Goal: Task Accomplishment & Management: Manage account settings

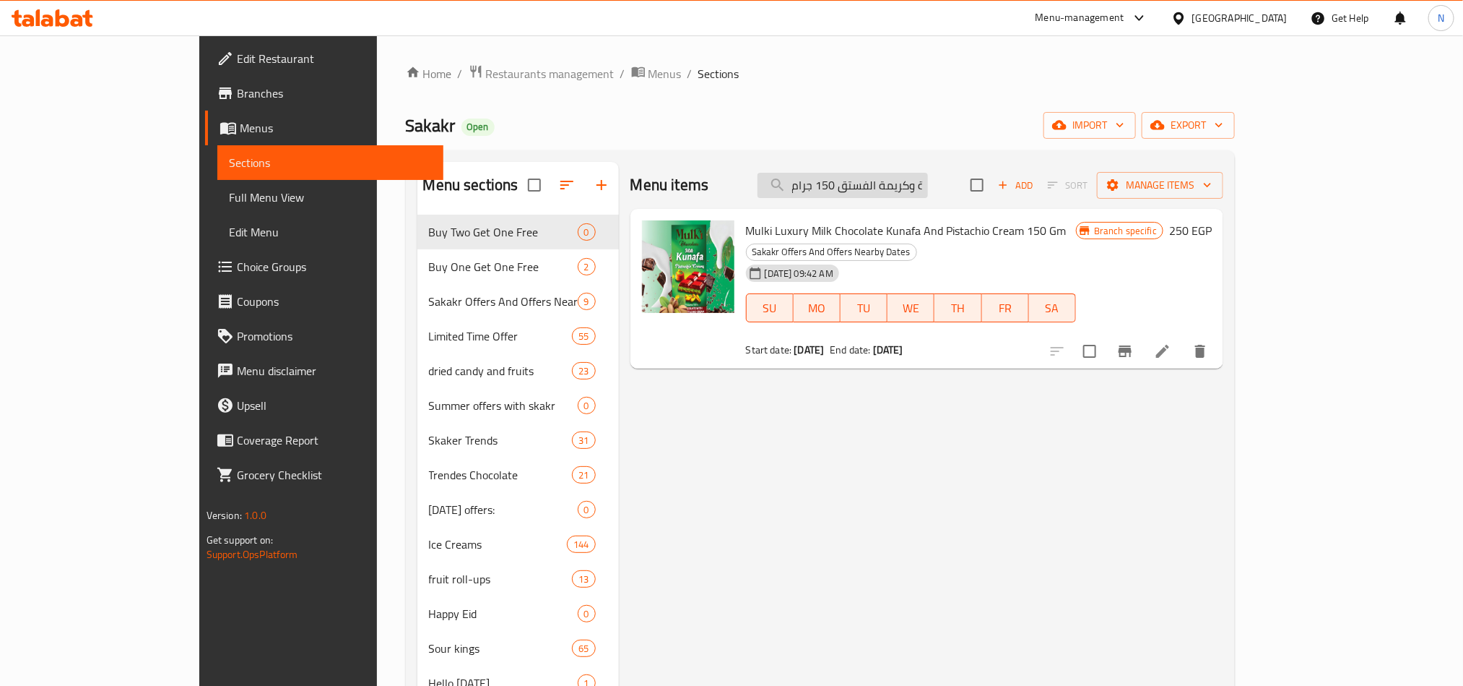
click at [883, 178] on input "ميلكي كنافة شوكولاتة الحليب الفاخرة وكريمة الفستق 150 جرام" at bounding box center [843, 185] width 170 height 25
click at [1172, 342] on icon at bounding box center [1162, 350] width 17 height 17
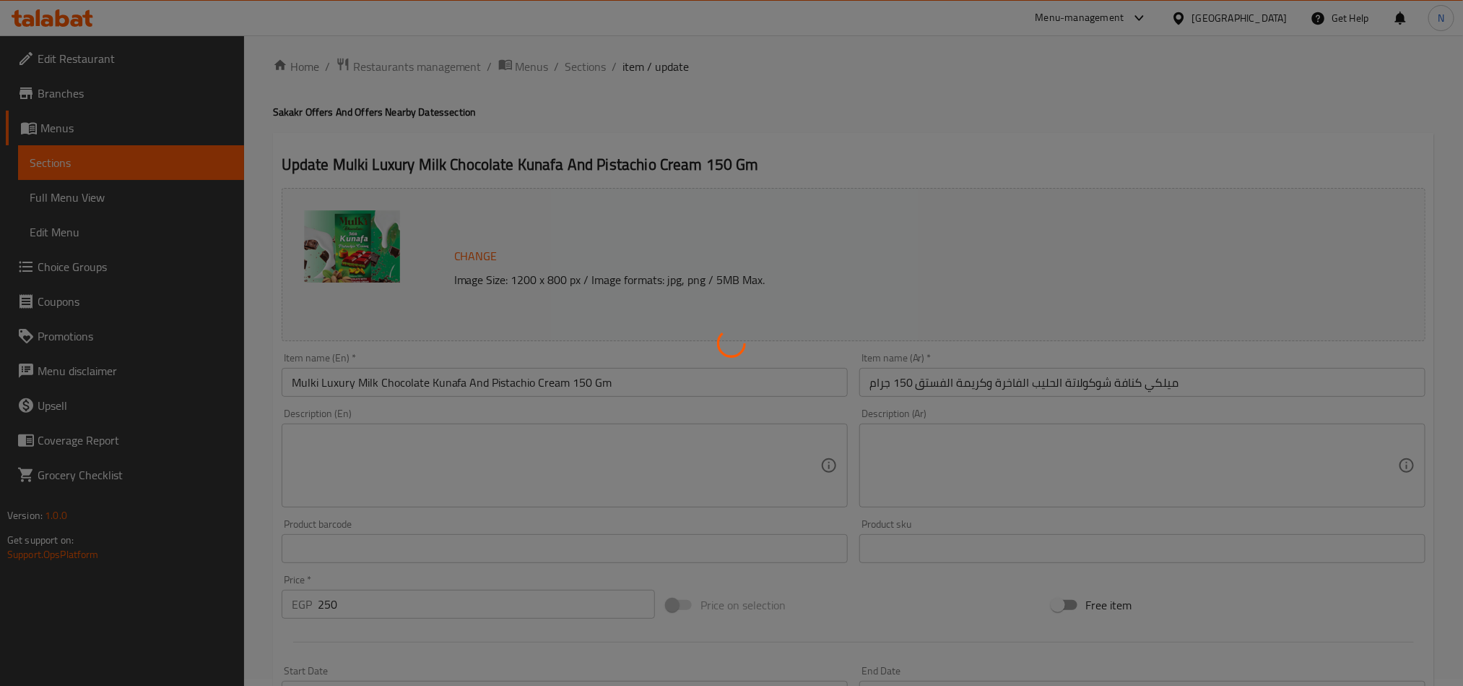
scroll to position [354, 0]
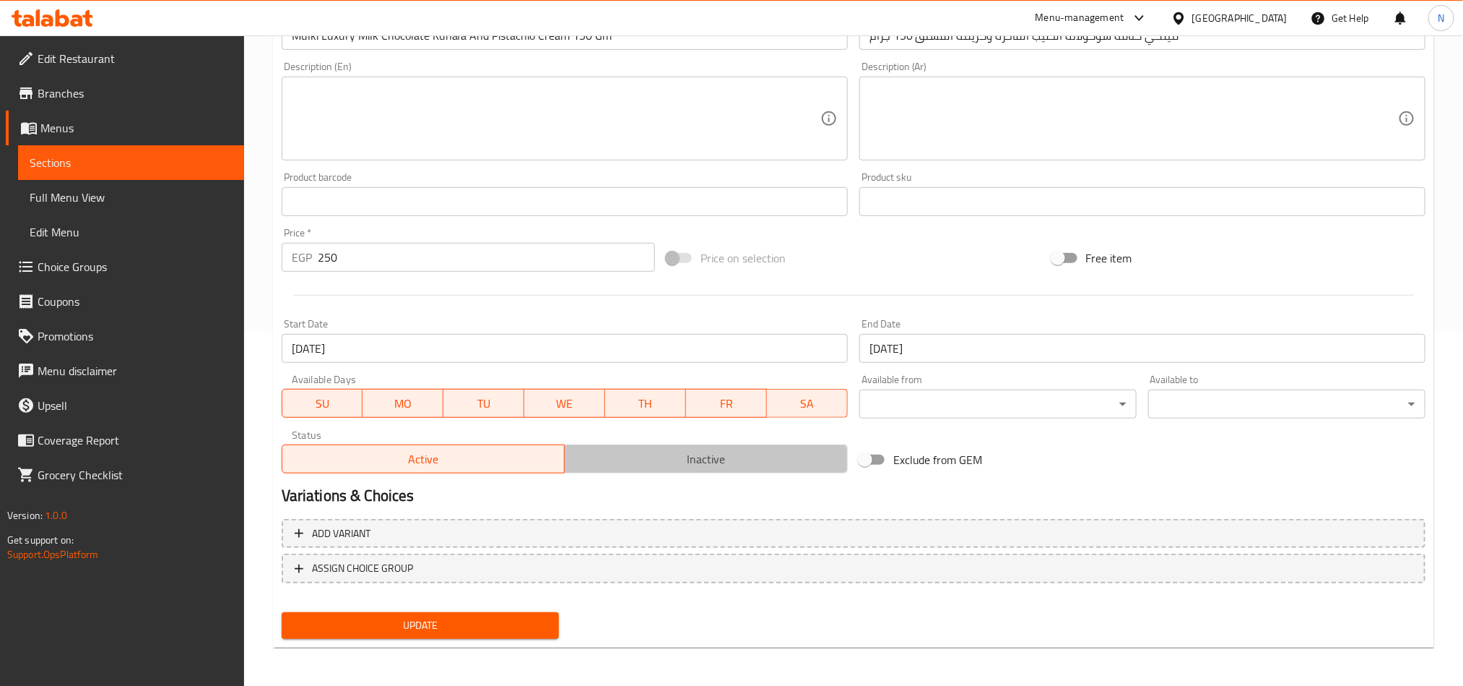
click at [644, 467] on span "Inactive" at bounding box center [707, 459] width 272 height 21
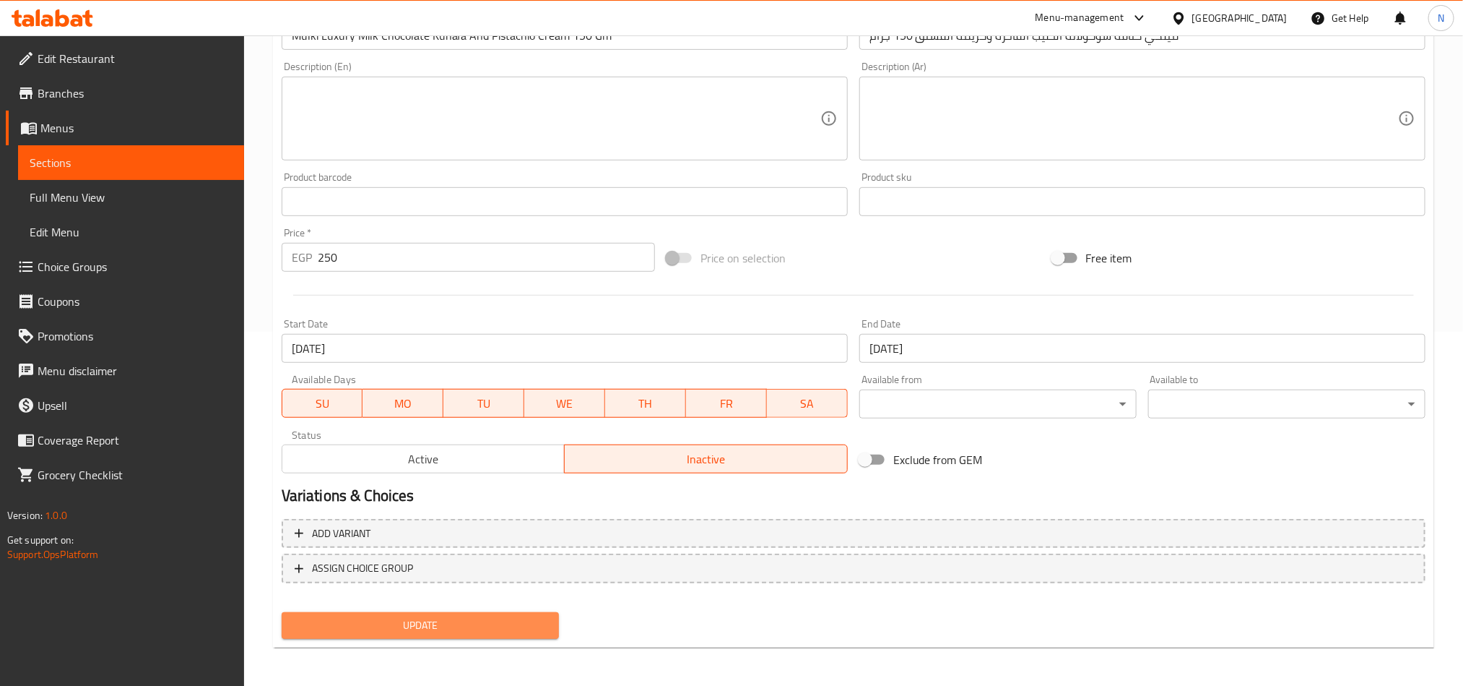
click at [501, 612] on button "Update" at bounding box center [420, 625] width 277 height 27
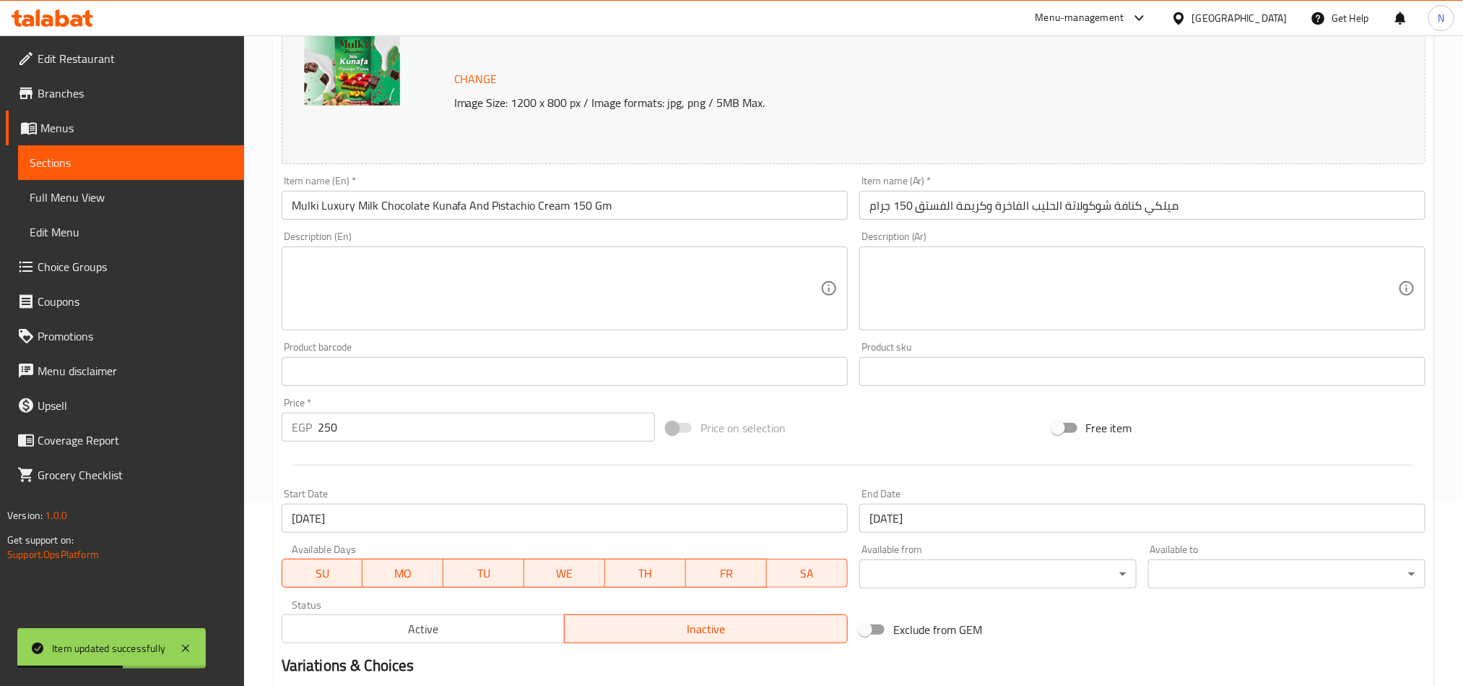
scroll to position [0, 0]
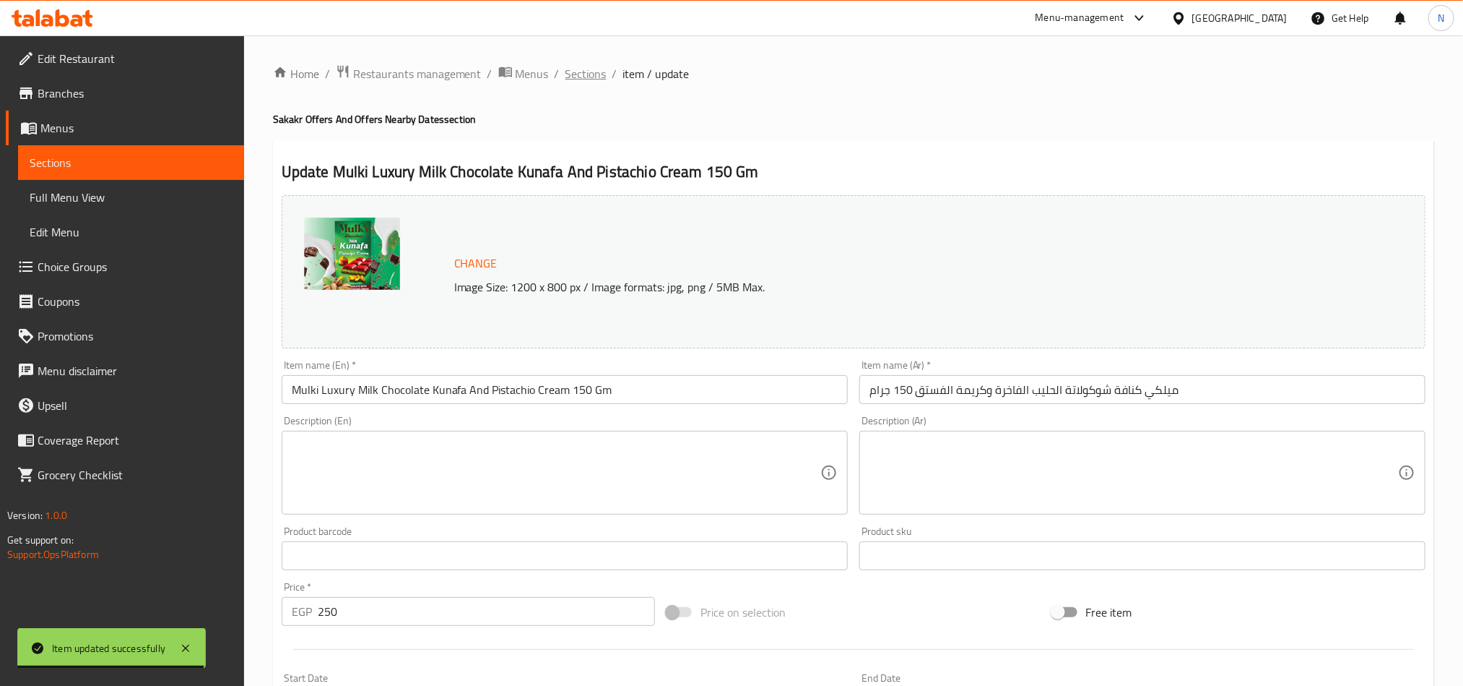
click at [568, 72] on span "Sections" at bounding box center [586, 73] width 41 height 17
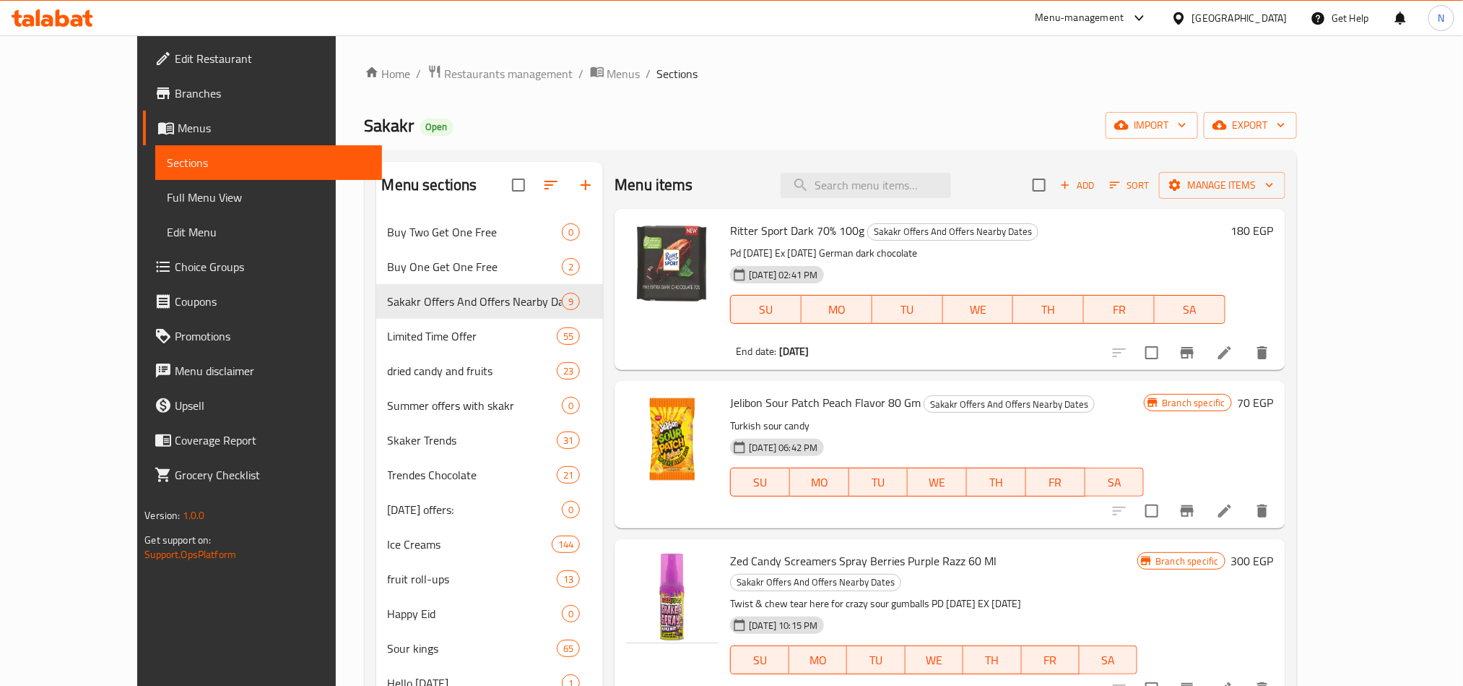
click at [847, 207] on div "Menu items Add Sort Manage items" at bounding box center [950, 185] width 670 height 47
click at [872, 189] on input "search" at bounding box center [866, 185] width 170 height 25
paste input "Jelibon Sour Patch Watermelon Flavor 80 G"
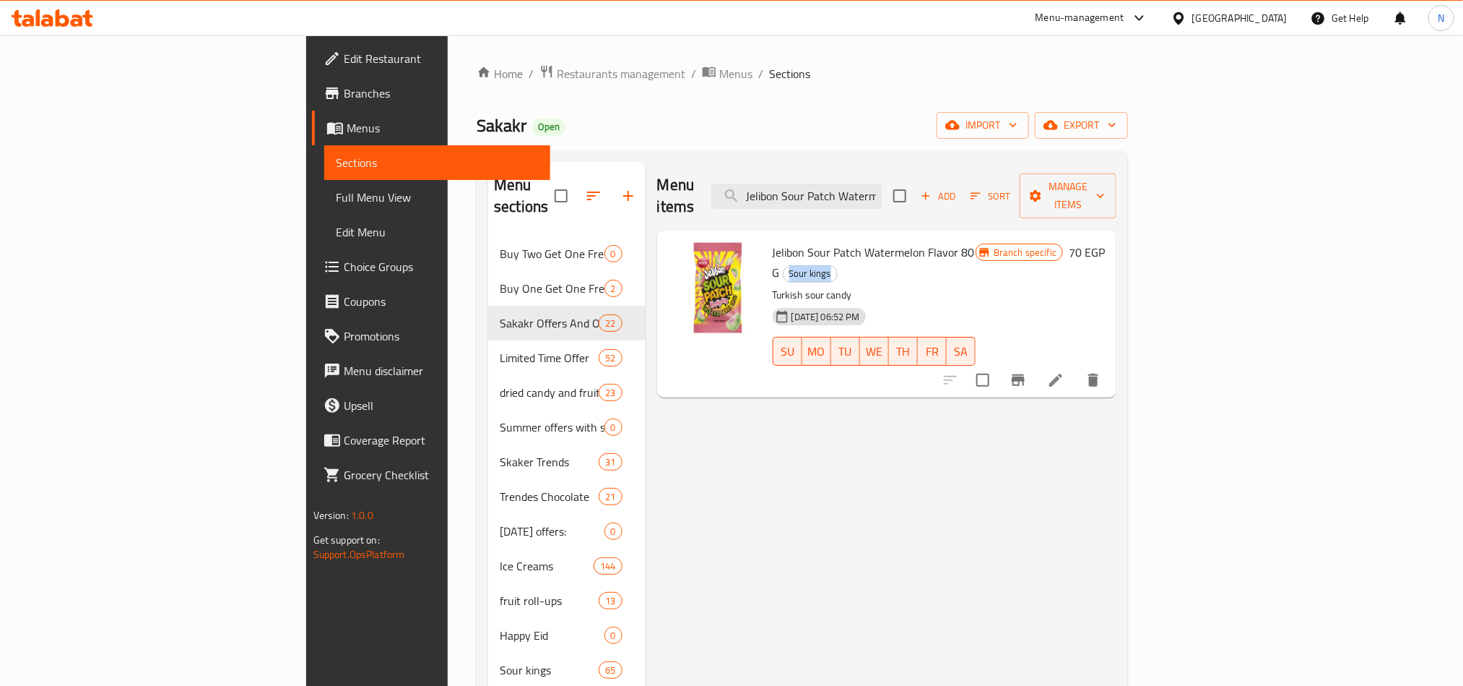
drag, startPoint x: 913, startPoint y: 228, endPoint x: 984, endPoint y: 228, distance: 70.8
click at [976, 242] on h6 "Jelibon Sour Patch Watermelon Flavor 80 G Sour kings" at bounding box center [874, 262] width 203 height 40
click at [882, 183] on input "Jelibon Sour Patch Watermelon Flavor 80 G" at bounding box center [797, 195] width 170 height 25
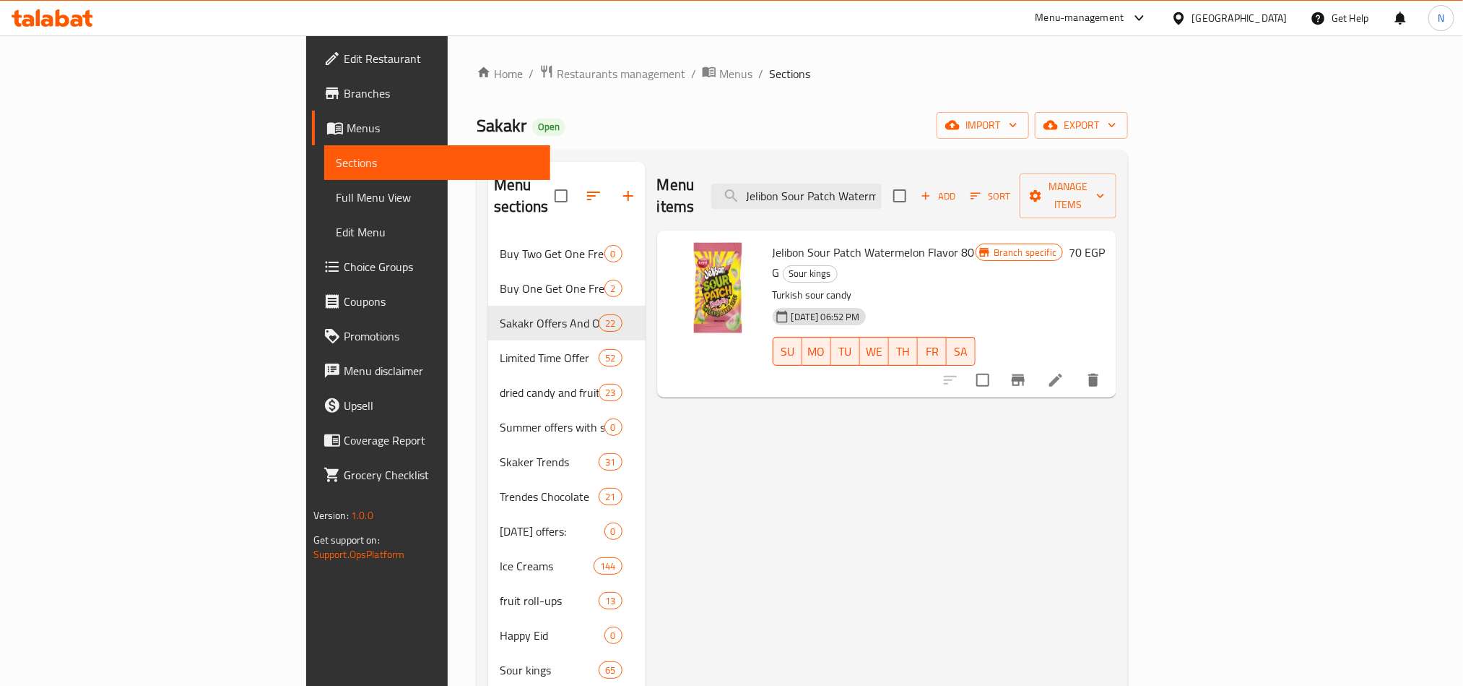
paste input "Mulki Luxury Milk Chocolate Kunafa And Pistachio Cream"
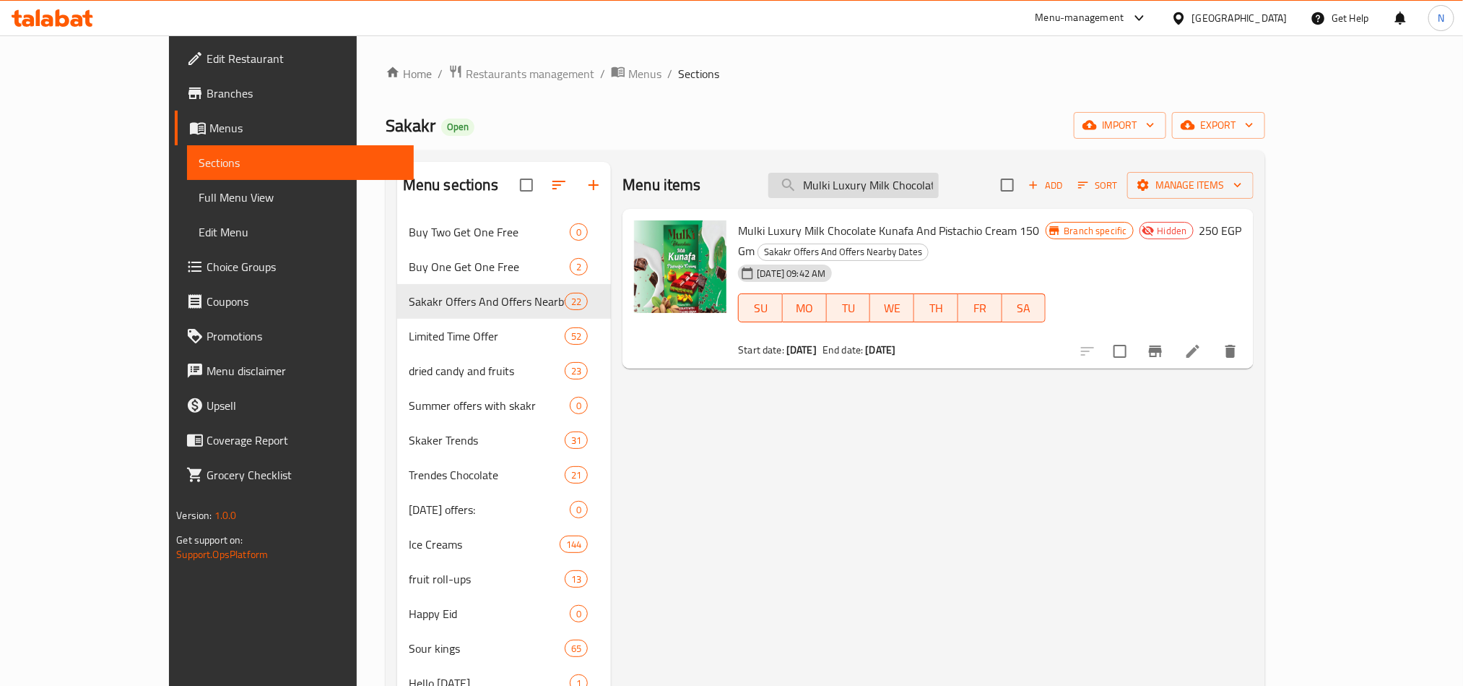
click at [889, 183] on input "Mulki Luxury Milk Chocolate Kunafa And Pistachio Cream" at bounding box center [854, 185] width 170 height 25
paste input "Jelibon Sour Patch Kids Flavor 80 G"
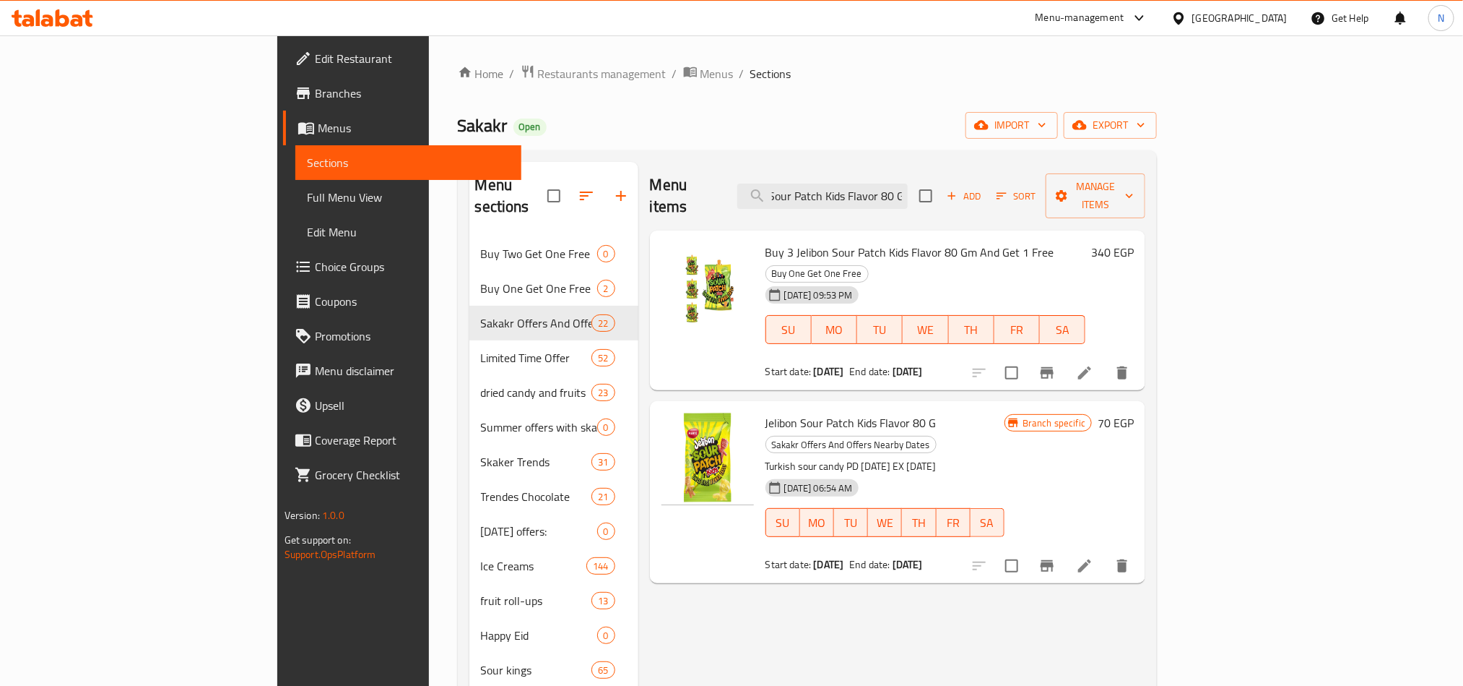
click at [808, 412] on span "Jelibon Sour Patch Kids Flavor 80 G" at bounding box center [851, 423] width 171 height 22
click at [887, 183] on input "Jelibon Sour Patch Kids Flavor 80 G" at bounding box center [823, 195] width 170 height 25
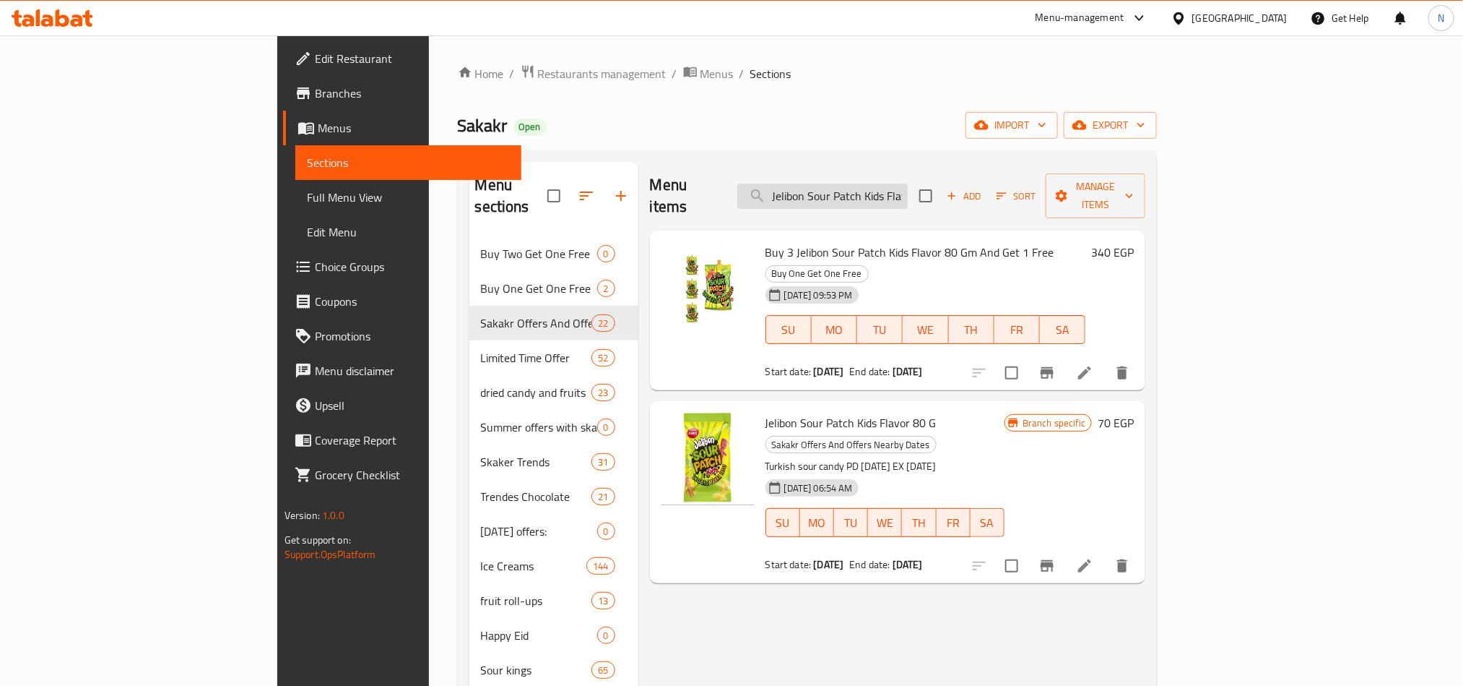
click at [887, 183] on input "Jelibon Sour Patch Kids Flavor 80 G" at bounding box center [823, 195] width 170 height 25
paste input "Tropikal Flavor 80"
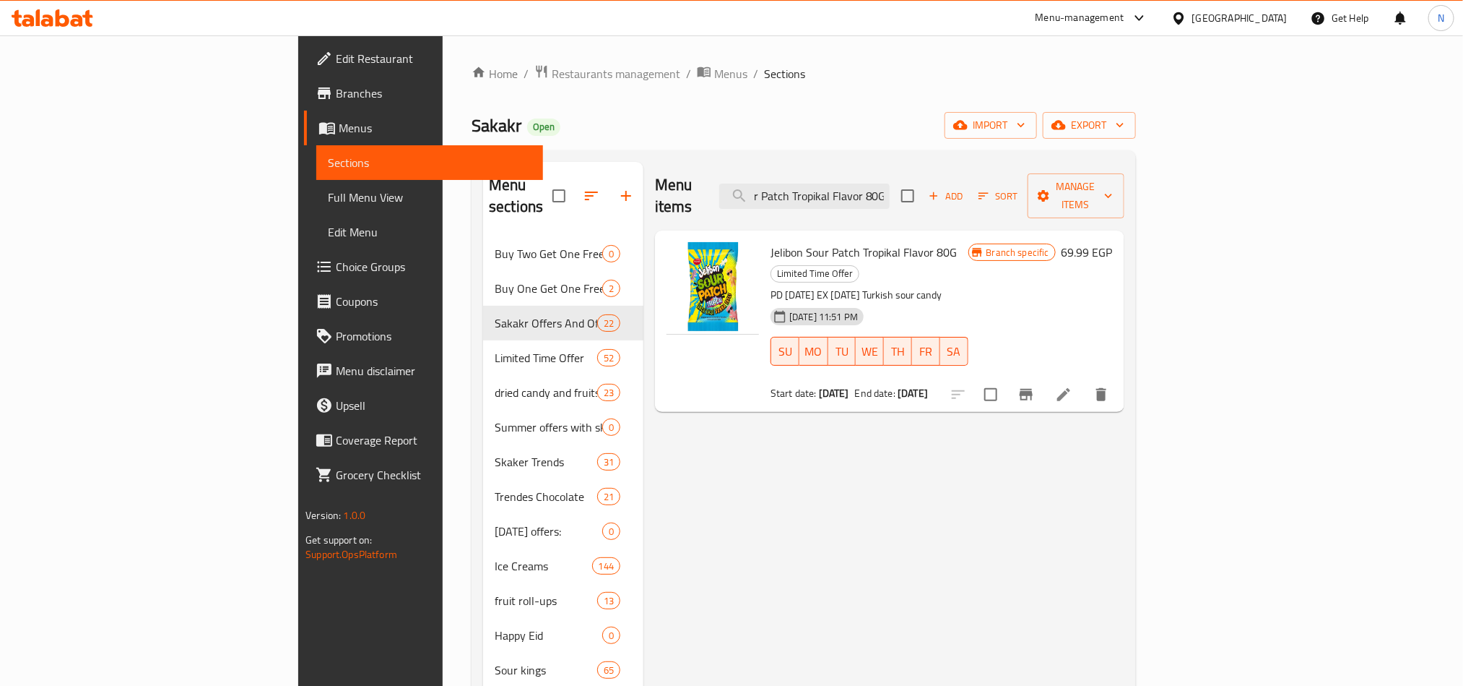
type input "Jelibon Sour Patch Tropikal Flavor 80G"
click at [1073, 386] on icon at bounding box center [1063, 394] width 17 height 17
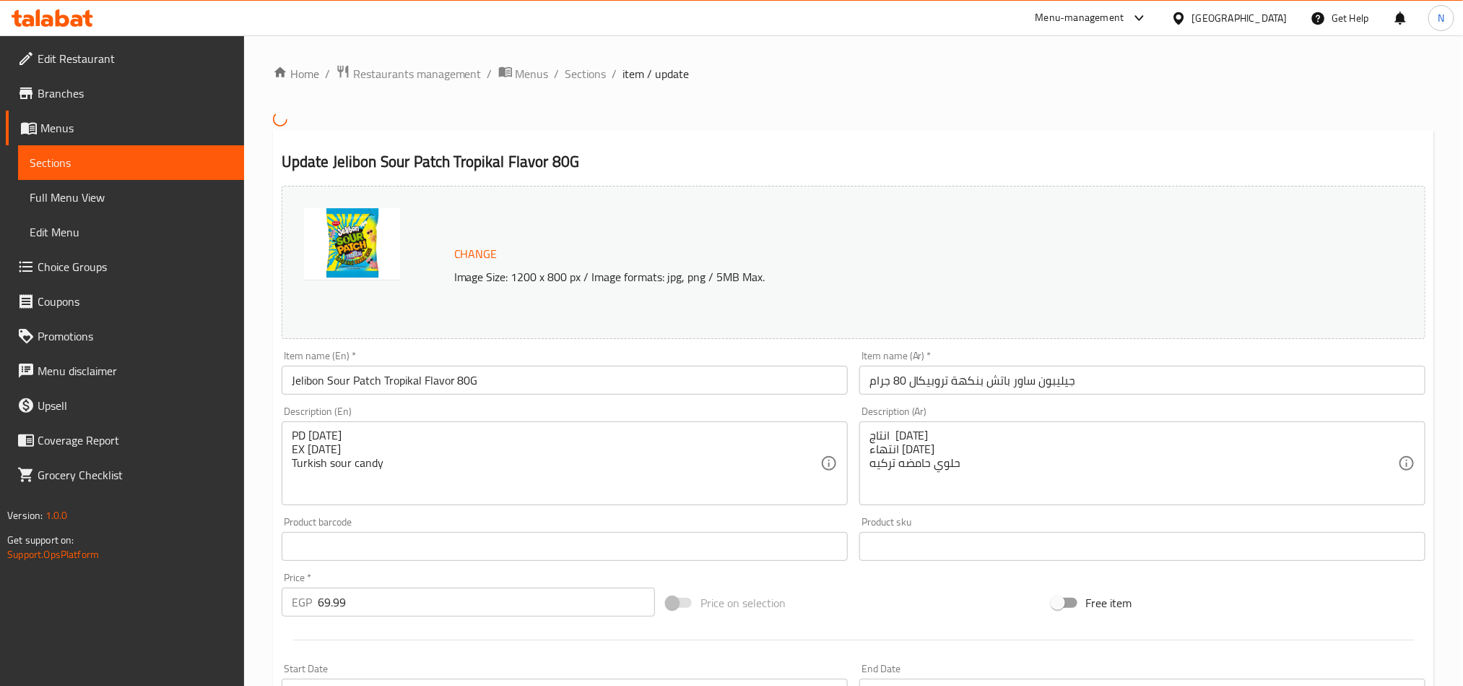
scroll to position [354, 0]
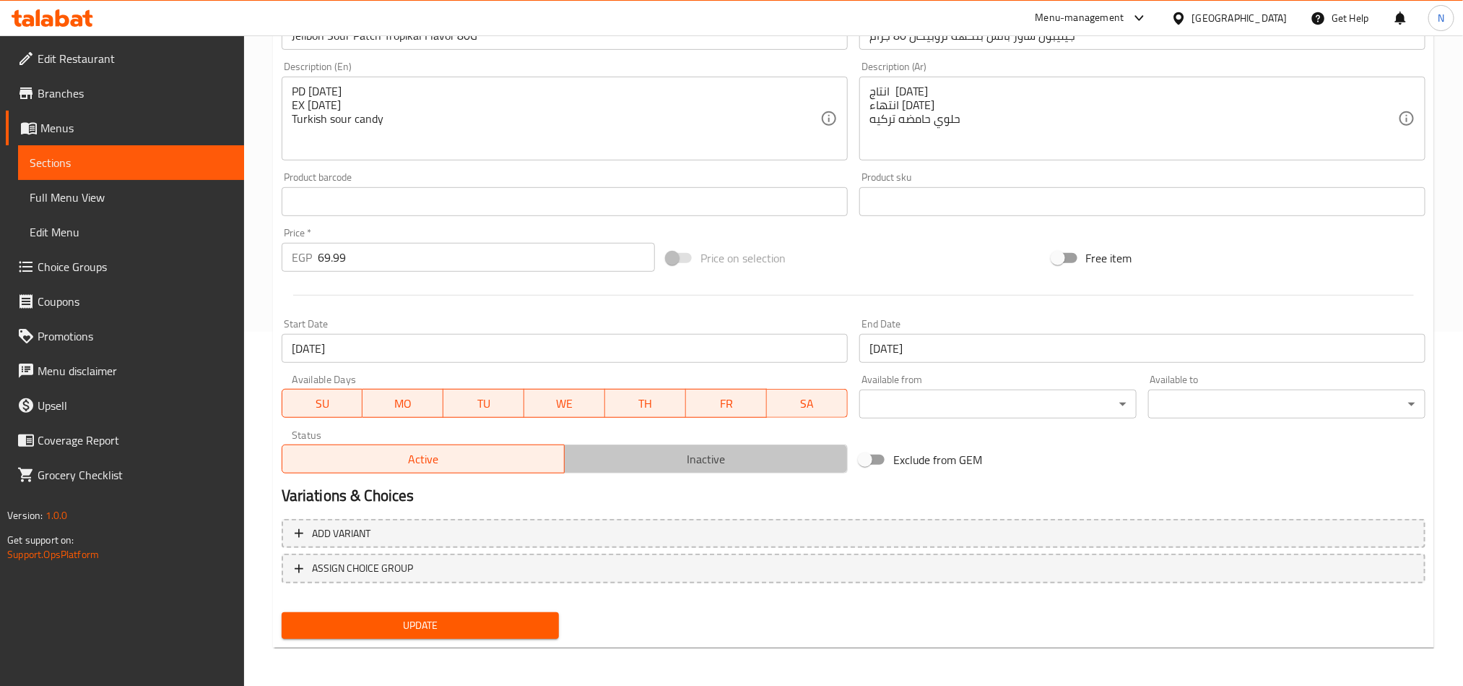
click at [627, 471] on button "Inactive" at bounding box center [706, 458] width 284 height 29
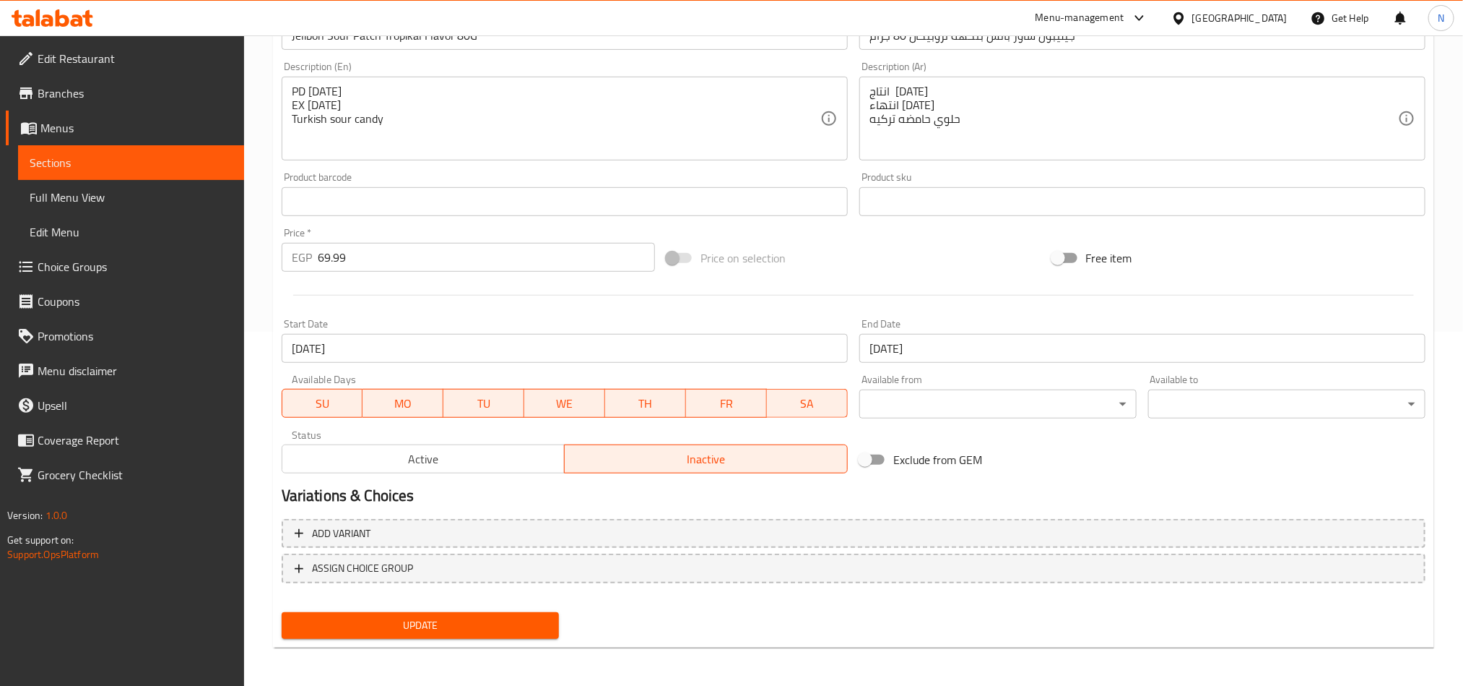
click at [546, 618] on span "Update" at bounding box center [420, 625] width 254 height 18
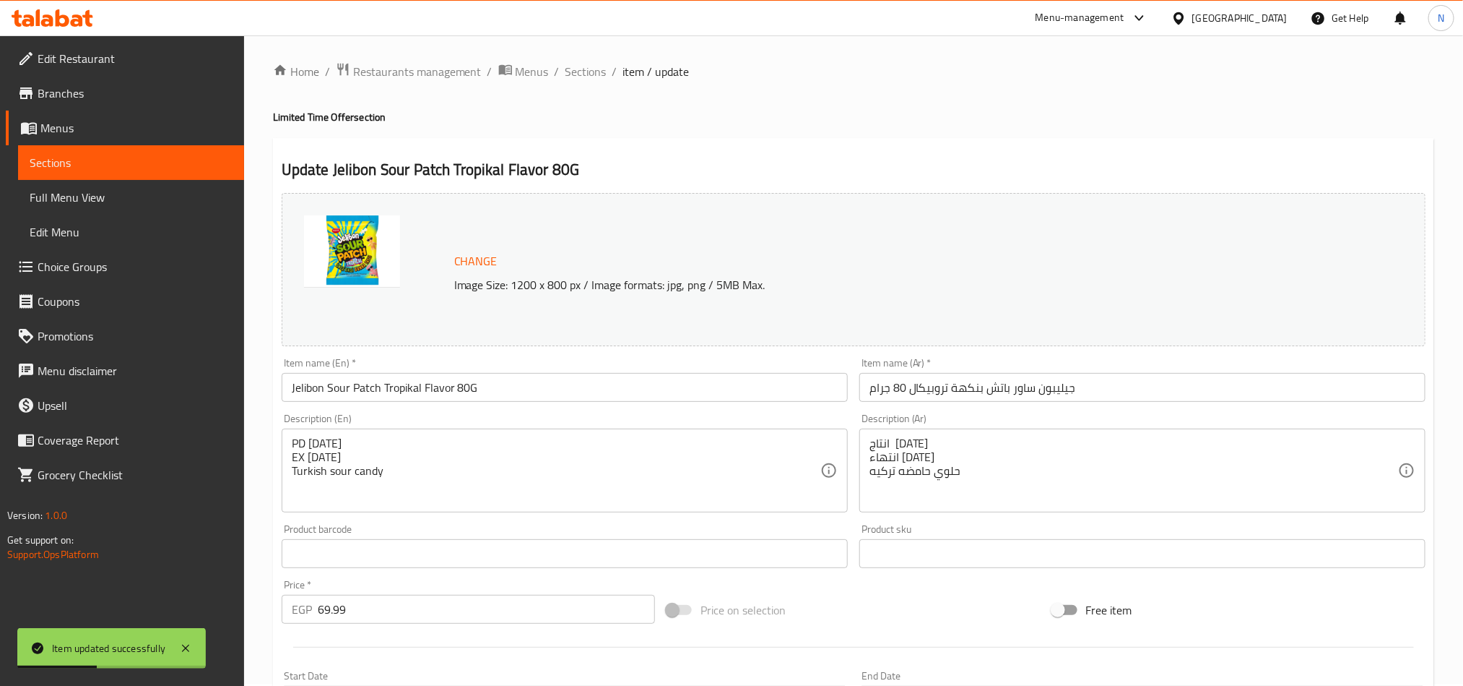
scroll to position [0, 0]
click at [581, 76] on span "Sections" at bounding box center [586, 73] width 41 height 17
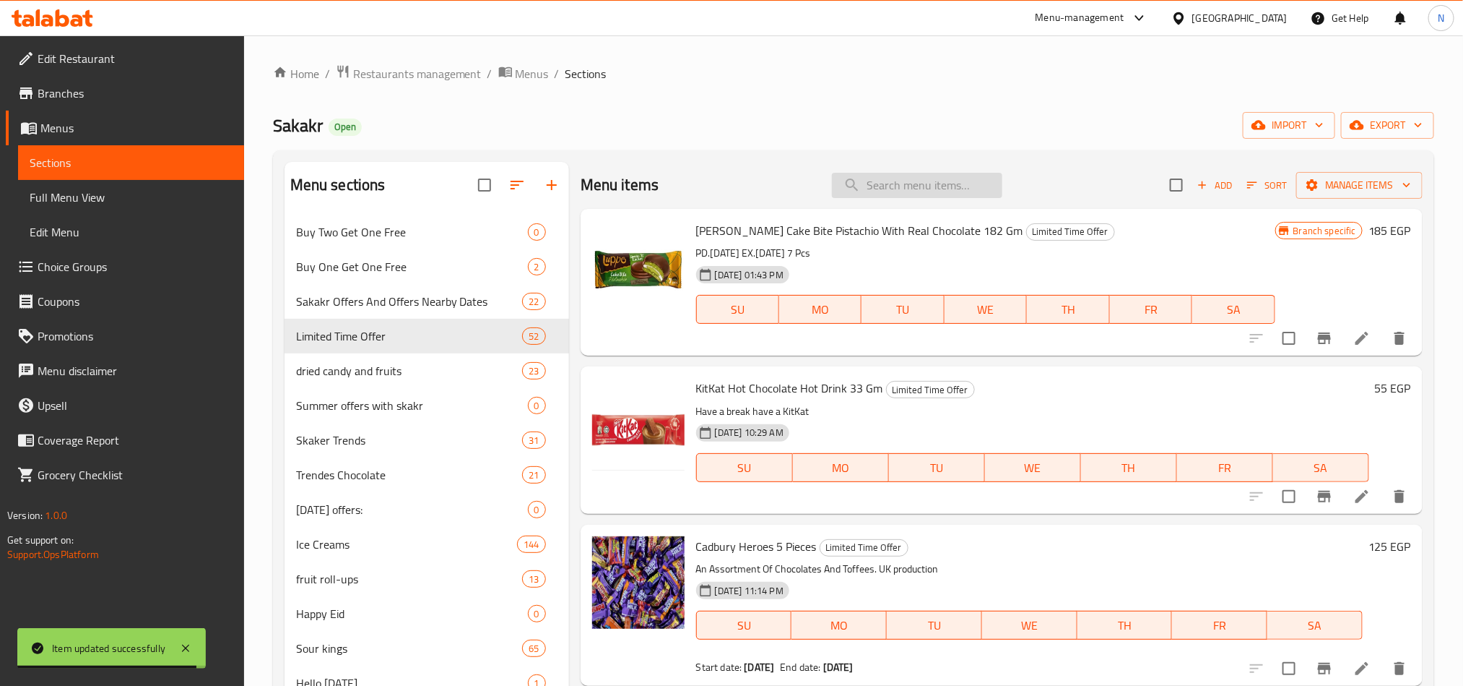
drag, startPoint x: 921, startPoint y: 170, endPoint x: 915, endPoint y: 176, distance: 9.2
click at [921, 170] on div "Menu items Add Sort Manage items" at bounding box center [1002, 185] width 842 height 47
click at [908, 193] on input "search" at bounding box center [917, 185] width 170 height 25
paste input "elibon Sour Patch Kids Flavor 80 G"
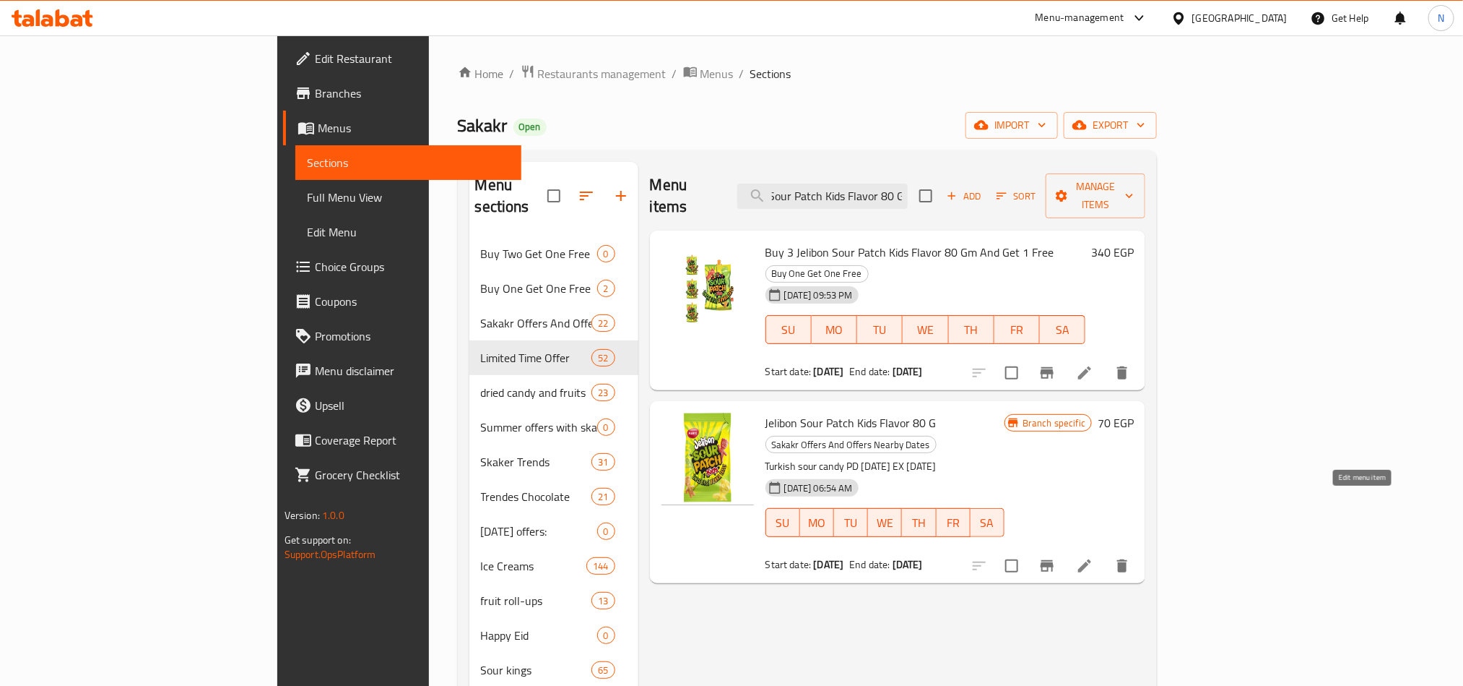
type input "elibon Sour Patch Kids Flavor 80 G"
click at [1094, 557] on icon at bounding box center [1084, 565] width 17 height 17
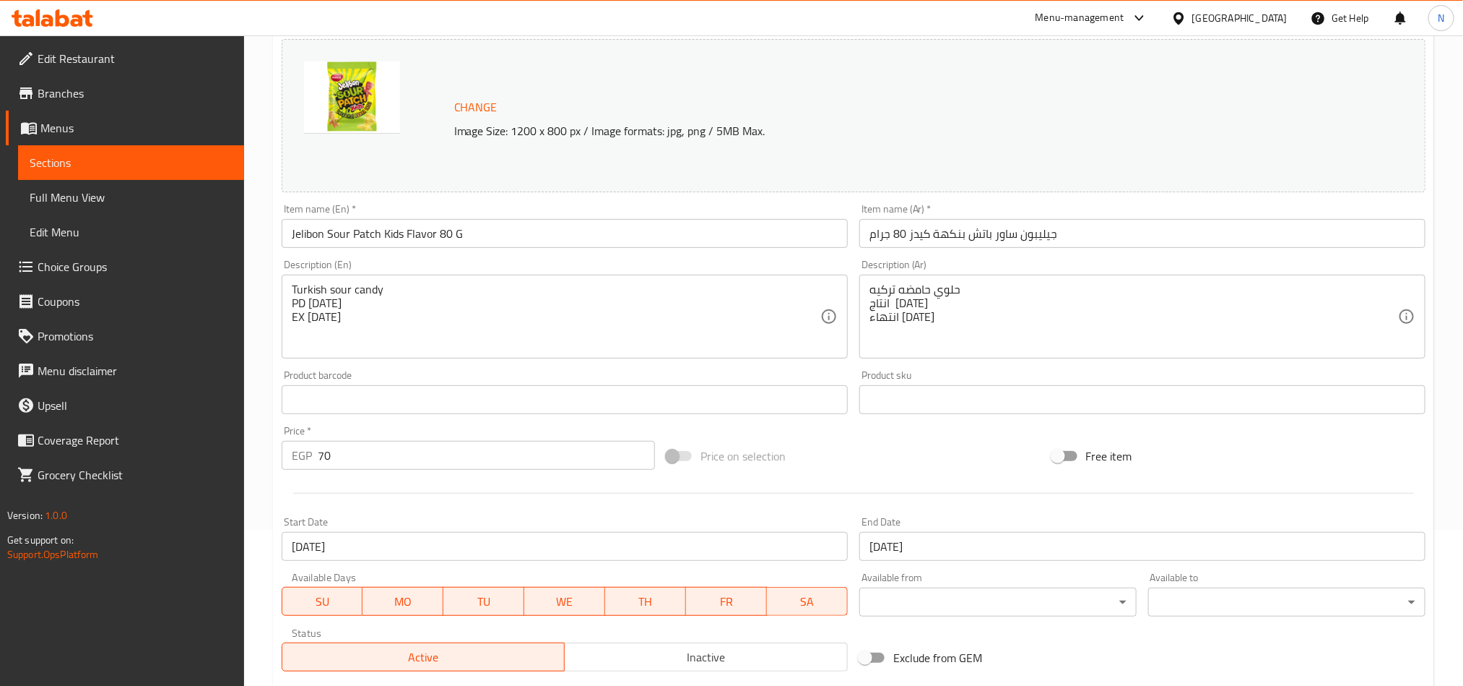
scroll to position [354, 0]
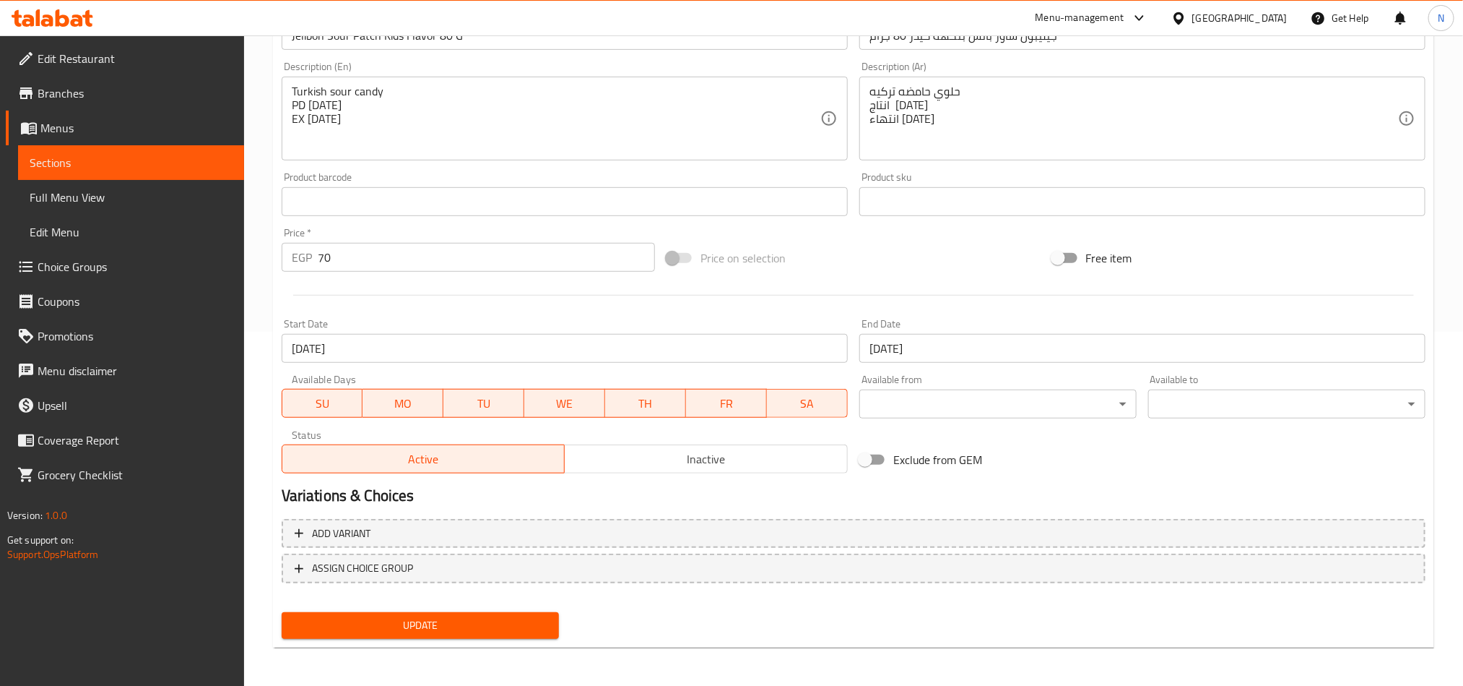
click at [655, 440] on div "Active Inactive" at bounding box center [565, 451] width 566 height 43
click at [655, 455] on span "Inactive" at bounding box center [707, 459] width 272 height 21
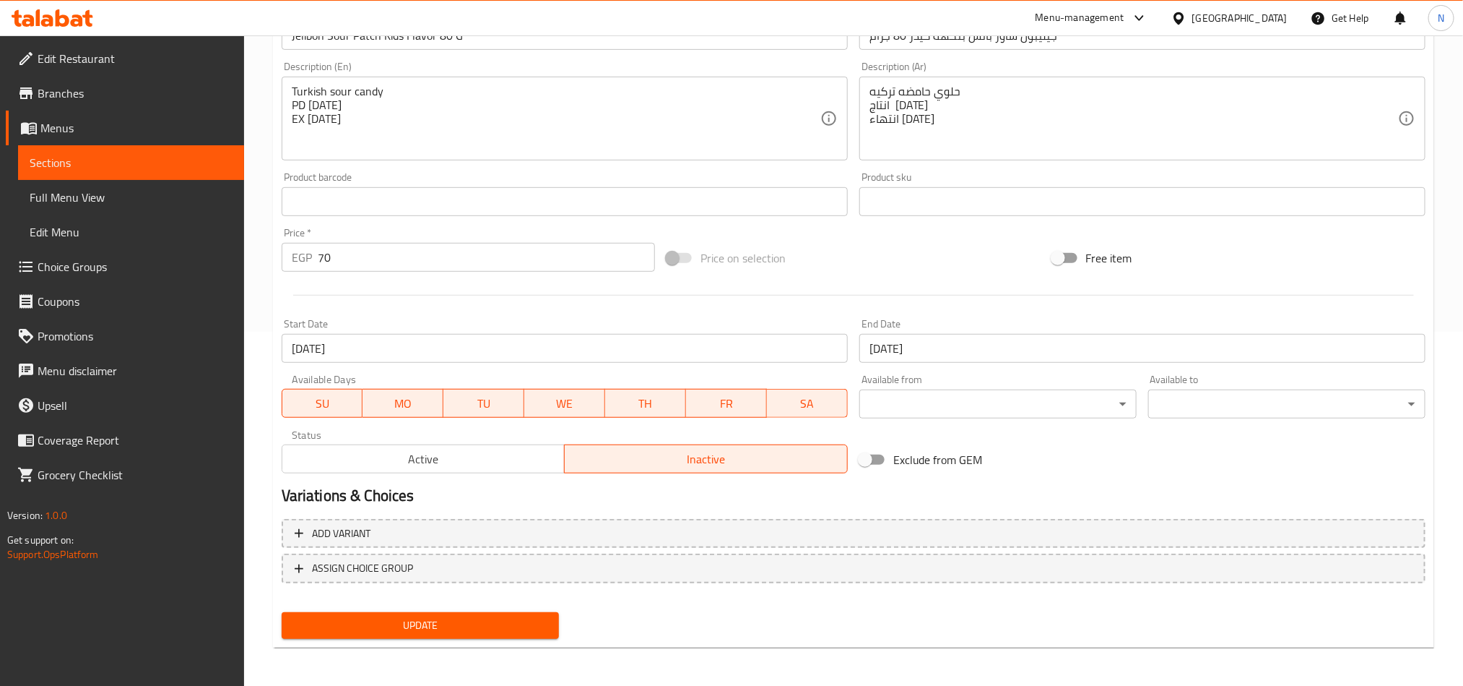
click at [518, 616] on span "Update" at bounding box center [420, 625] width 254 height 18
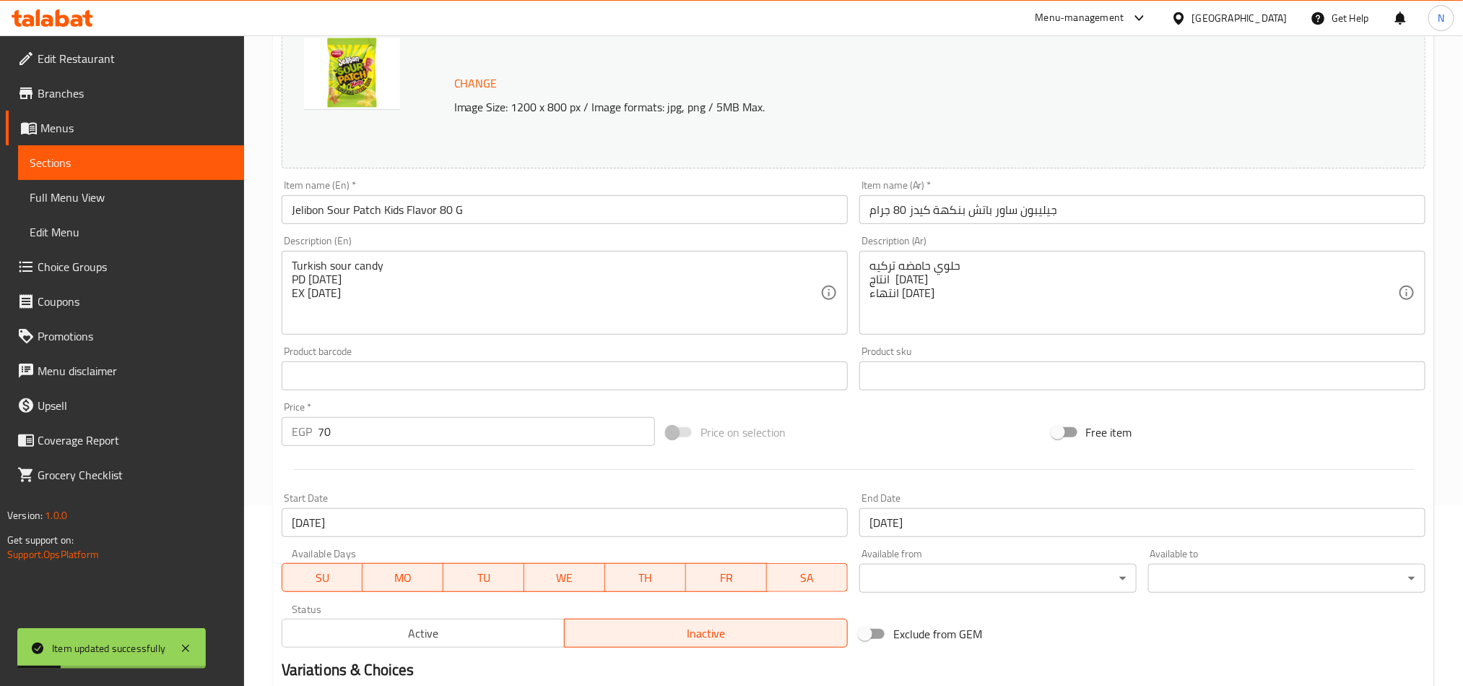
scroll to position [0, 0]
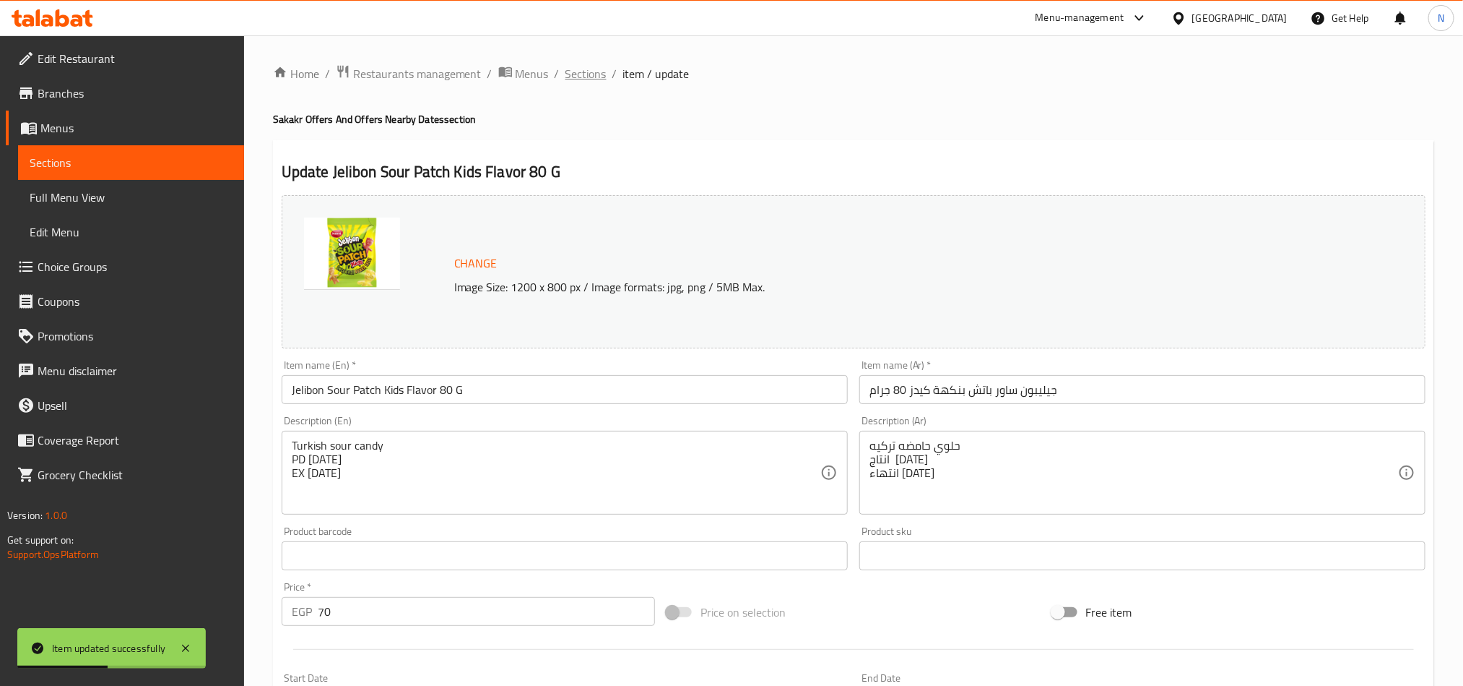
drag, startPoint x: 562, startPoint y: 74, endPoint x: 652, endPoint y: 4, distance: 113.9
click at [566, 74] on span "Sections" at bounding box center [586, 73] width 41 height 17
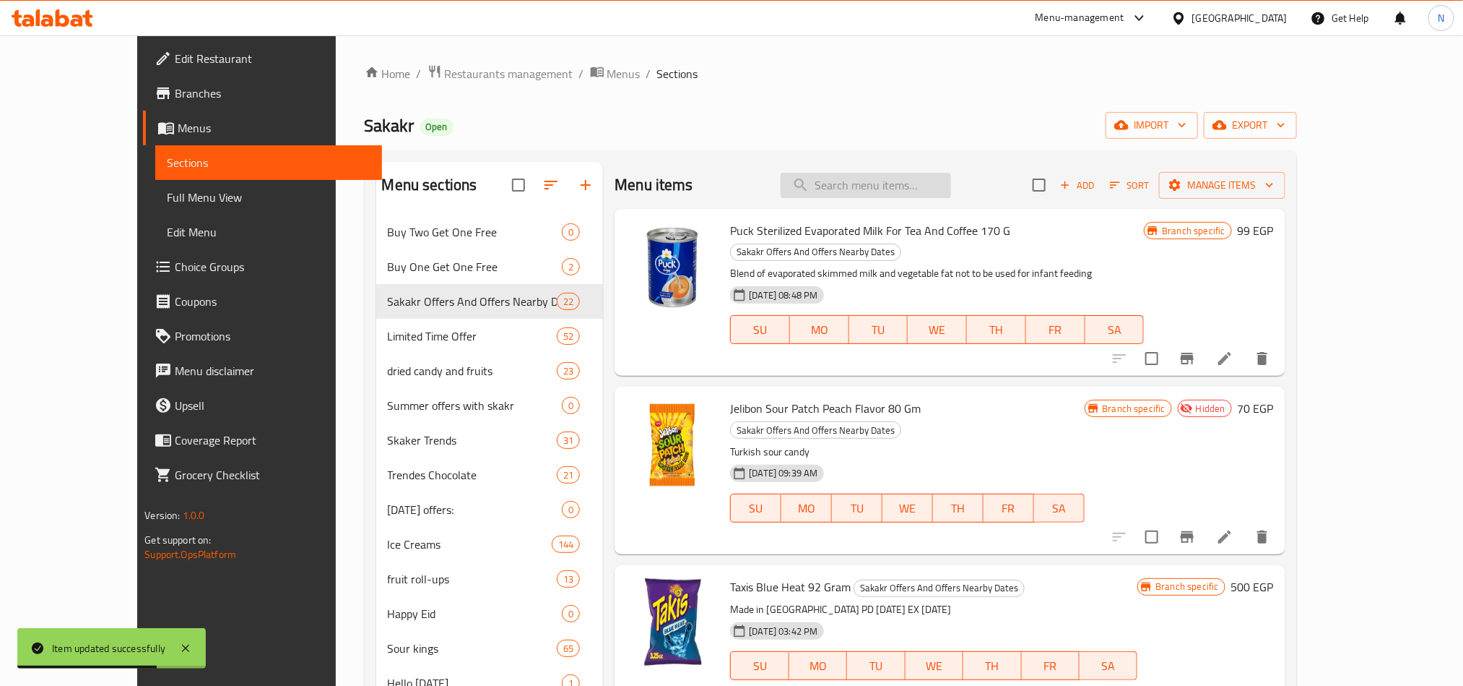
drag, startPoint x: 883, startPoint y: 174, endPoint x: 887, endPoint y: 189, distance: 15.1
click at [885, 184] on input "search" at bounding box center [866, 185] width 170 height 25
click at [887, 191] on input "search" at bounding box center [866, 185] width 170 height 25
paste input "Jelibon Sour Patch Tropikal Flavor 80G"
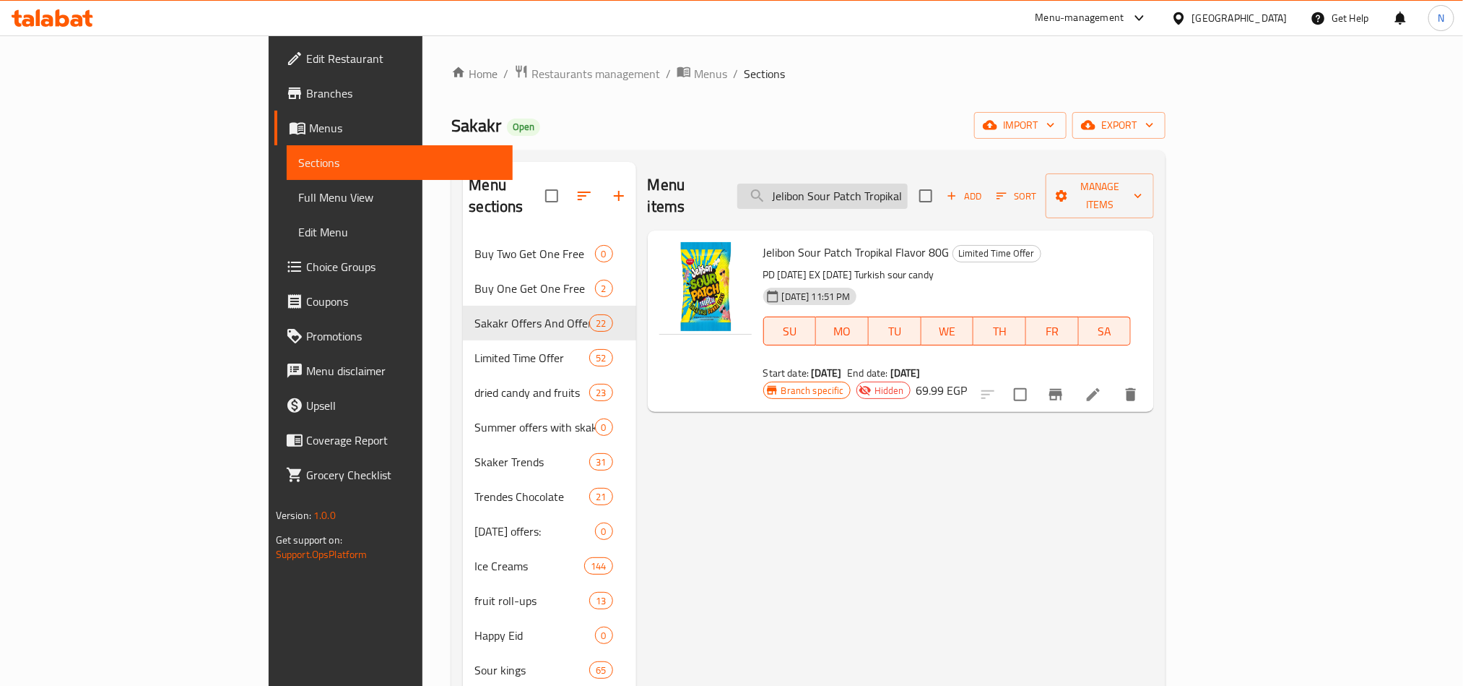
click at [871, 186] on input "Jelibon Sour Patch Tropikal Flavor 80G" at bounding box center [823, 195] width 170 height 25
paste input "Buy 3 Jelibon Sour Patch Kids Flavor 80 Gm And Get 1 Free"
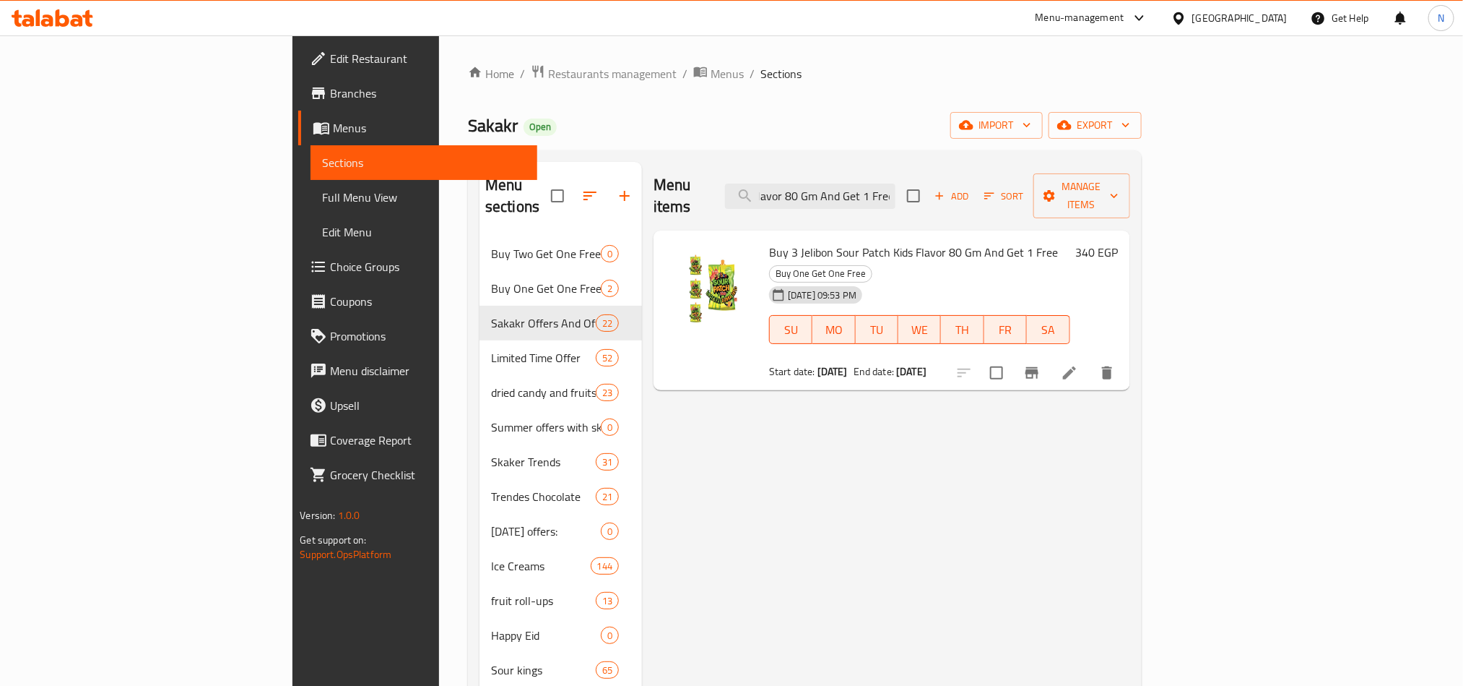
type input "Buy 3 Jelibon Sour Patch Kids Flavor 80 Gm And Get 1 Free"
click at [1090, 360] on li at bounding box center [1070, 373] width 40 height 26
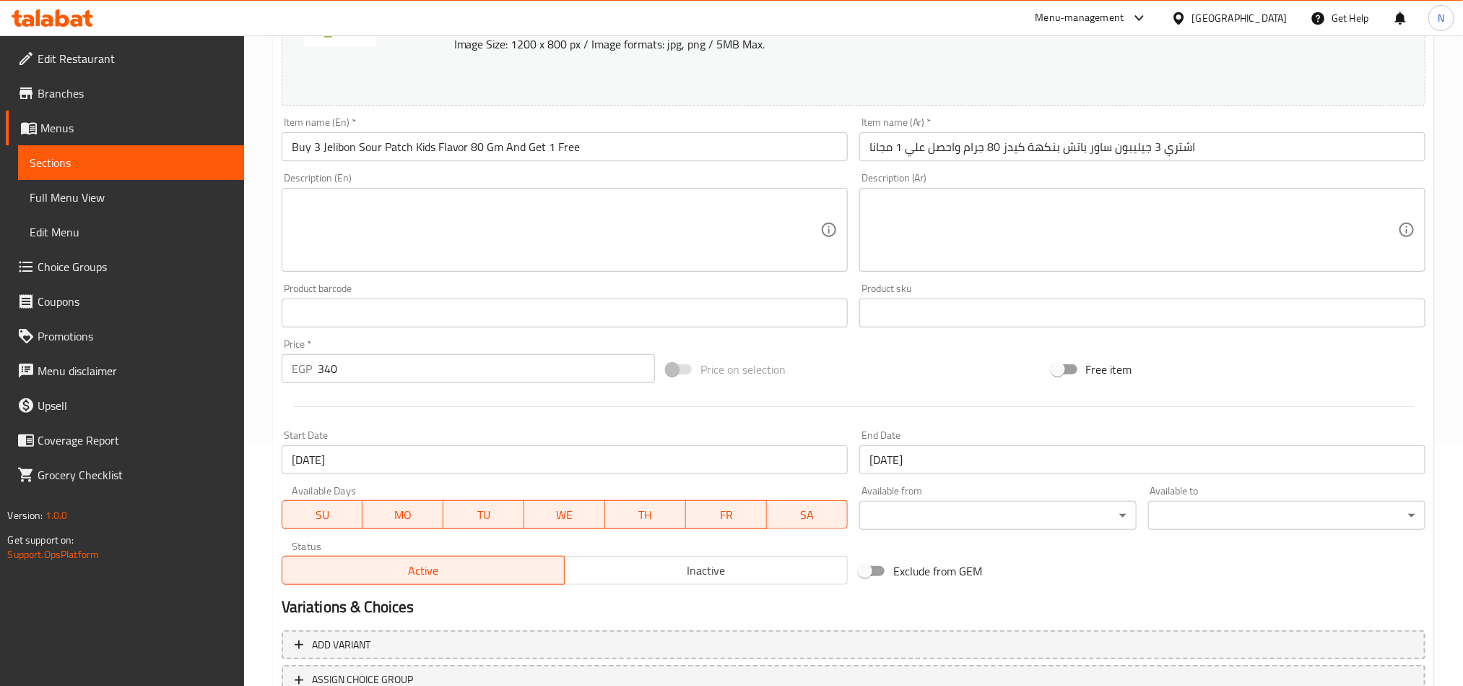
scroll to position [354, 0]
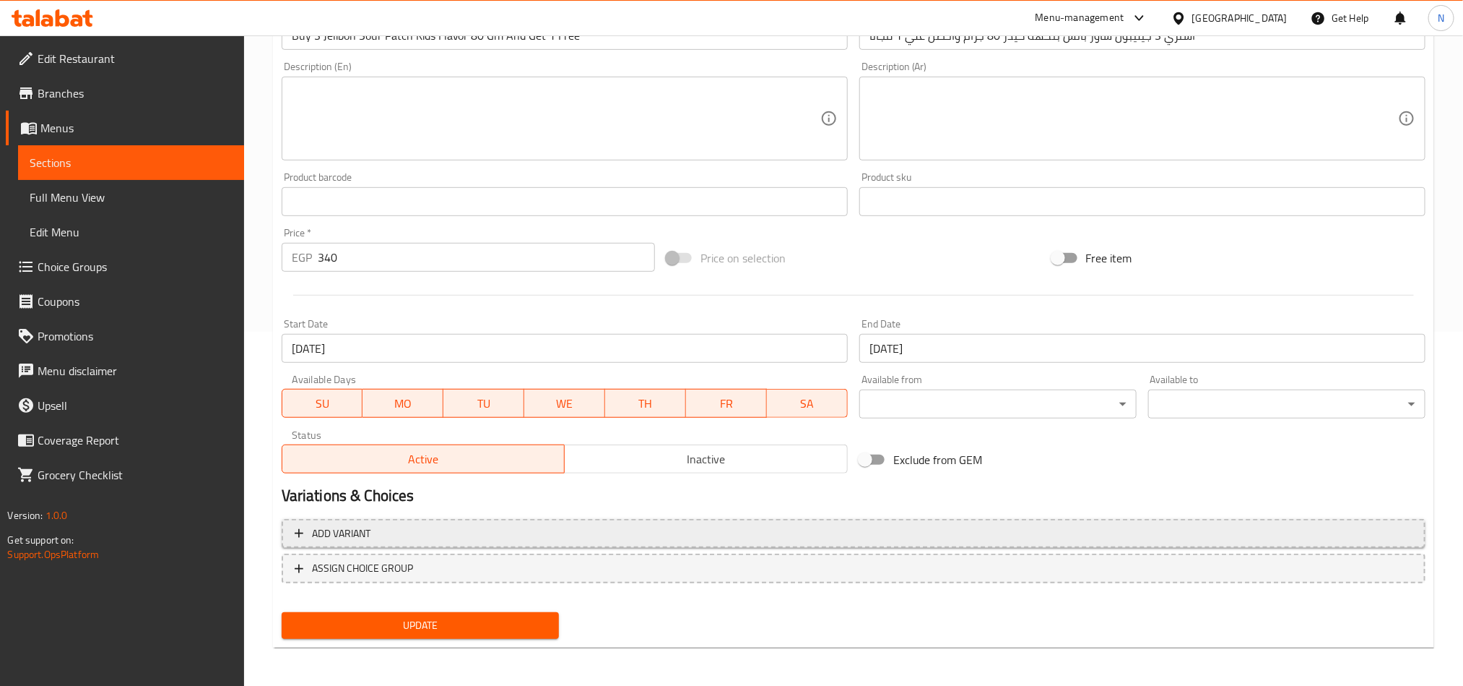
click at [614, 460] on span "Inactive" at bounding box center [707, 459] width 272 height 21
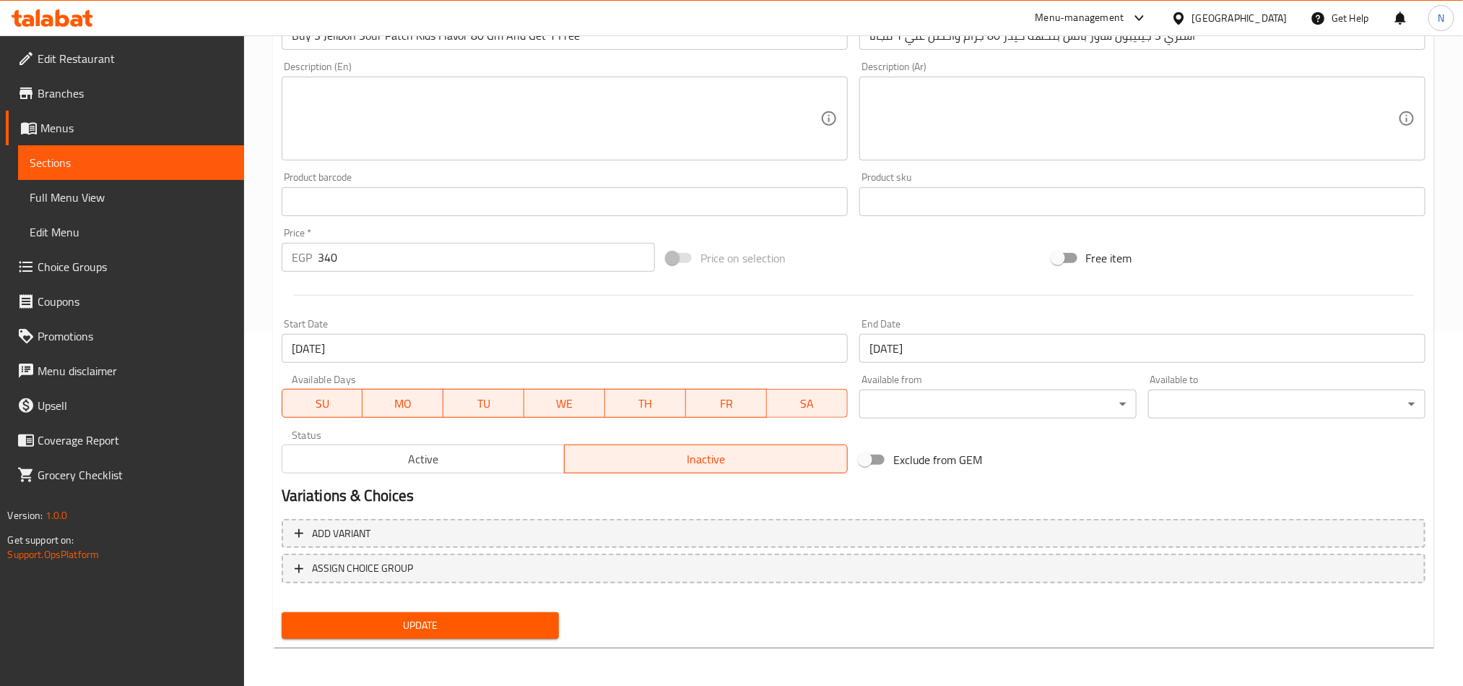
click at [508, 631] on span "Update" at bounding box center [420, 625] width 254 height 18
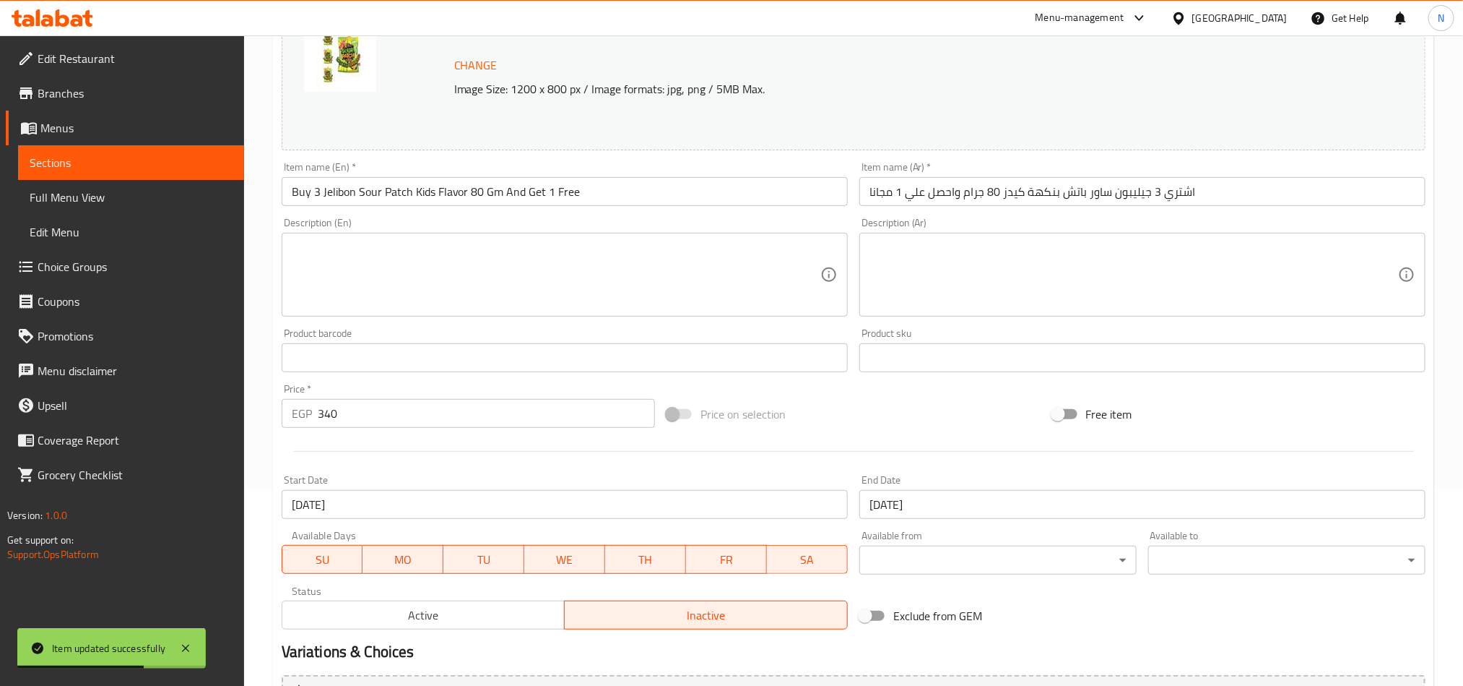
scroll to position [0, 0]
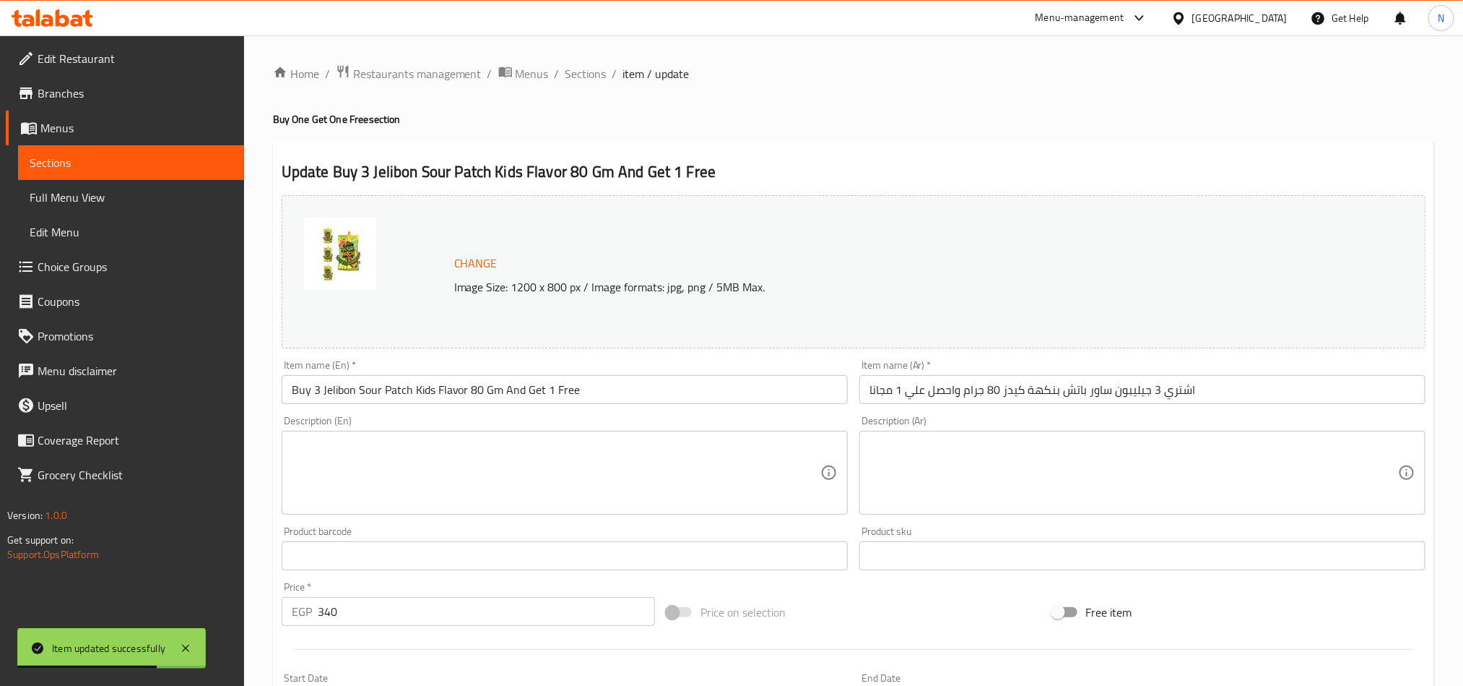
click at [566, 61] on div "Home / Restaurants management / Menus / Sections / item / update Buy One Get On…" at bounding box center [853, 538] width 1219 height 1006
click at [573, 81] on span "Sections" at bounding box center [586, 73] width 41 height 17
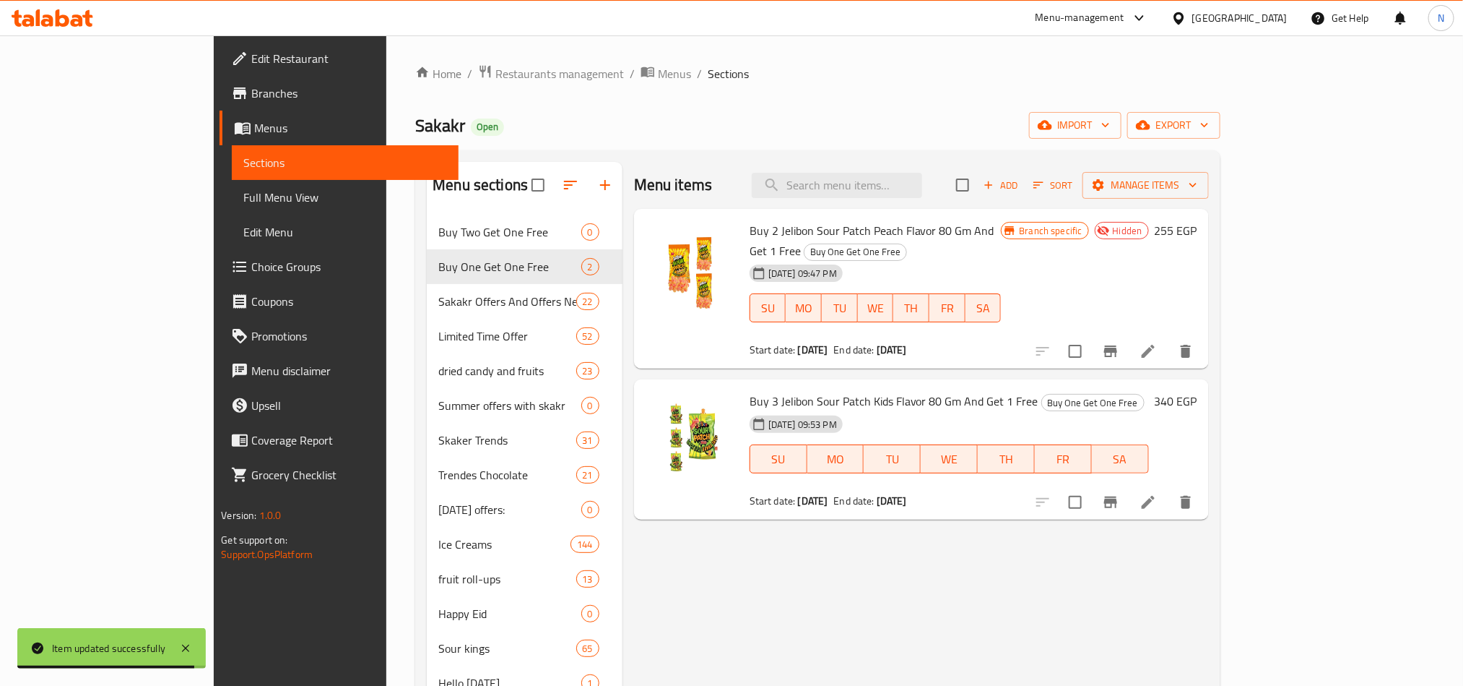
click at [769, 410] on div "[DATE] 09:53 PM" at bounding box center [795, 424] width 103 height 29
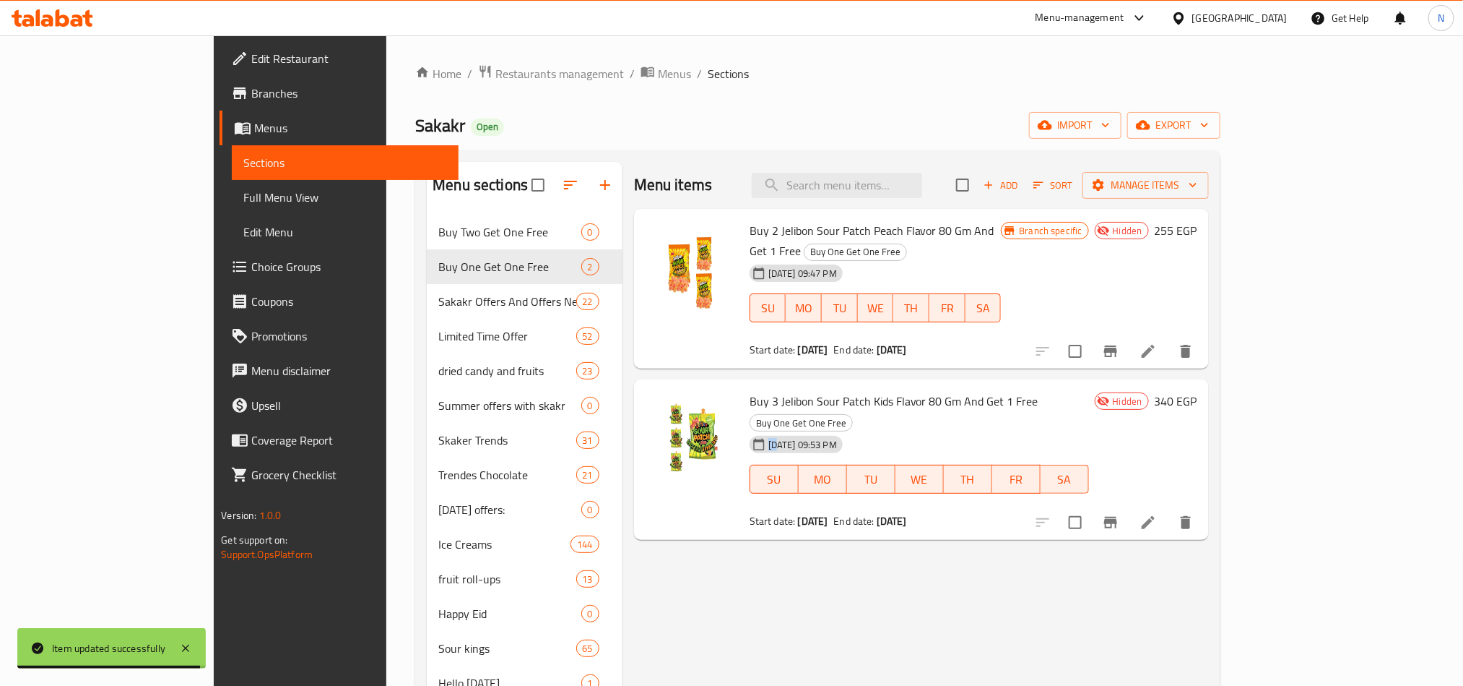
click at [769, 430] on div "[DATE] 09:53 PM" at bounding box center [787, 444] width 87 height 29
click at [809, 390] on span "Buy 3 Jelibon Sour Patch Kids Flavor 80 Gm And Get 1 Free" at bounding box center [894, 401] width 289 height 22
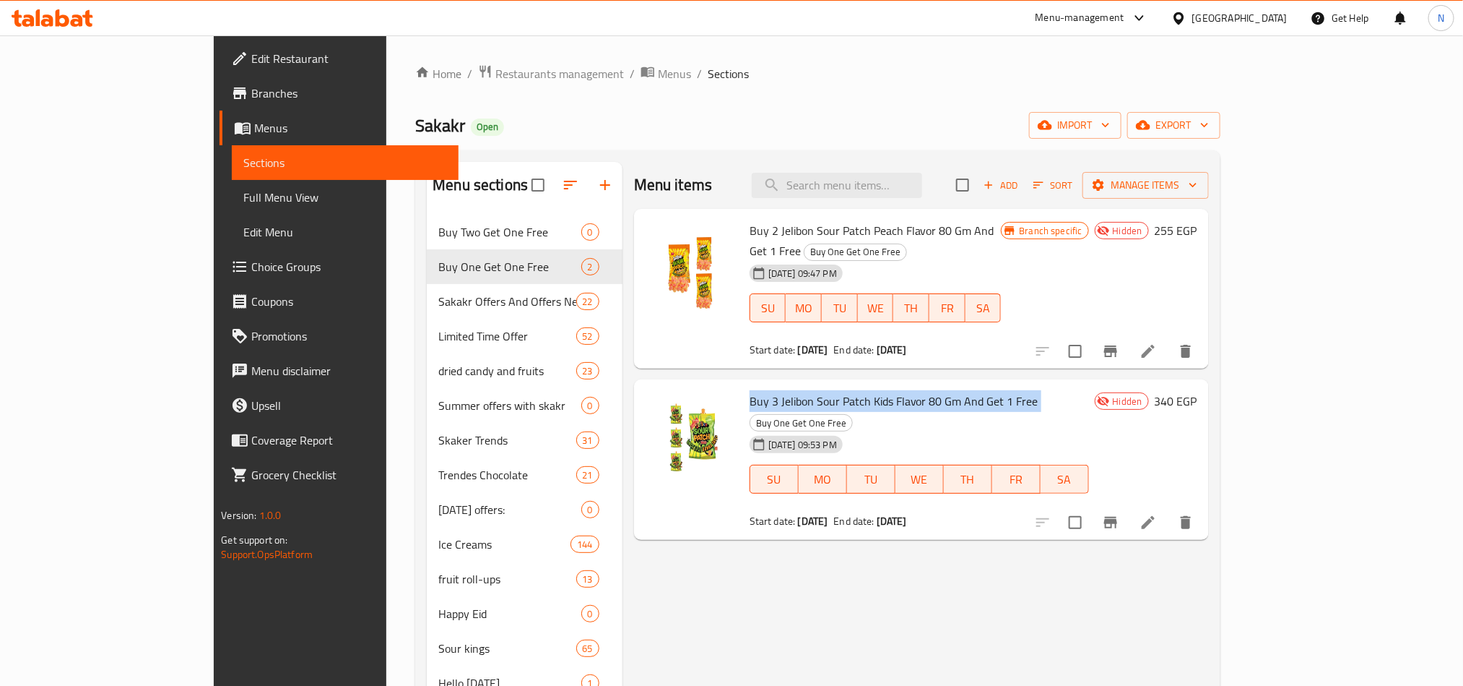
click at [809, 390] on span "Buy 3 Jelibon Sour Patch Kids Flavor 80 Gm And Get 1 Free" at bounding box center [894, 401] width 289 height 22
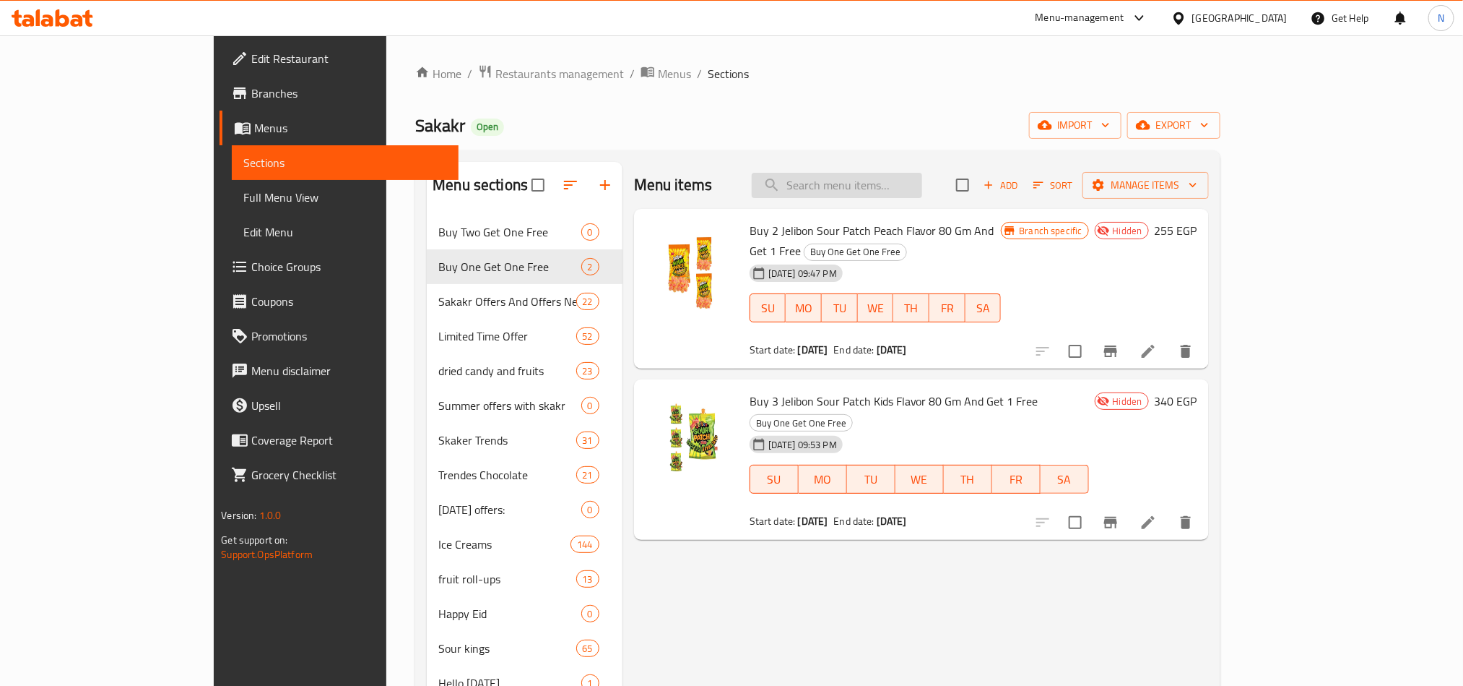
drag, startPoint x: 891, startPoint y: 163, endPoint x: 893, endPoint y: 176, distance: 12.5
click at [891, 163] on div "Menu items Add Sort Manage items" at bounding box center [921, 185] width 575 height 47
click at [893, 176] on input "search" at bounding box center [837, 185] width 170 height 25
paste input "Buy 3 Jelibon Sour Patch Kids Flavor 80 Gm And Get 1 Free"
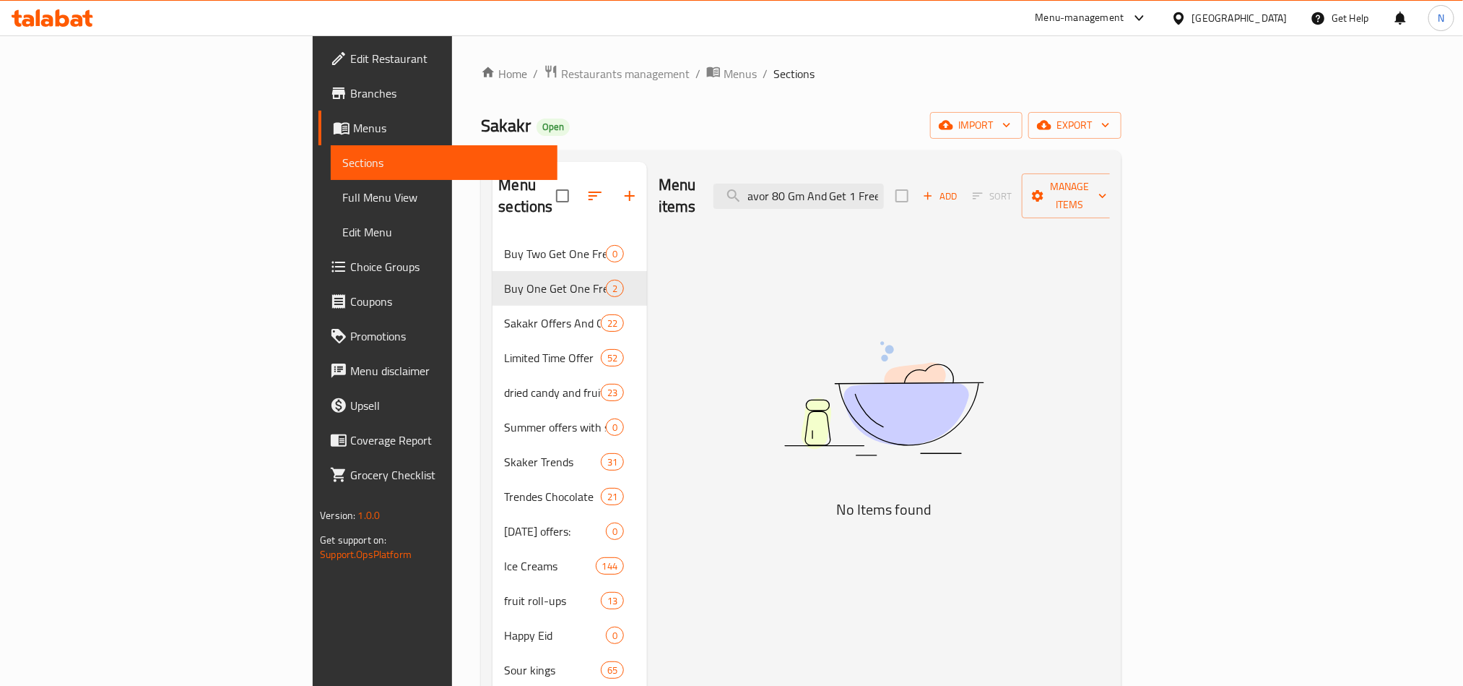
scroll to position [0, 154]
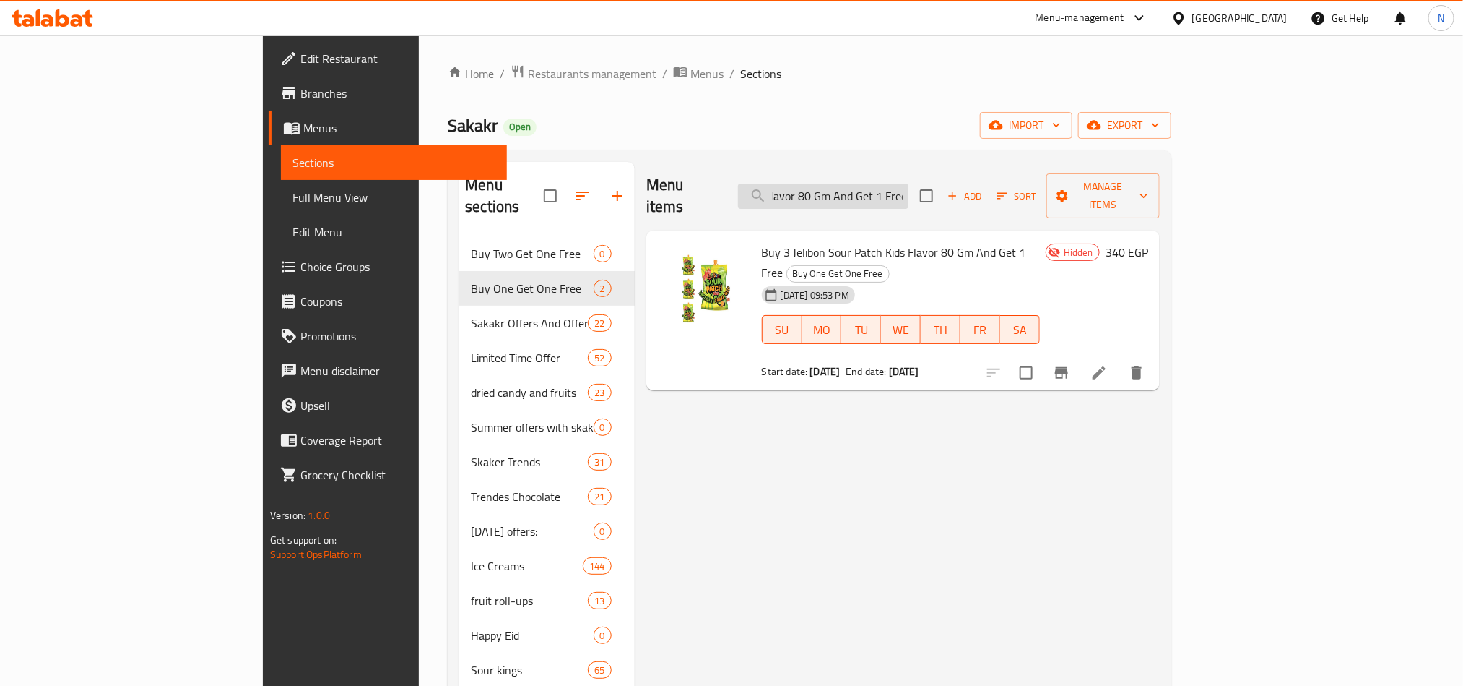
click at [909, 186] on input "Buy 3 Jelibon Sour Patch Kids Flavor 80 Gm And Get 1 Free" at bounding box center [823, 195] width 170 height 25
click at [909, 183] on input "Buy 3 Jelibon Sour Patch Kids Flavor 80 Gm And Get 1 Free" at bounding box center [823, 195] width 170 height 25
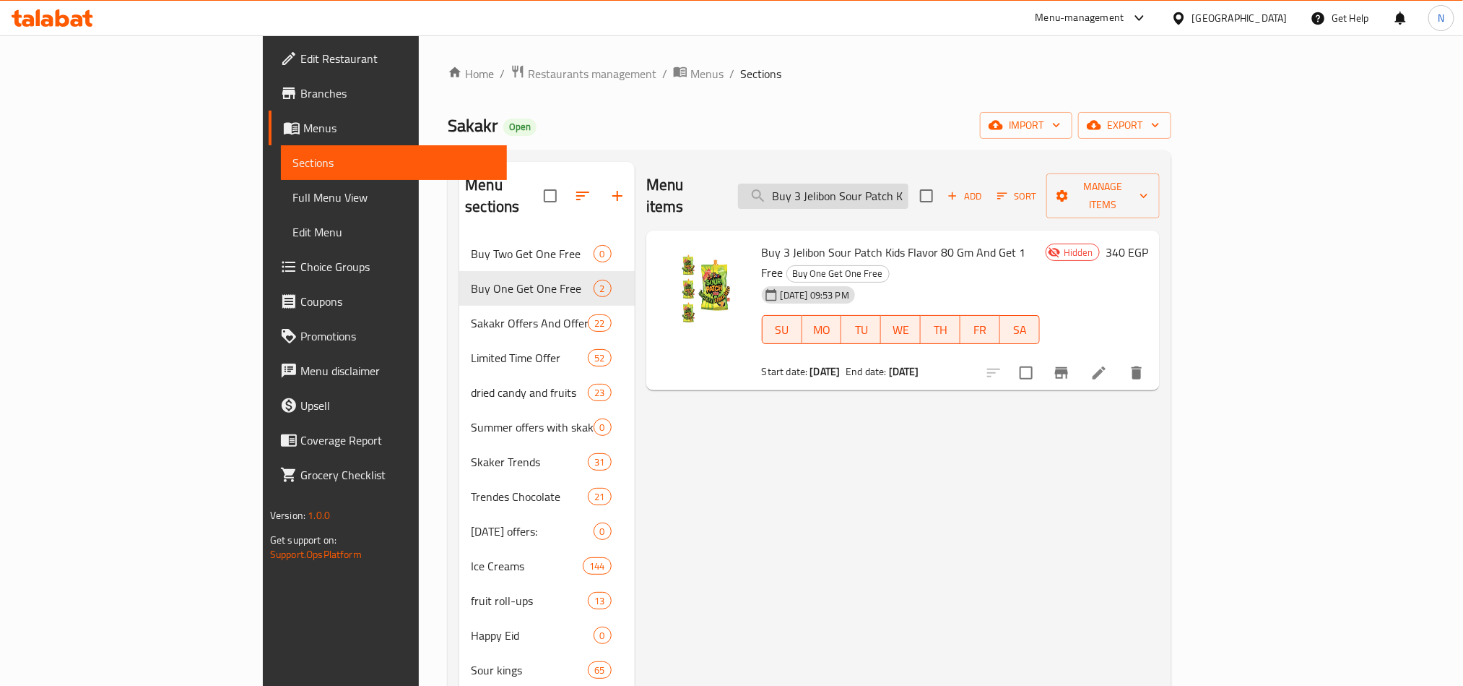
click at [900, 189] on input "Buy 3 Jelibon Sour Patch Kids Flavor 80 Gm And Get 1 Free" at bounding box center [823, 195] width 170 height 25
click at [902, 189] on input "Buy 3 Jelibon Sour Patch Kids Flavor 80 Gm And Get 1 Free" at bounding box center [823, 195] width 170 height 25
paste input "Jelibon Sour Patch Tropikal Flavor 80G"
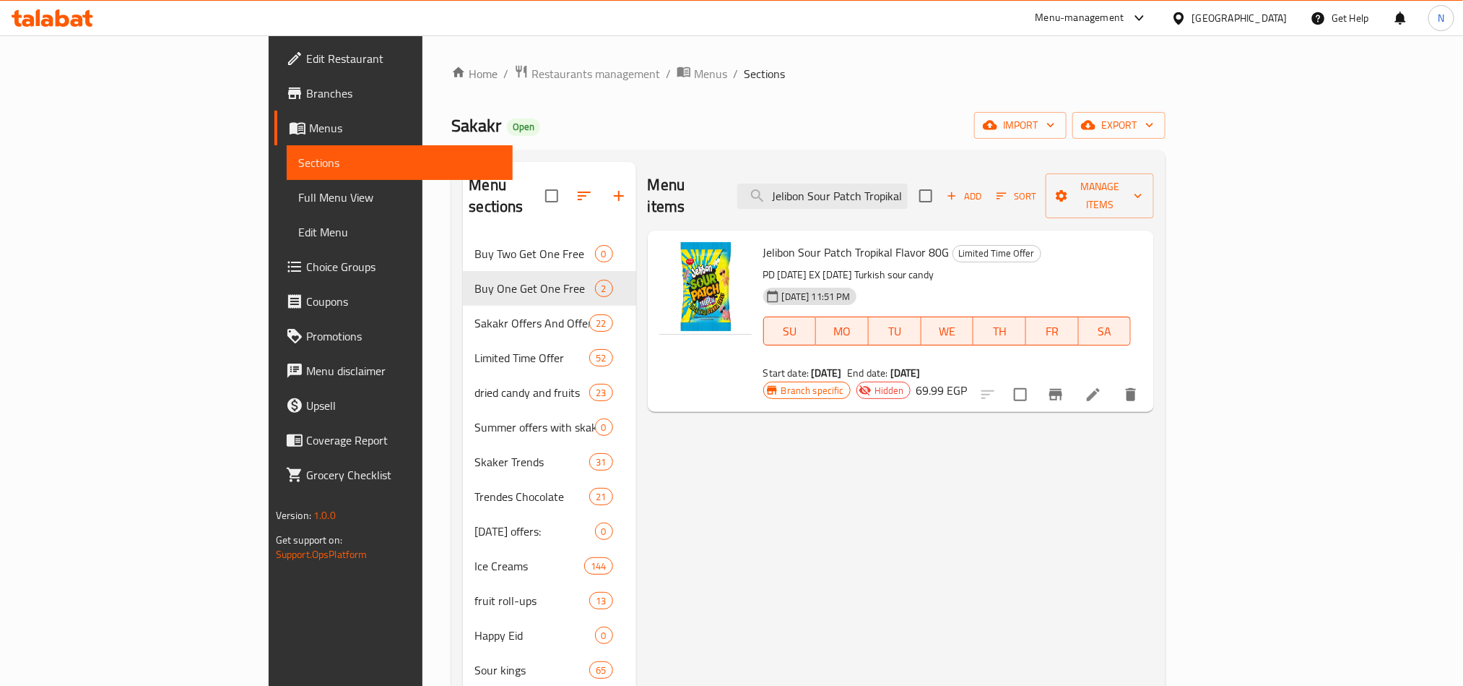
click at [844, 241] on span "Jelibon Sour Patch Tropikal Flavor 80G" at bounding box center [857, 252] width 186 height 22
copy h6 "Jelibon Sour Patch Tropikal Flavor 80G"
click at [908, 183] on input "Jelibon Sour Patch Tropikal Flavor 80G" at bounding box center [823, 195] width 170 height 25
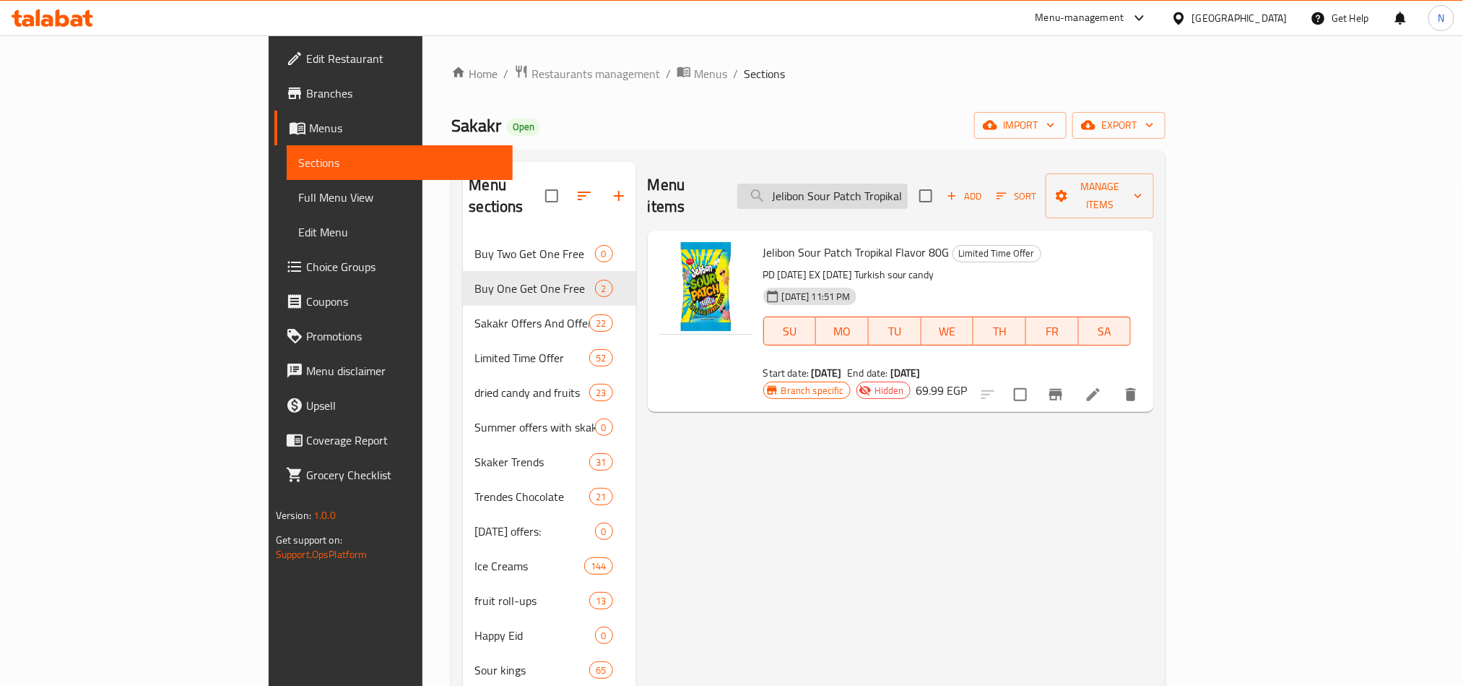
click at [908, 183] on input "Jelibon Sour Patch Tropikal Flavor 80G" at bounding box center [823, 195] width 170 height 25
paste input "Kids Flavor 80"
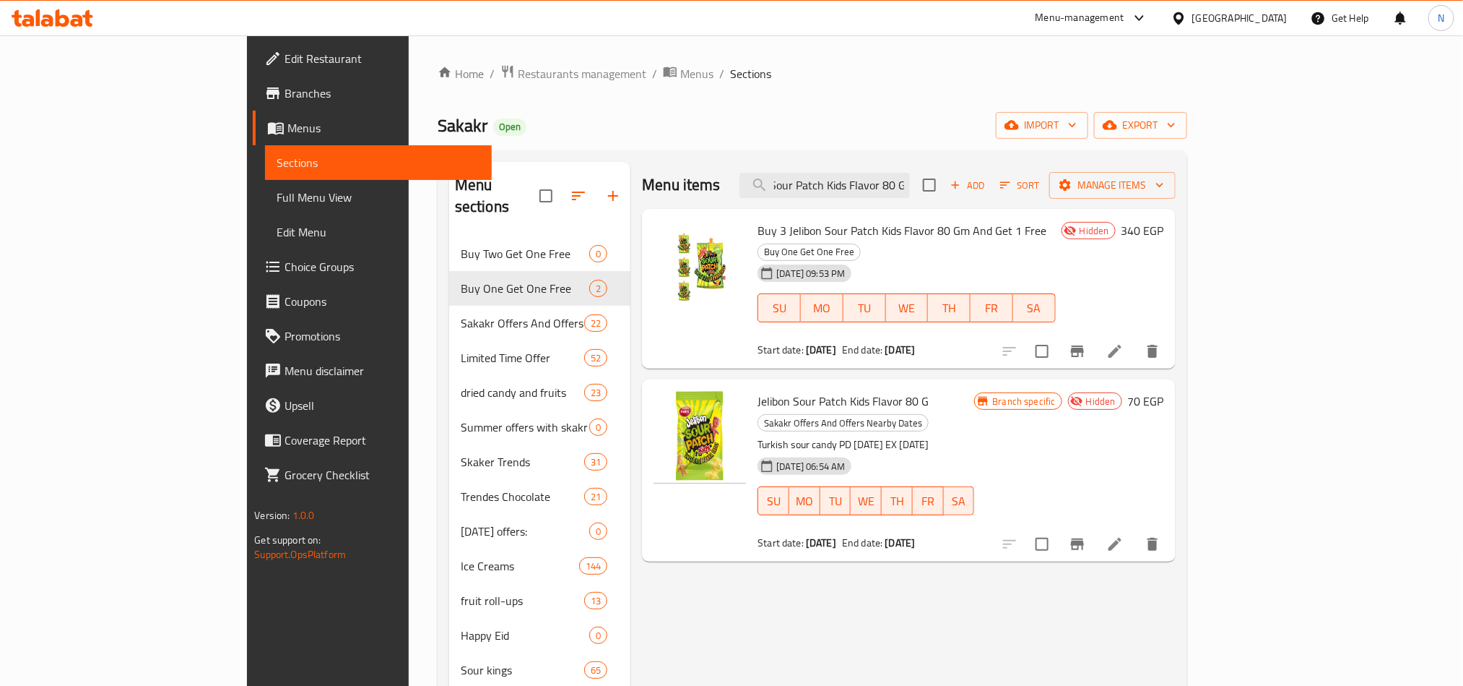
click at [845, 390] on span "Jelibon Sour Patch Kids Flavor 80 G" at bounding box center [843, 401] width 171 height 22
click at [758, 390] on span "Jelibon Sour Patch Kids Flavor 80 G" at bounding box center [843, 401] width 171 height 22
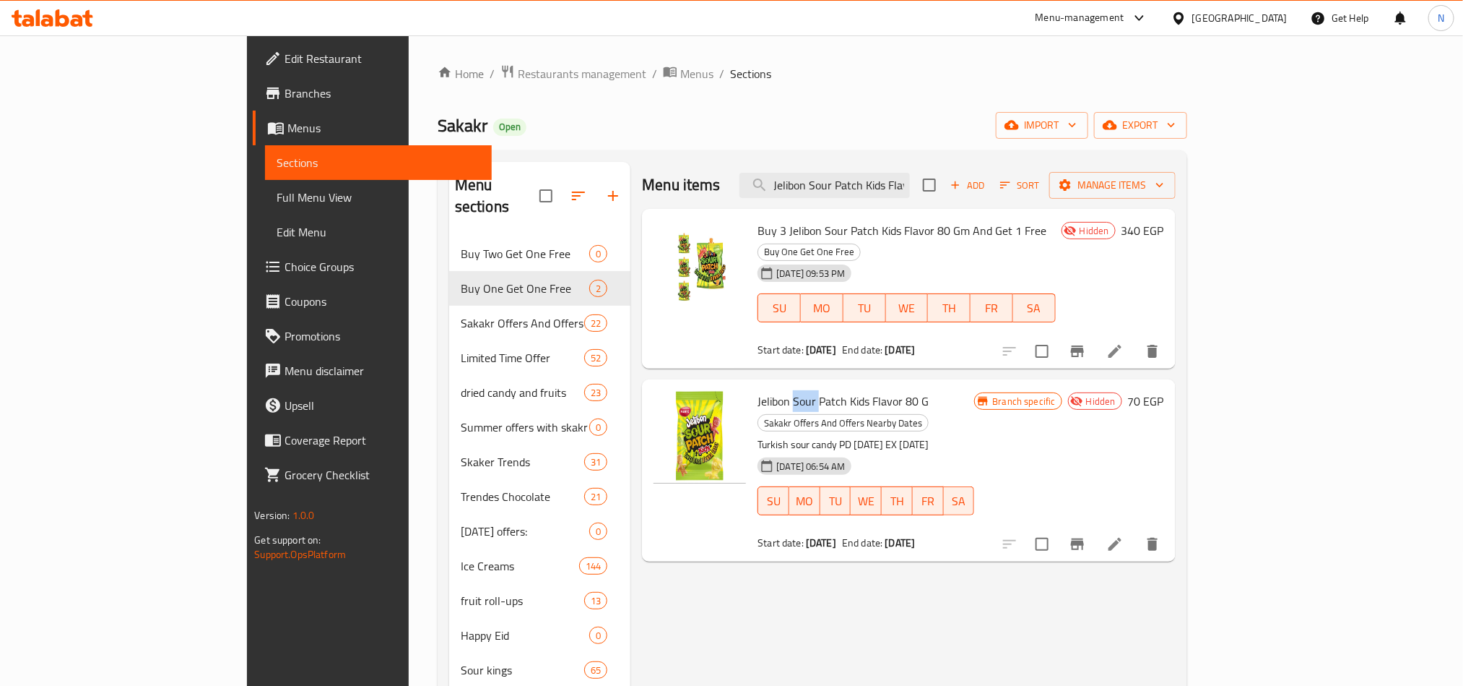
click at [758, 390] on span "Jelibon Sour Patch Kids Flavor 80 G" at bounding box center [843, 401] width 171 height 22
click at [906, 183] on input "Jelibon Sour Patch Kids Flavor 80 G" at bounding box center [825, 185] width 170 height 25
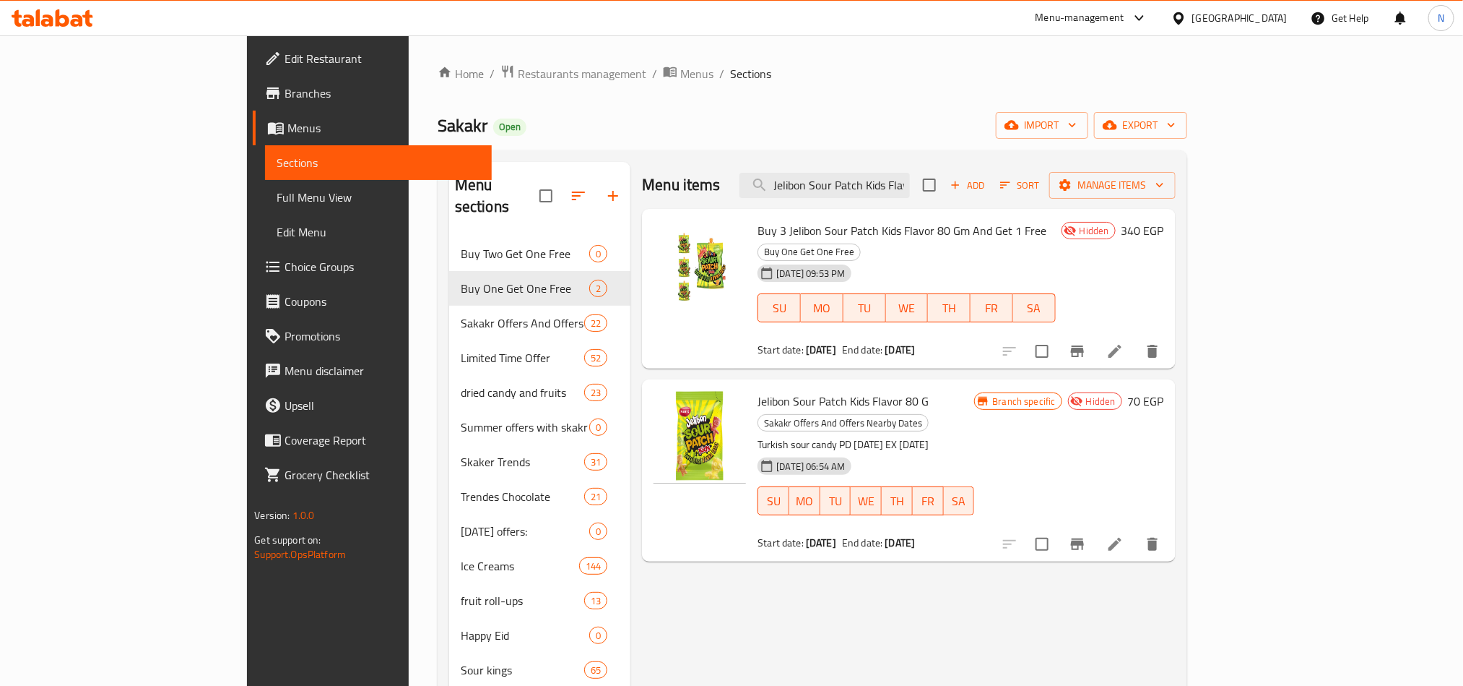
paste input "Watermelon Flavor 80"
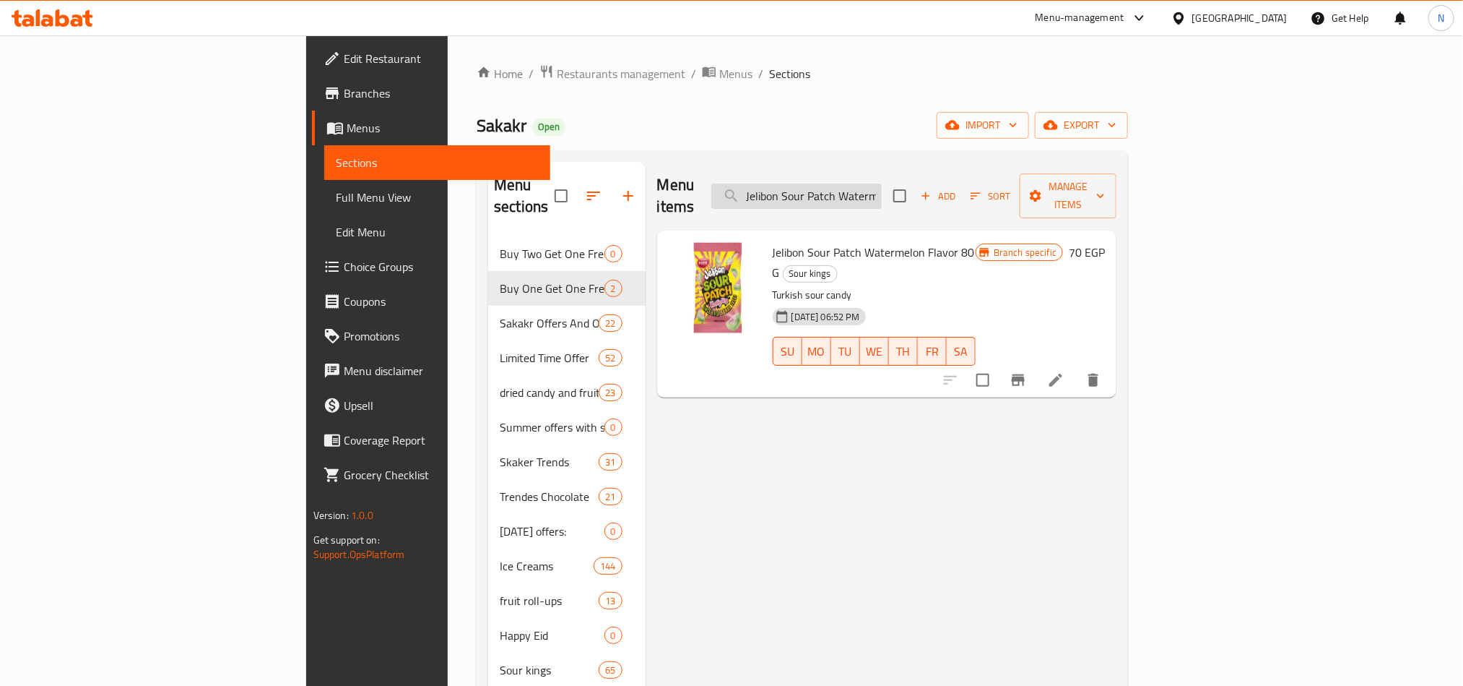
click at [880, 183] on input "Jelibon Sour Patch Watermelon Flavor 80" at bounding box center [797, 195] width 170 height 25
paste input "Mulki Luxury Milk Chocolate Kunafa And Pistachio Cream 150 Gm"
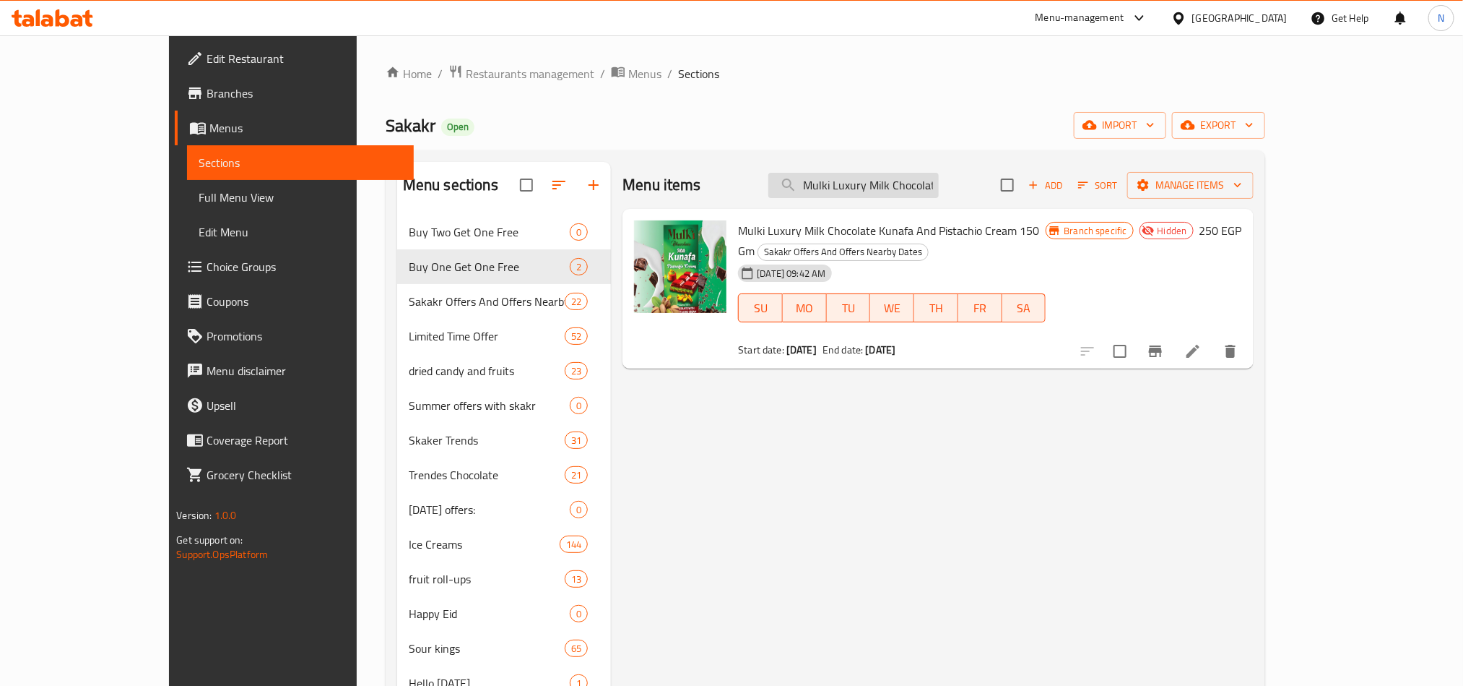
click at [907, 176] on input "Mulki Luxury Milk Chocolate Kunafa And Pistachio Cream 150 Gm" at bounding box center [854, 185] width 170 height 25
paste input "Jelibon Sour Patch Watermelon Flavor"
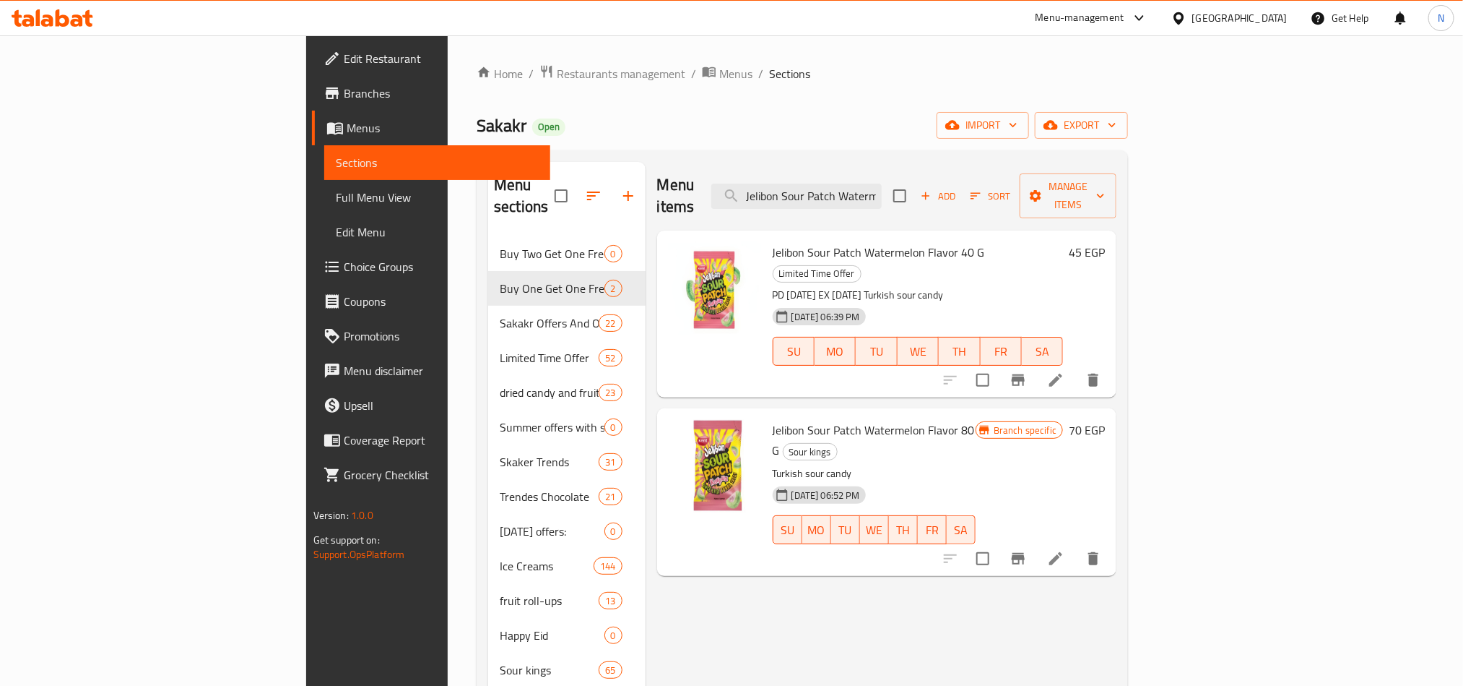
click at [813, 419] on span "Jelibon Sour Patch Watermelon Flavor 80 G" at bounding box center [874, 440] width 202 height 42
click at [837, 444] on span "Sour kings" at bounding box center [810, 452] width 53 height 17
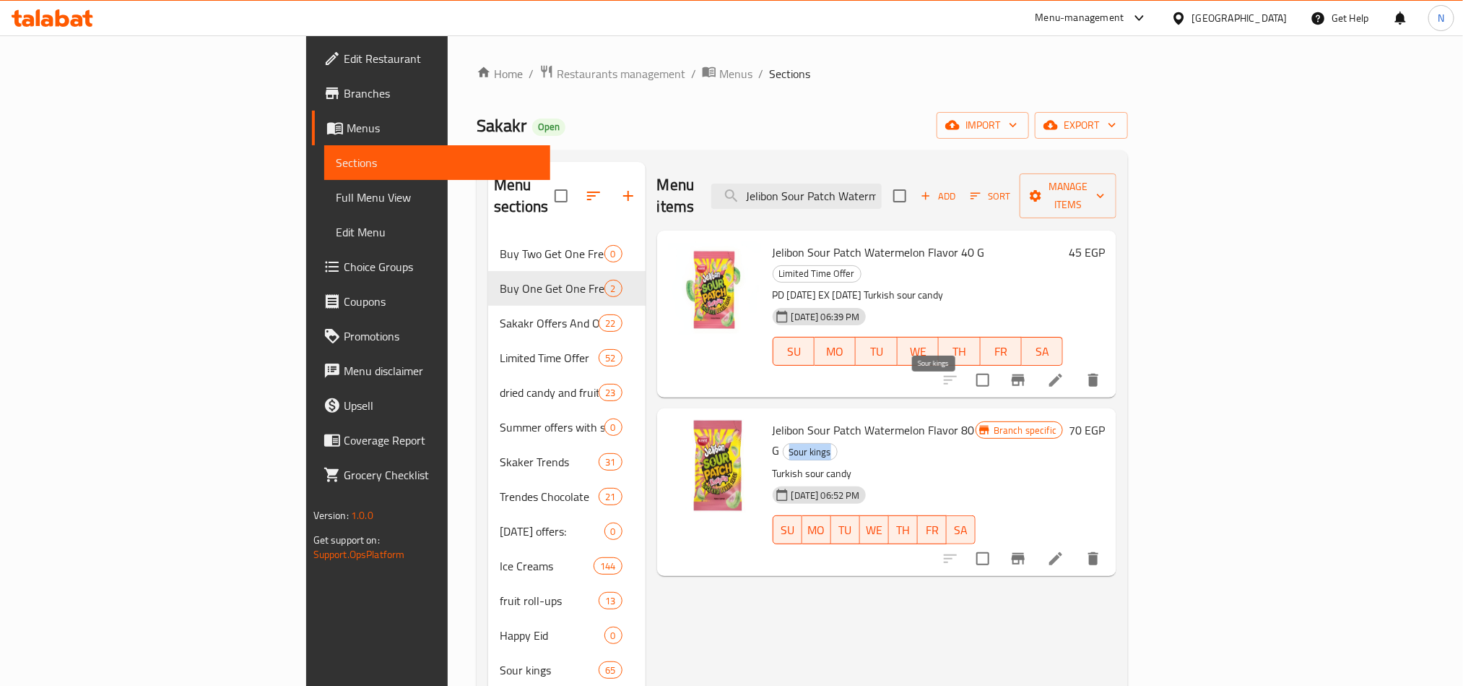
click at [837, 444] on span "Sour kings" at bounding box center [810, 452] width 53 height 17
copy span "Sour kings"
click at [774, 419] on span "Jelibon Sour Patch Watermelon Flavor 80 G" at bounding box center [874, 440] width 202 height 42
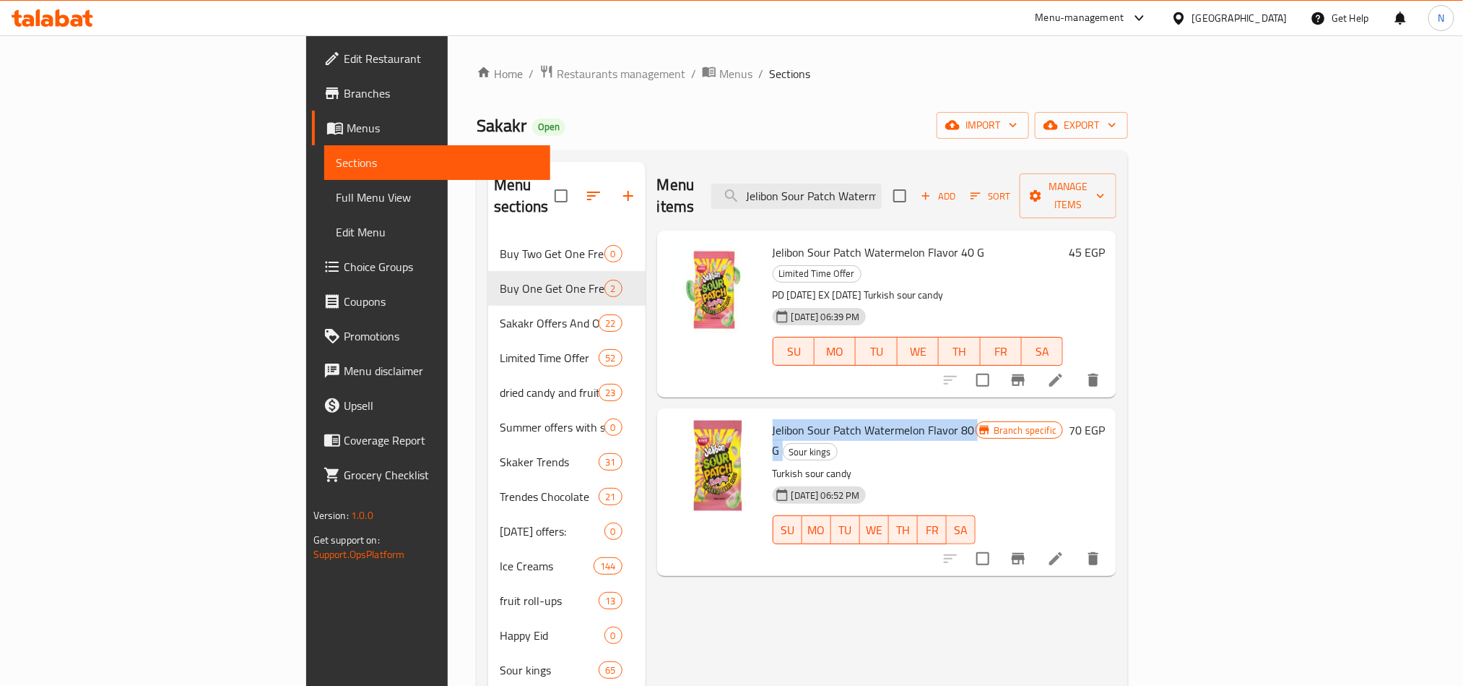
copy h6 "Jelibon Sour Patch Watermelon Flavor 80 G"
click at [1036, 541] on button "Branch-specific-item" at bounding box center [1018, 558] width 35 height 35
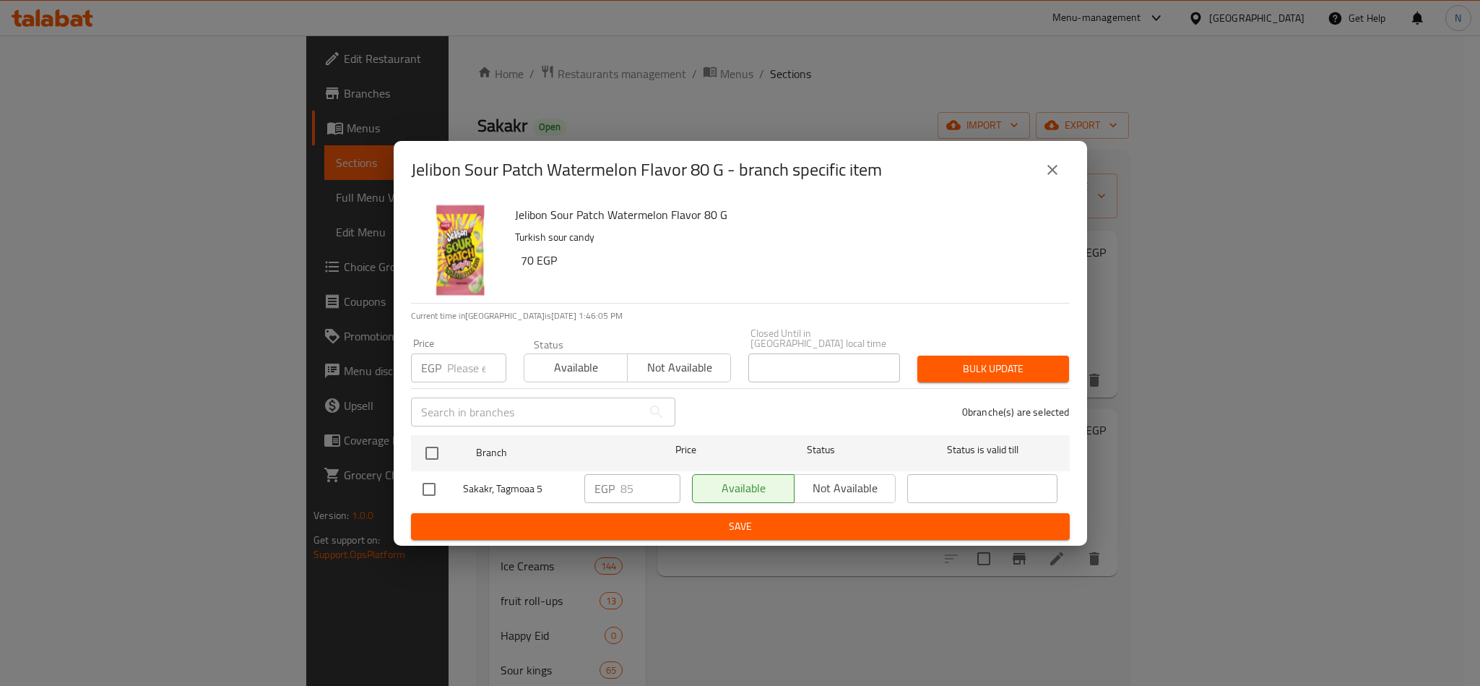
click at [1037, 172] on button "close" at bounding box center [1052, 169] width 35 height 35
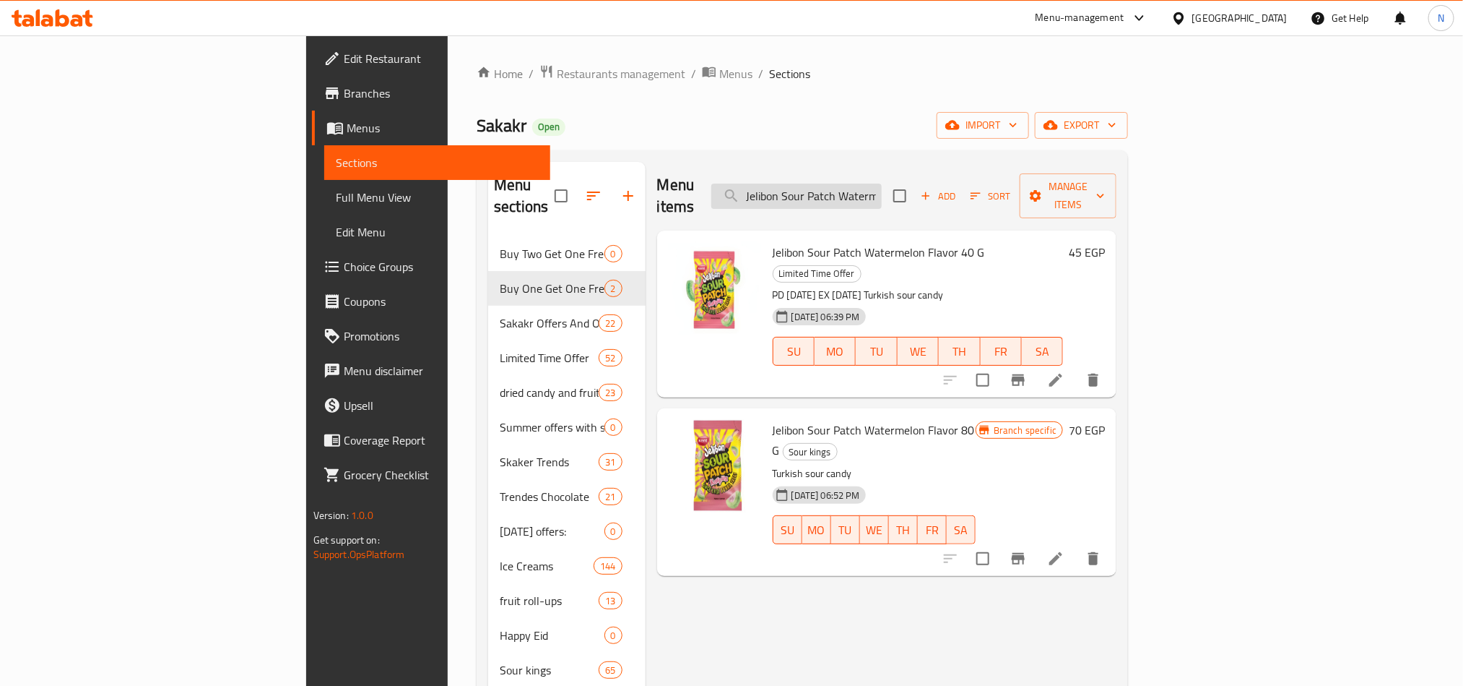
click at [882, 193] on input "Jelibon Sour Patch Watermelon Flavor" at bounding box center [797, 195] width 170 height 25
paste input "Kids Flavor 80 G"
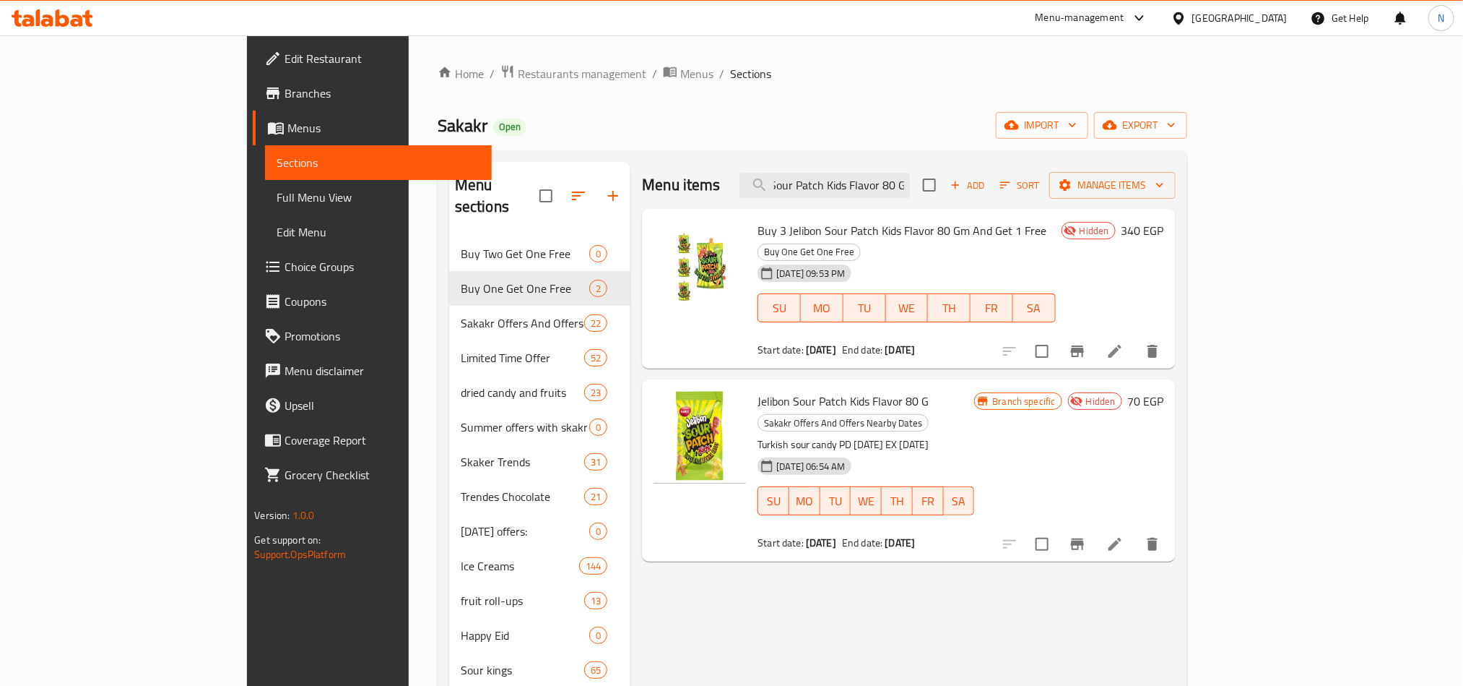
type input "Jelibon Sour Patch Kids Flavor 80 G"
click at [1124, 535] on icon at bounding box center [1115, 543] width 17 height 17
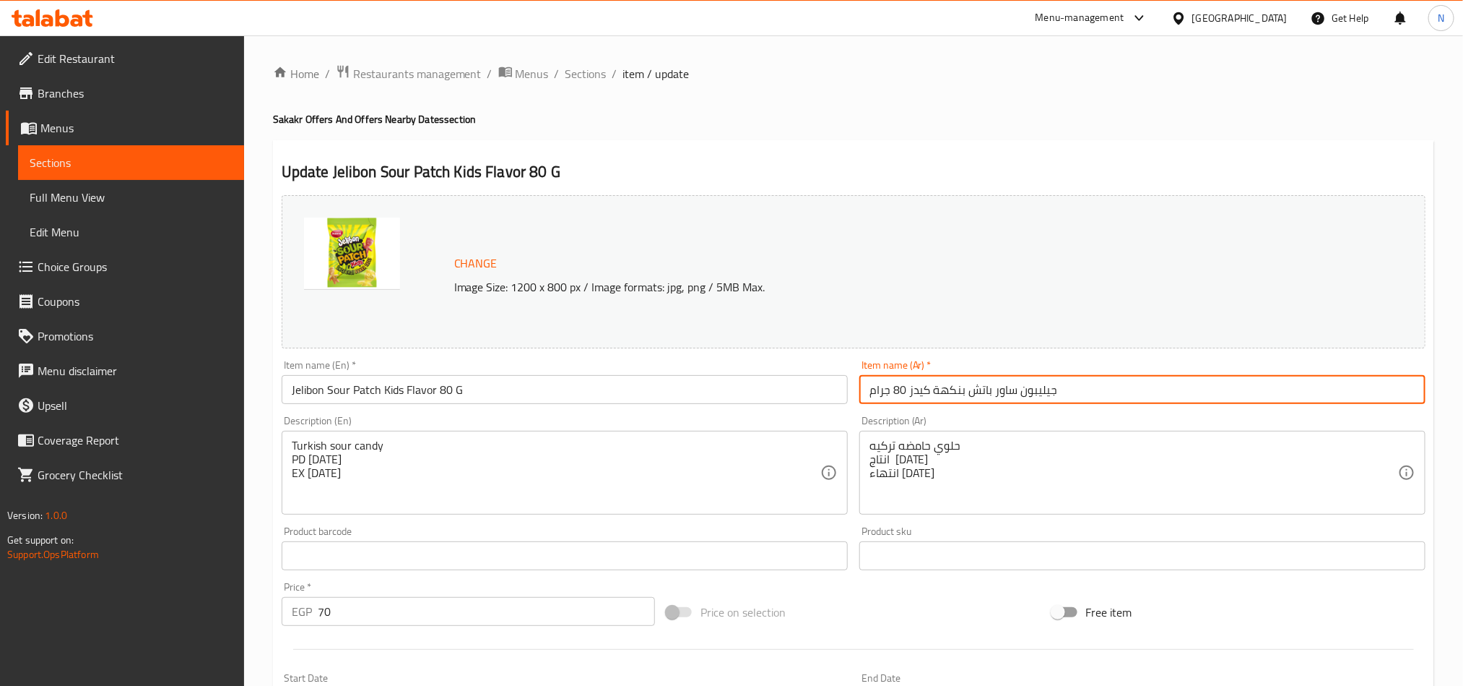
click at [1114, 397] on input "جيليبون ساور باتش بنكهة كيدز 80 جرام" at bounding box center [1143, 389] width 566 height 29
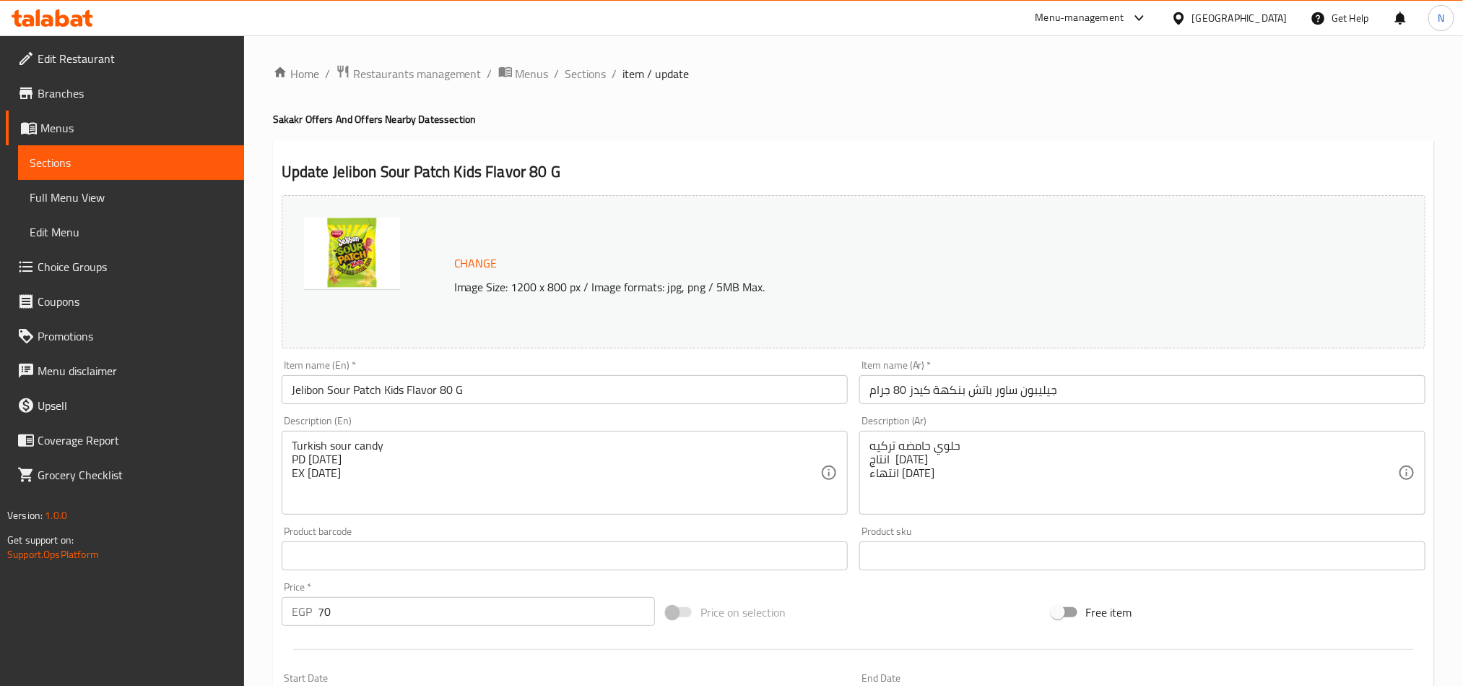
click at [607, 83] on div "Home / Restaurants management / Menus / Sections / item / update Sakakr Offers …" at bounding box center [854, 538] width 1162 height 948
click at [584, 69] on span "Sections" at bounding box center [586, 73] width 41 height 17
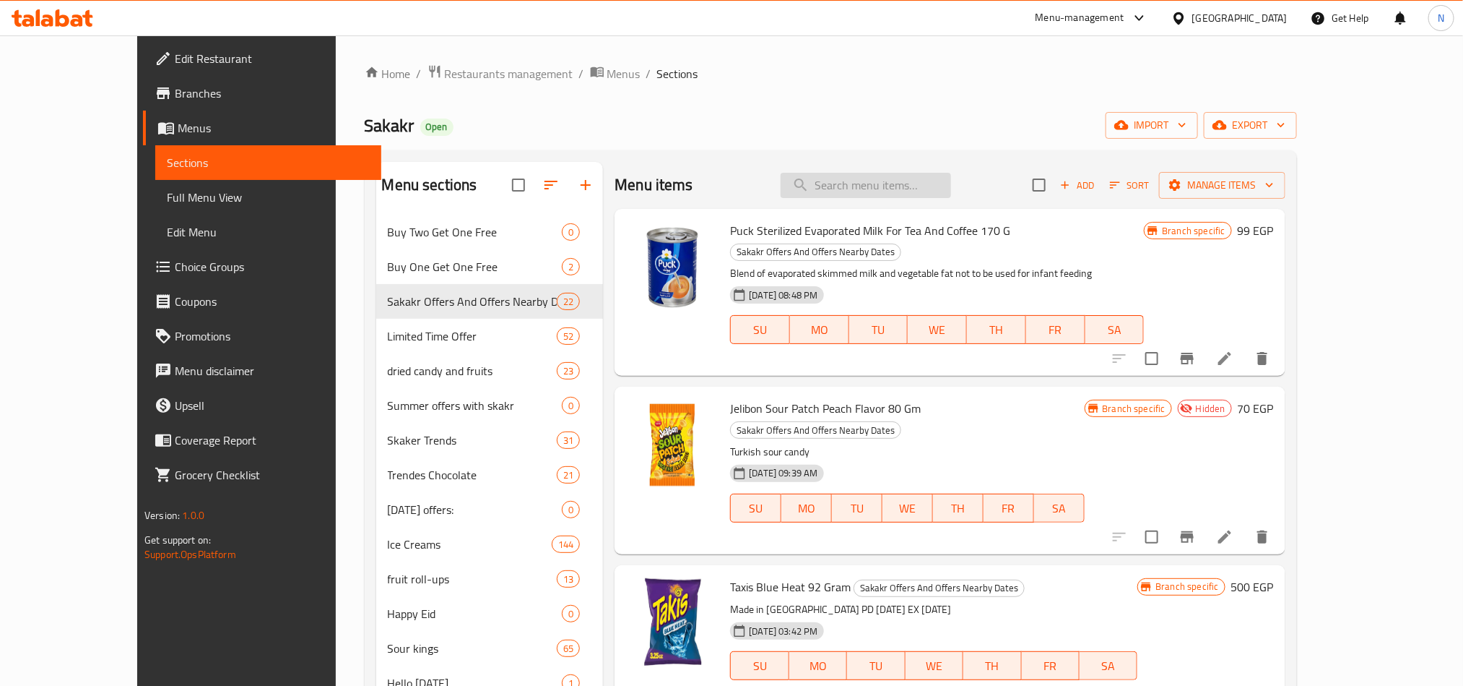
click at [852, 184] on input "search" at bounding box center [866, 185] width 170 height 25
paste input "Jelibon Sour Patch Tropikal Flavor 80G"
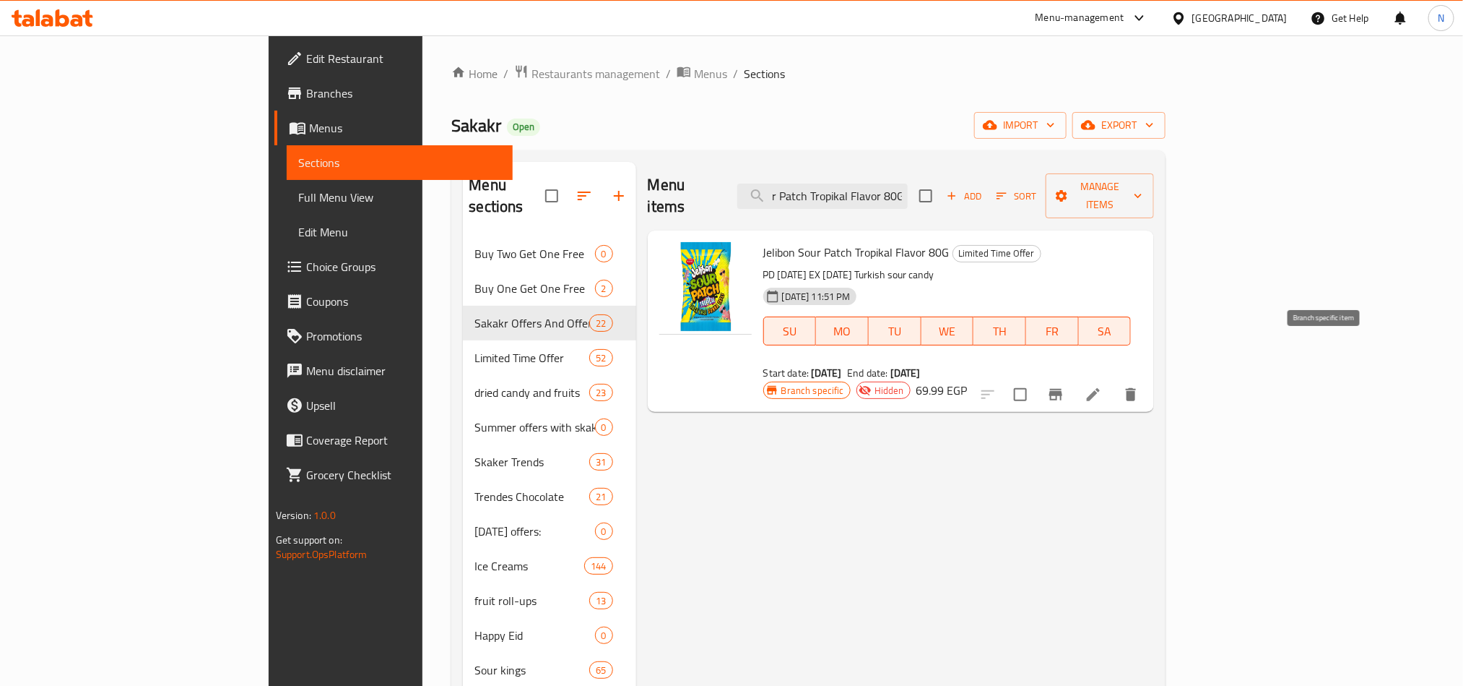
type input "Jelibon Sour Patch Tropikal Flavor 80G"
click at [1114, 381] on li at bounding box center [1093, 394] width 40 height 26
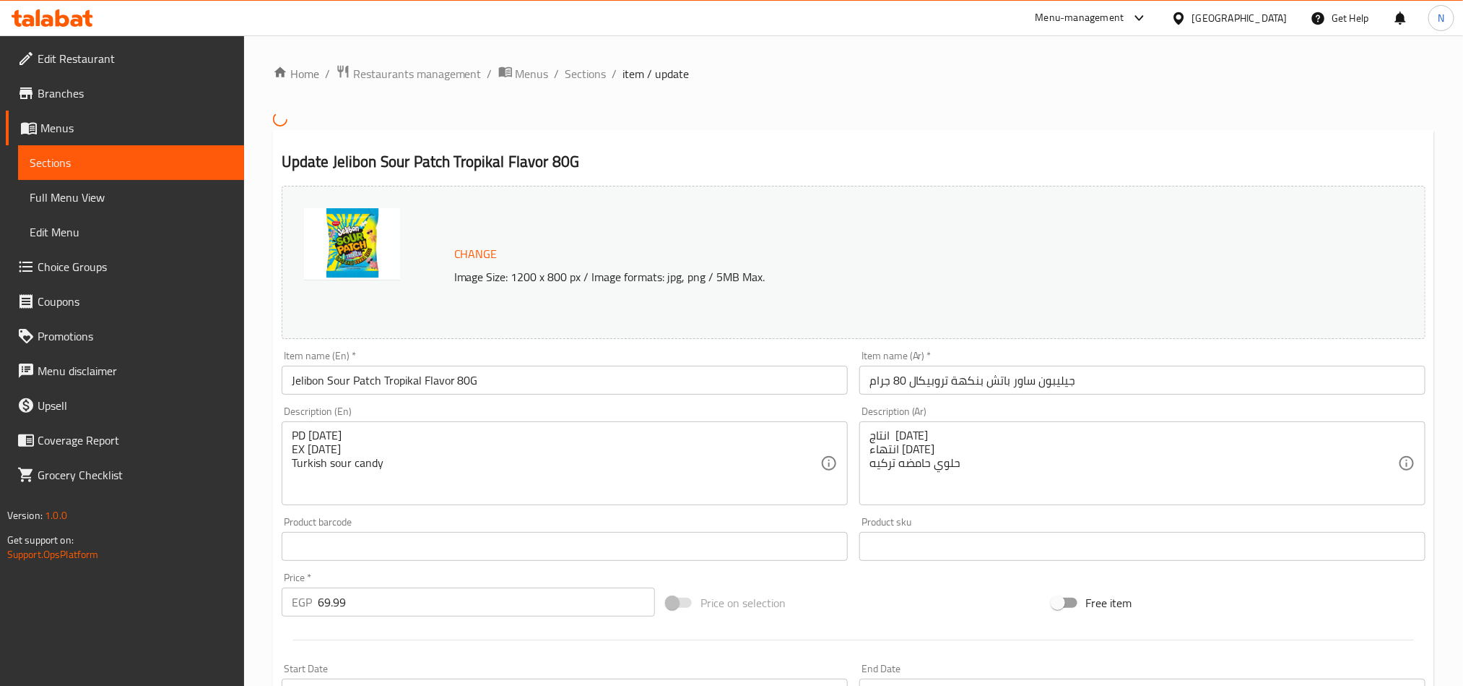
click at [917, 371] on div "Item name (Ar)   * جيليبون ساور باتش بنكهة تروبيكال 80 جرام Item name (Ar) *" at bounding box center [1143, 372] width 566 height 44
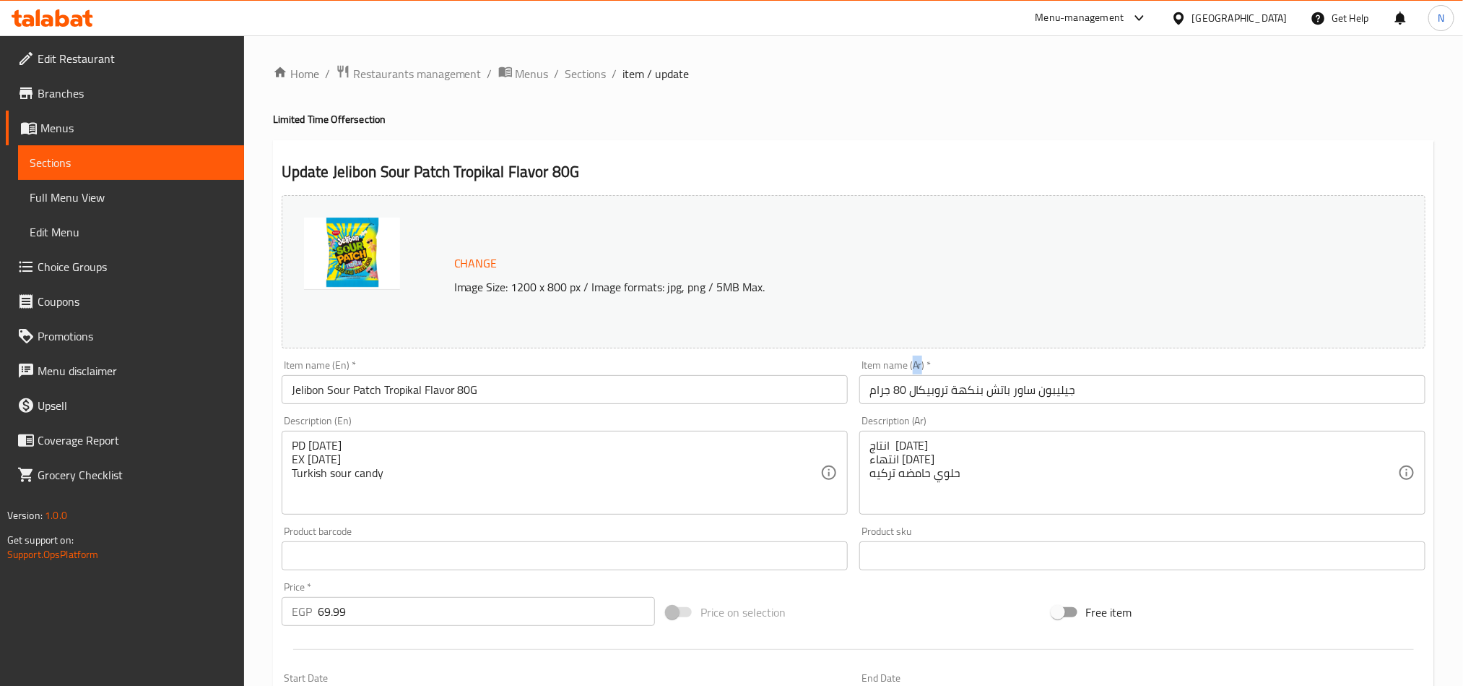
click at [917, 371] on div "Item name (Ar)   * جيليبون ساور باتش بنكهة تروبيكال 80 جرام Item name (Ar) *" at bounding box center [1143, 382] width 566 height 44
click at [919, 389] on input "جيليبون ساور باتش بنكهة تروبيكال 80 جرام" at bounding box center [1143, 389] width 566 height 29
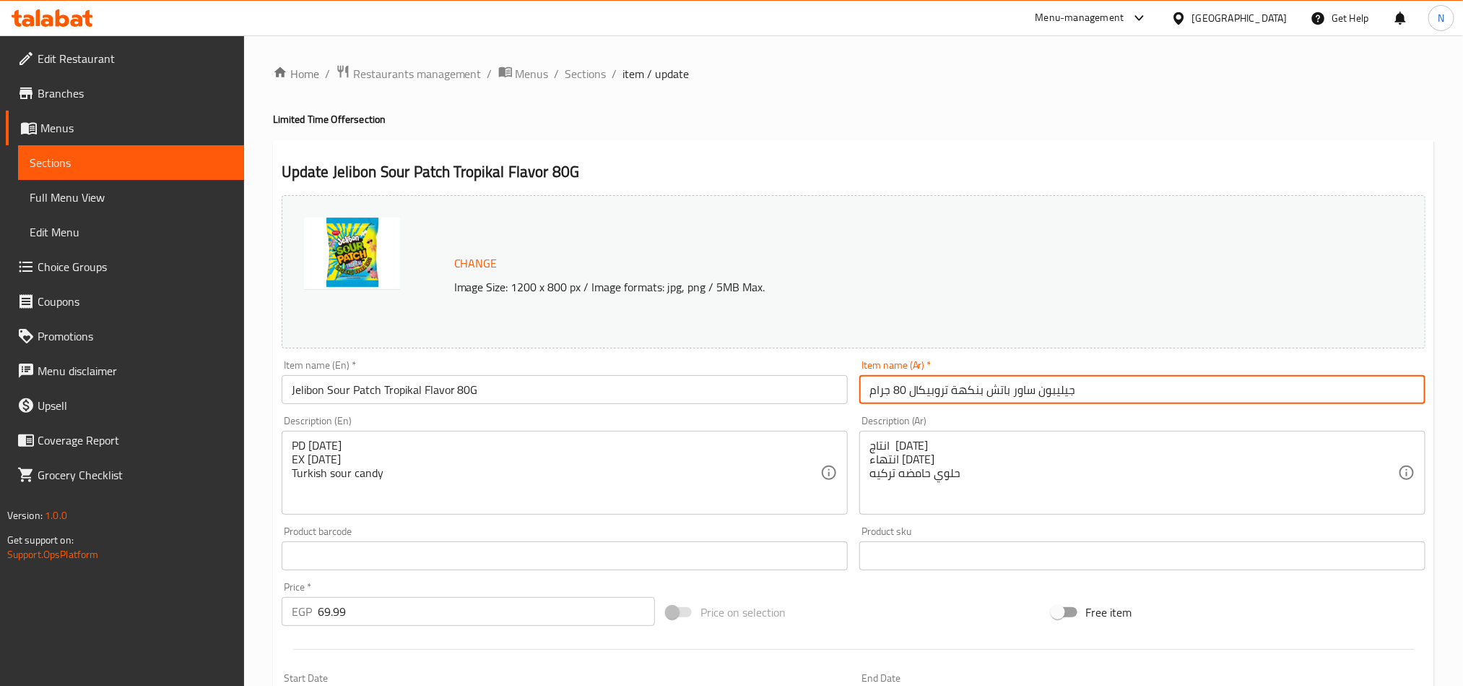
click at [919, 389] on input "جيليبون ساور باتش بنكهة تروبيكال 80 جرام" at bounding box center [1143, 389] width 566 height 29
click at [592, 74] on span "Sections" at bounding box center [586, 73] width 41 height 17
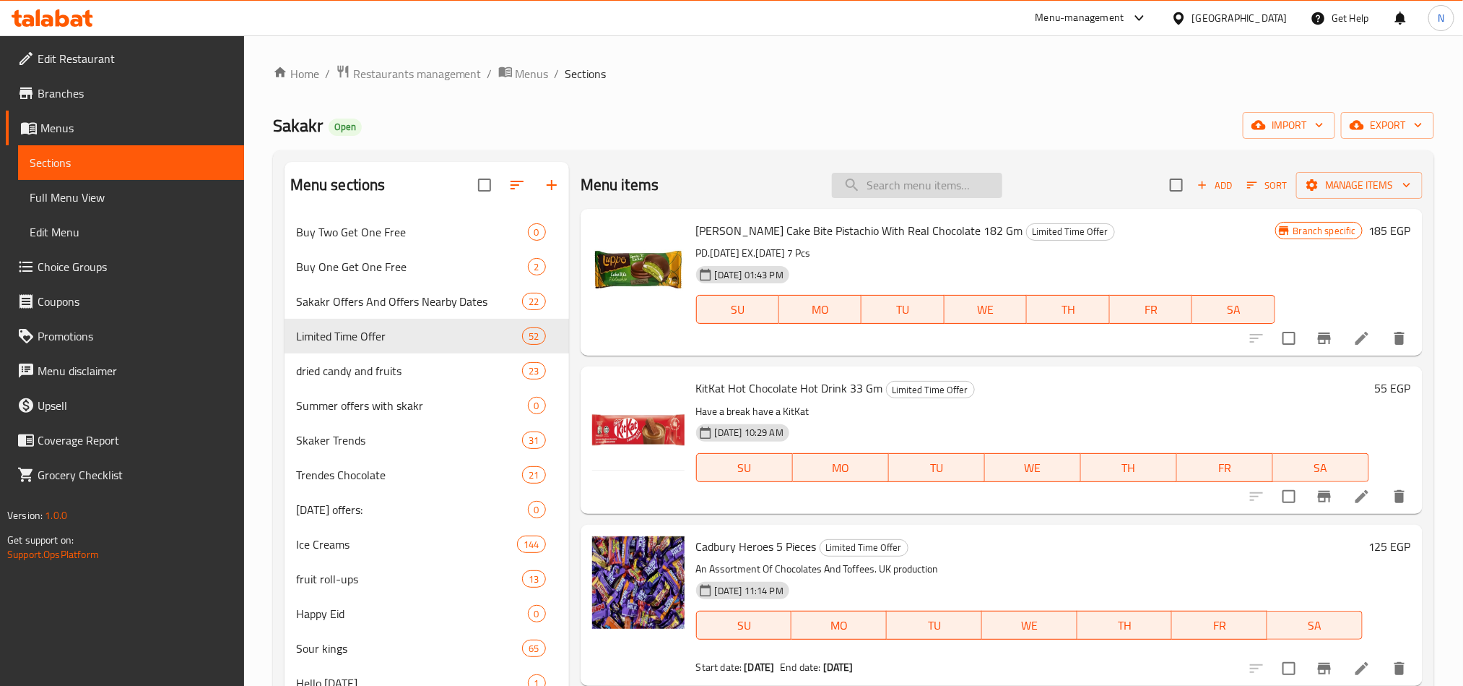
click at [967, 198] on input "search" at bounding box center [917, 185] width 170 height 25
paste input "Buy 3 Jelibon Sour Patch Kids Flavor 80 Gm And Get 1 Free"
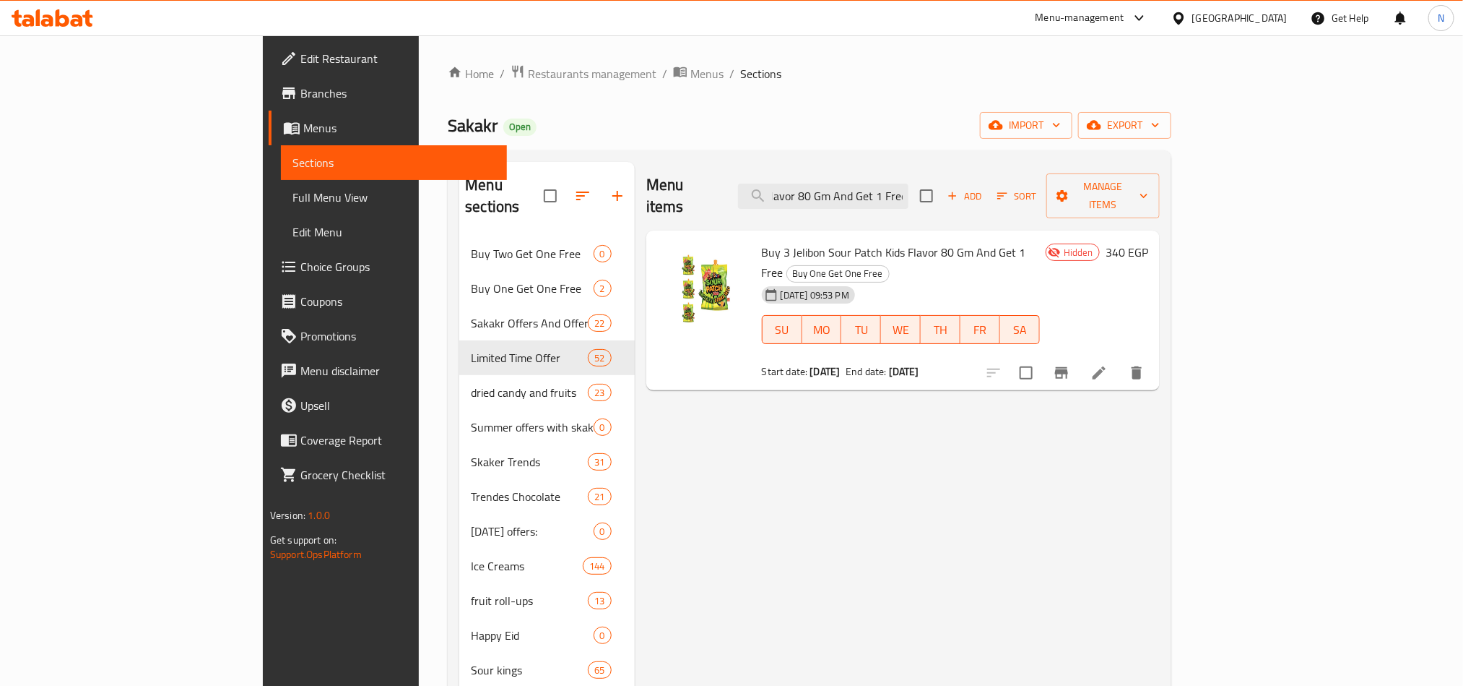
type input "Buy 3 Jelibon Sour Patch Kids Flavor 80 Gm And Get 1 Free"
click at [1108, 364] on icon at bounding box center [1099, 372] width 17 height 17
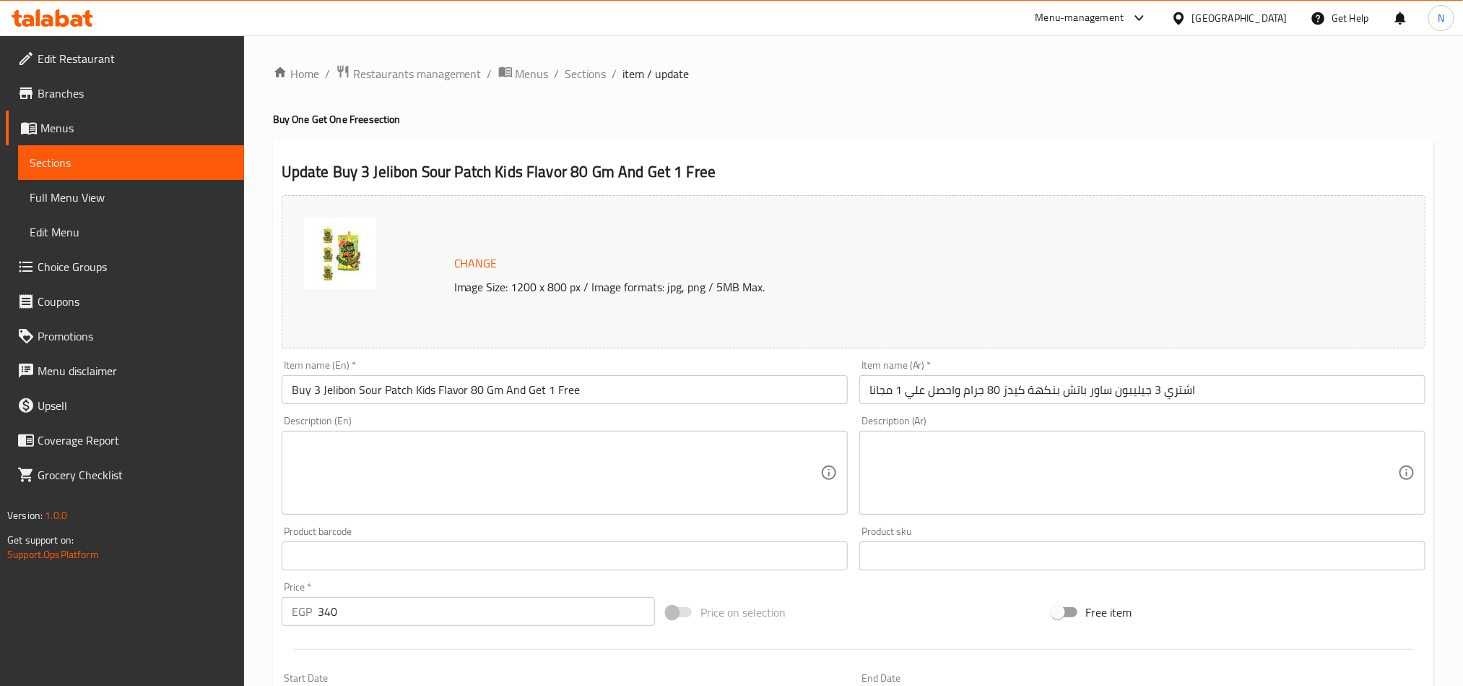
click at [977, 391] on input "اشتري 3 جيليبون ساور باتش بنكهة كيدز 80 جرام واحصل علي 1 مجانا" at bounding box center [1143, 389] width 566 height 29
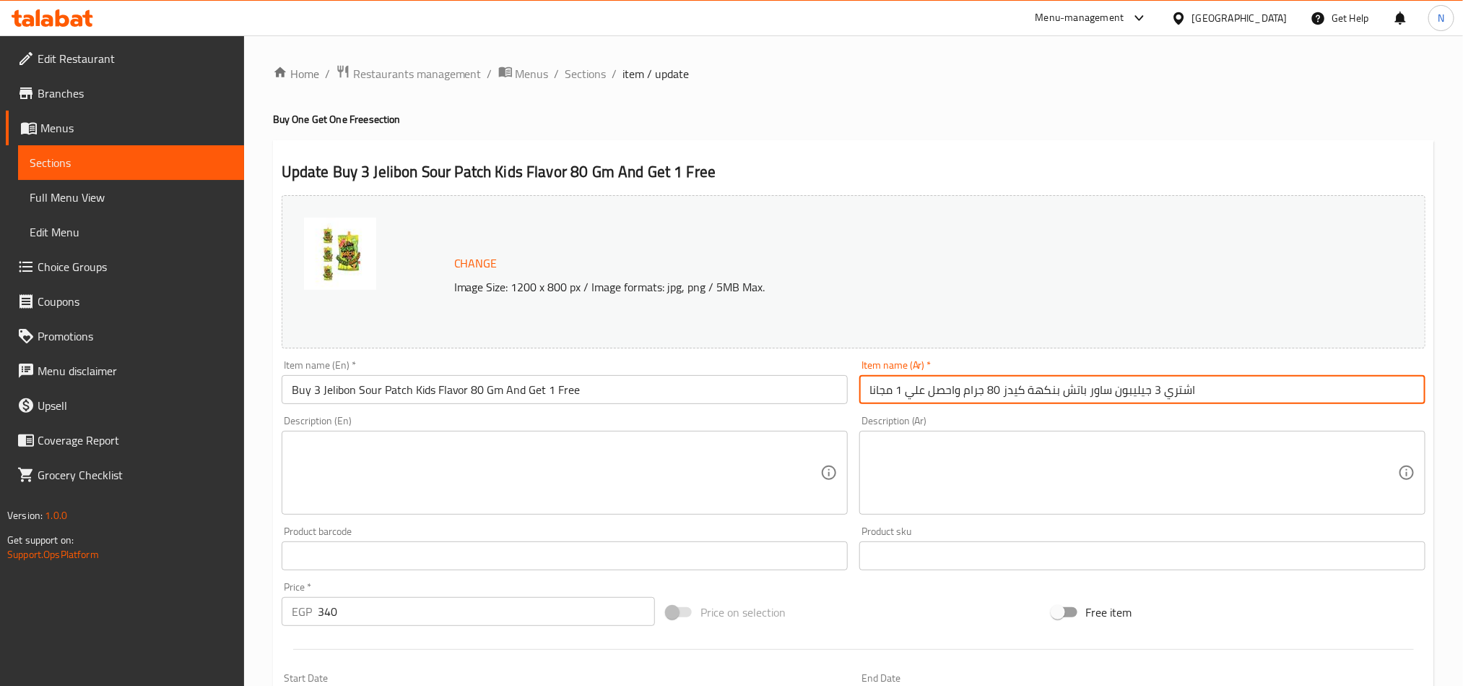
click at [977, 391] on input "اشتري 3 جيليبون ساور باتش بنكهة كيدز 80 جرام واحصل علي 1 مجانا" at bounding box center [1143, 389] width 566 height 29
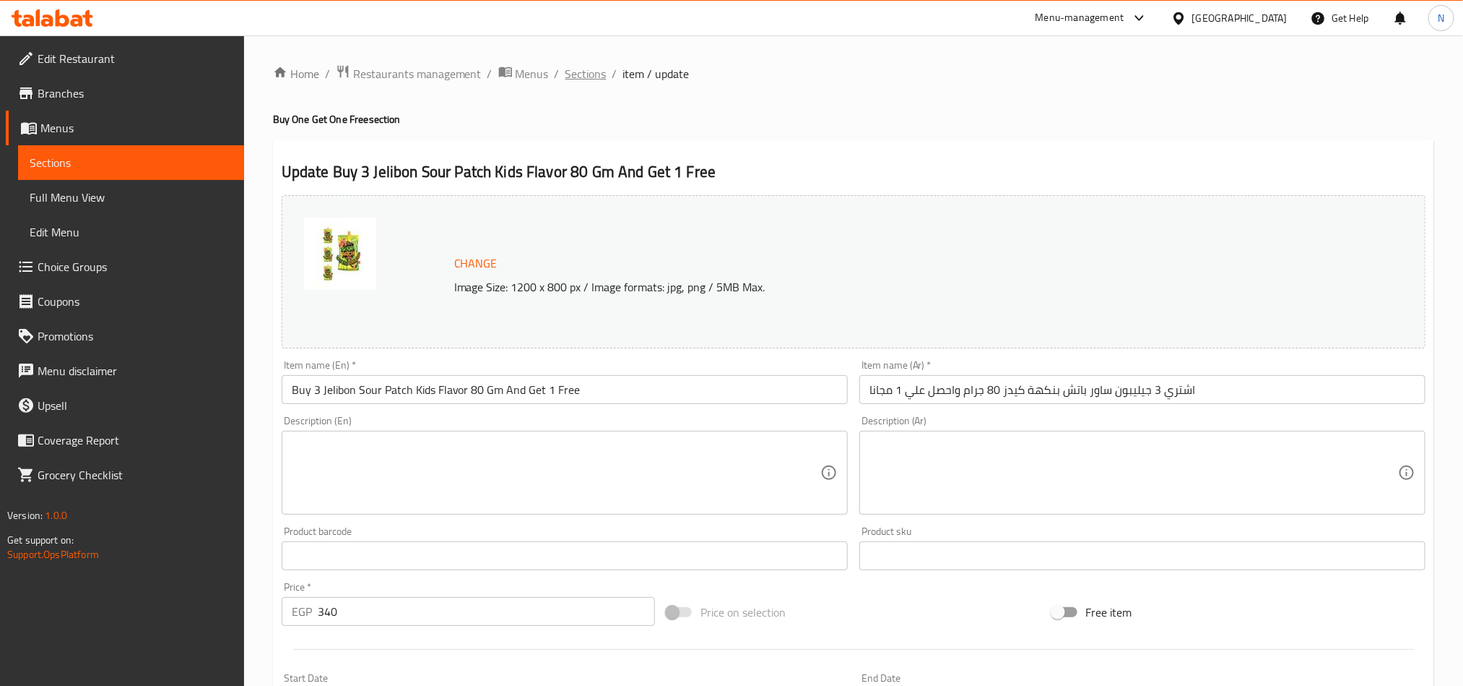
click at [572, 74] on span "Sections" at bounding box center [586, 73] width 41 height 17
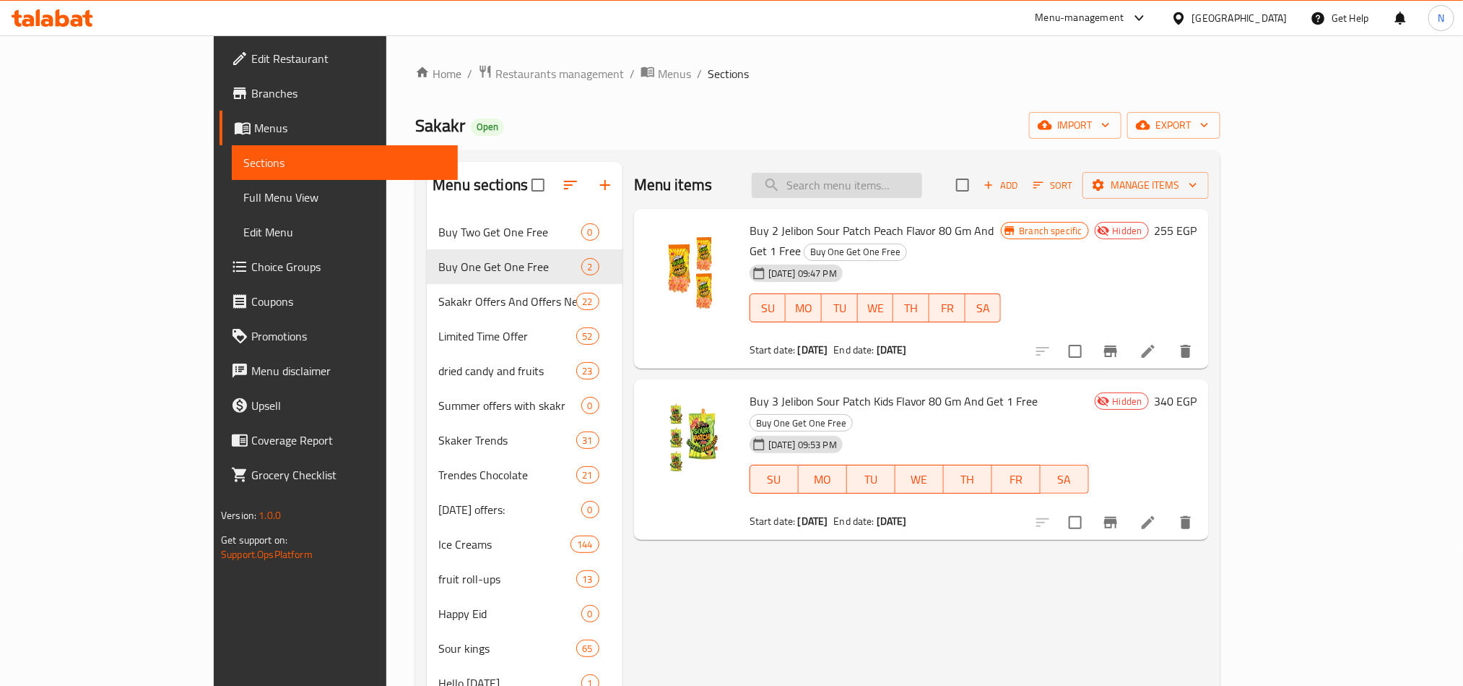
click at [888, 182] on input "search" at bounding box center [837, 185] width 170 height 25
paste input "Jelibon Sour Patch Watermelon Flavor 80"
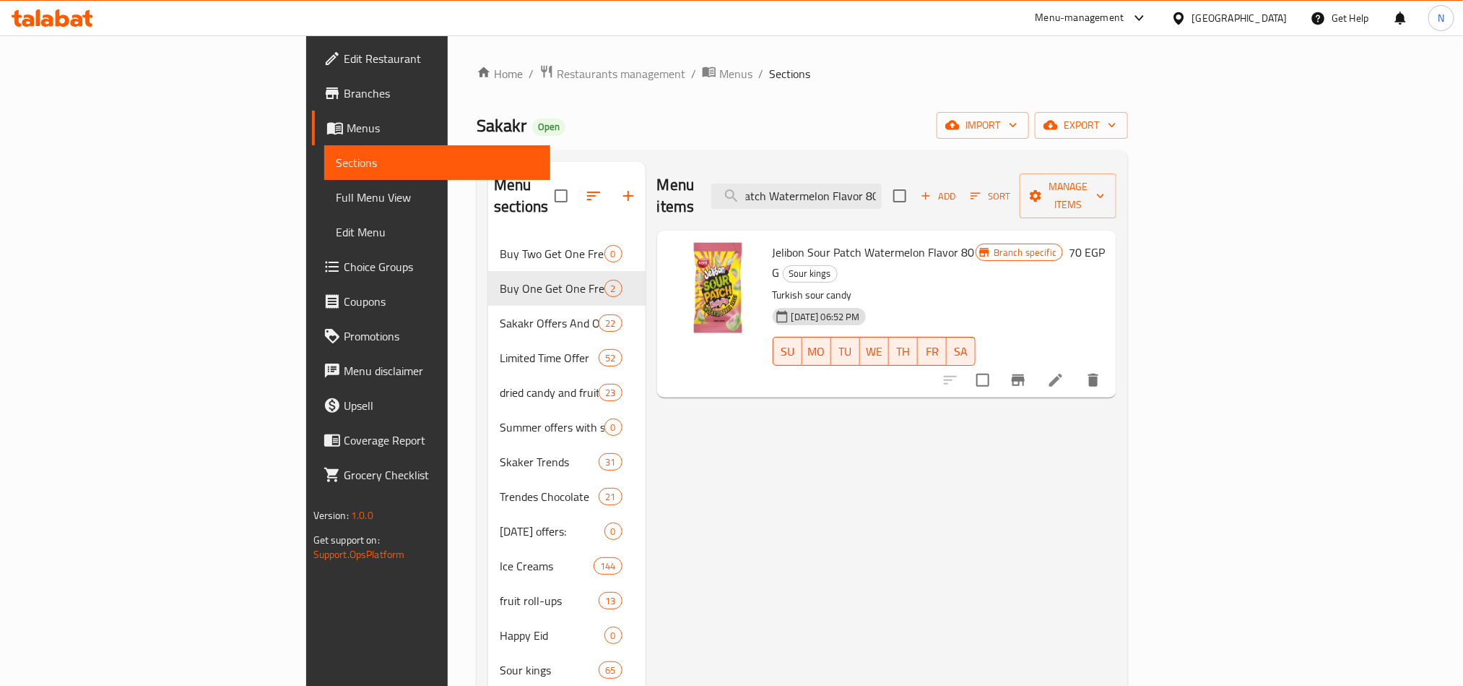
type input "Jelibon Sour Patch Watermelon Flavor 80"
click at [1065, 371] on icon at bounding box center [1055, 379] width 17 height 17
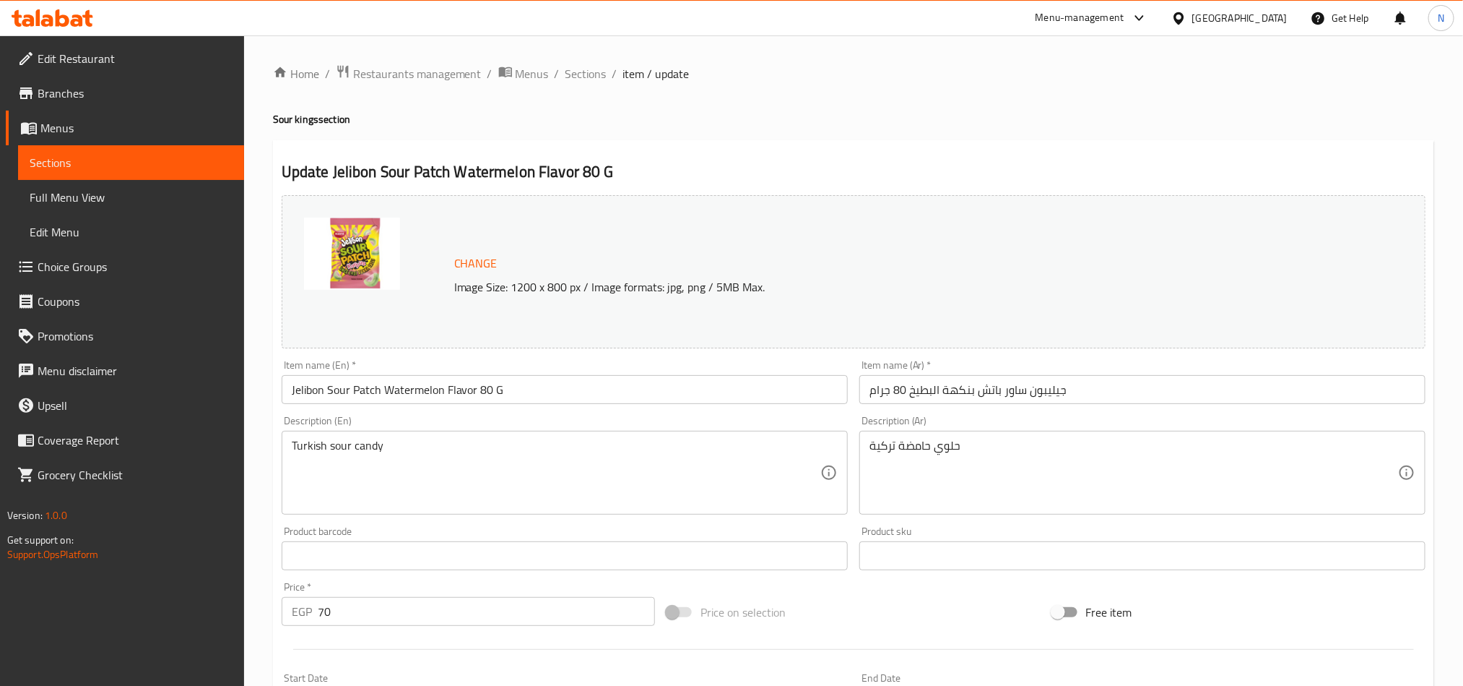
click at [993, 358] on div "Item name (Ar)   * جيليبون ساور باتش بنكهة البطيخ 80 جرام Item name (Ar) *" at bounding box center [1143, 382] width 578 height 56
click at [1008, 392] on input "جيليبون ساور باتش بنكهة البطيخ 80 جرام" at bounding box center [1143, 389] width 566 height 29
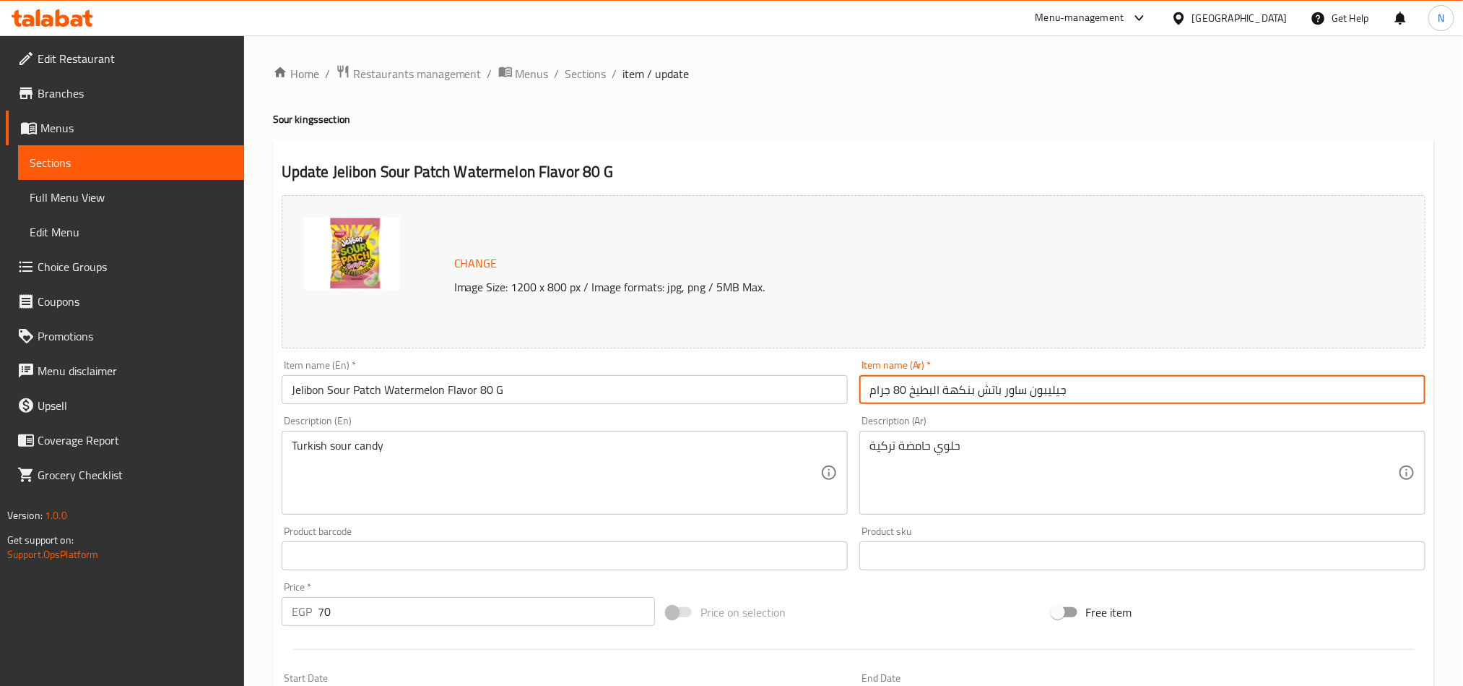
click at [1008, 392] on input "جيليبون ساور باتش بنكهة البطيخ 80 جرام" at bounding box center [1143, 389] width 566 height 29
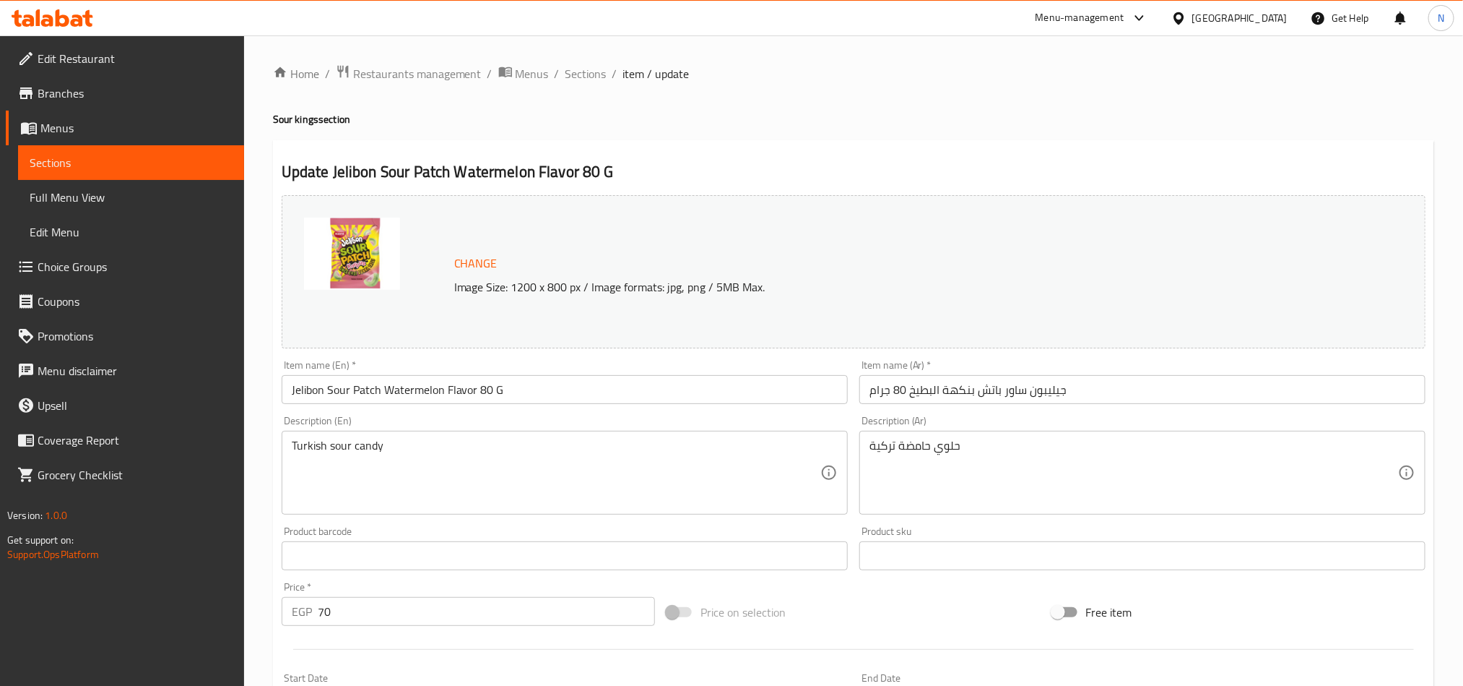
click at [559, 68] on ol "Home / Restaurants management / Menus / Sections / item / update" at bounding box center [854, 73] width 1162 height 19
click at [581, 69] on span "Sections" at bounding box center [586, 73] width 41 height 17
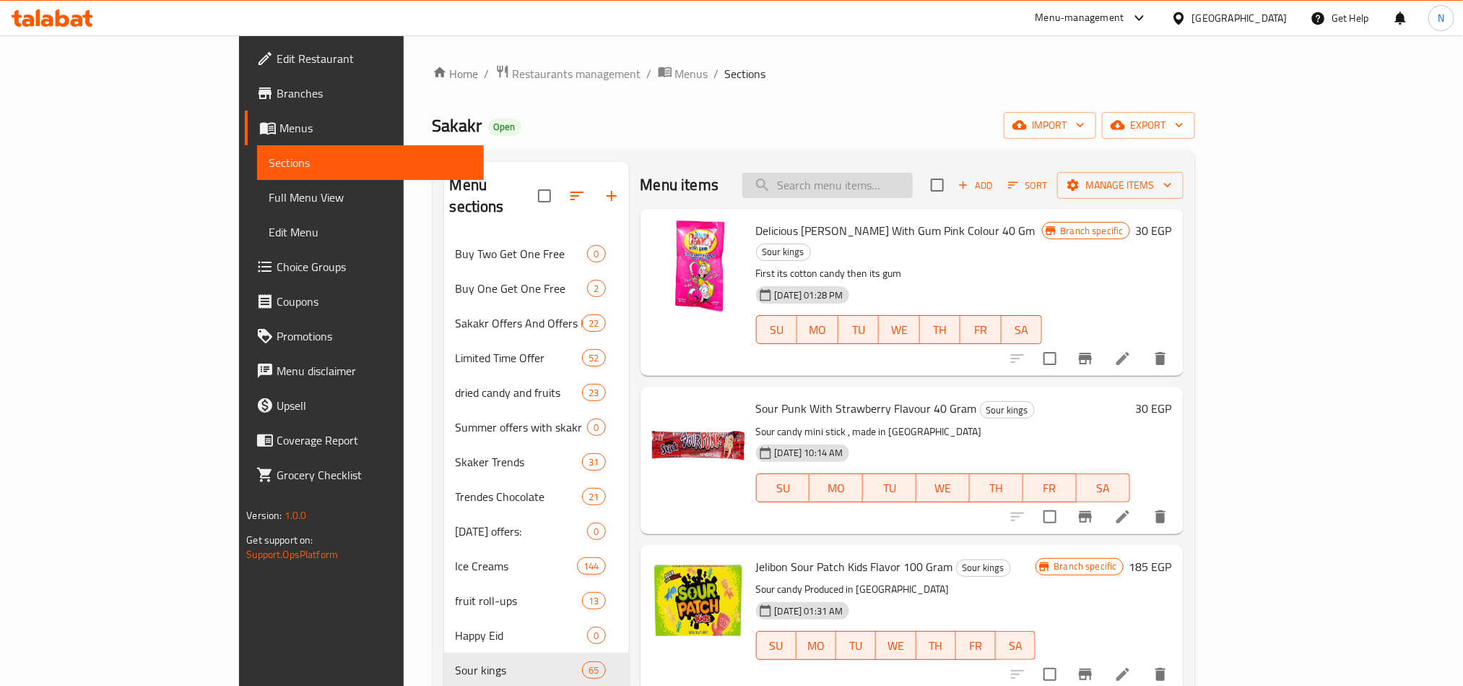
click at [861, 189] on input "search" at bounding box center [828, 185] width 170 height 25
paste input "Mulki Luxury Milk Chocolate Kunafa And Pistachio Cream 150 Gm"
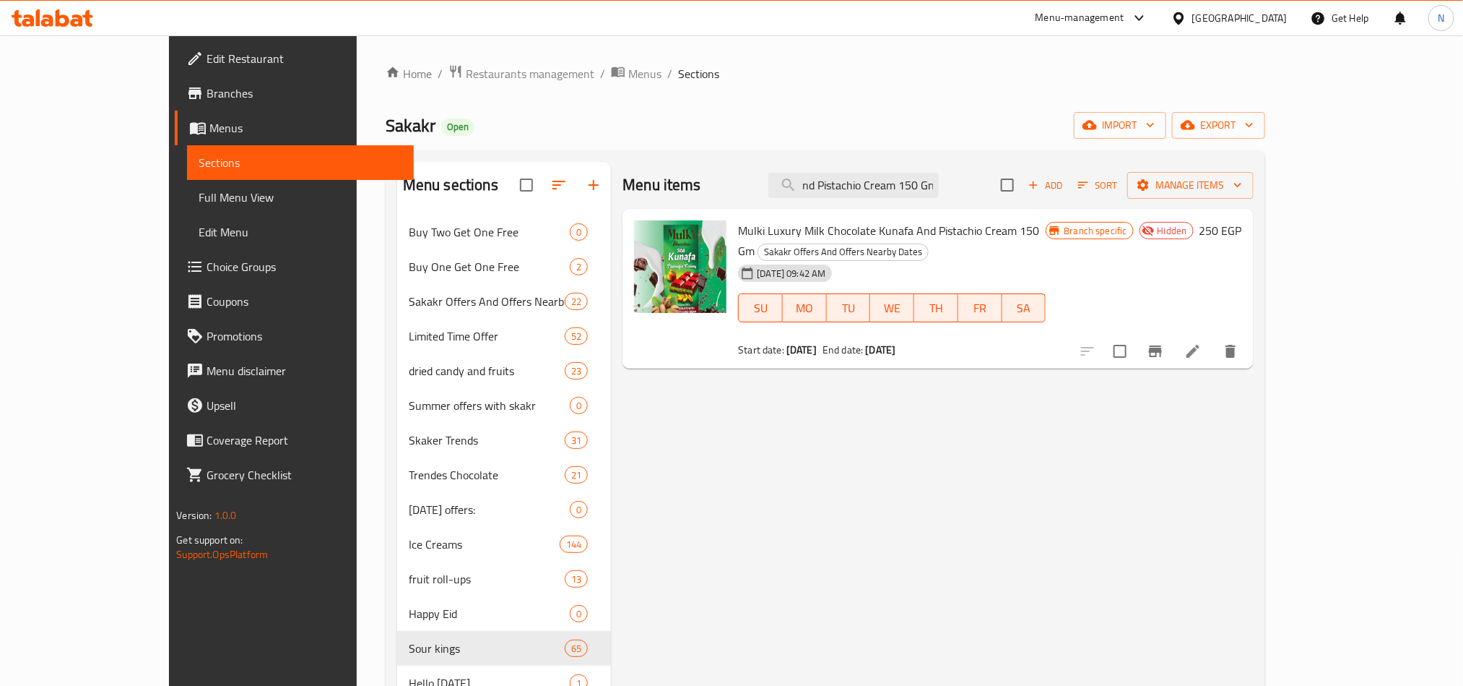
type input "Mulki Luxury Milk Chocolate Kunafa And Pistachio Cream 150 Gm"
click at [1214, 339] on li at bounding box center [1193, 351] width 40 height 26
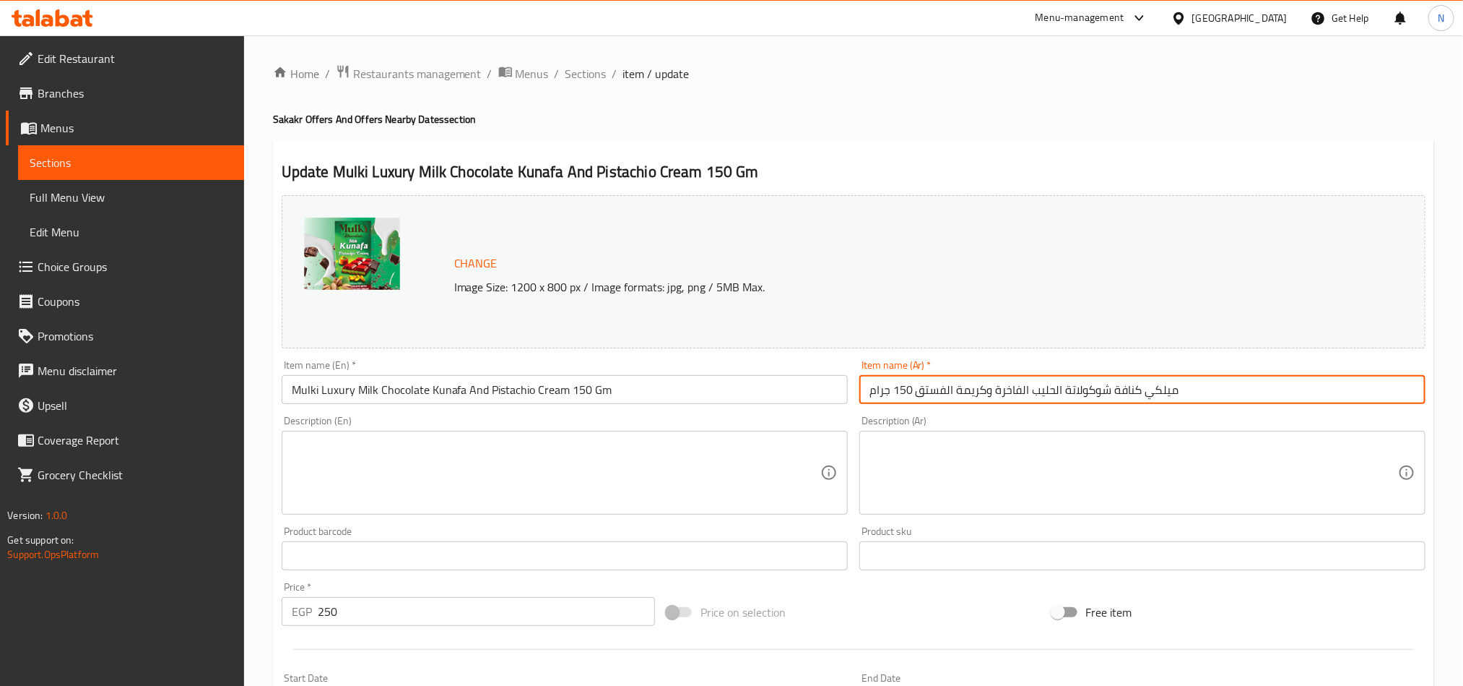
click at [995, 403] on input "ميلكي كنافة شوكولاتة الحليب الفاخرة وكريمة الفستق 150 جرام" at bounding box center [1143, 389] width 566 height 29
click at [995, 402] on input "ميلكي كنافة شوكولاتة الحليب الفاخرة وكريمة الفستق 150 جرام" at bounding box center [1143, 389] width 566 height 29
click at [603, 69] on span "Sections" at bounding box center [586, 73] width 41 height 17
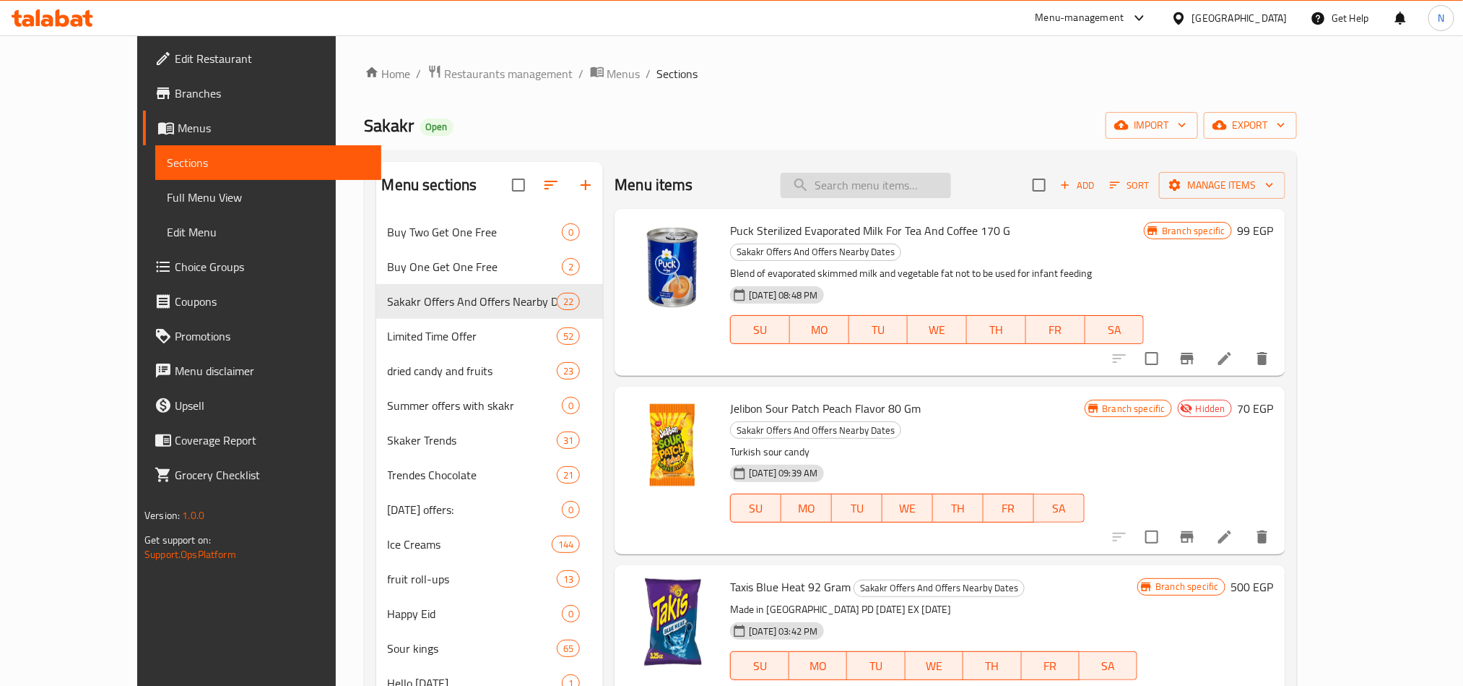
click at [951, 184] on input "search" at bounding box center [866, 185] width 170 height 25
paste input "Mulki Luxury Milk Chocolate Kunafa And Pistachio Cream 150 Gm"
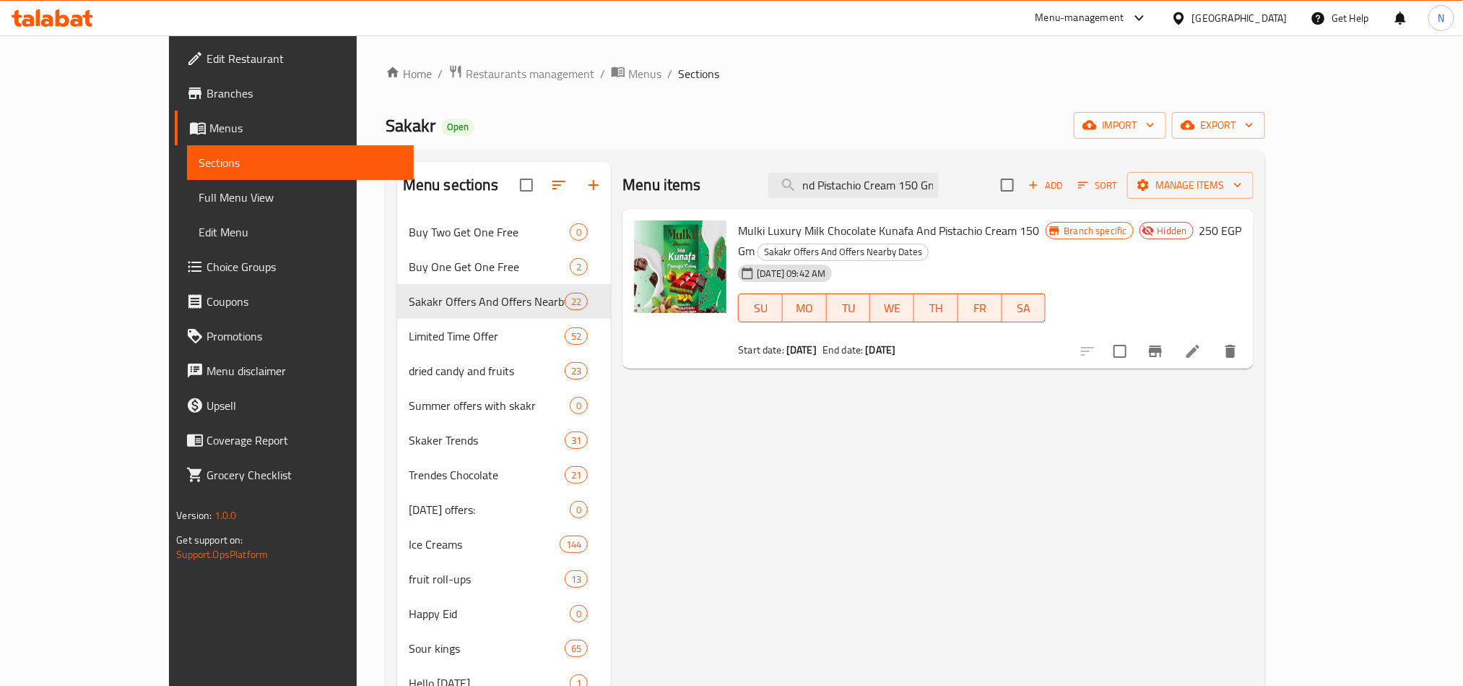
type input "Mulki Luxury Milk Chocolate Kunafa And Pistachio Cream 150 Gm"
click at [1214, 338] on li at bounding box center [1193, 351] width 40 height 26
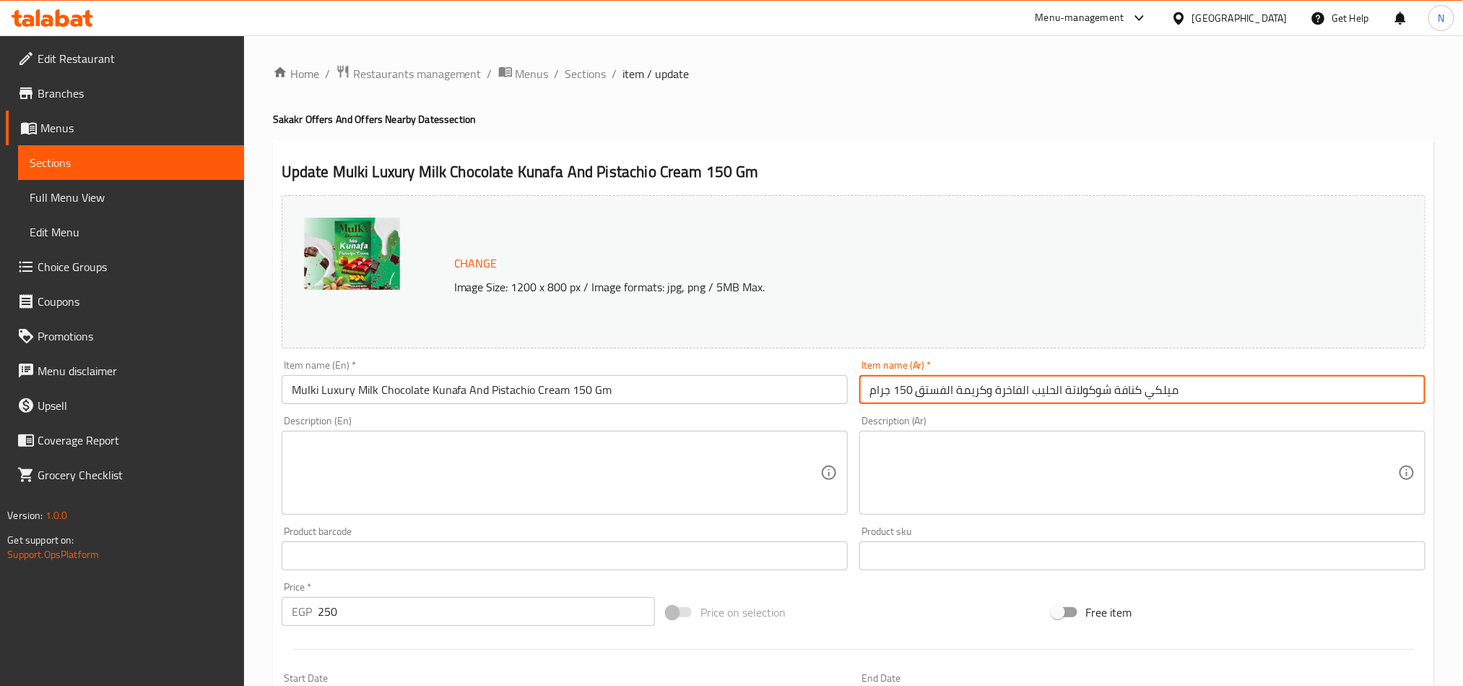
click at [926, 388] on input "ميلكي كنافة شوكولاتة الحليب الفاخرة وكريمة الفستق 150 جرام" at bounding box center [1143, 389] width 566 height 29
click at [605, 74] on span "Sections" at bounding box center [586, 73] width 41 height 17
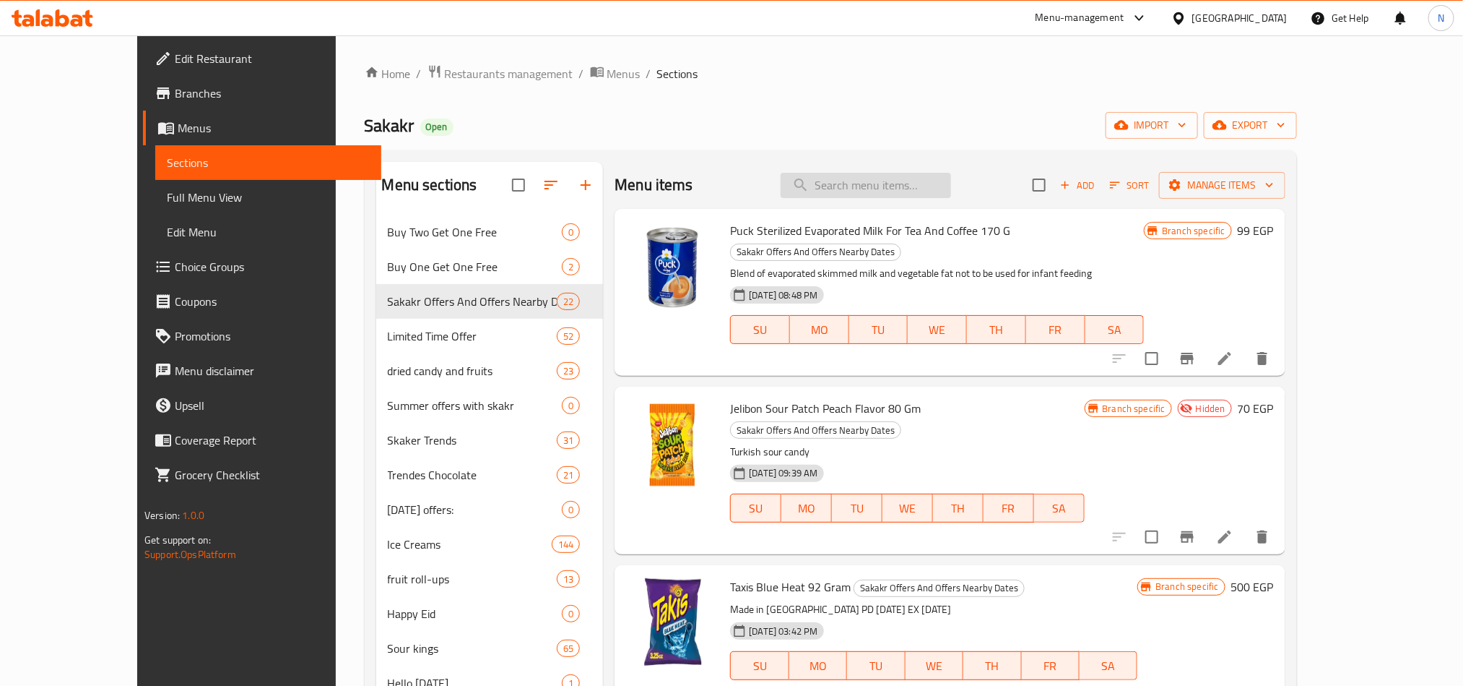
click at [878, 178] on input "search" at bounding box center [866, 185] width 170 height 25
paste input "Jelibon Sour Patch Watermelon Flavor"
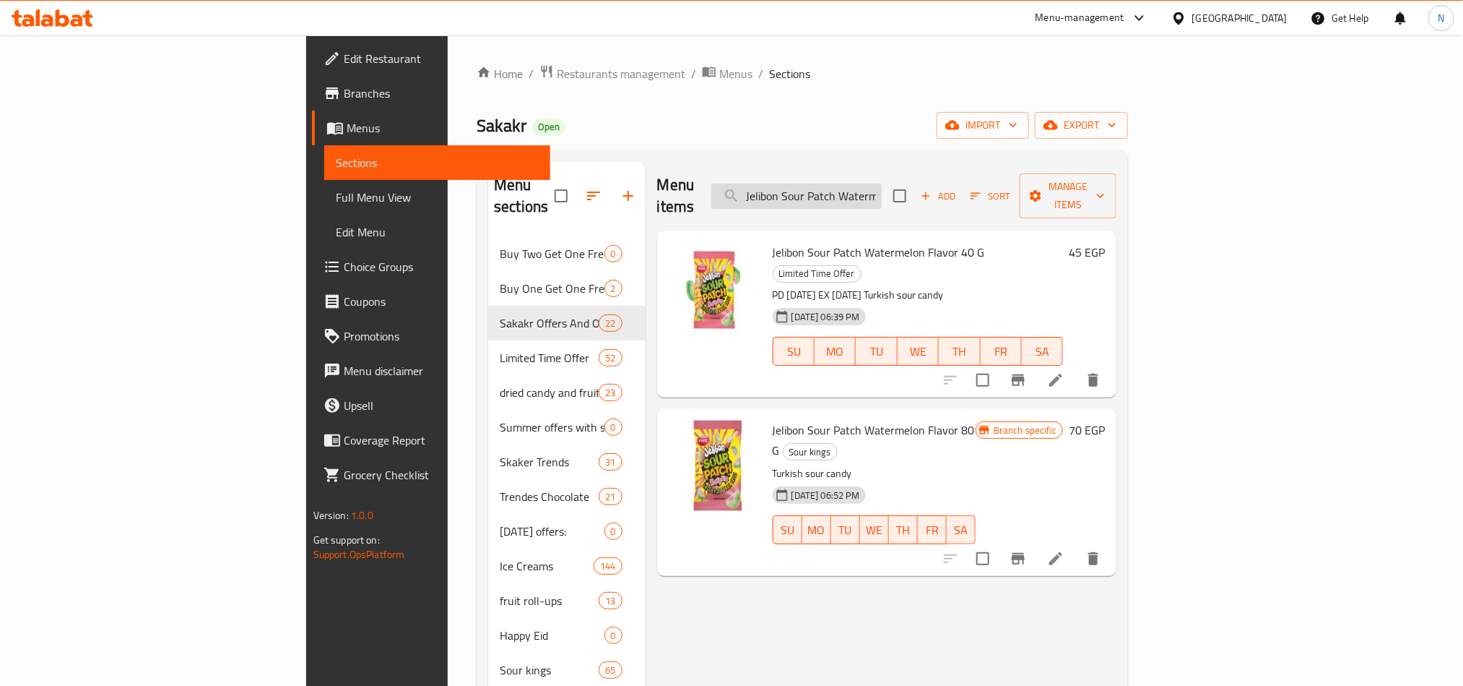
click at [882, 183] on input "Jelibon Sour Patch Watermelon Flavor" at bounding box center [797, 195] width 170 height 25
paste input "Kids"
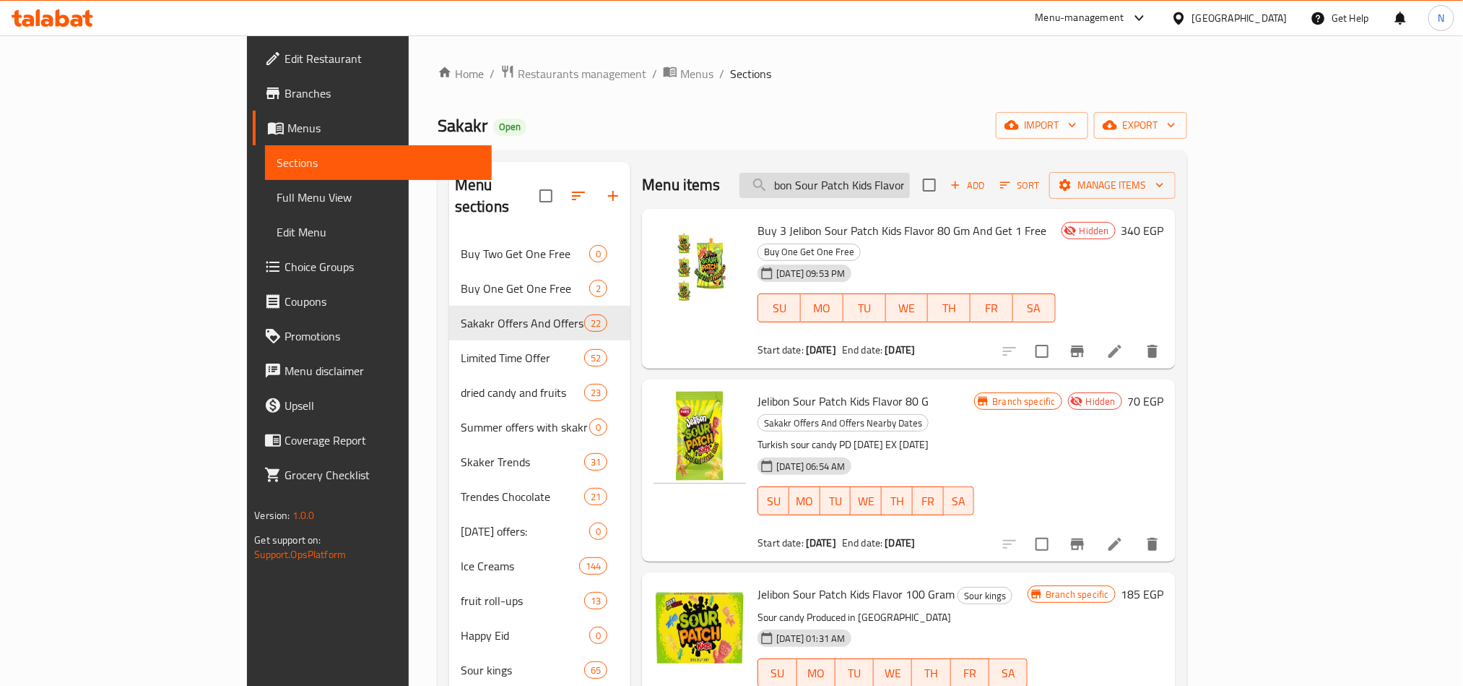
click at [910, 191] on input "Jelibon Sour Patch Kids Flavor" at bounding box center [825, 185] width 170 height 25
type input "Jelibon Sour Patch Kids Flavor"
click at [1030, 126] on div "Sakakr Open import export" at bounding box center [813, 125] width 750 height 27
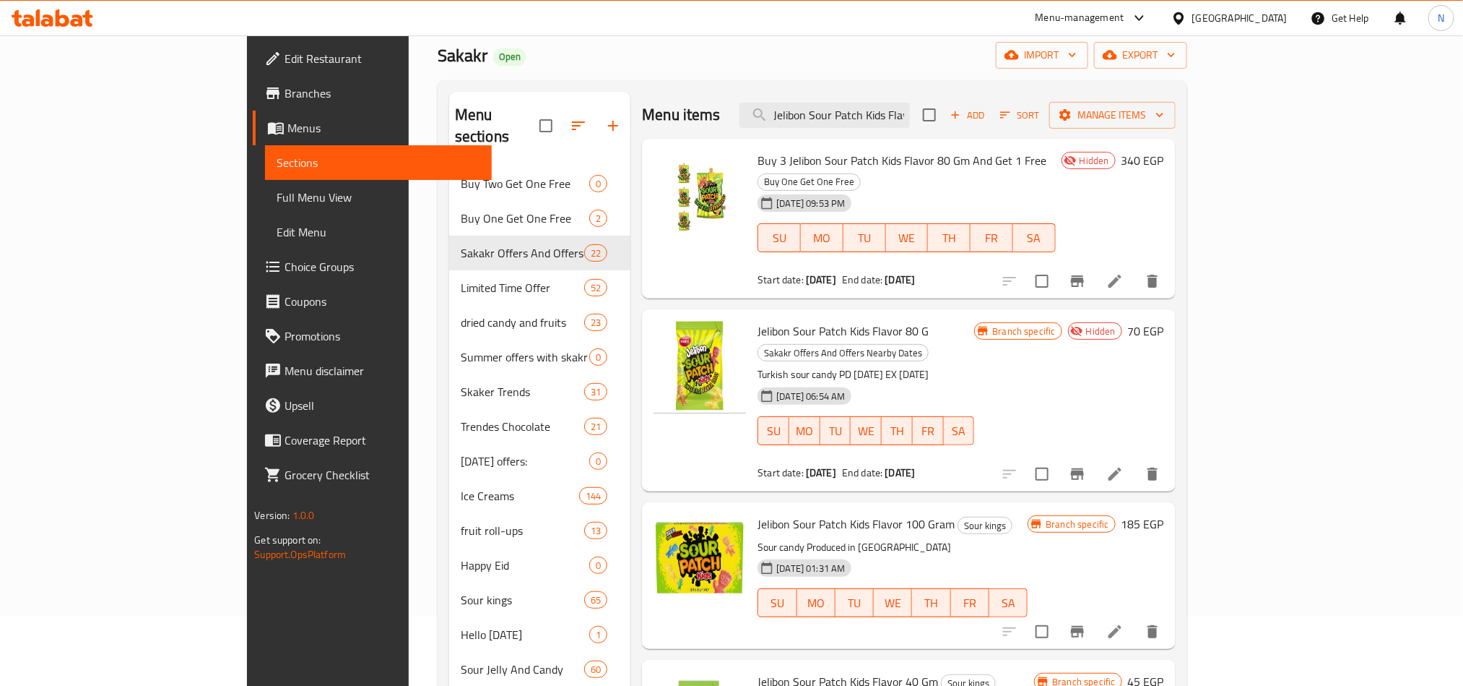
scroll to position [108, 0]
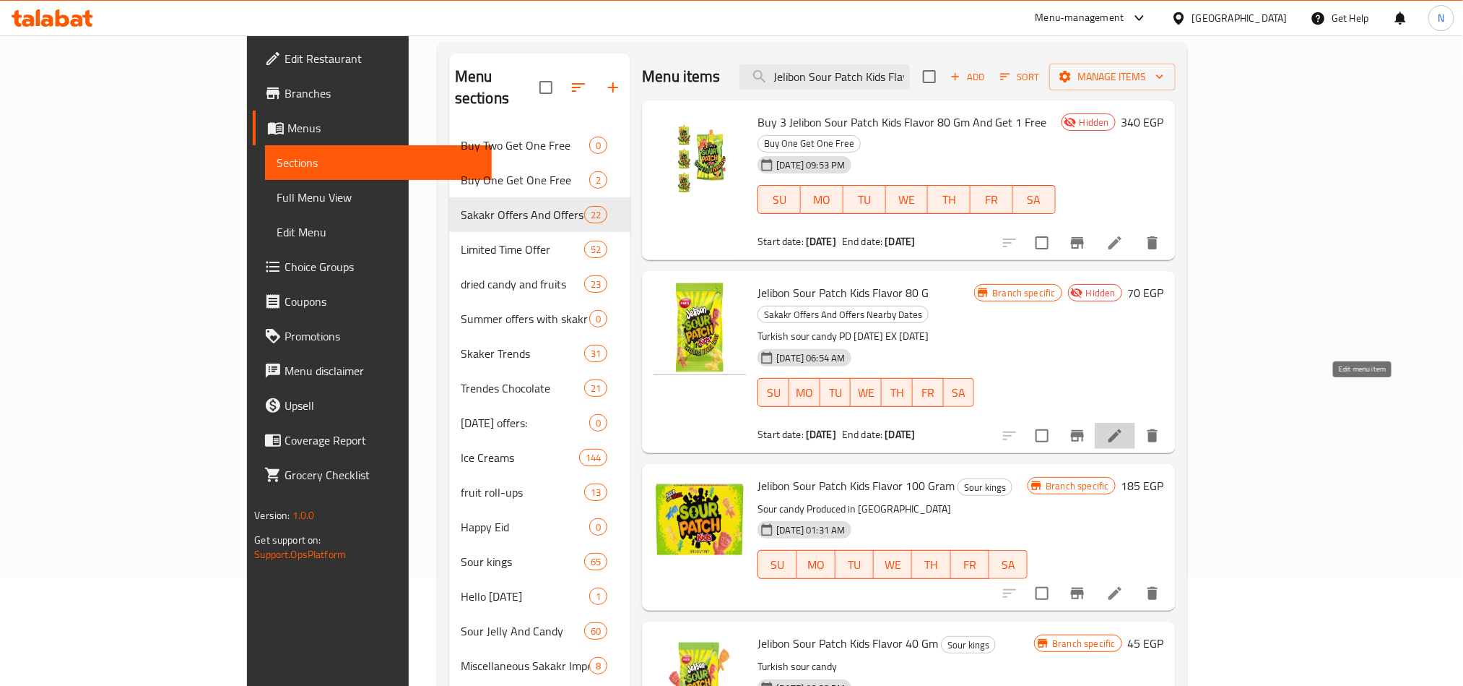
click at [1124, 427] on icon at bounding box center [1115, 435] width 17 height 17
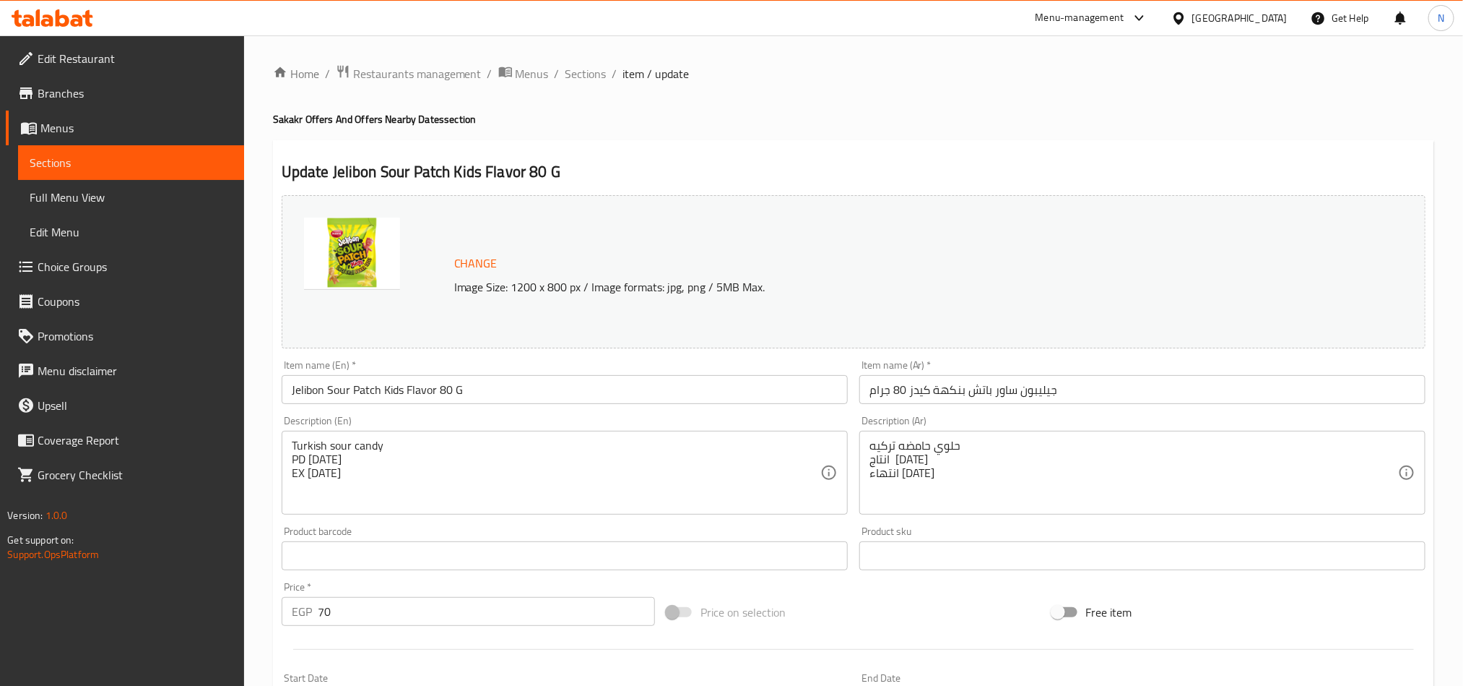
click at [965, 381] on input "جيليبون ساور باتش بنكهة كيدز 80 جرام" at bounding box center [1143, 389] width 566 height 29
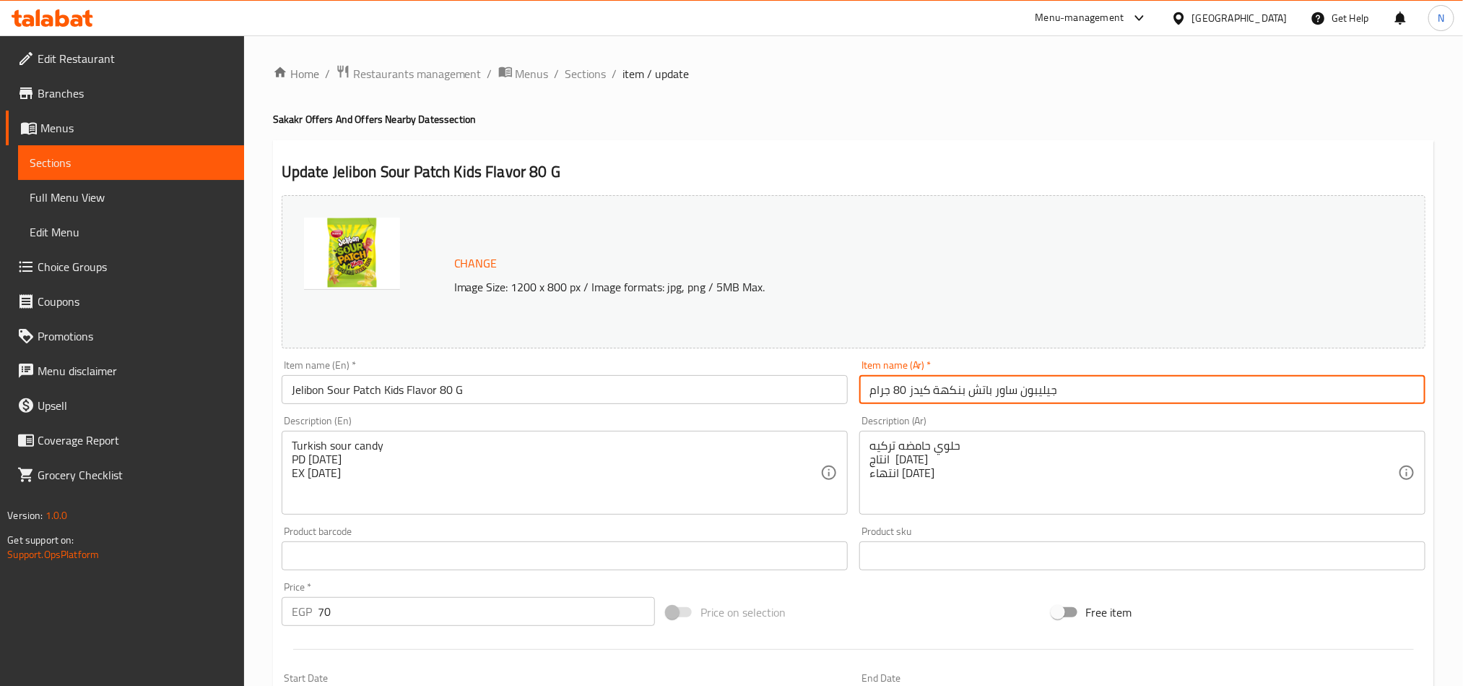
click at [965, 381] on input "جيليبون ساور باتش بنكهة كيدز 80 جرام" at bounding box center [1143, 389] width 566 height 29
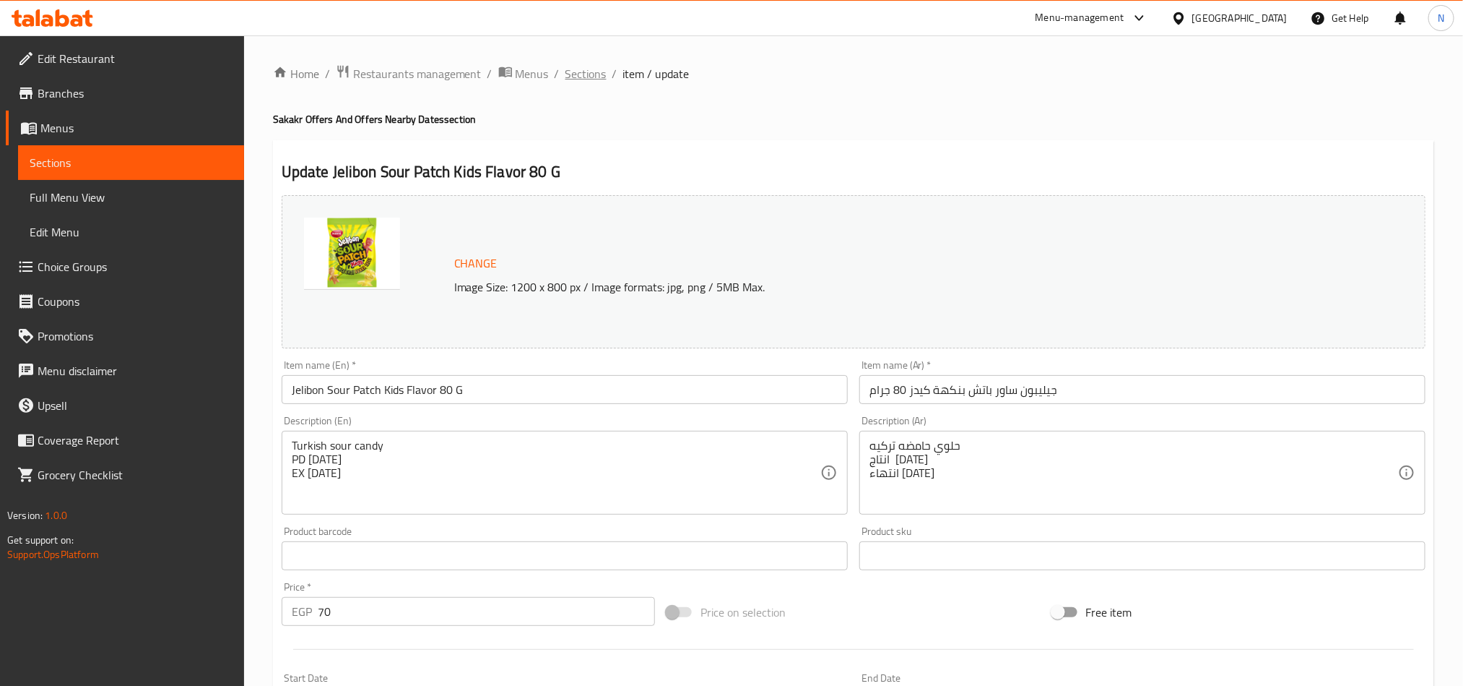
click at [594, 70] on span "Sections" at bounding box center [586, 73] width 41 height 17
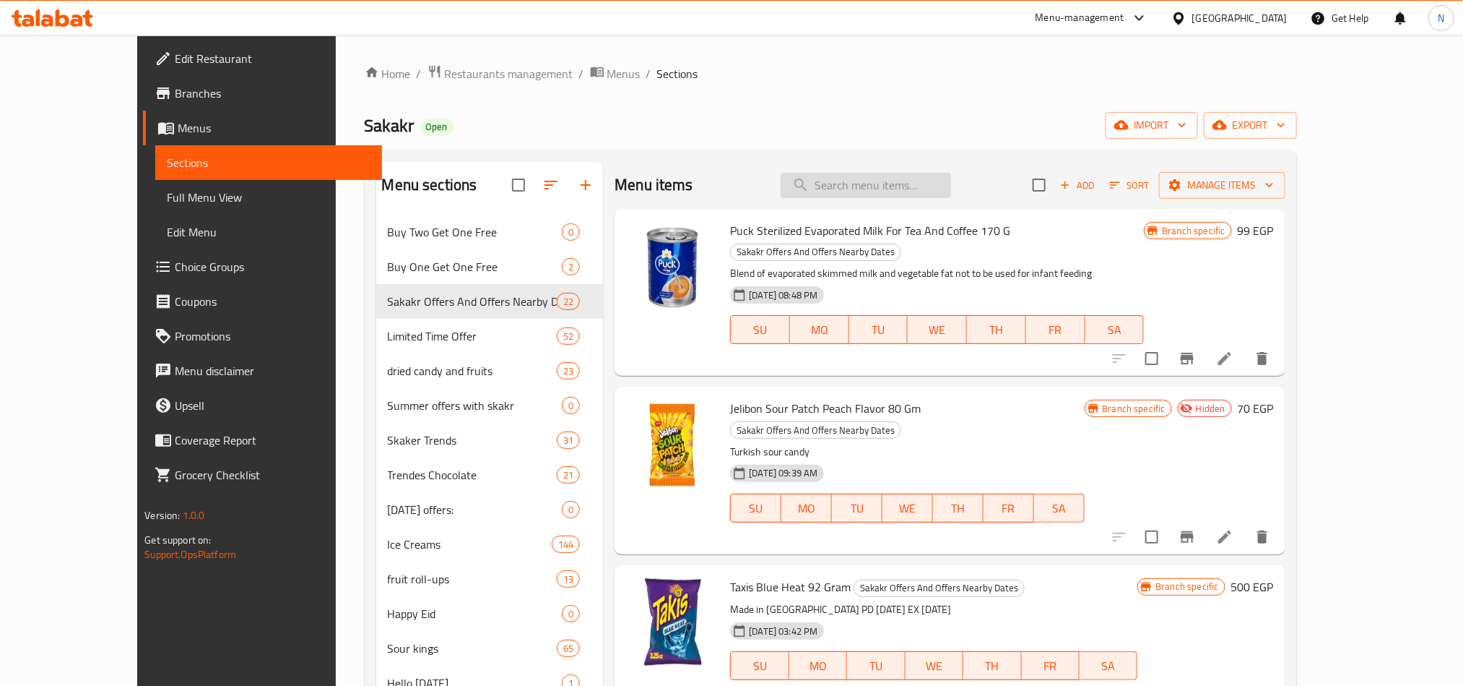
click at [941, 178] on input "search" at bounding box center [866, 185] width 170 height 25
paste input "Jelibon Sour Patch Tropikal Flavor"
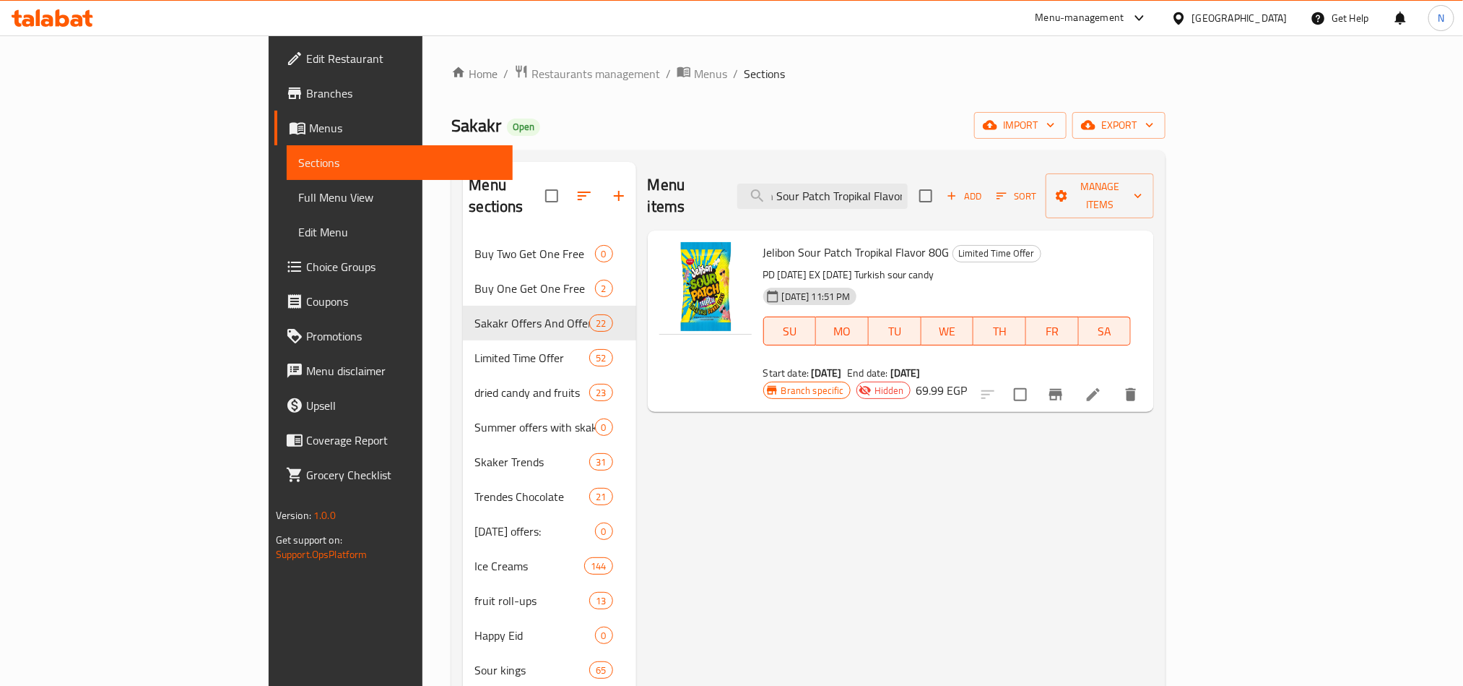
type input "Jelibon Sour Patch Tropikal Flavor"
click at [1102, 386] on icon at bounding box center [1093, 394] width 17 height 17
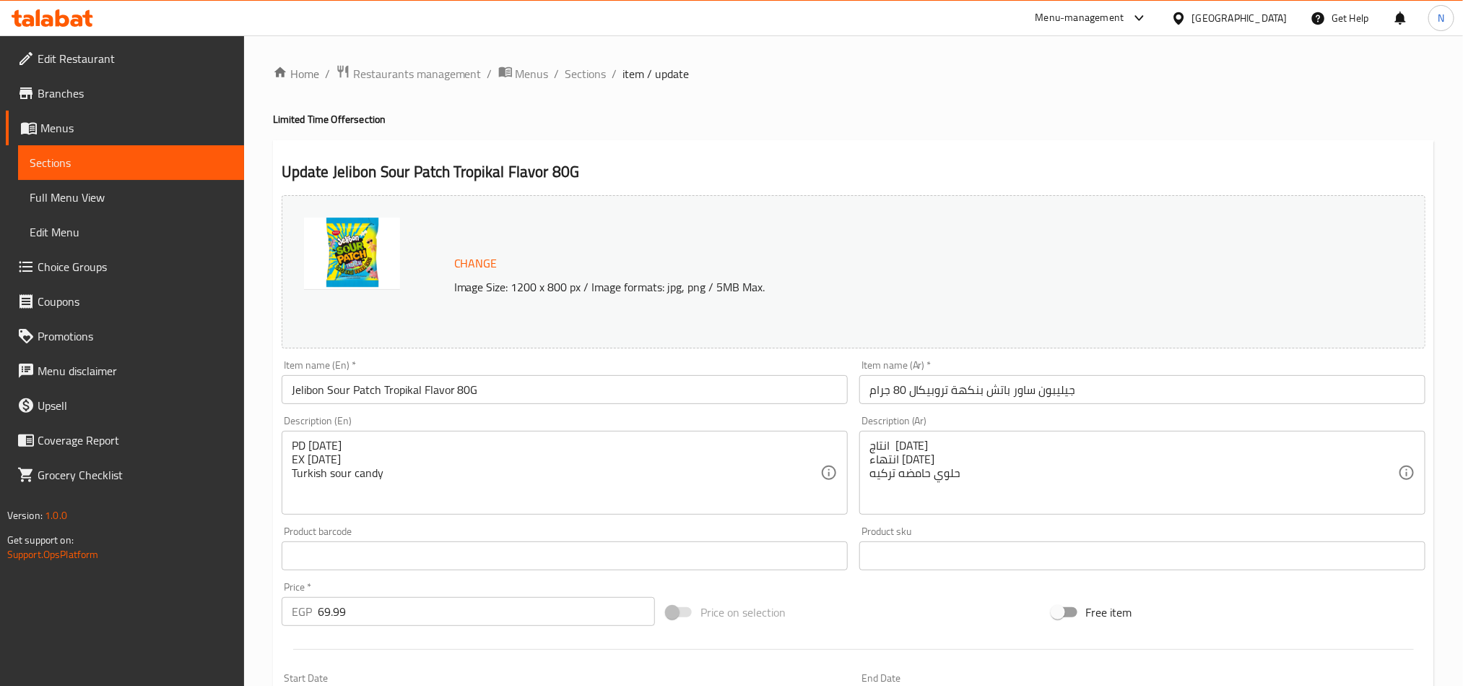
click at [1011, 371] on div "Item name (Ar)   * جيليبون ساور باتش بنكهة تروبيكال 80 جرام Item name (Ar) *" at bounding box center [1143, 382] width 566 height 44
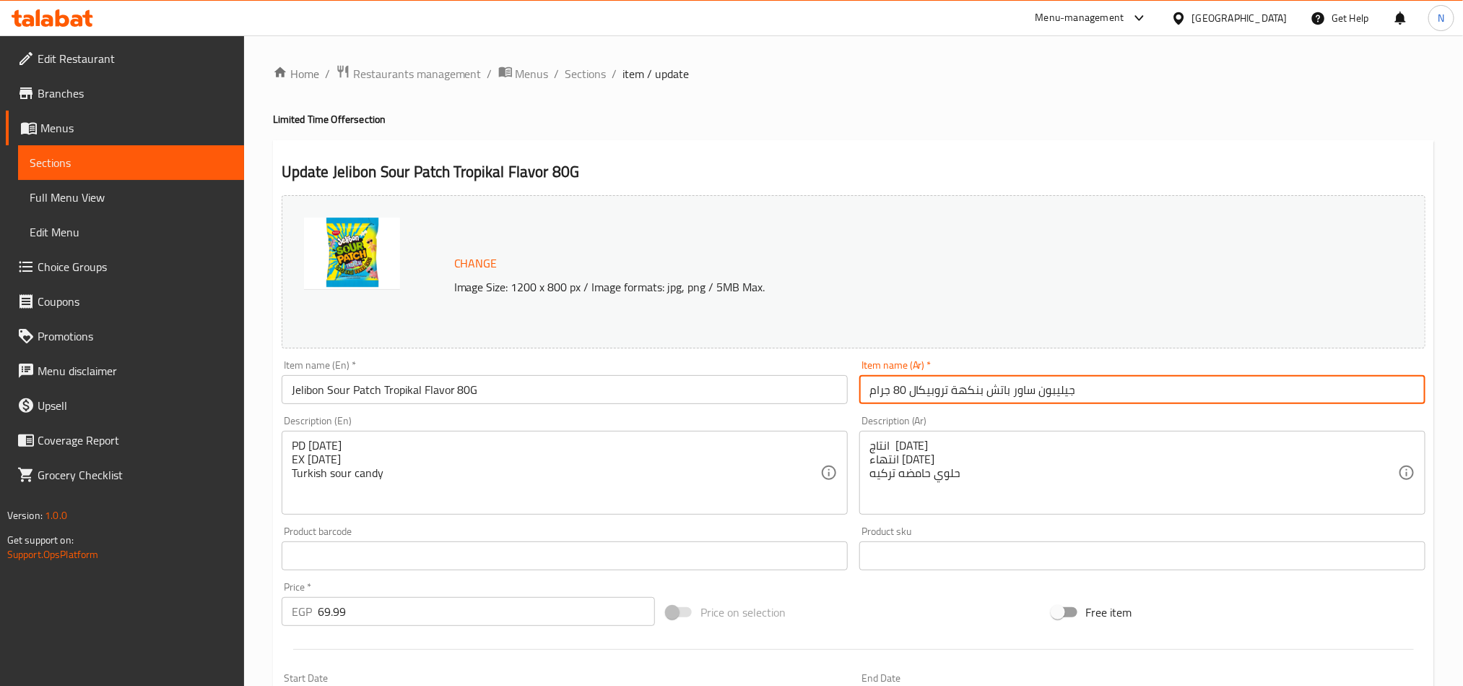
click at [1011, 386] on input "جيليبون ساور باتش بنكهة تروبيكال 80 جرام" at bounding box center [1143, 389] width 566 height 29
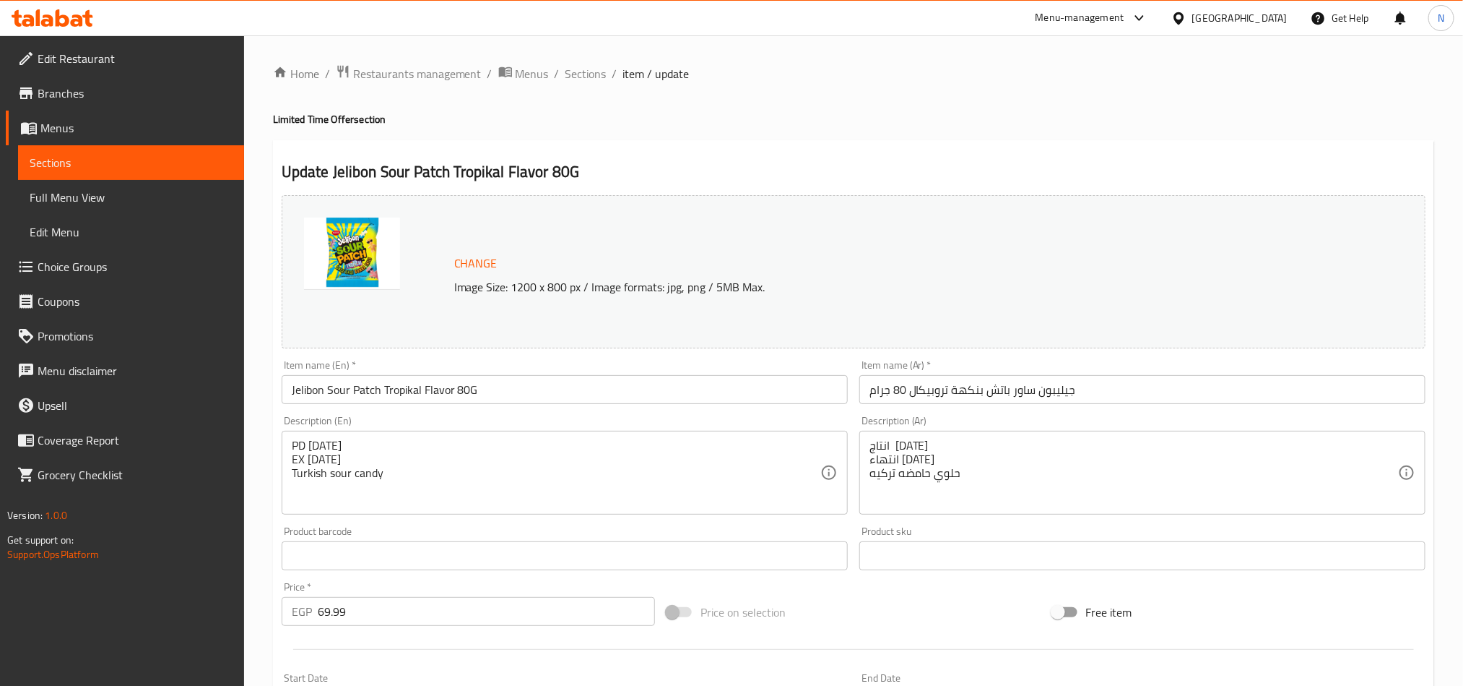
drag, startPoint x: 598, startPoint y: 65, endPoint x: 488, endPoint y: 3, distance: 126.2
click at [598, 65] on span "Sections" at bounding box center [586, 73] width 41 height 17
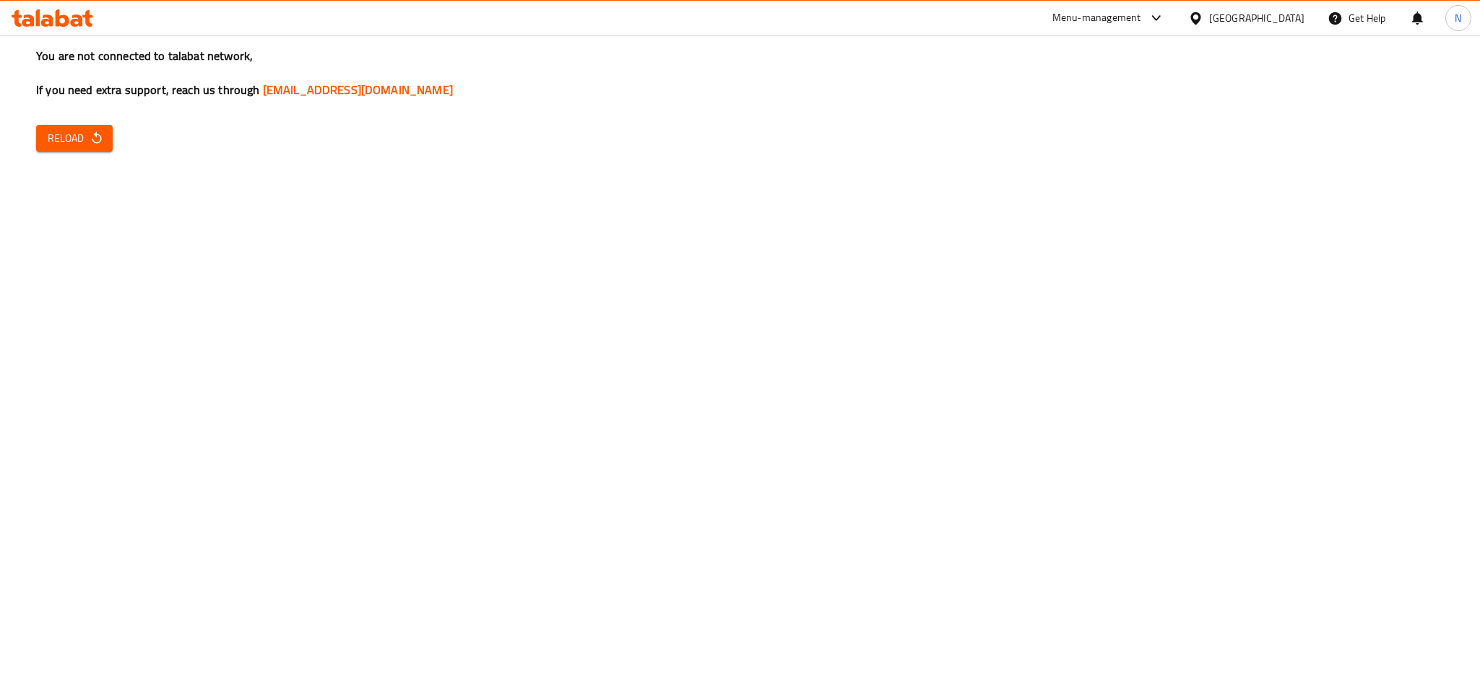
click at [94, 145] on icon "button" at bounding box center [97, 138] width 14 height 14
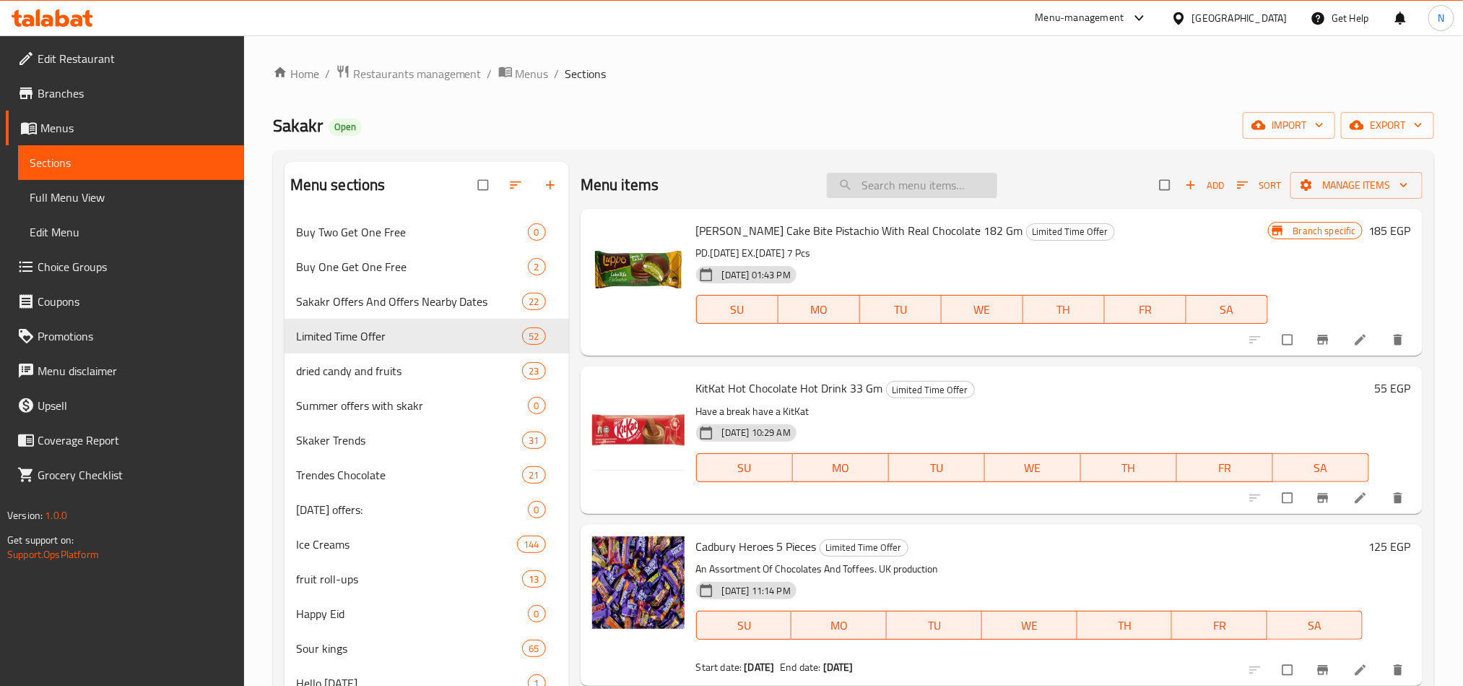
click at [859, 180] on input "search" at bounding box center [912, 185] width 170 height 25
paste input "Buy 3 Jelibon Sour Patch Kids Flavor 80 Gm And Get 1 Free"
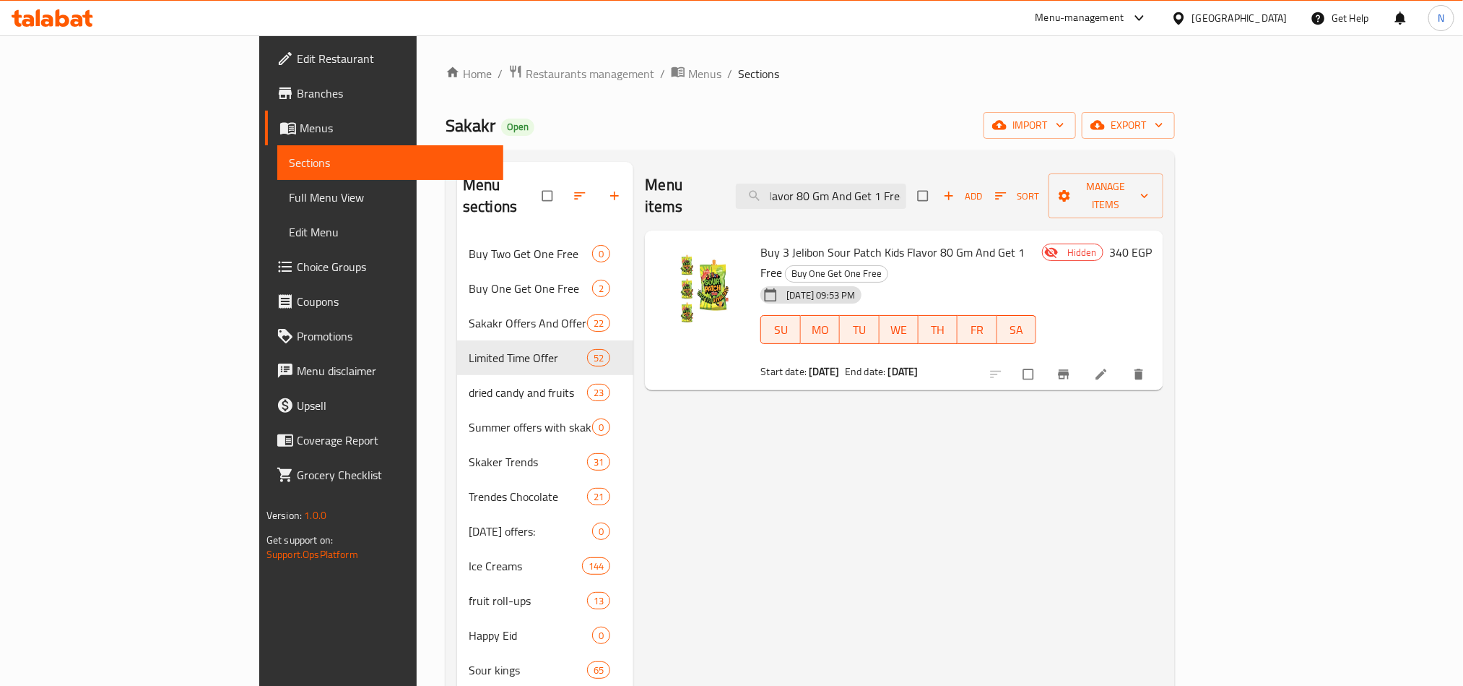
type input "Buy 3 Jelibon Sour Patch Kids Flavor 80 Gm And Get 1 Free"
click at [1109, 367] on icon at bounding box center [1101, 374] width 14 height 14
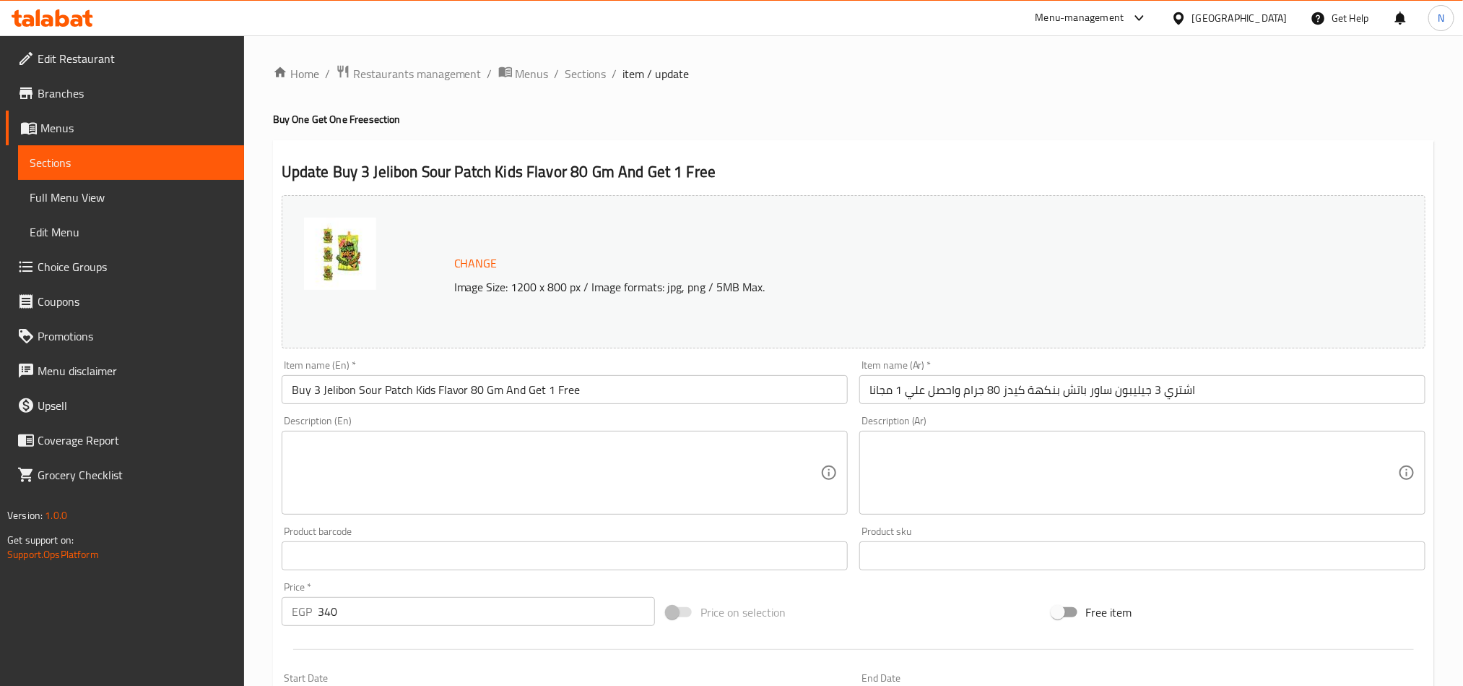
click at [984, 399] on input "اشتري 3 جيليبون ساور باتش بنكهة كيدز 80 جرام واحصل علي 1 مجانا" at bounding box center [1143, 389] width 566 height 29
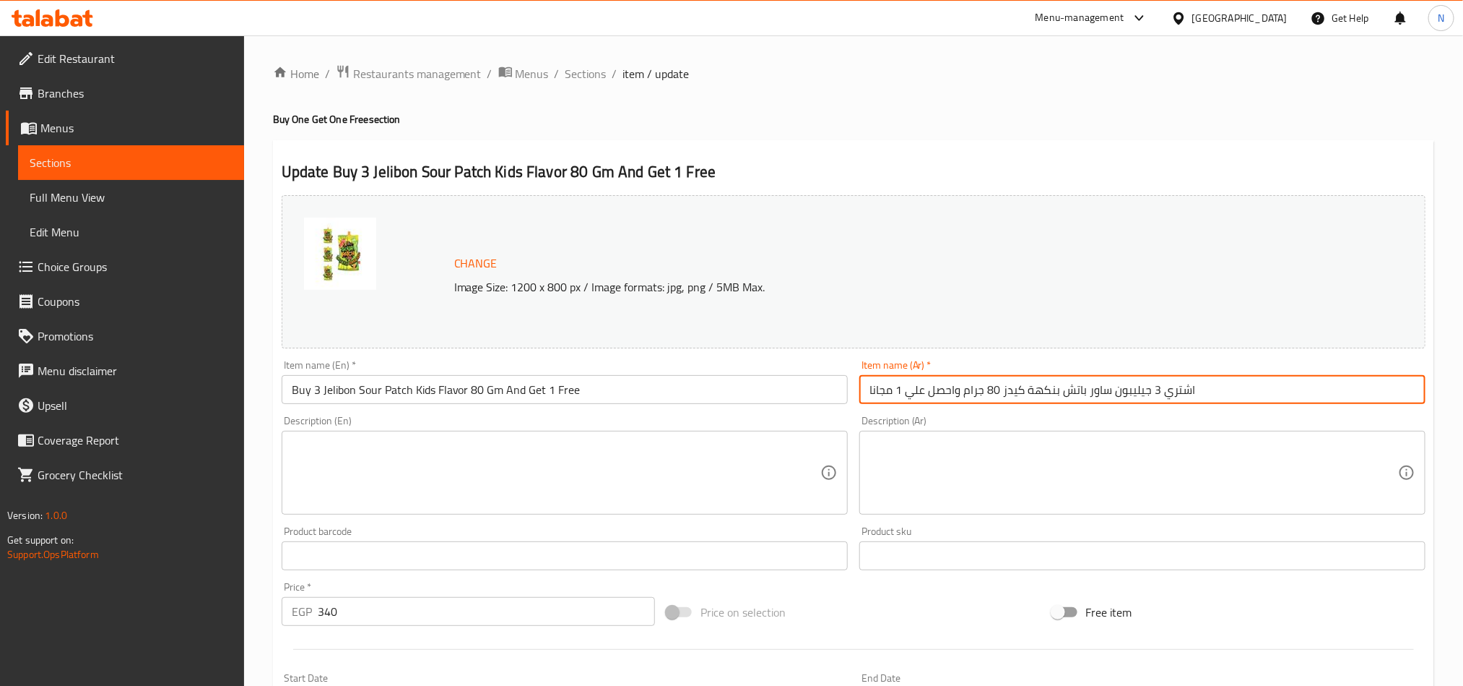
click at [986, 399] on input "اشتري 3 جيليبون ساور باتش بنكهة كيدز 80 جرام واحصل علي 1 مجانا" at bounding box center [1143, 389] width 566 height 29
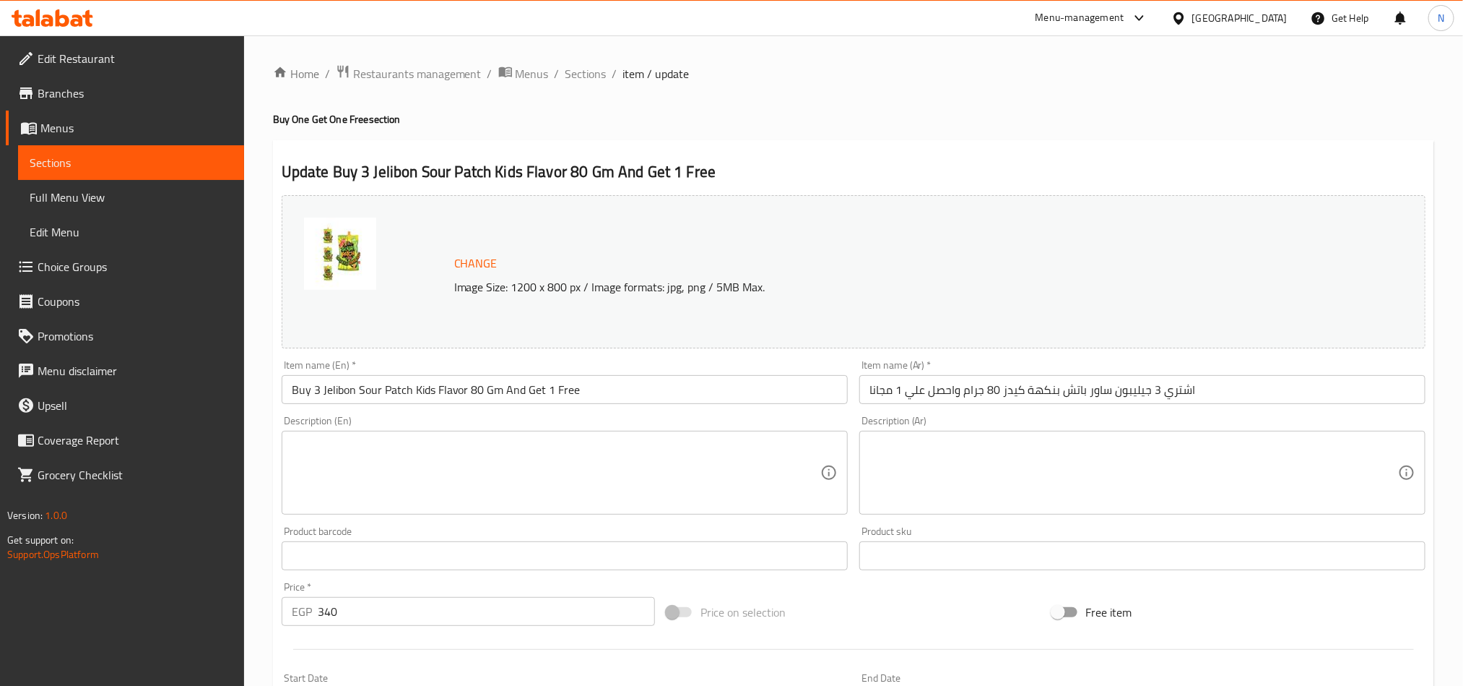
click at [607, 69] on ol "Home / Restaurants management / Menus / Sections / item / update" at bounding box center [854, 73] width 1162 height 19
click at [599, 74] on span "Sections" at bounding box center [586, 73] width 41 height 17
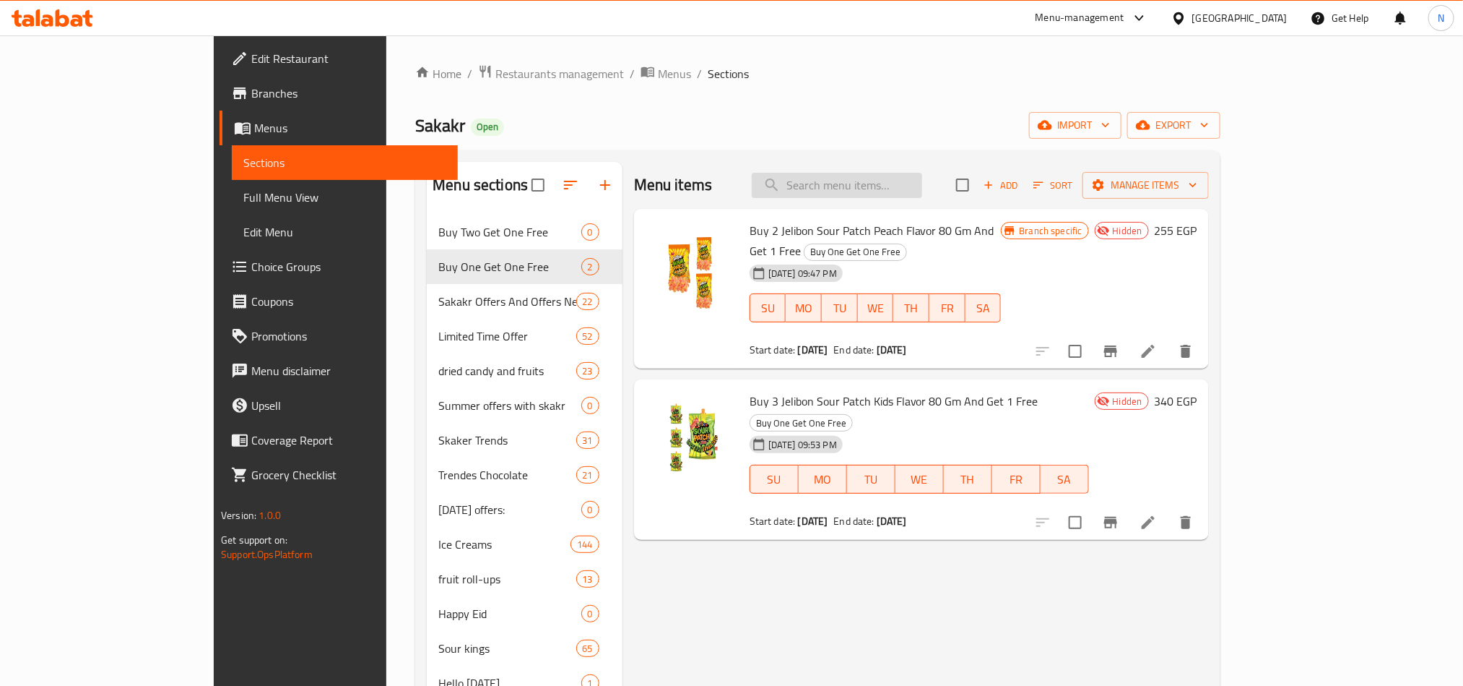
click at [913, 185] on input "search" at bounding box center [837, 185] width 170 height 25
paste input "Jelibon Sour Patch Watermelon Flavor"
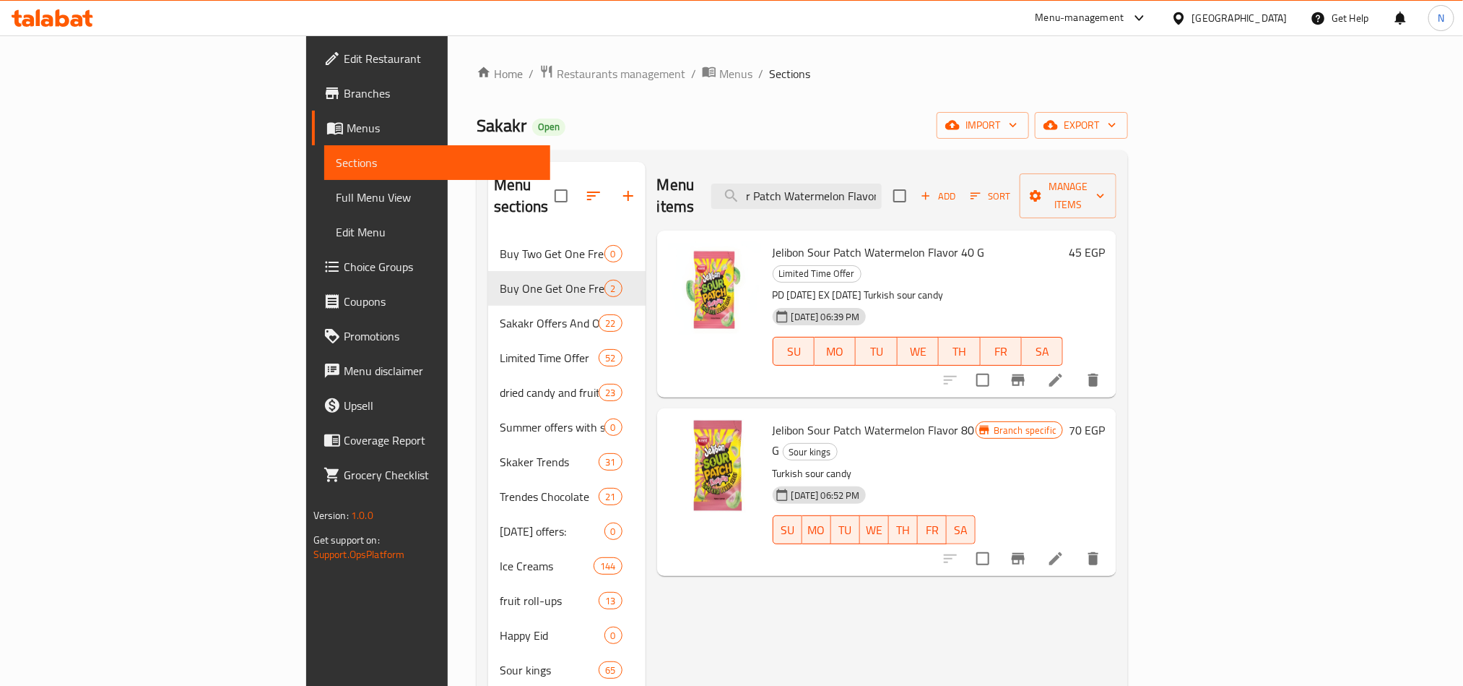
type input "Jelibon Sour Patch Watermelon Flavor"
click at [1065, 550] on icon at bounding box center [1055, 558] width 17 height 17
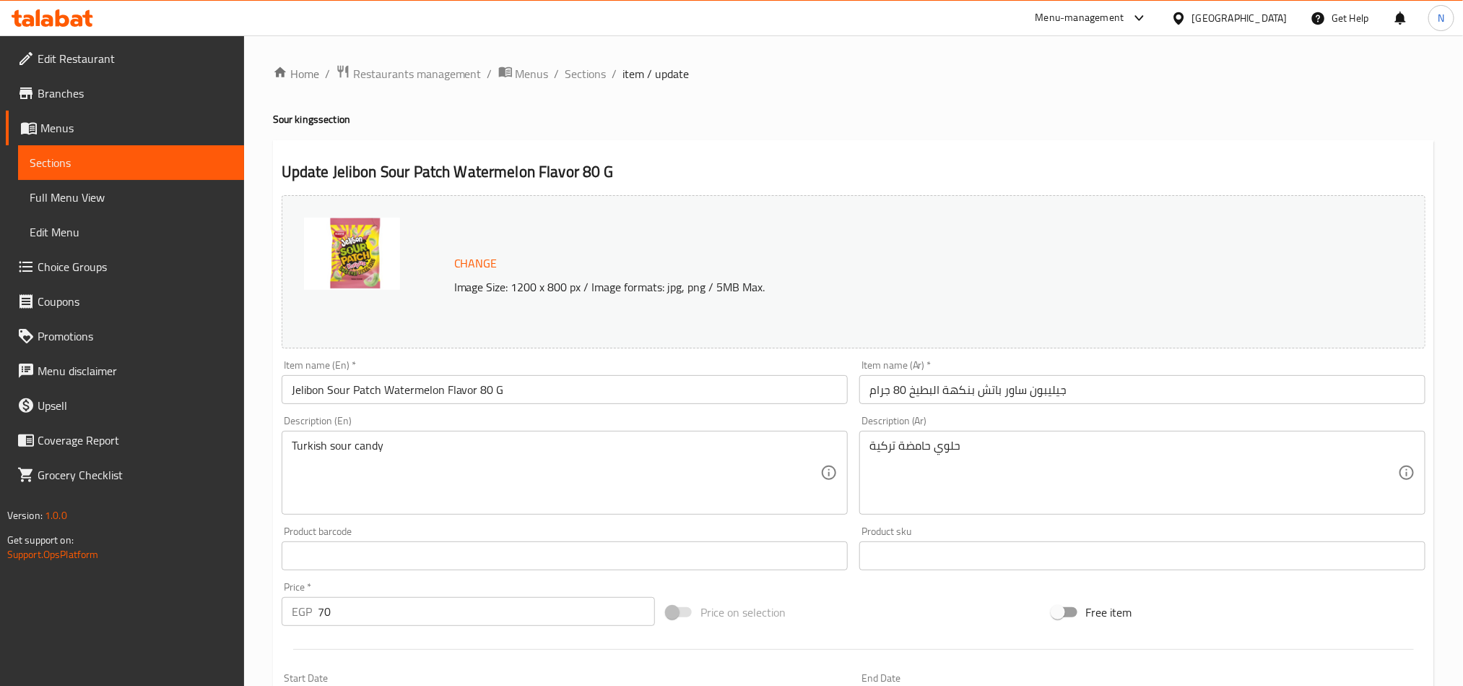
click at [1013, 377] on input "جيليبون ساور باتش بنكهة البطيخ 80 جرام" at bounding box center [1143, 389] width 566 height 29
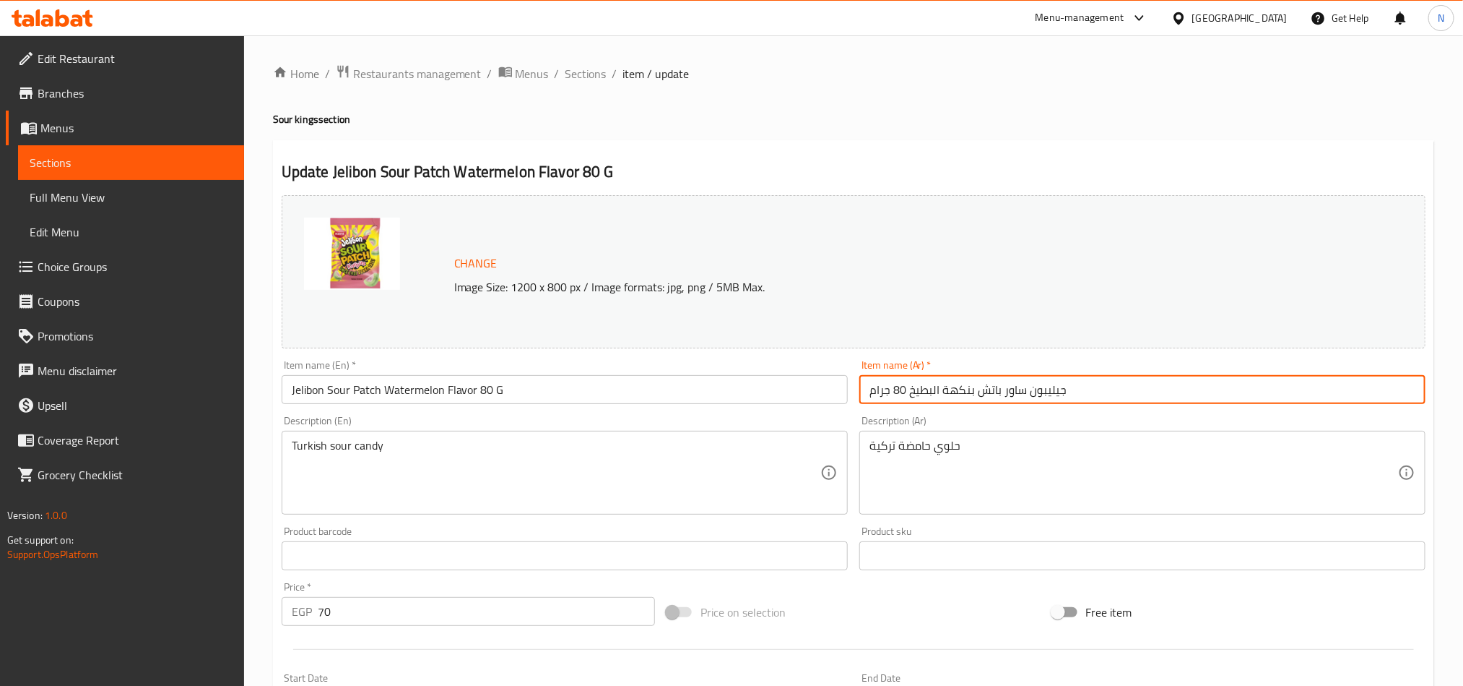
click at [1013, 377] on input "جيليبون ساور باتش بنكهة البطيخ 80 جرام" at bounding box center [1143, 389] width 566 height 29
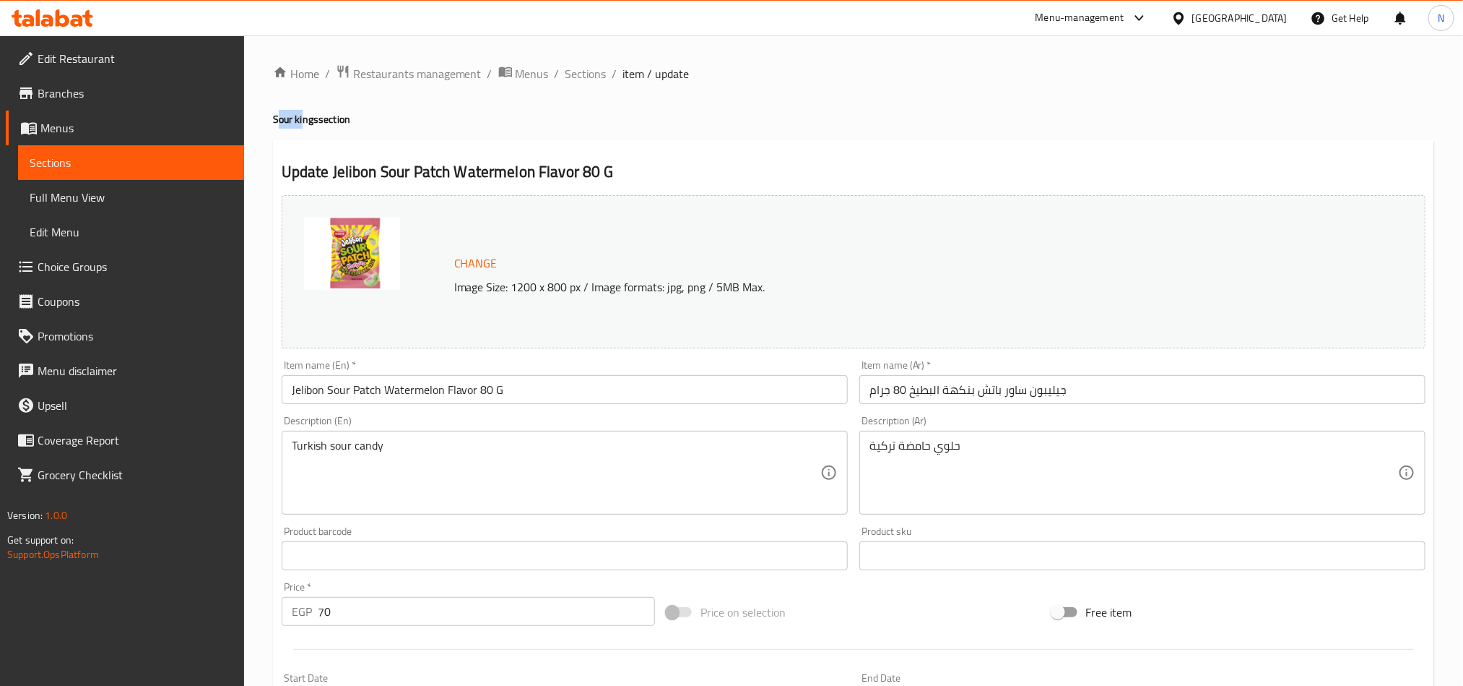
drag, startPoint x: 276, startPoint y: 117, endPoint x: 304, endPoint y: 106, distance: 30.2
click at [304, 106] on div "Home / Restaurants management / Menus / Sections / item / update Sour kings sec…" at bounding box center [854, 538] width 1162 height 948
click at [312, 108] on div "Home / Restaurants management / Menus / Sections / item / update Sour kings sec…" at bounding box center [854, 538] width 1162 height 948
drag, startPoint x: 316, startPoint y: 116, endPoint x: 269, endPoint y: 128, distance: 49.2
click at [269, 128] on div "Home / Restaurants management / Menus / Sections / item / update Sour kings sec…" at bounding box center [853, 538] width 1219 height 1006
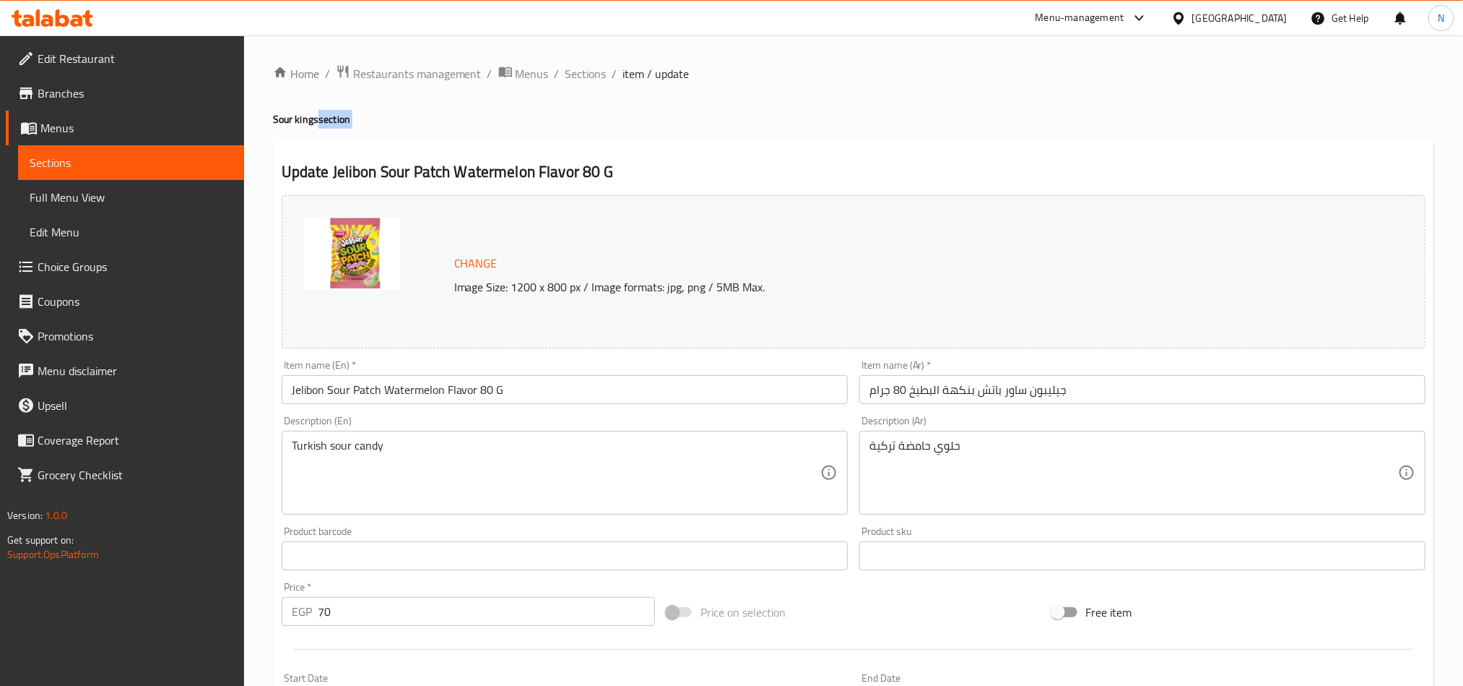
click at [273, 129] on div "Home / Restaurants management / Menus / Sections / item / update Sour kings sec…" at bounding box center [854, 538] width 1162 height 948
click at [273, 113] on h4 "Sour kings section" at bounding box center [854, 119] width 1162 height 14
drag, startPoint x: 273, startPoint y: 113, endPoint x: 308, endPoint y: 111, distance: 35.5
click at [308, 112] on h4 "Sour kings section" at bounding box center [854, 119] width 1162 height 14
copy h4 "Sour kings"
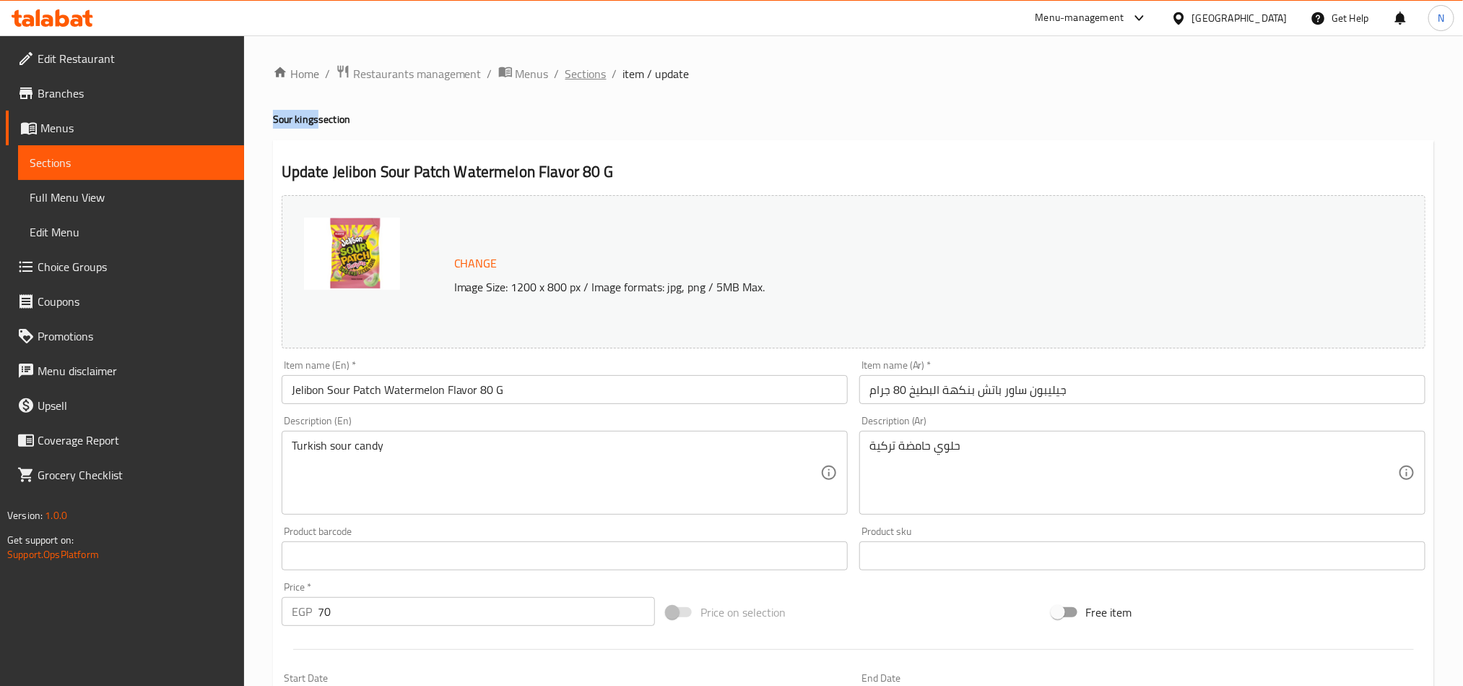
click at [566, 72] on span "Sections" at bounding box center [586, 73] width 41 height 17
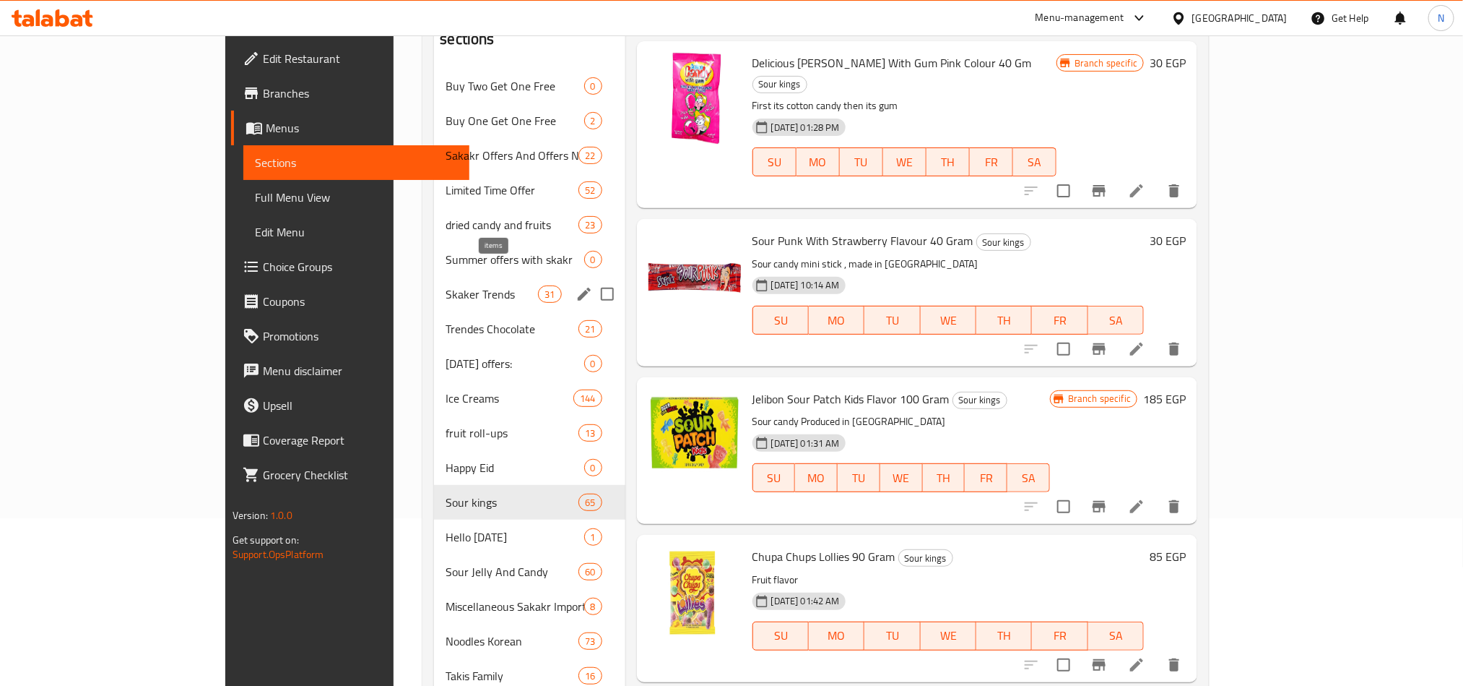
scroll to position [217, 0]
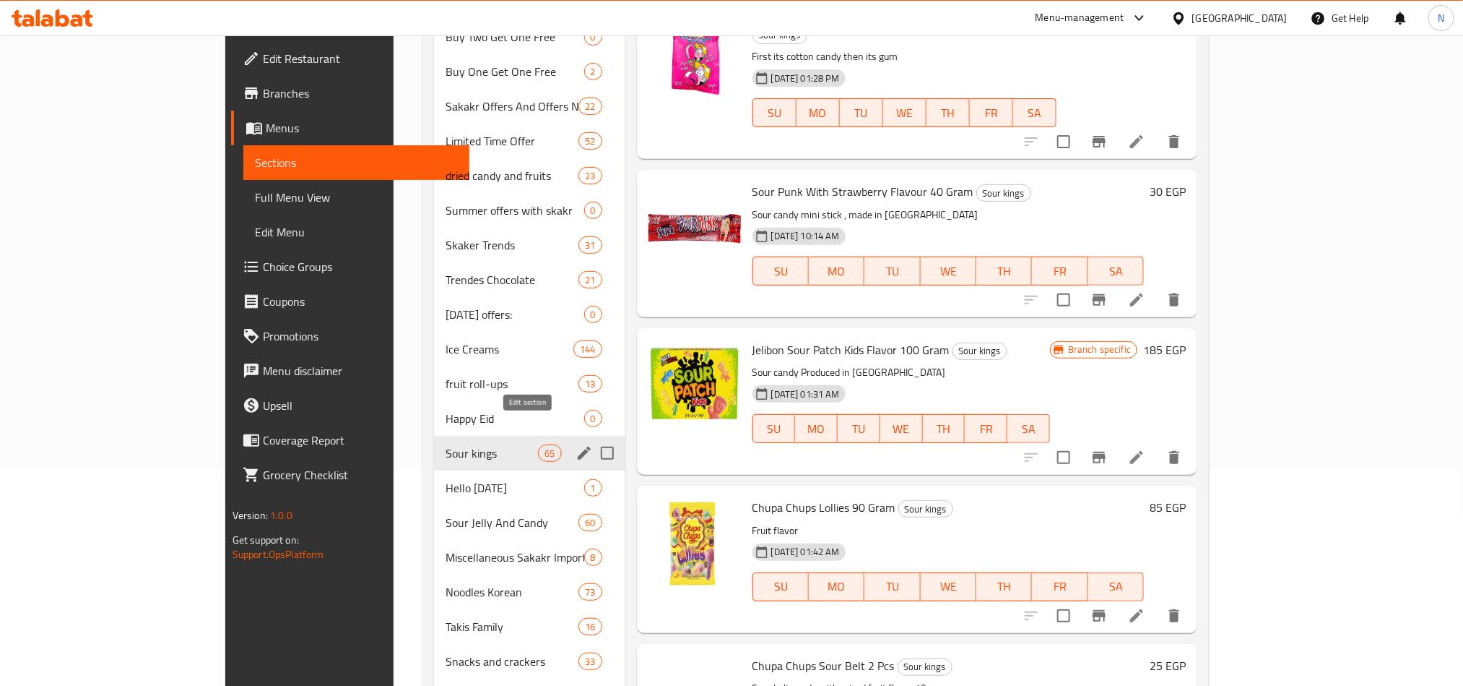
click at [578, 446] on icon "edit" at bounding box center [584, 452] width 13 height 13
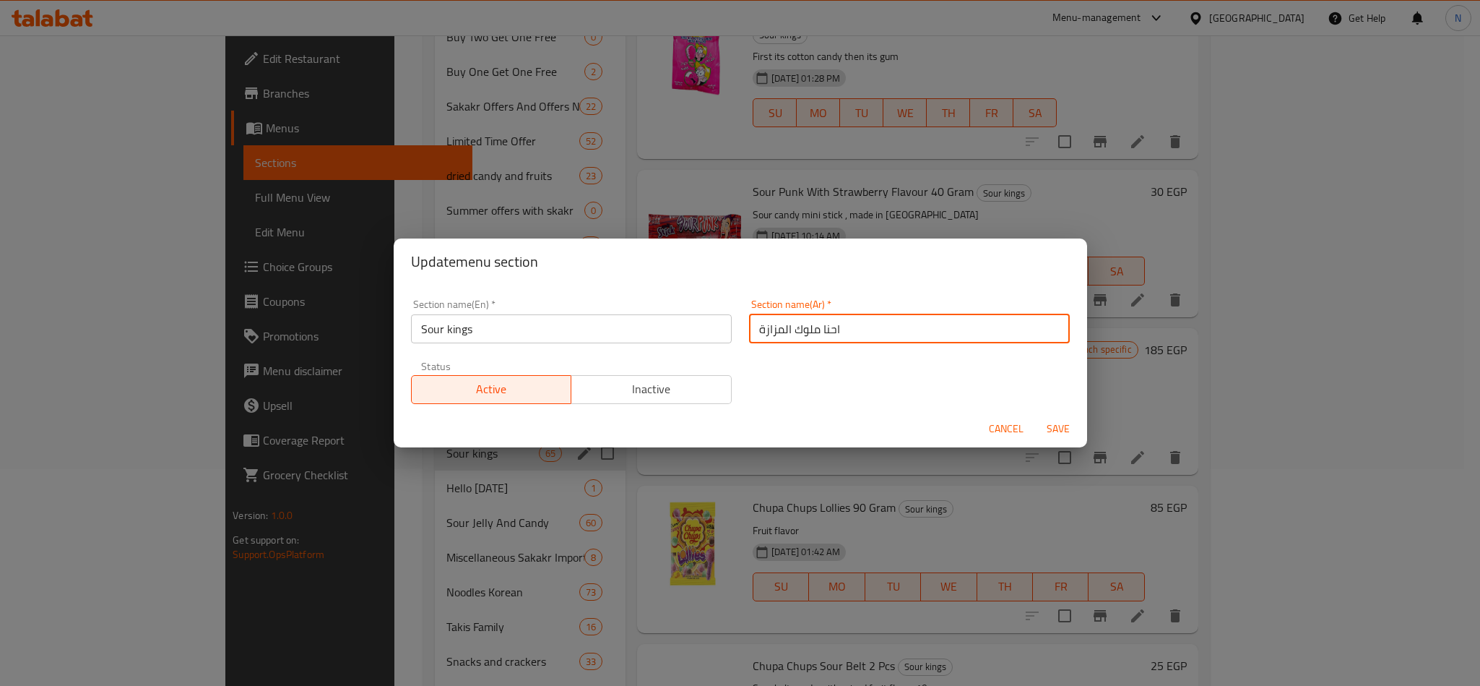
click at [867, 332] on input "احنا ملوك المزازة" at bounding box center [909, 328] width 321 height 29
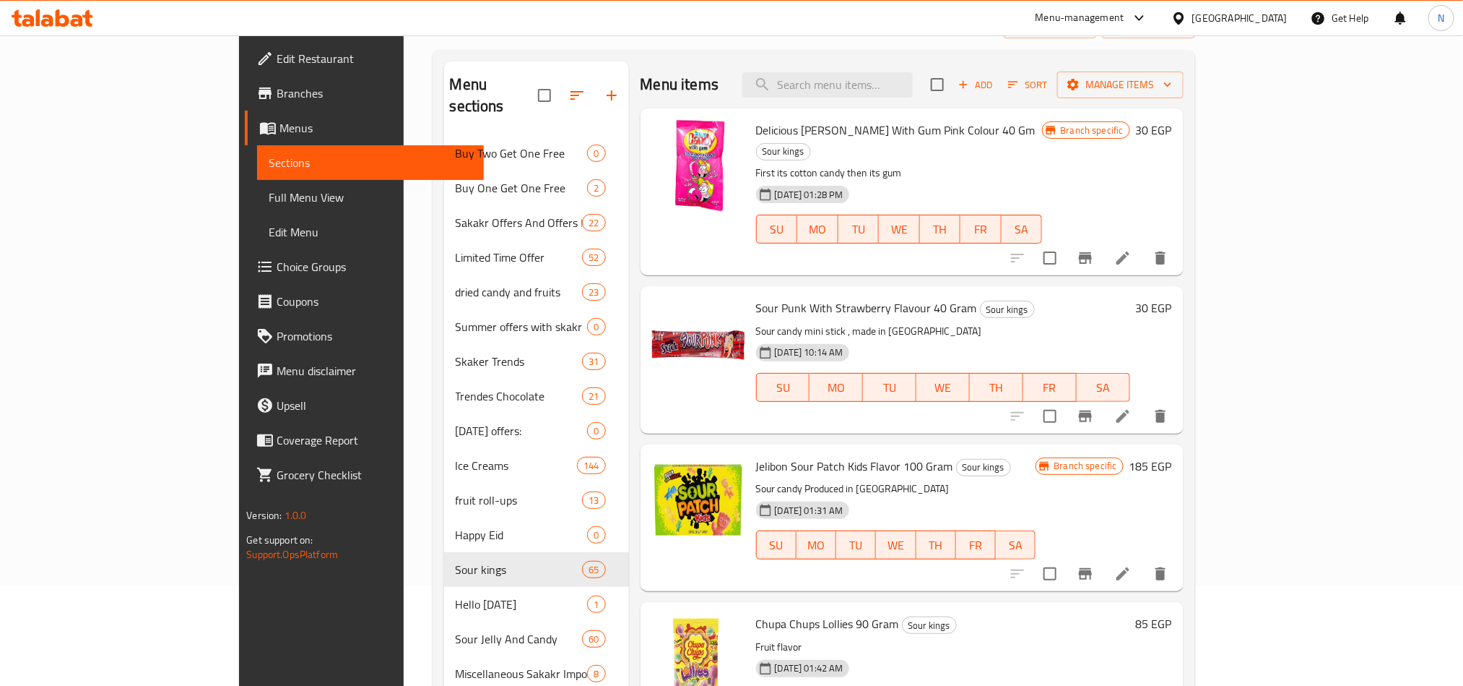
scroll to position [0, 0]
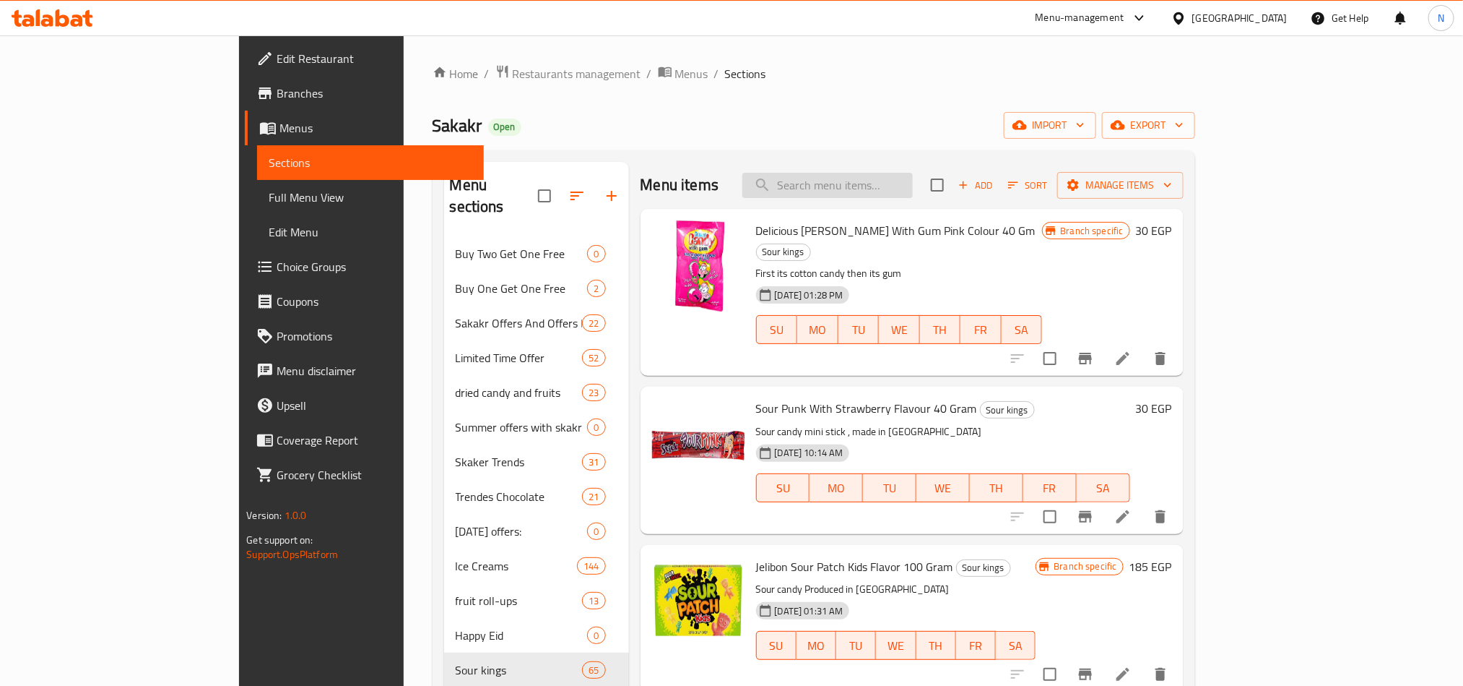
click at [875, 176] on input "search" at bounding box center [828, 185] width 170 height 25
paste input "Mulki Luxury Milk Chocolate Kunafa And Pistachio Cream 150 Gm"
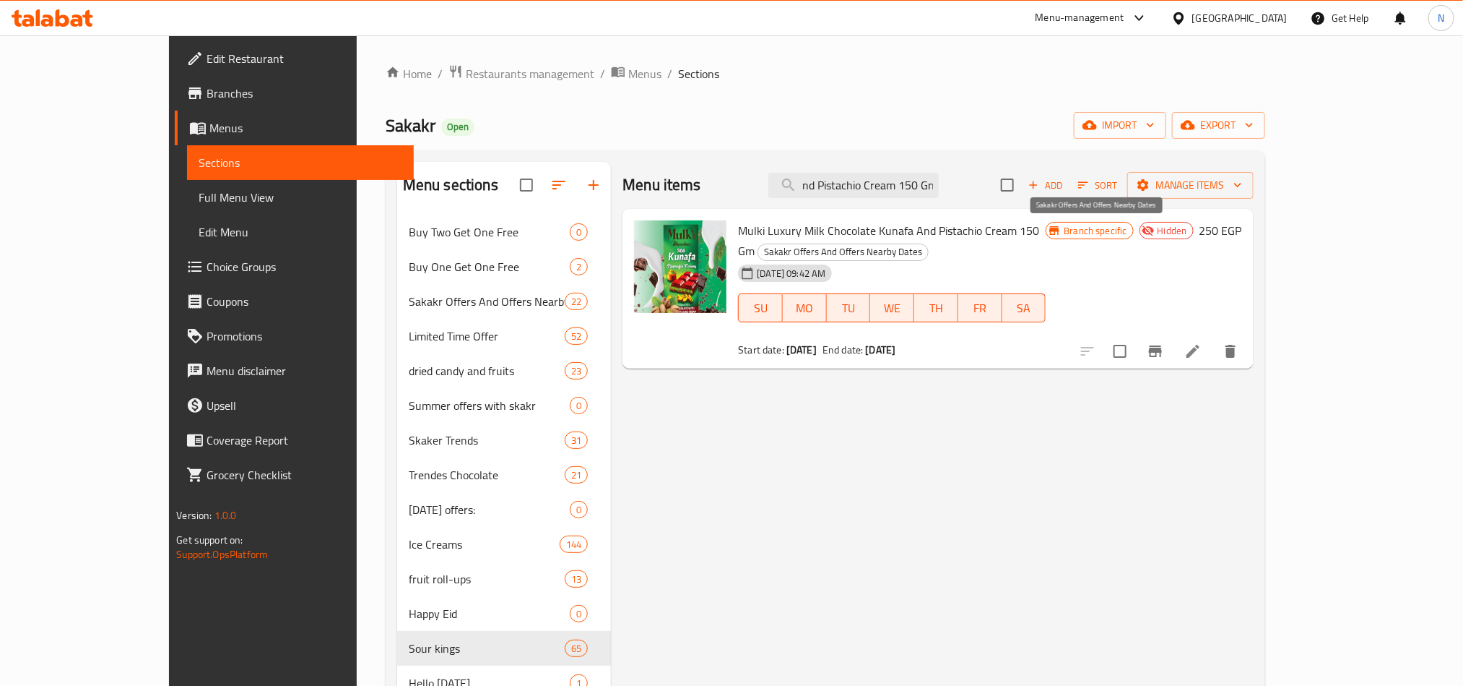
type input "Mulki Luxury Milk Chocolate Kunafa And Pistachio Cream 150 Gm"
drag, startPoint x: 1027, startPoint y: 235, endPoint x: 1140, endPoint y: 222, distance: 113.4
click at [1046, 222] on h6 "Mulki Luxury Milk Chocolate Kunafa And Pistachio Cream 150 Gm Sakakr Offers And…" at bounding box center [892, 240] width 308 height 40
drag, startPoint x: 1331, startPoint y: 236, endPoint x: 1301, endPoint y: 241, distance: 30.6
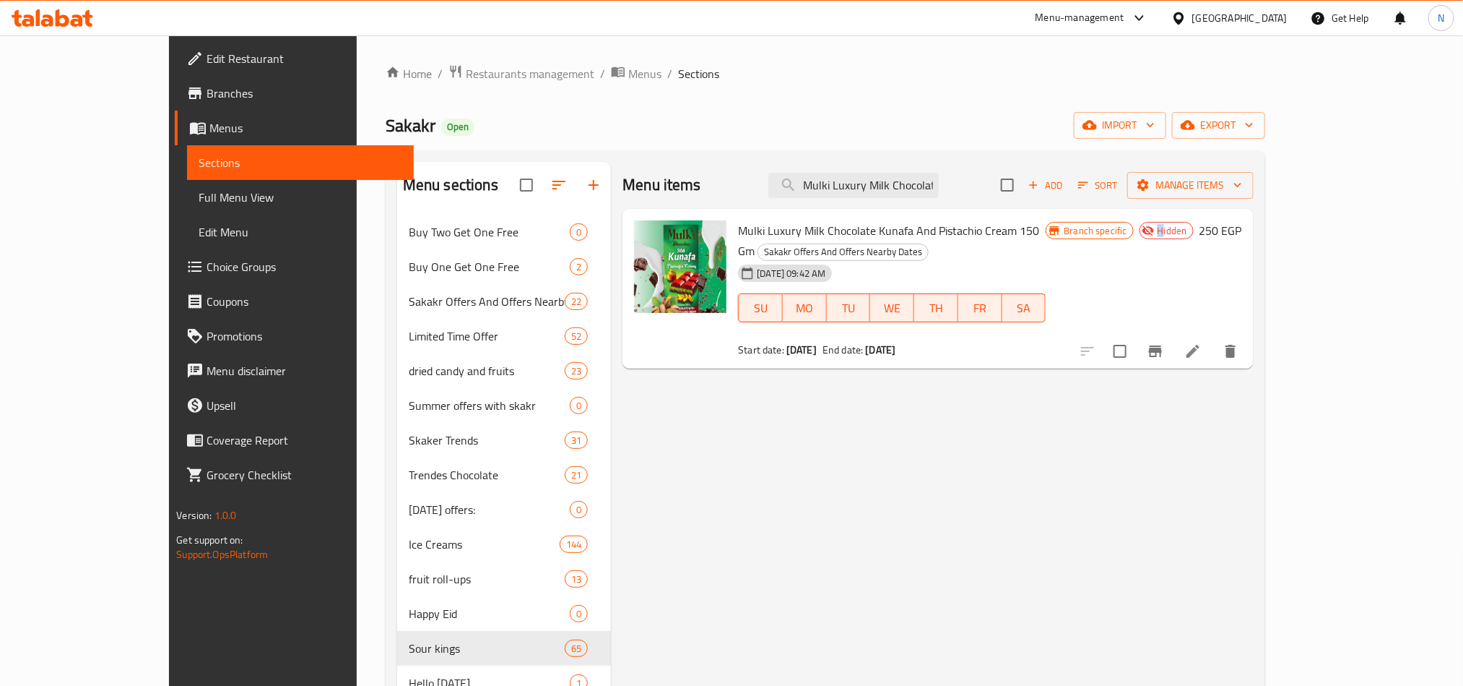
click at [1194, 233] on div "Hidden" at bounding box center [1167, 230] width 54 height 17
drag, startPoint x: 922, startPoint y: 472, endPoint x: 1047, endPoint y: 427, distance: 133.0
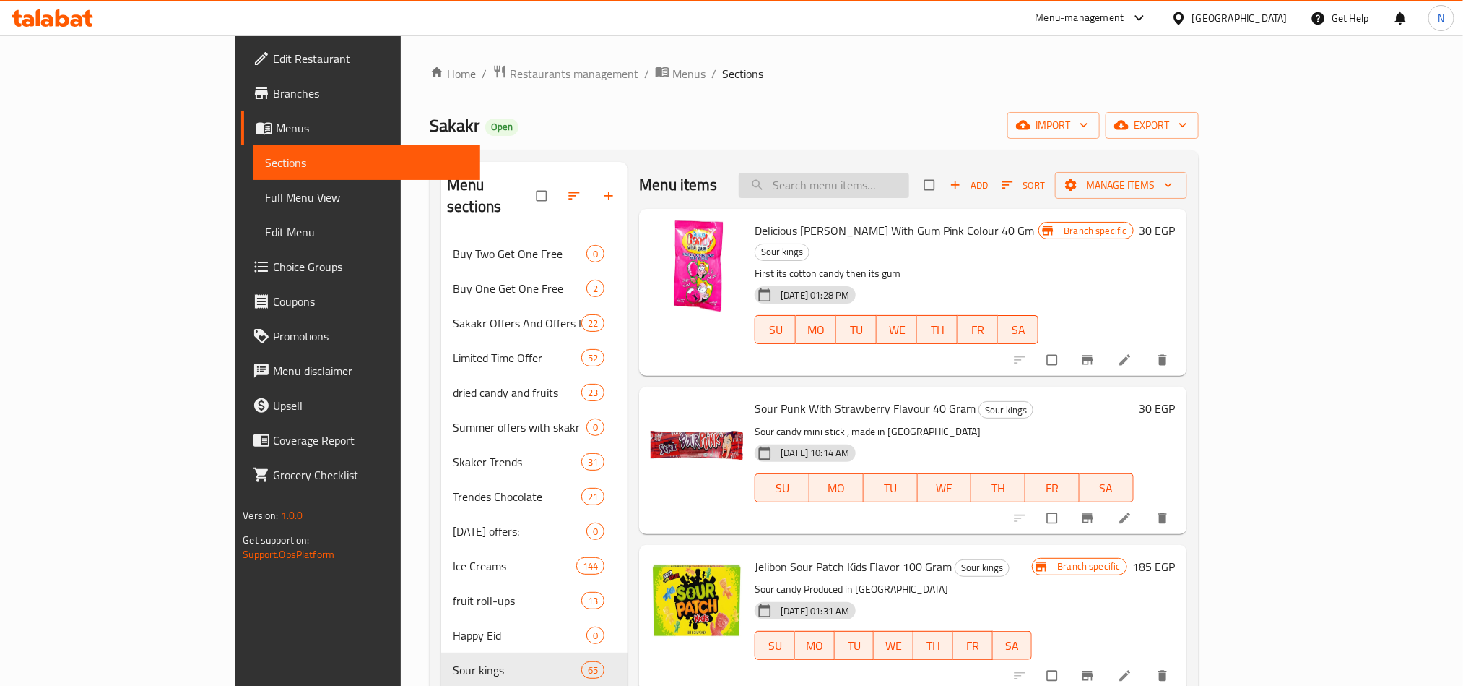
drag, startPoint x: 904, startPoint y: 182, endPoint x: 904, endPoint y: 233, distance: 50.6
click at [904, 183] on input "search" at bounding box center [824, 185] width 170 height 25
paste input "Jelibon Sour Patch Watermelon Flavor"
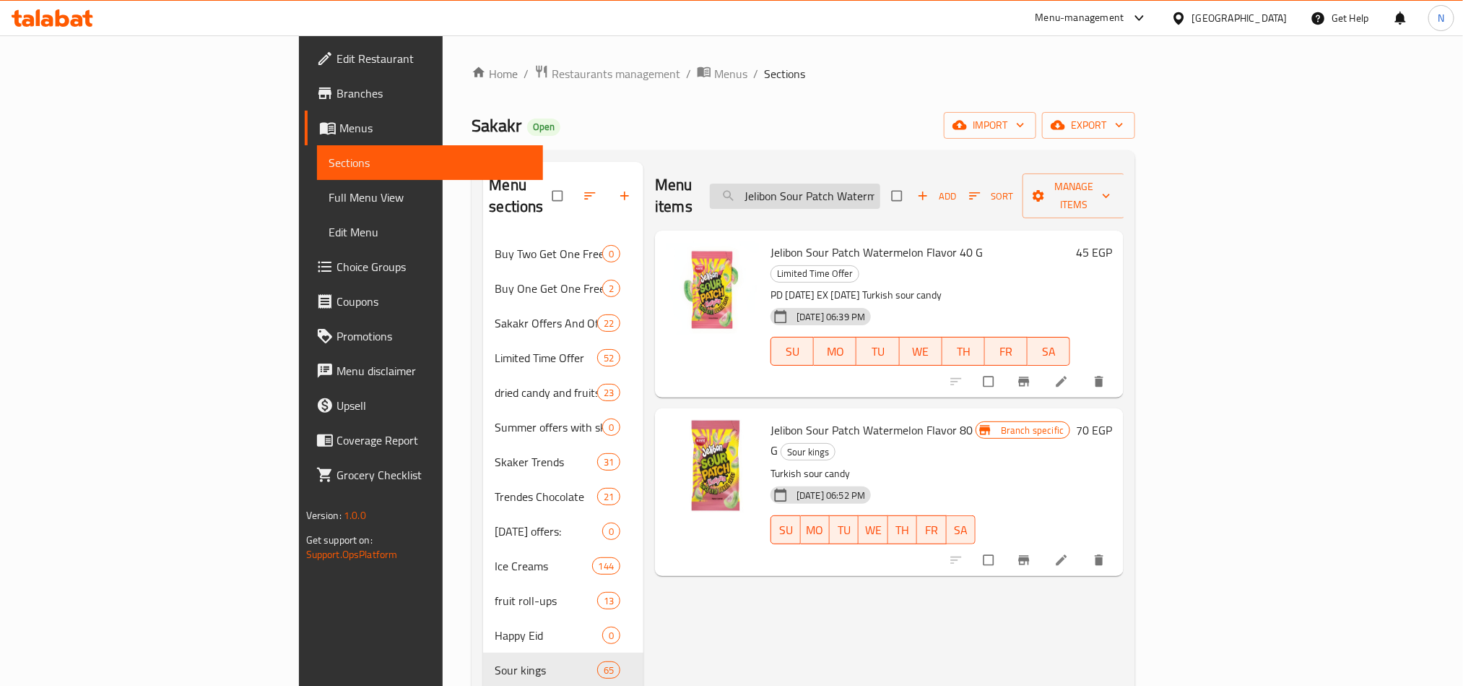
click at [880, 183] on input "Jelibon Sour Patch Watermelon Flavor" at bounding box center [795, 195] width 170 height 25
paste input "ميلكي كنافة شوكولاتة الحليب الفاخرة وكريمة الفستق 150 جرام"
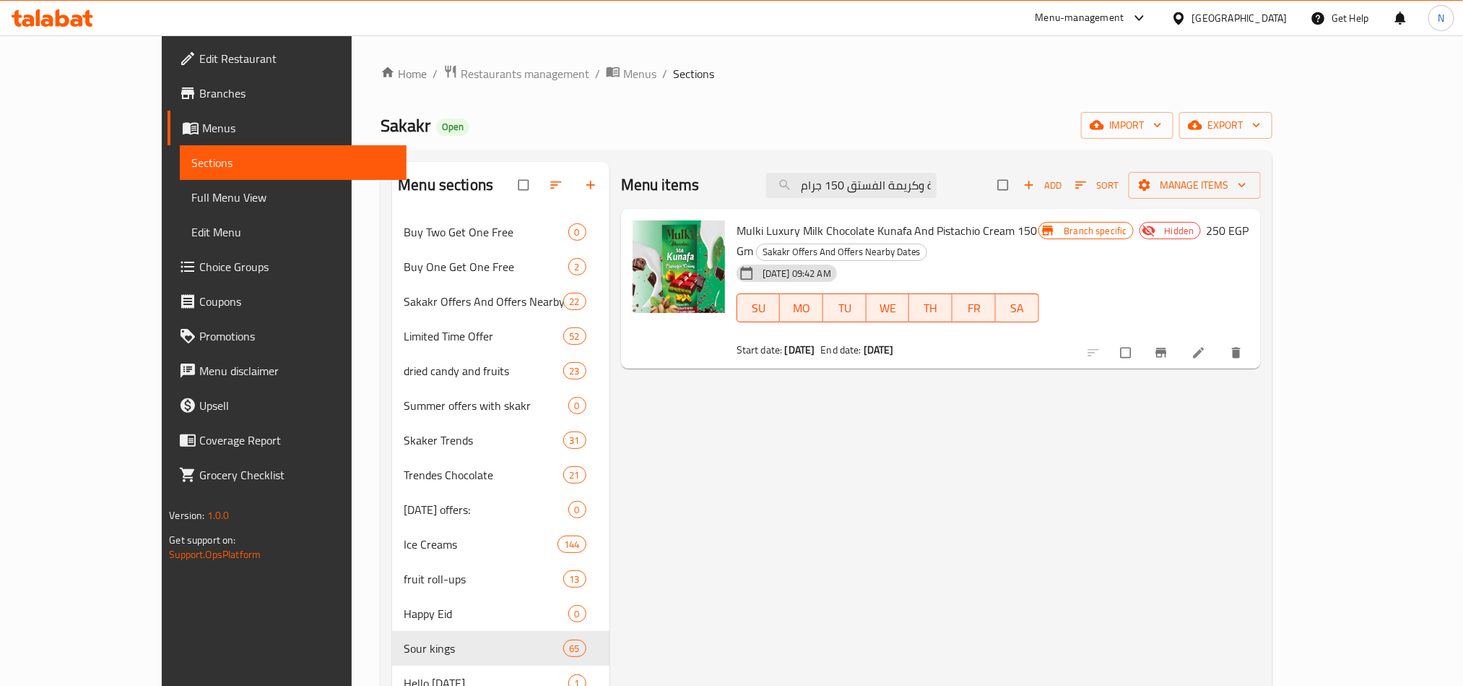
click at [956, 171] on div "Menu items ميلكي كنافة شوكولاتة الحليب الفاخرة وكريمة الفستق 150 جرام Add Sort …" at bounding box center [941, 185] width 640 height 47
click at [937, 187] on input "ميلكي كنافة شوكولاتة الحليب الفاخرة وكريمة الفستق 150 جرام" at bounding box center [851, 185] width 170 height 25
paste input "جيليبون ساور باتش بنكهة كيدز 8"
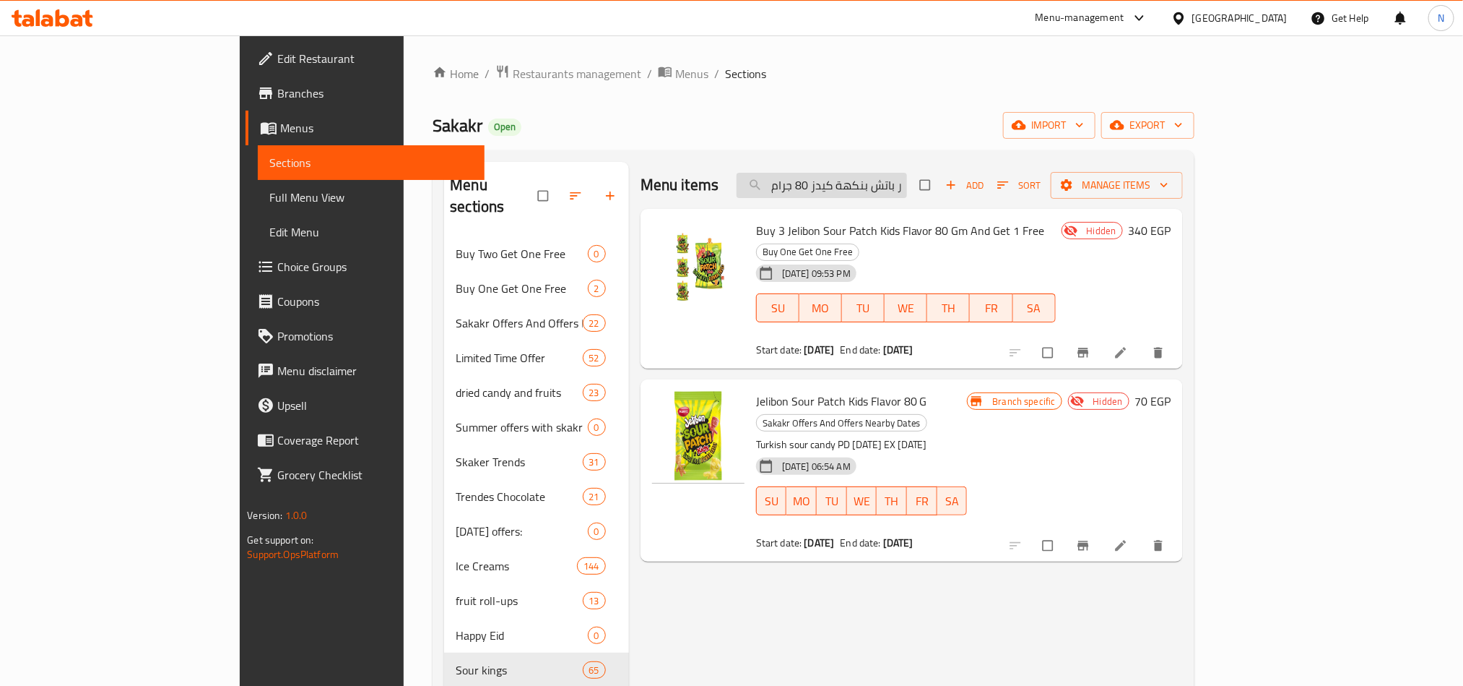
click at [907, 194] on input "جيليبون ساور باتش بنكهة كيدز 80 جرام" at bounding box center [822, 185] width 170 height 25
paste input "تروبيكال"
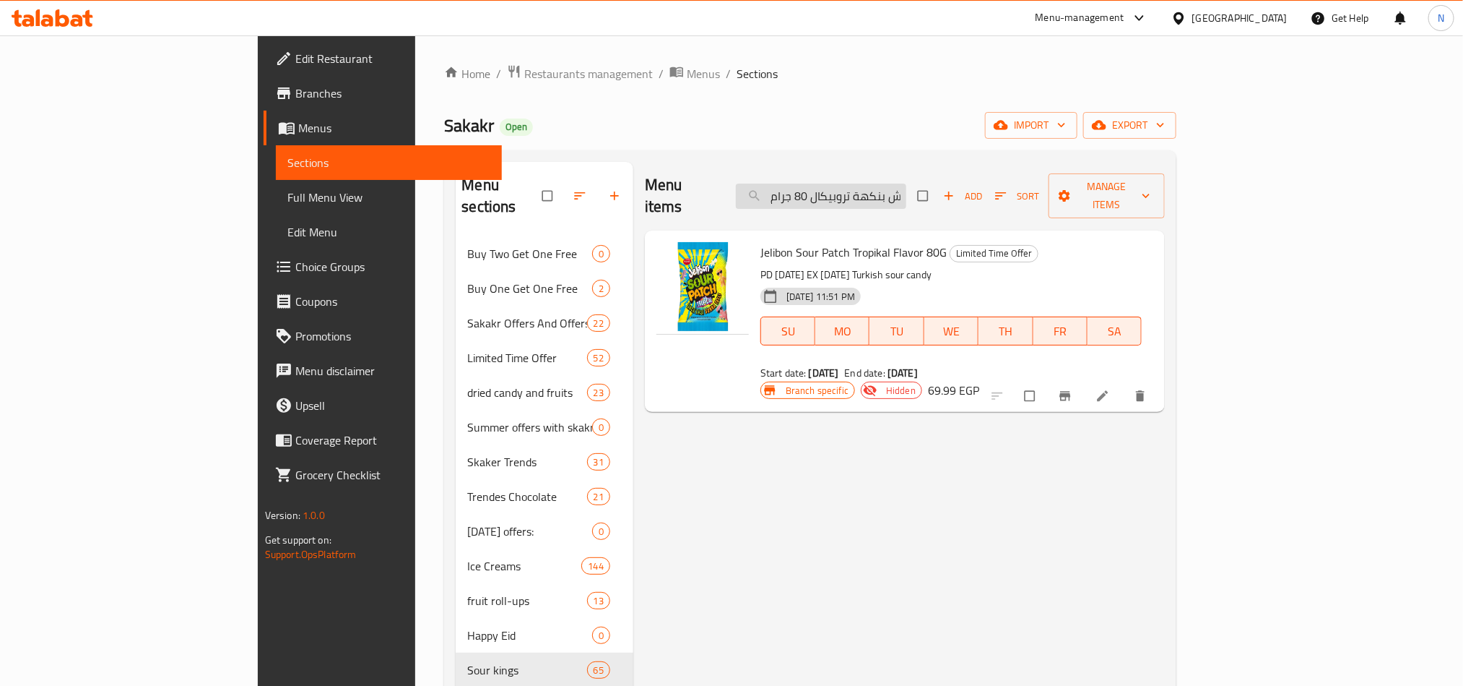
click at [878, 189] on input "جيليبون ساور باتش بنكهة تروبيكال 80 جرام" at bounding box center [821, 195] width 170 height 25
paste input "شتري 3 جيليبون ساور باتش بنكهة كيدز 80 جرام واحصل علي 1 مجانا"
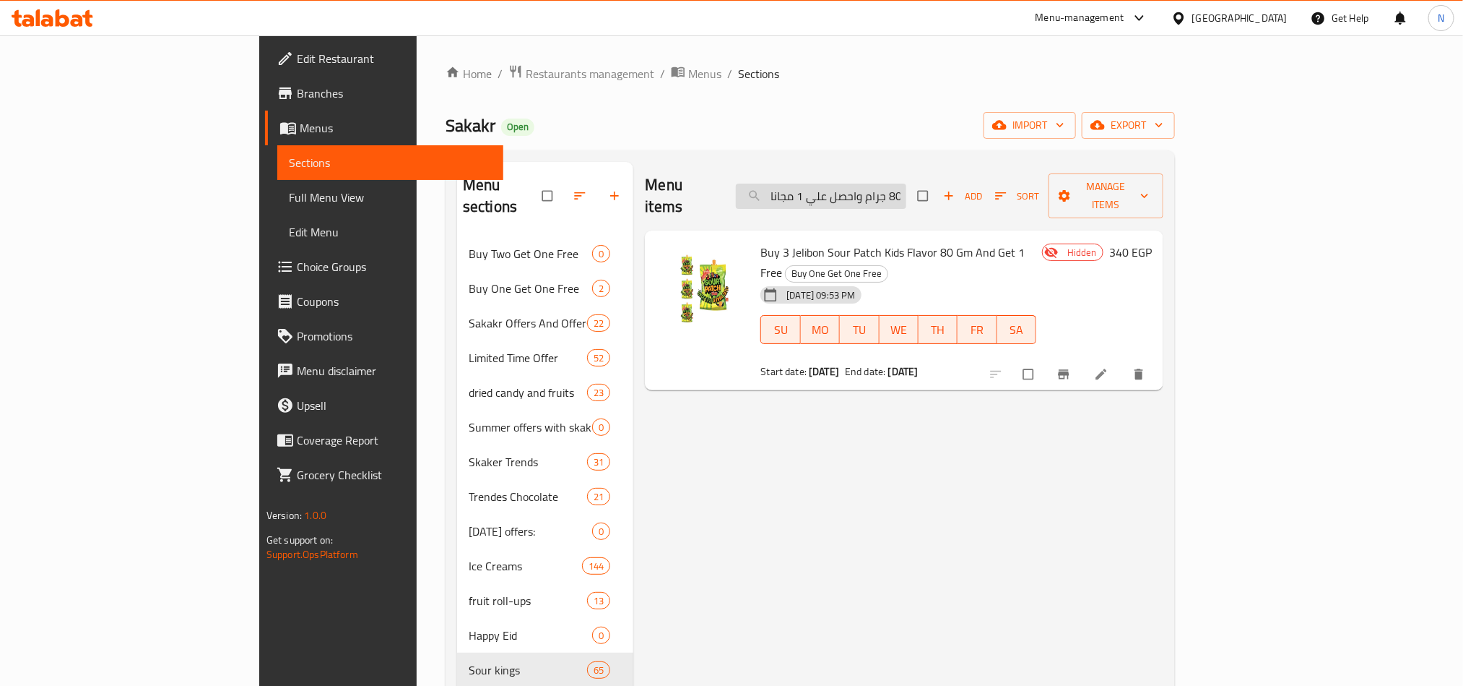
click at [907, 189] on input "اشتري 3 جيليبون ساور باتش بنكهة كيدز 80 جرام واحصل علي 1 مجانا" at bounding box center [821, 195] width 170 height 25
paste input "يليبون ساور باتش بنكهة كيدز 80 جرام"
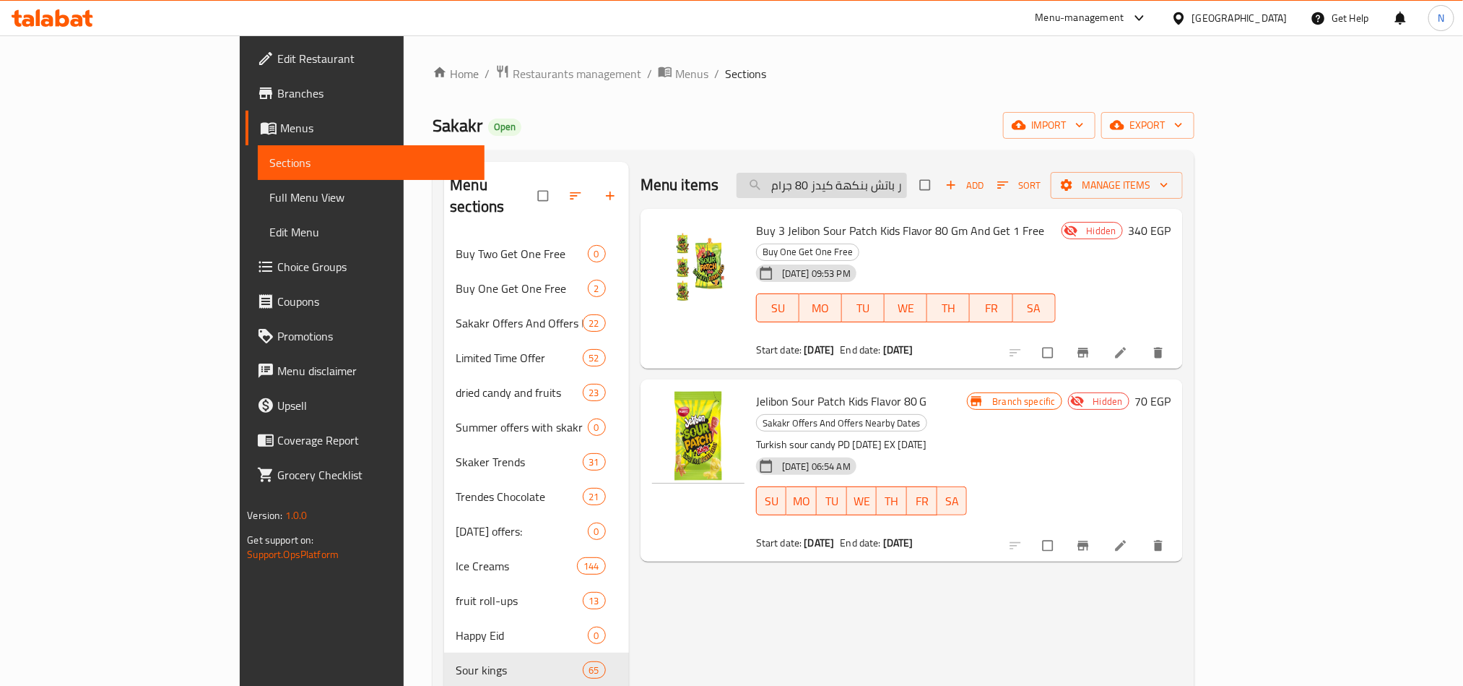
click at [886, 180] on input "جيليبون ساور باتش بنكهة كيدز 80 جرام" at bounding box center [822, 185] width 170 height 25
paste input "البطيخ 80 جرام""
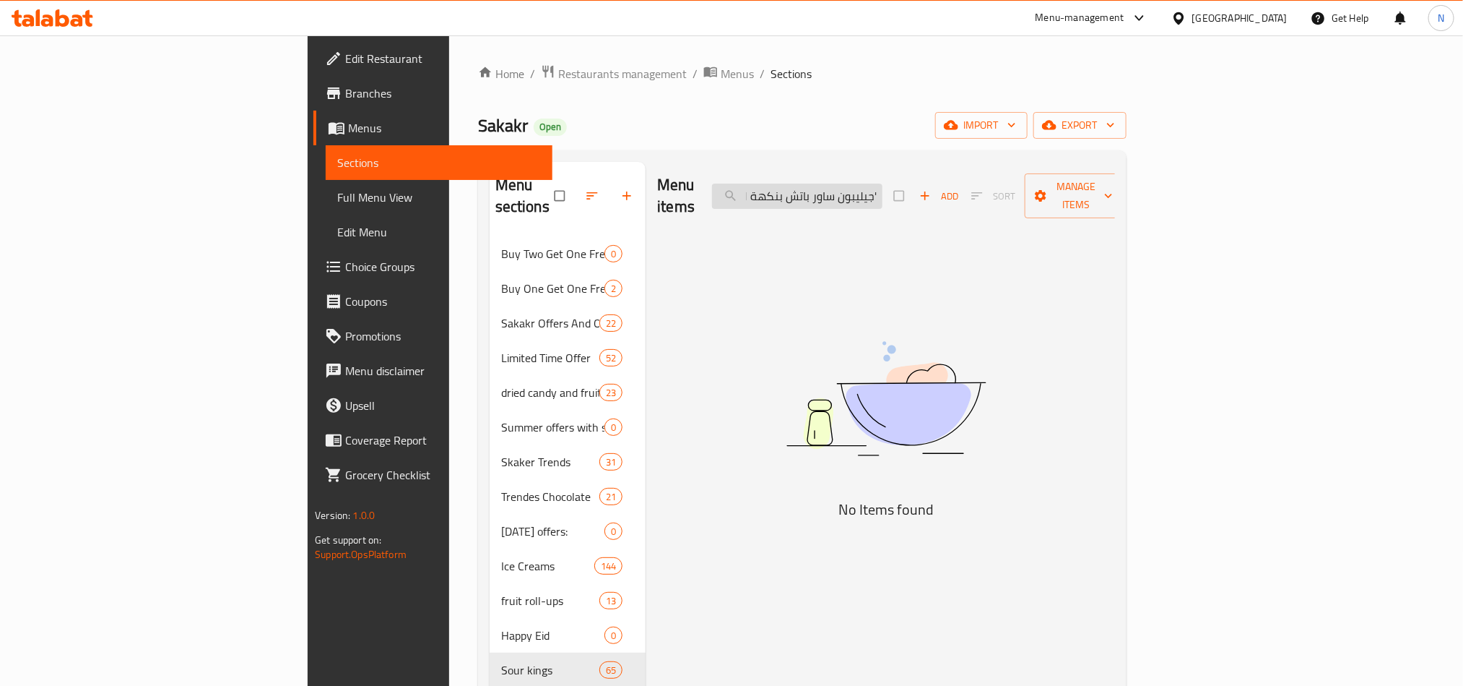
click at [883, 183] on input "جيليبون ساور باتش بنكهة البطيخ 80 جرام"" at bounding box center [797, 195] width 170 height 25
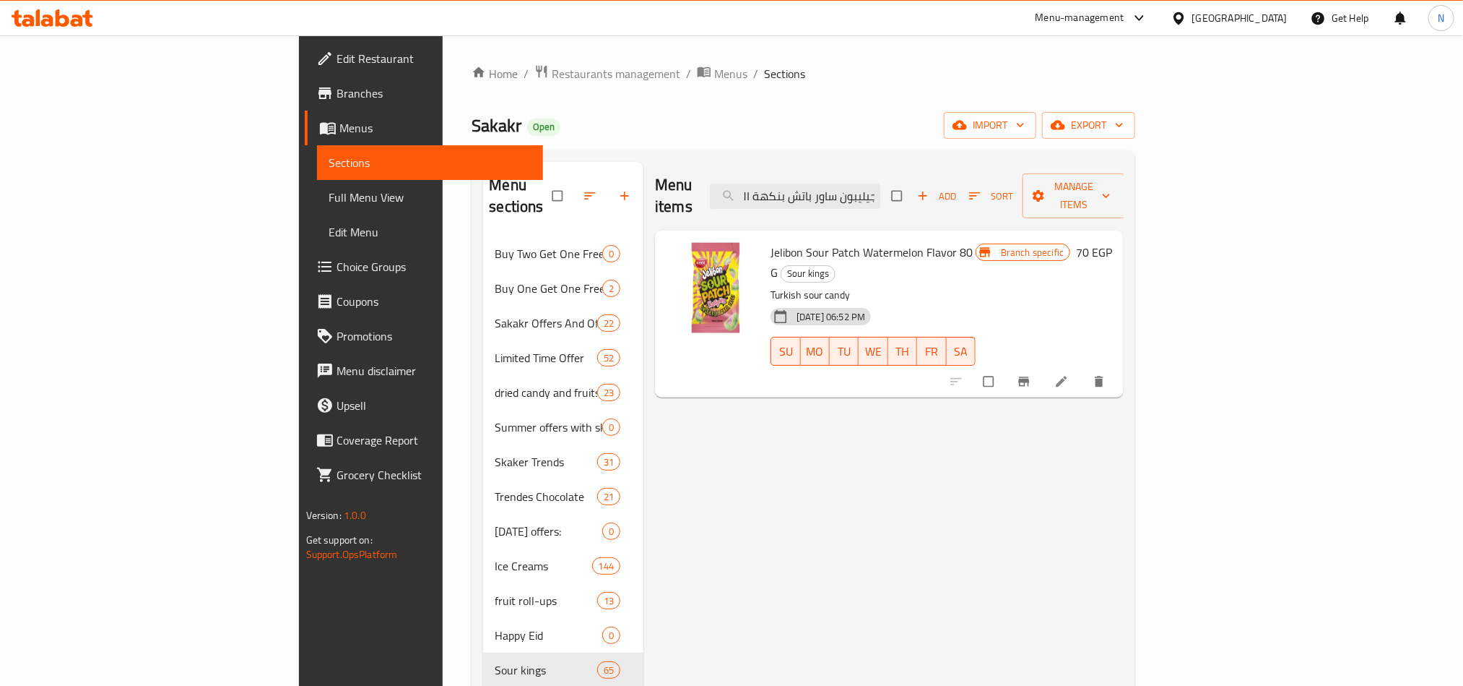
scroll to position [0, 0]
click at [951, 171] on div "Menu items جيليبون ساور باتش بنكهة البطيخ 80 جرام Add Sort Manage items" at bounding box center [889, 196] width 469 height 69
click at [881, 183] on input "جيليبون ساور باتش بنكهة البطيخ 80 جرام" at bounding box center [795, 195] width 170 height 25
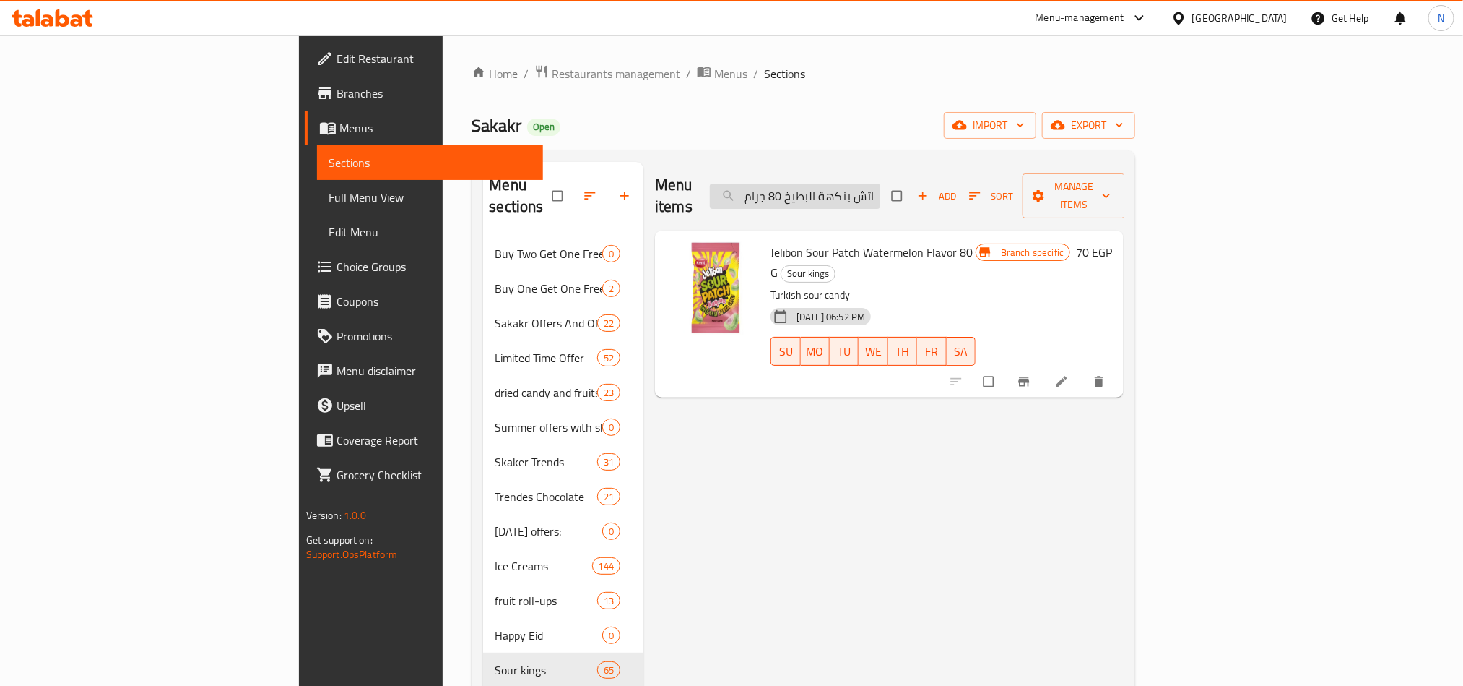
click at [881, 183] on input "جيليبون ساور باتش بنكهة البطيخ 80 جرام" at bounding box center [795, 195] width 170 height 25
paste input "كيدز 80 جرام"
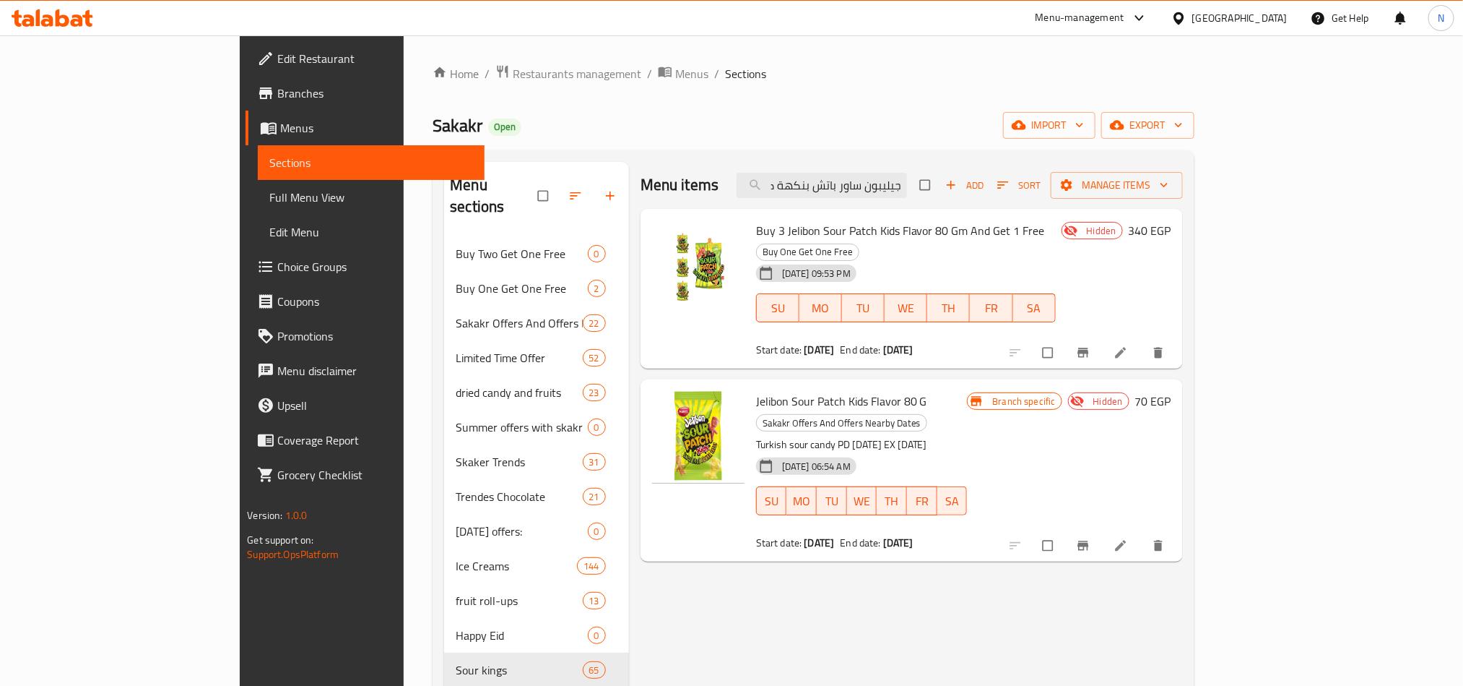
type input "جيليبون ساور باتش بنكهة كيدز 80 جرام"
click at [847, 390] on span "Jelibon Sour Patch Kids Flavor 80 G" at bounding box center [841, 401] width 171 height 22
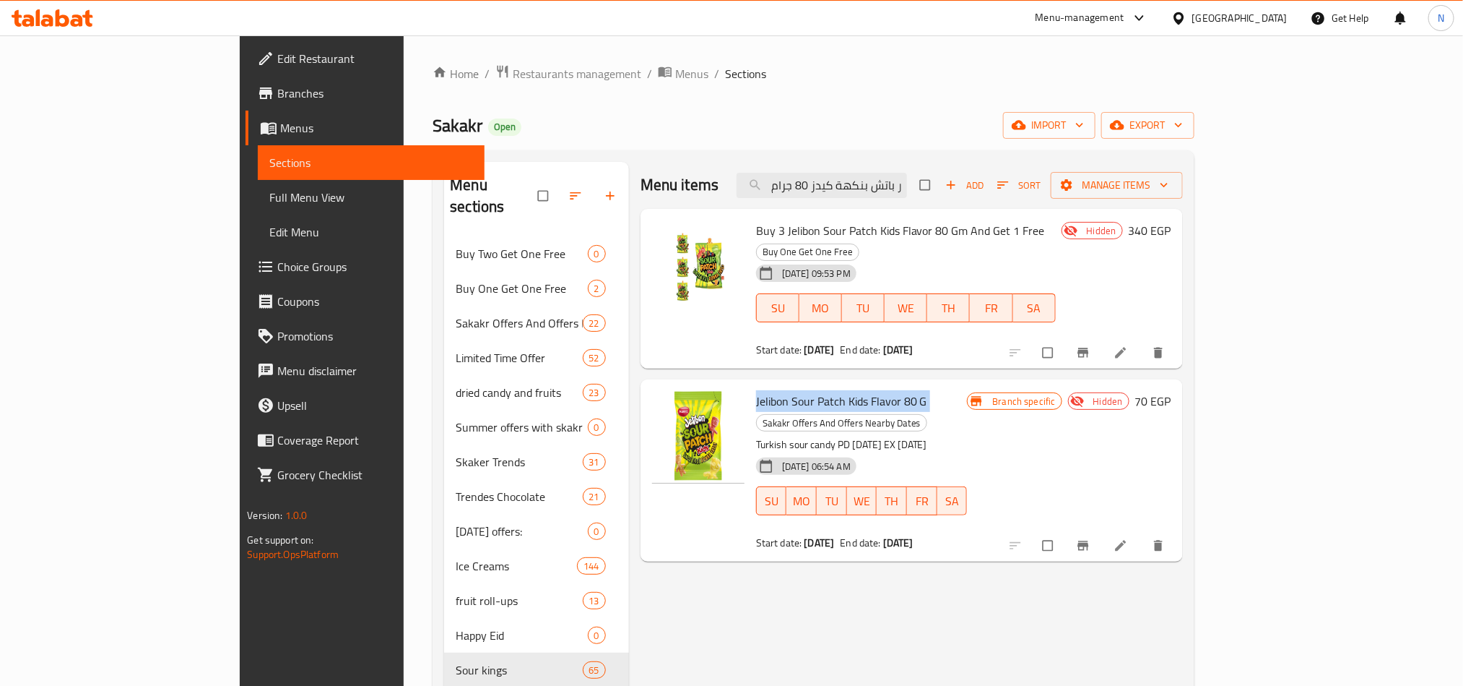
copy h6 "Jelibon Sour Patch Kids Flavor 80 G"
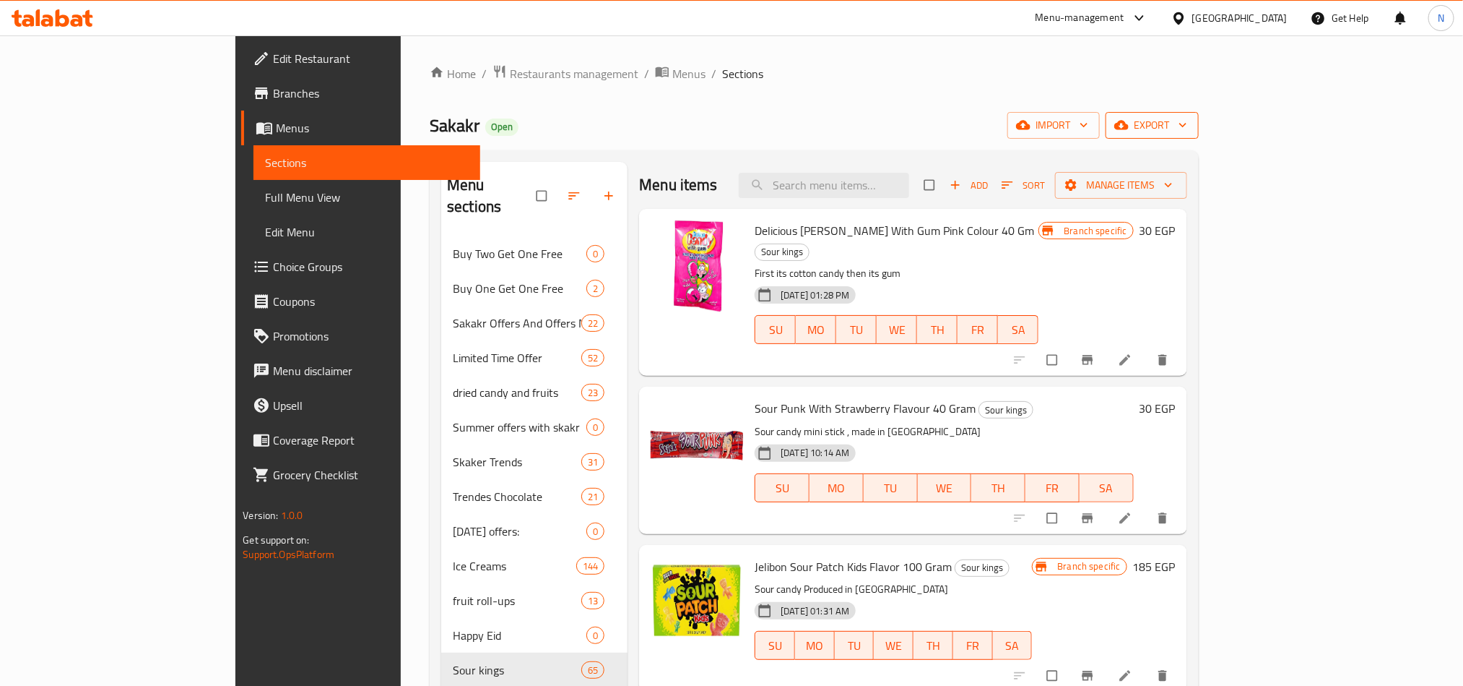
click at [1188, 124] on span "export" at bounding box center [1152, 125] width 70 height 18
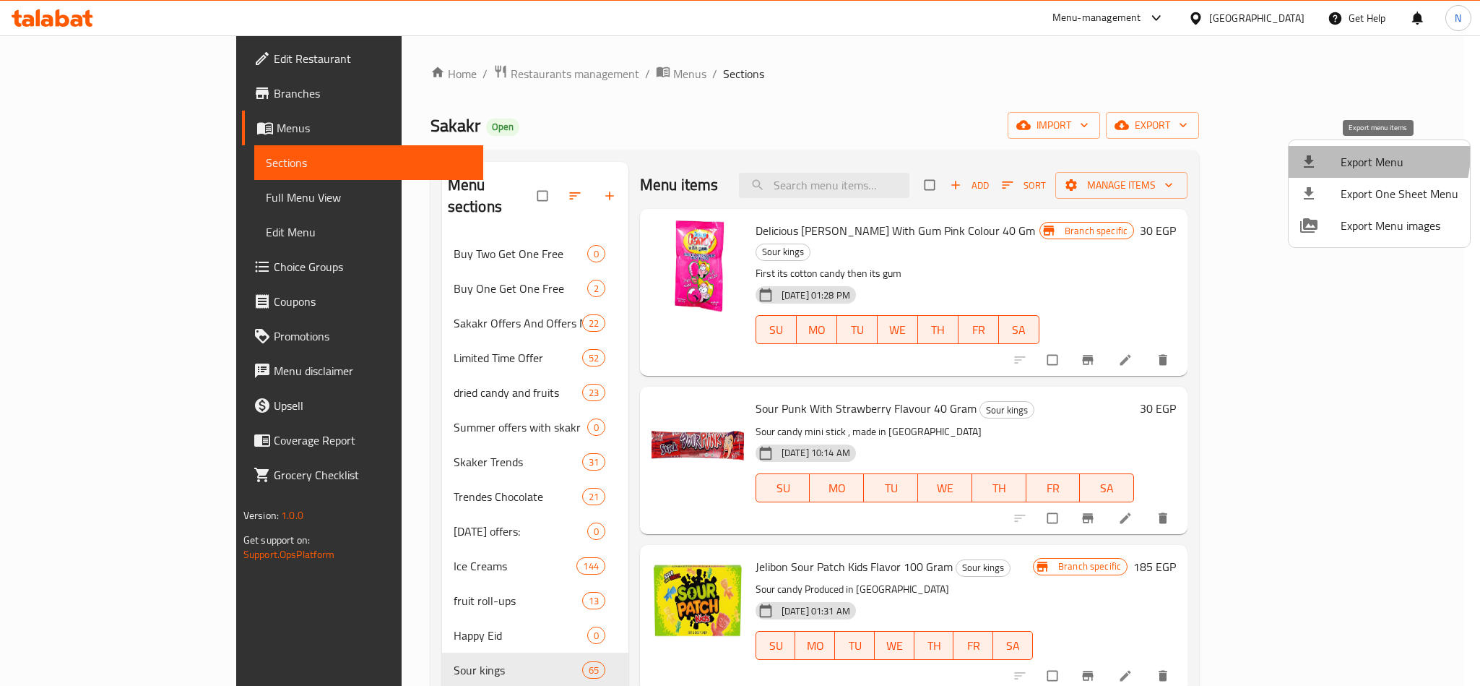
click at [1348, 153] on span "Export Menu" at bounding box center [1400, 161] width 118 height 17
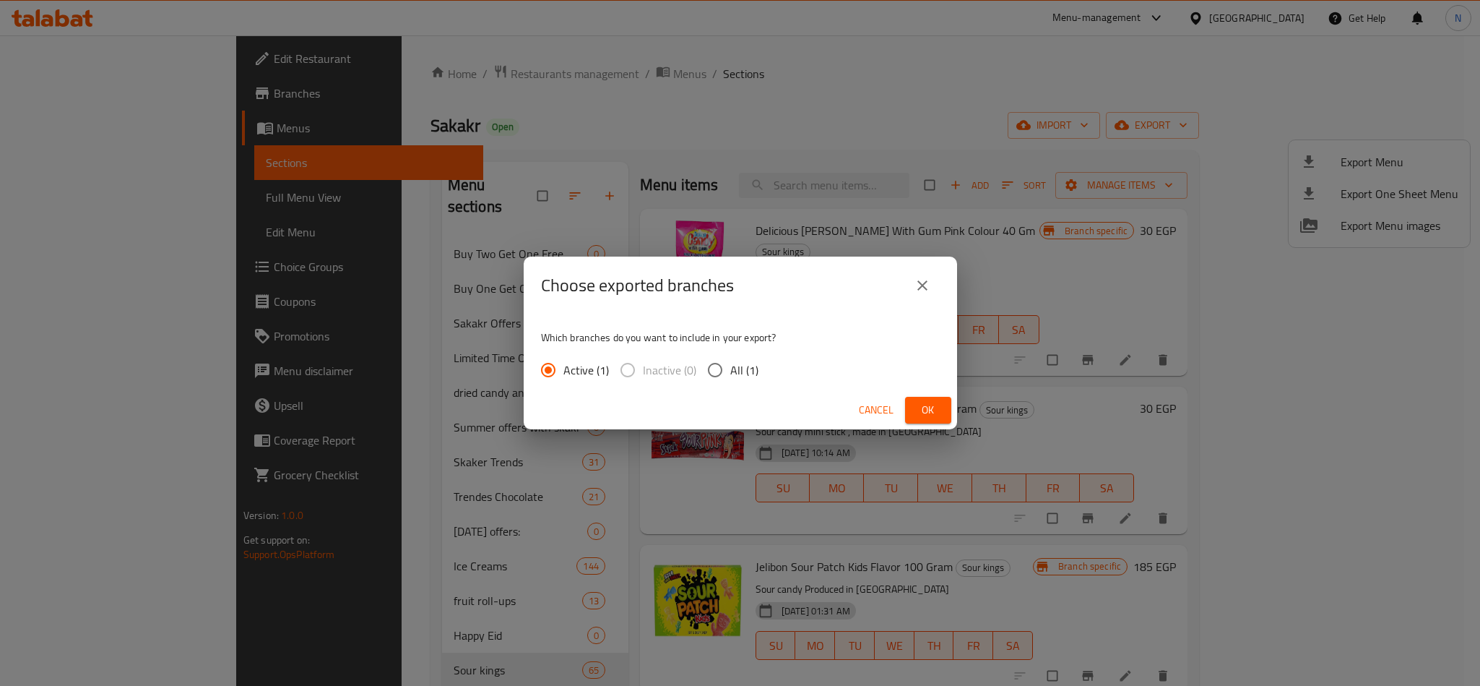
click at [737, 371] on span "All (1)" at bounding box center [744, 369] width 28 height 17
click at [730, 371] on input "All (1)" at bounding box center [715, 370] width 30 height 30
radio input "true"
click at [923, 423] on button "Ok" at bounding box center [928, 410] width 46 height 27
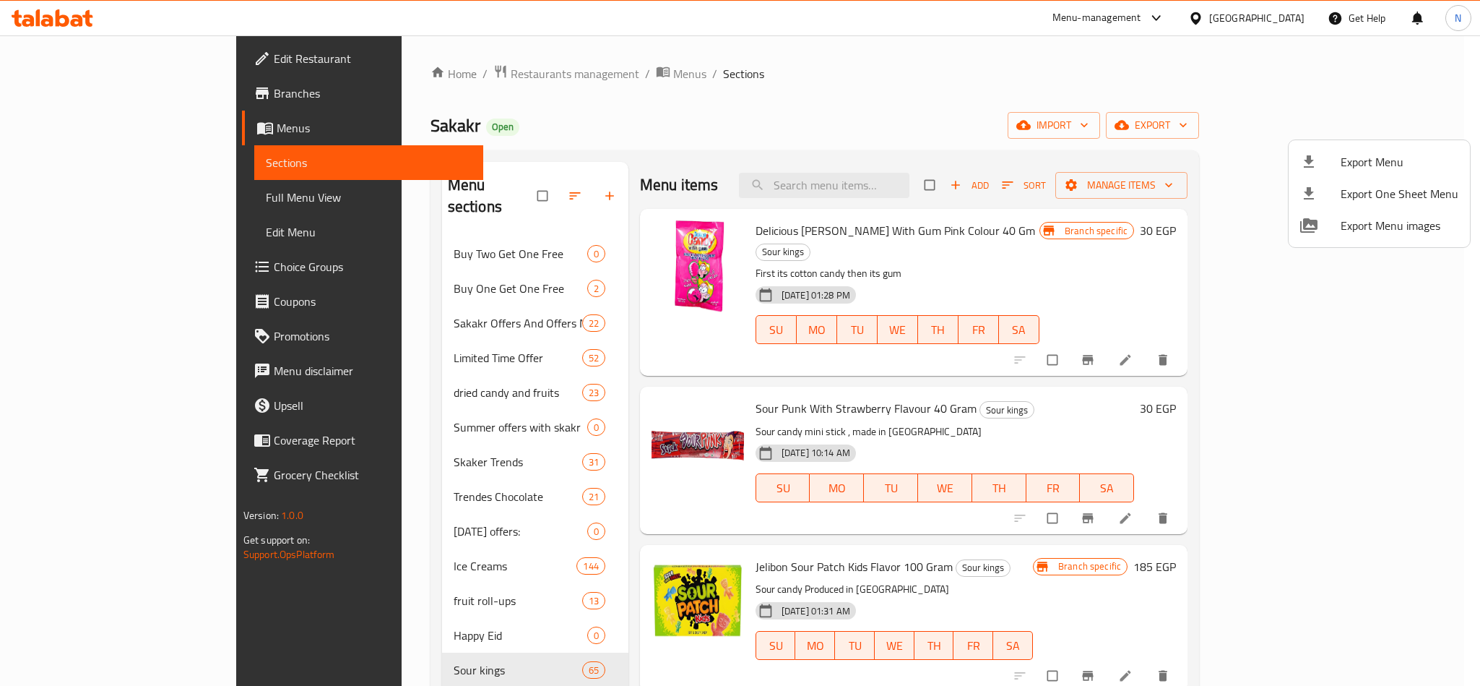
click at [904, 180] on div at bounding box center [740, 343] width 1480 height 686
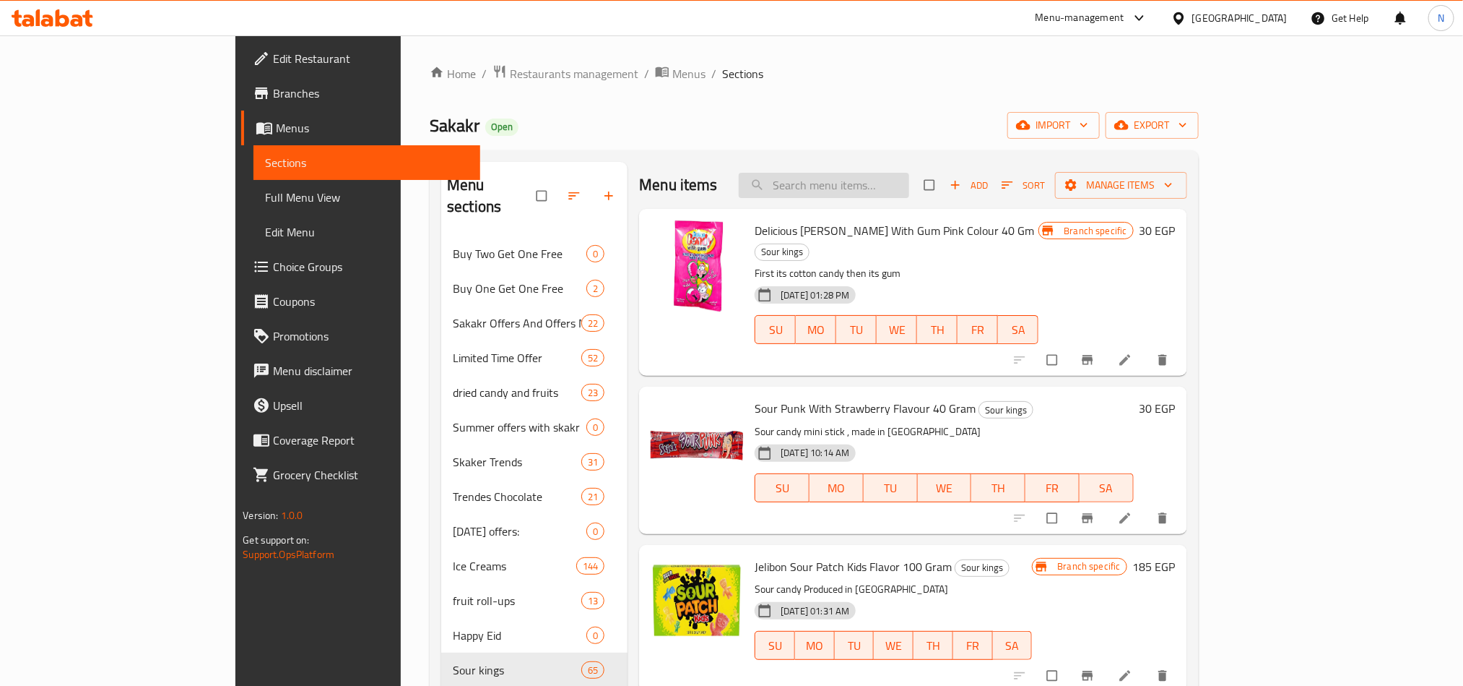
click at [889, 189] on input "search" at bounding box center [824, 185] width 170 height 25
click at [906, 202] on div "Menu items Add Sort Manage items" at bounding box center [913, 185] width 548 height 47
click at [909, 194] on input "search" at bounding box center [824, 185] width 170 height 25
paste input "ميلكي كنافة شوكولاتة الحليب الفاخرة وكريمة الفستق 150 جرام"
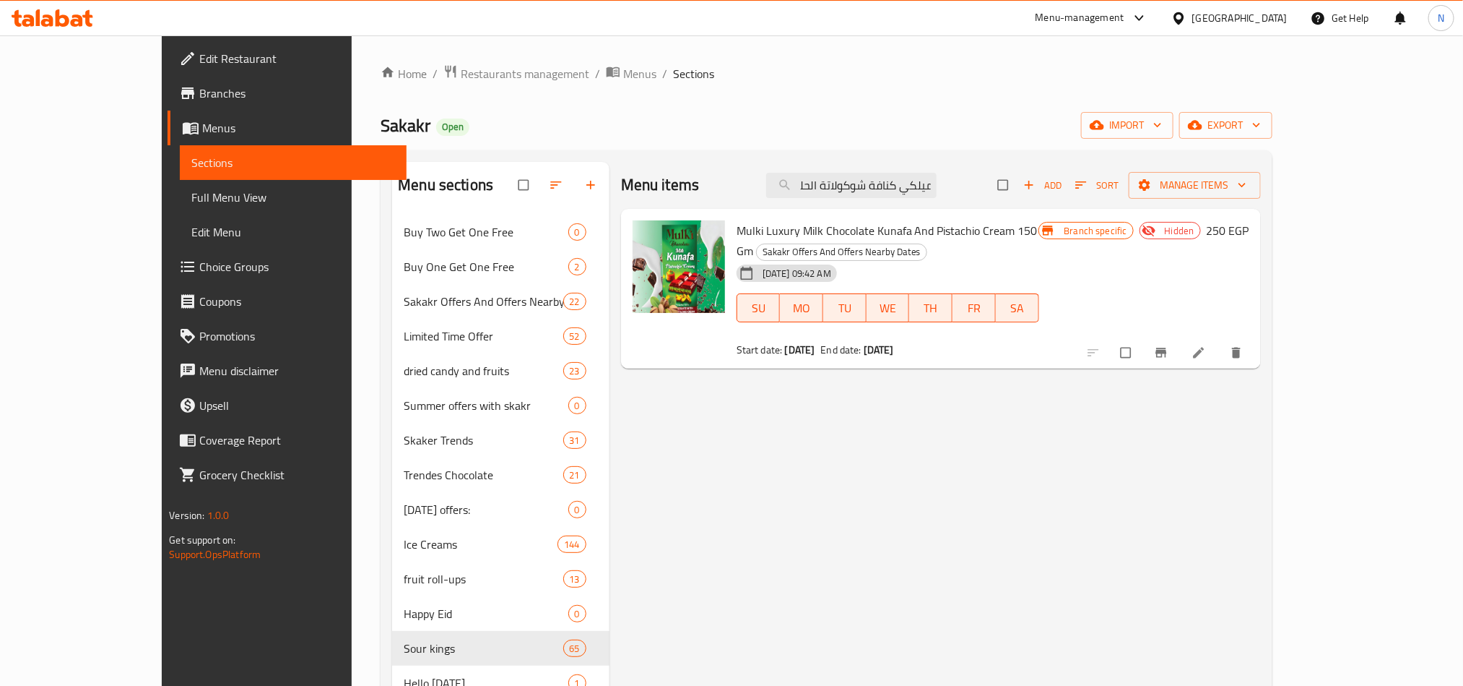
click at [1045, 259] on div "04-12-2024 09:42 AM SU MO TU WE TH FR SA" at bounding box center [888, 298] width 314 height 78
click at [927, 243] on span "Sakakr Offers And Offers Nearby Dates" at bounding box center [842, 251] width 170 height 17
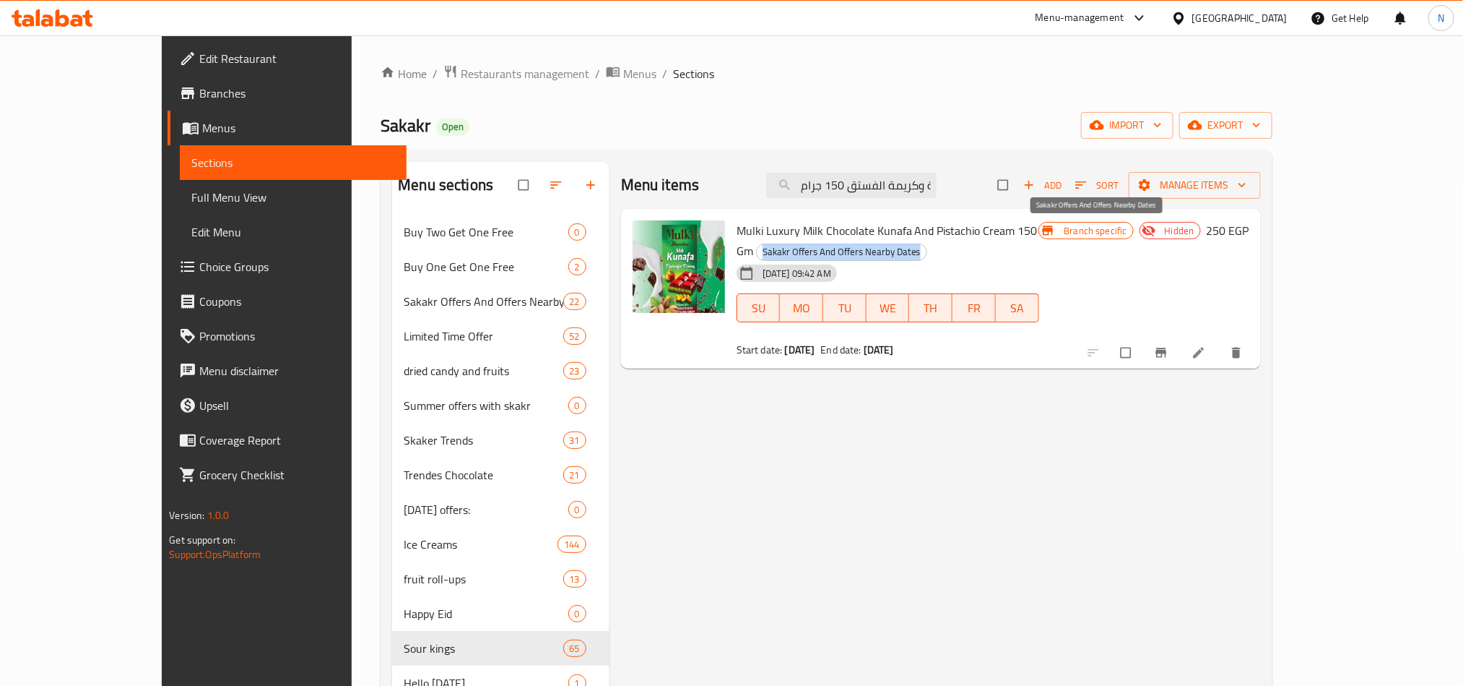
copy div "Sakakr Offers And Offers Nearby Dates"
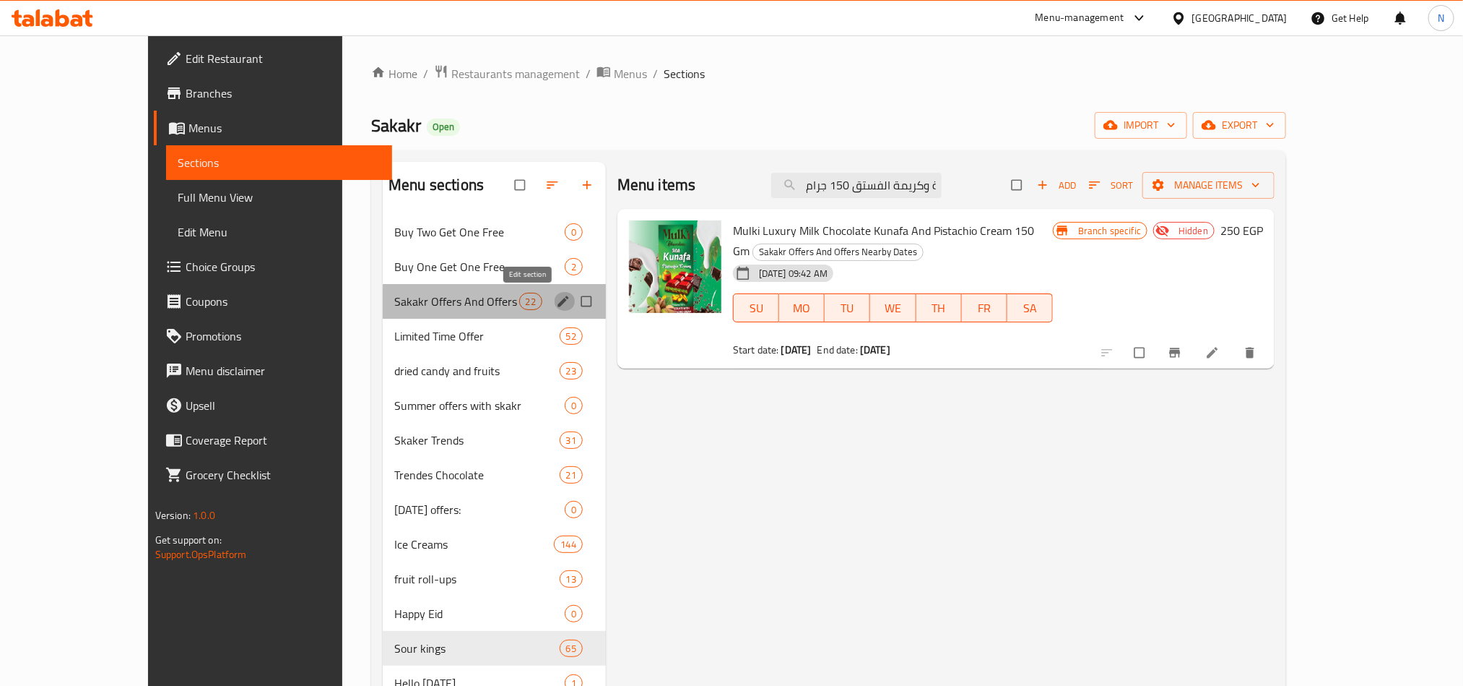
click at [556, 304] on icon "edit" at bounding box center [563, 301] width 14 height 14
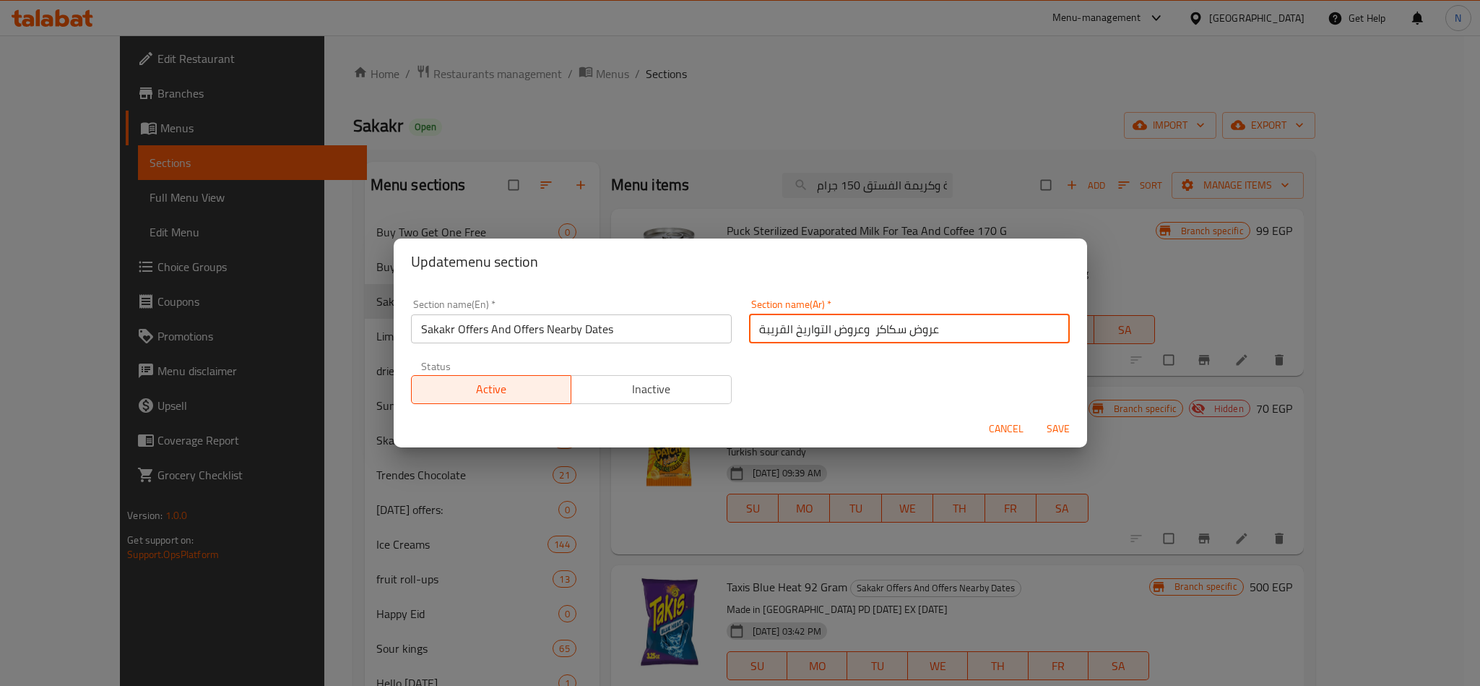
click at [904, 327] on input "عروض سكاكر وعروض التواريخ القريبة" at bounding box center [909, 328] width 321 height 29
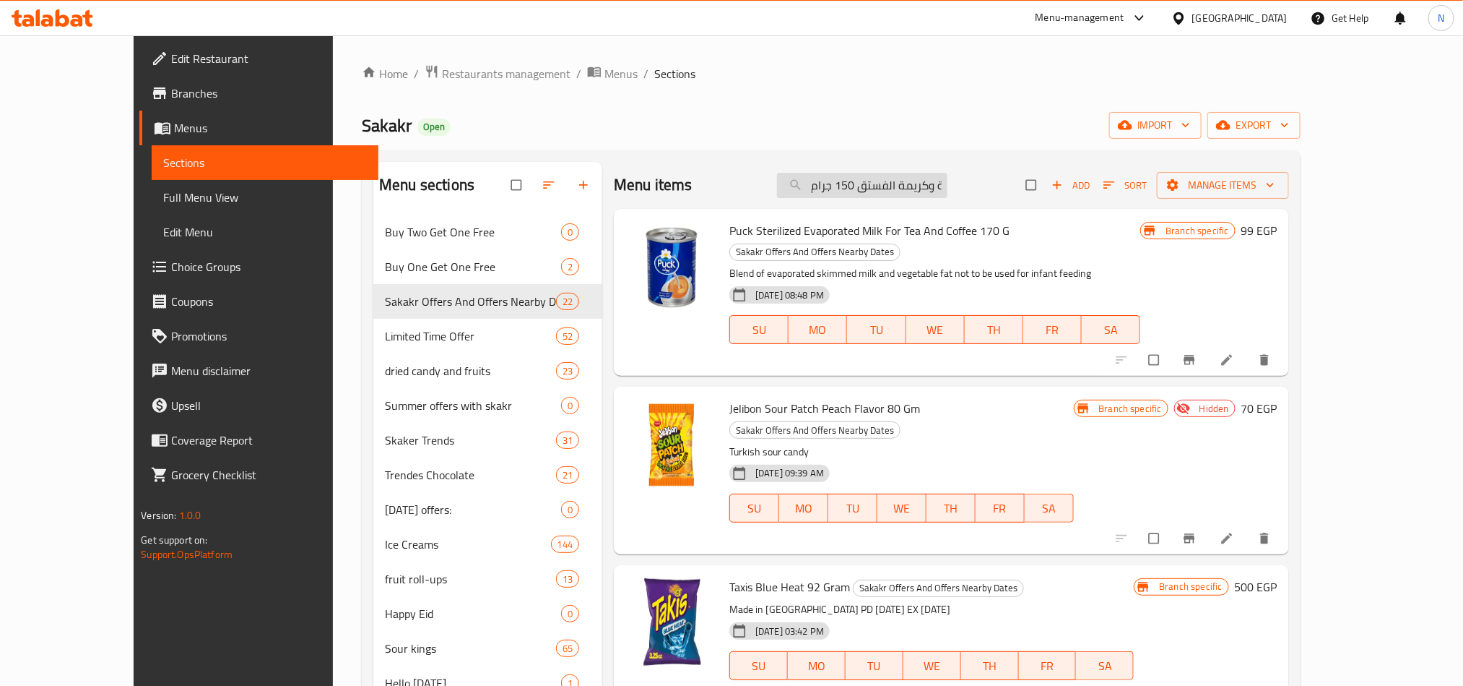
click at [852, 184] on input "ميلكي كنافة شوكولاتة الحليب الفاخرة وكريمة الفستق 150 جرام" at bounding box center [862, 185] width 170 height 25
paste input "جيليبون ساور باتش بنكهة تروبيكال 8"
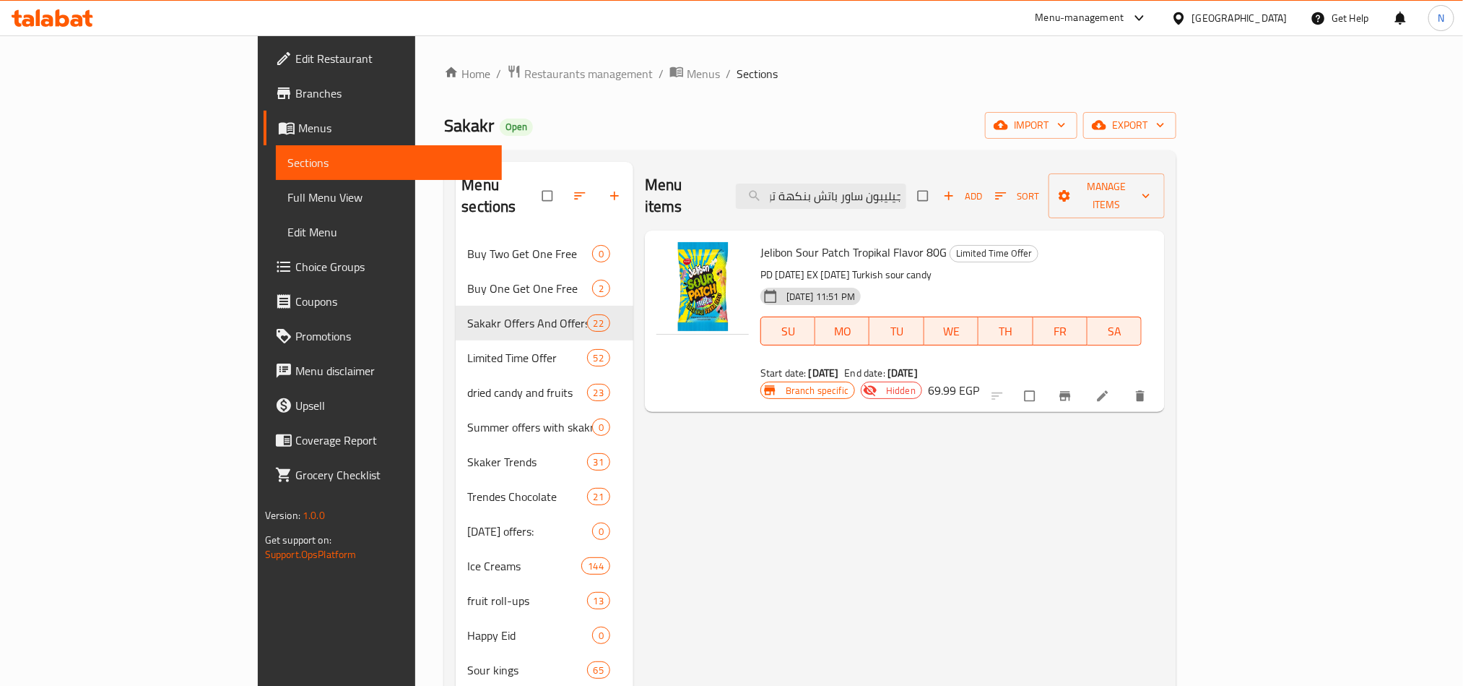
click at [906, 241] on div "Jelibon Sour Patch Tropikal Flavor 80G Limited Time Offer PD 21/11/2024 EX 21/1…" at bounding box center [951, 311] width 393 height 150
click at [951, 245] on span "Limited Time Offer" at bounding box center [994, 253] width 87 height 17
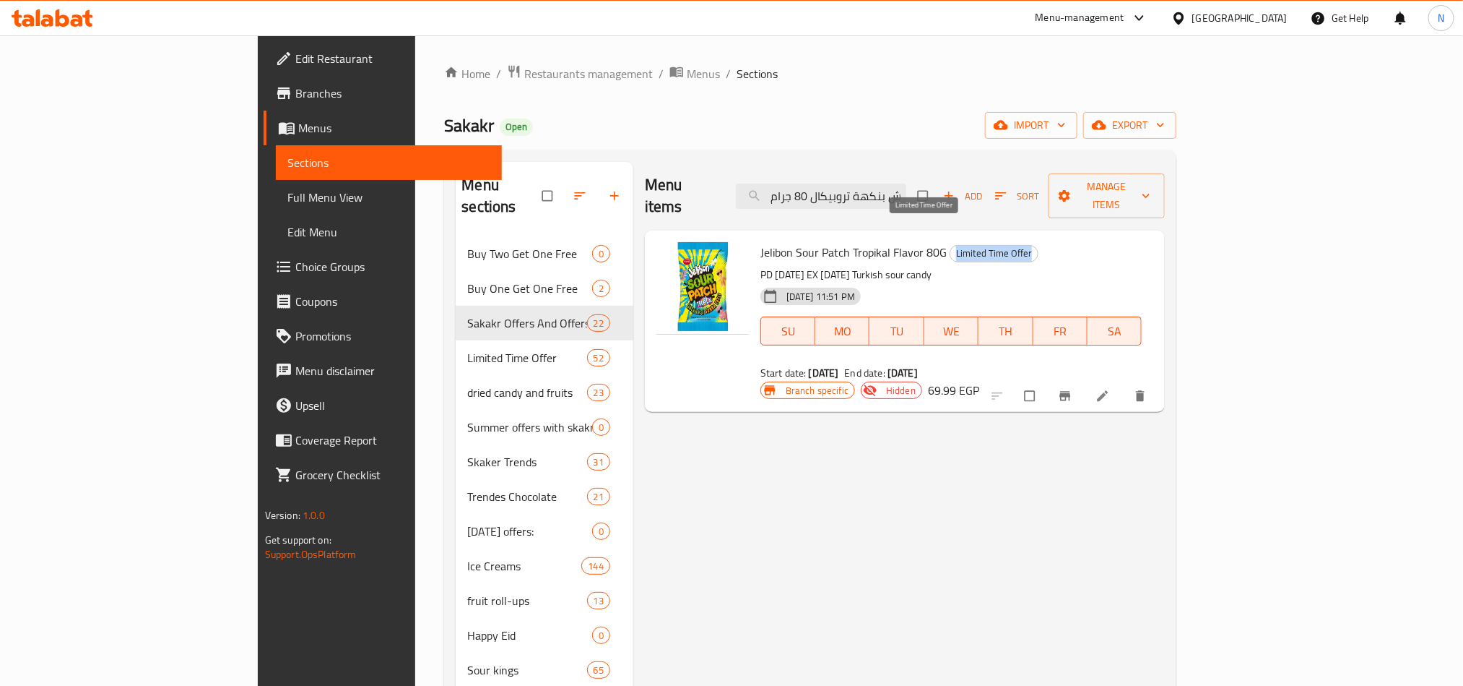
click at [951, 245] on span "Limited Time Offer" at bounding box center [994, 253] width 87 height 17
copy span "Limited Time Offer"
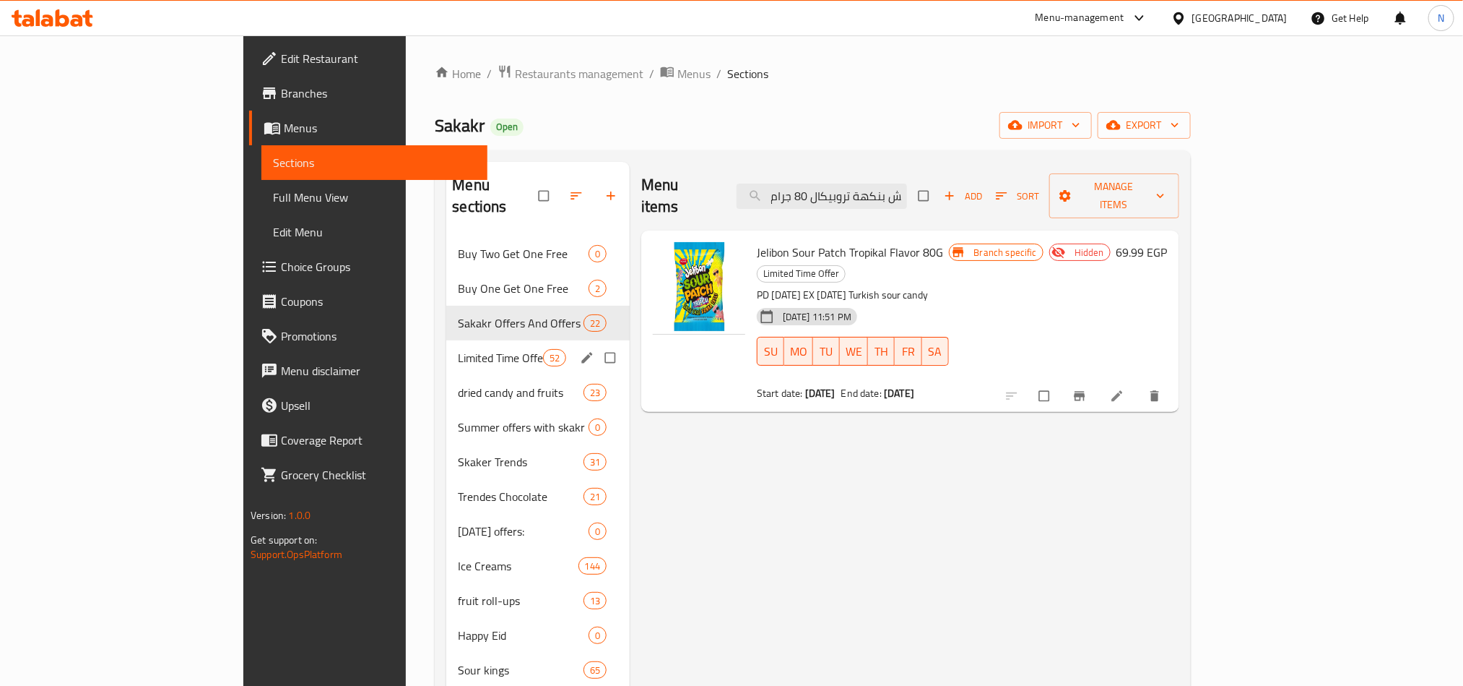
click at [514, 340] on div "Limited Time Offer 52" at bounding box center [537, 357] width 183 height 35
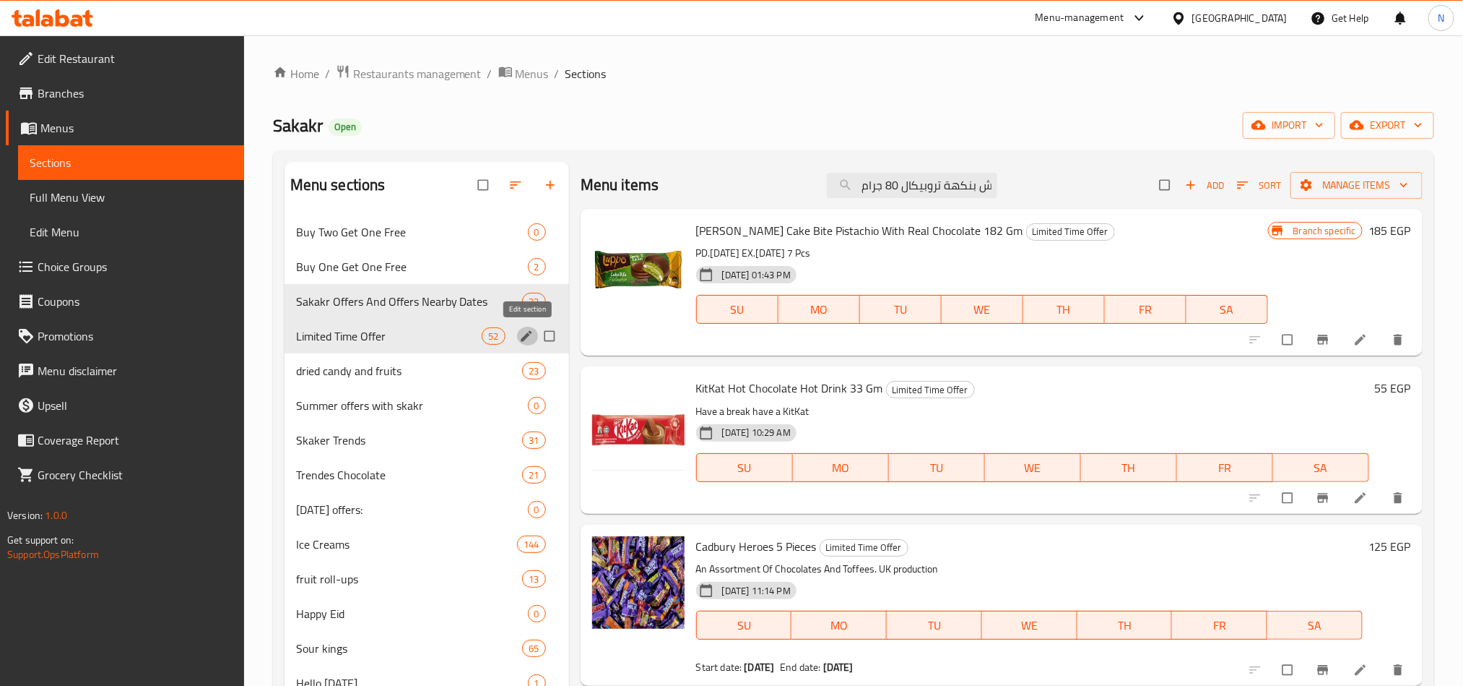
click at [522, 337] on icon "edit" at bounding box center [526, 336] width 14 height 14
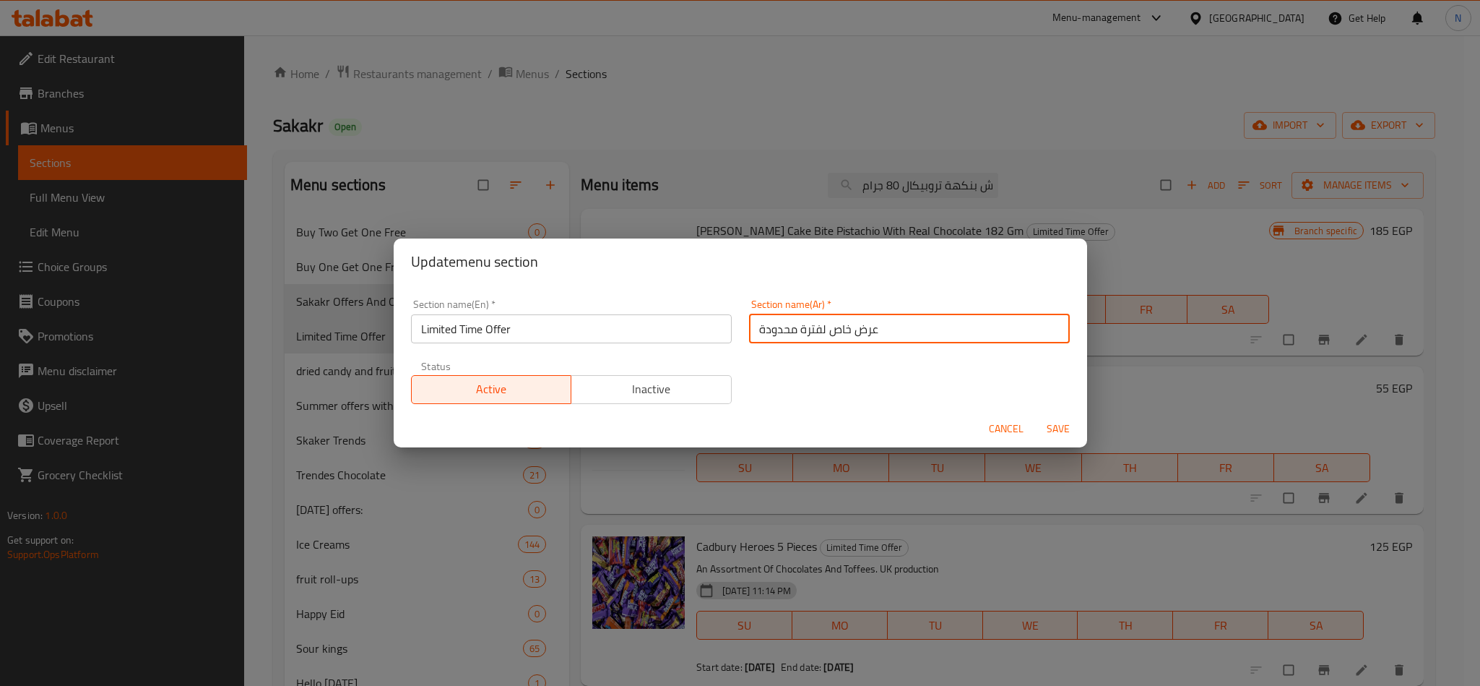
drag, startPoint x: 878, startPoint y: 319, endPoint x: 714, endPoint y: 336, distance: 165.5
click at [714, 336] on div "Section name(En)   * Limited Time Offer Section name(En) * Section name(Ar)   *…" at bounding box center [740, 351] width 676 height 122
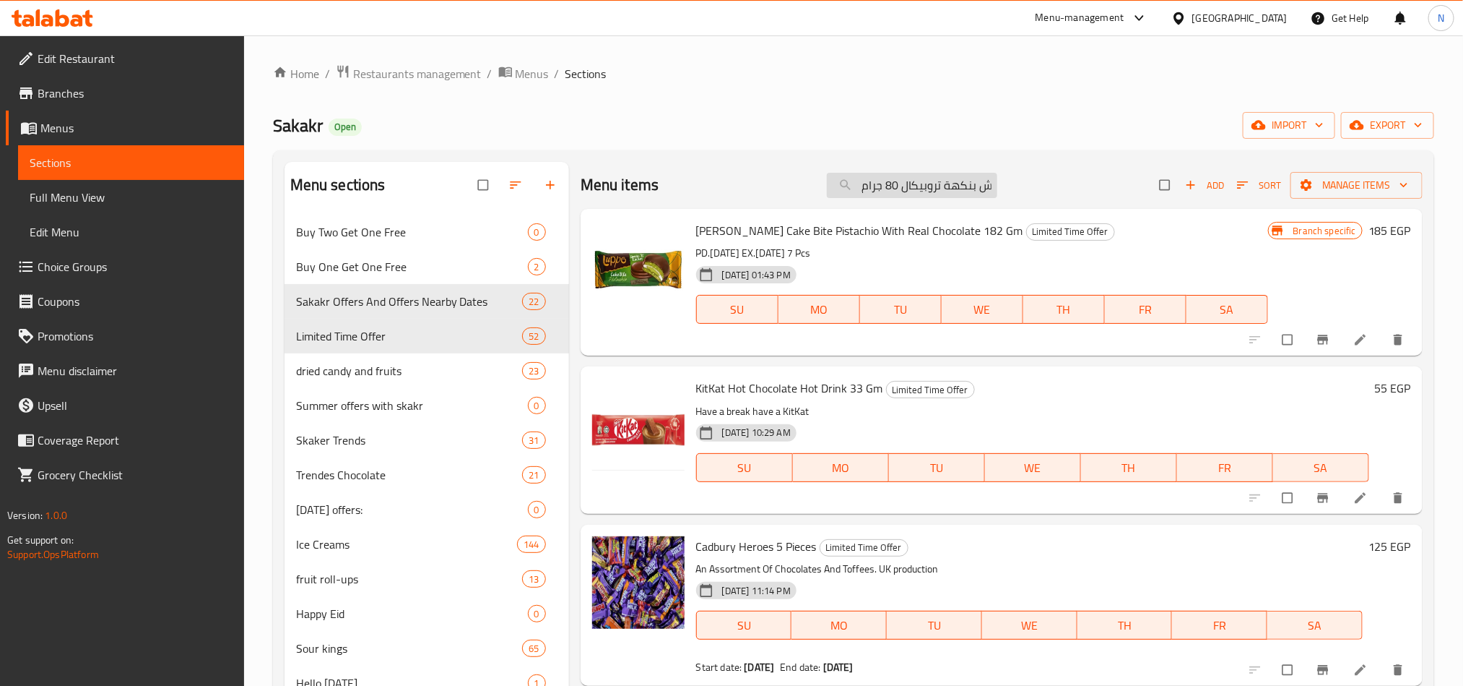
click at [904, 173] on input "جيليبون ساور باتش بنكهة تروبيكال 80 جرام" at bounding box center [912, 185] width 170 height 25
click at [902, 176] on input "جيليبون ساور باتش بنكهة تروبيكال 80 جرام" at bounding box center [912, 185] width 170 height 25
click at [898, 196] on input "جيليبون ساور باتش بنكهة تروبيكال 80 جرام" at bounding box center [912, 185] width 170 height 25
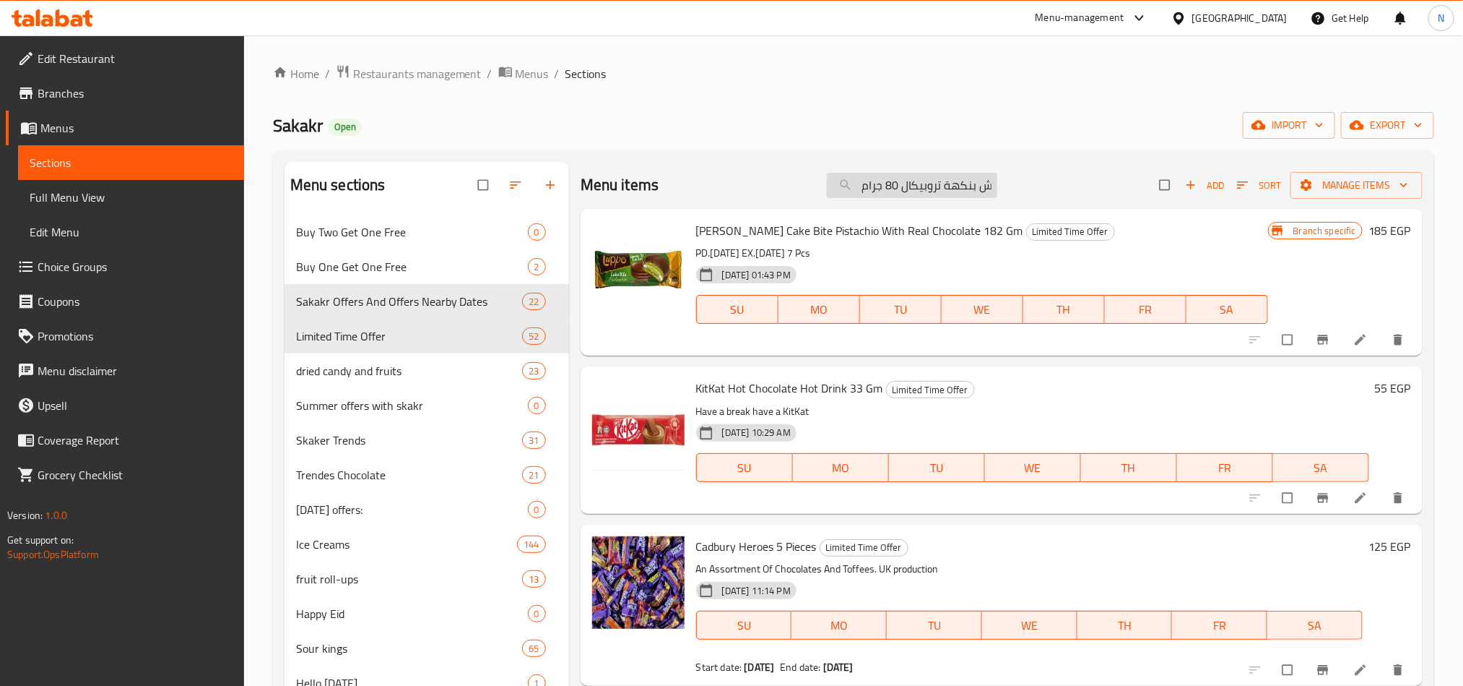
click at [898, 196] on input "جيليبون ساور باتش بنكهة تروبيكال 80 جرام" at bounding box center [912, 185] width 170 height 25
paste input "شتري 3 جيليبون ساور باتش بنكهة كيدز 80 جرام واحصل علي 1 مجانا"
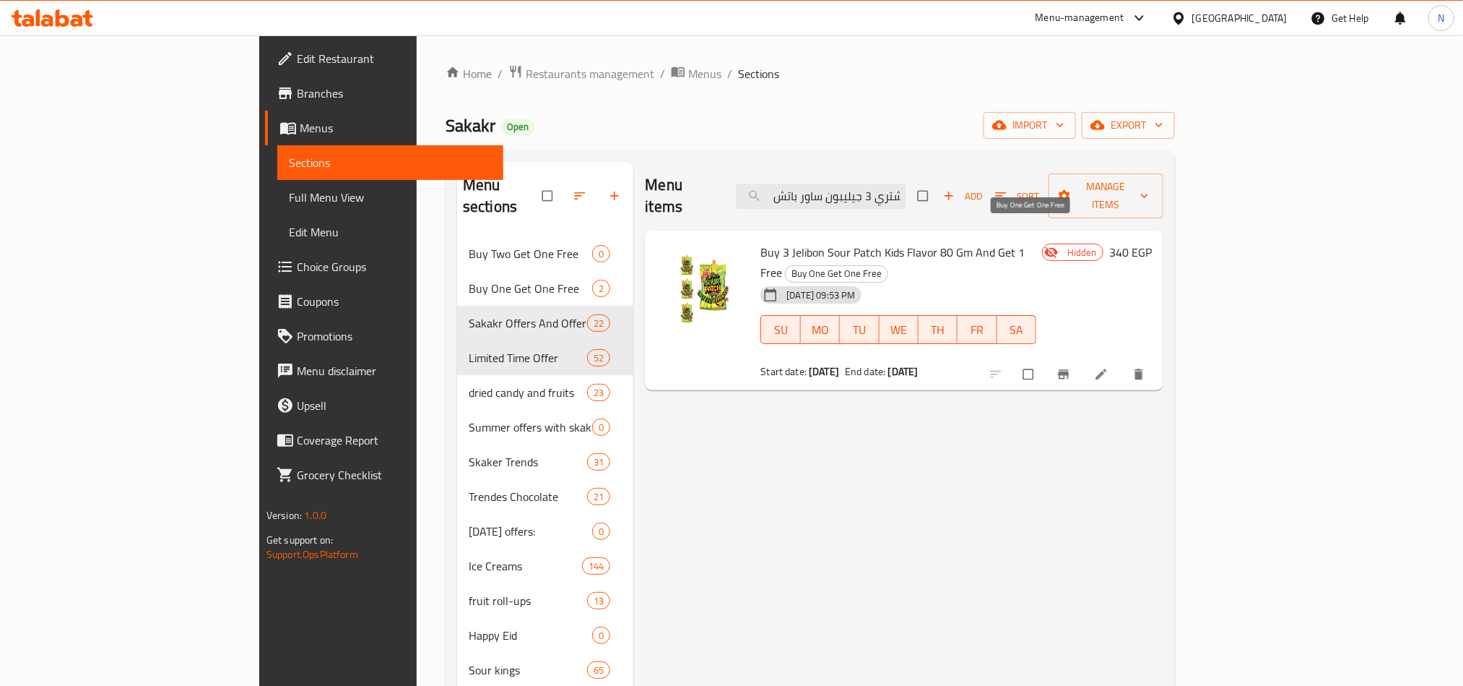
click at [888, 265] on span "Buy One Get One Free" at bounding box center [837, 273] width 102 height 17
copy div "Buy One Get One Free"
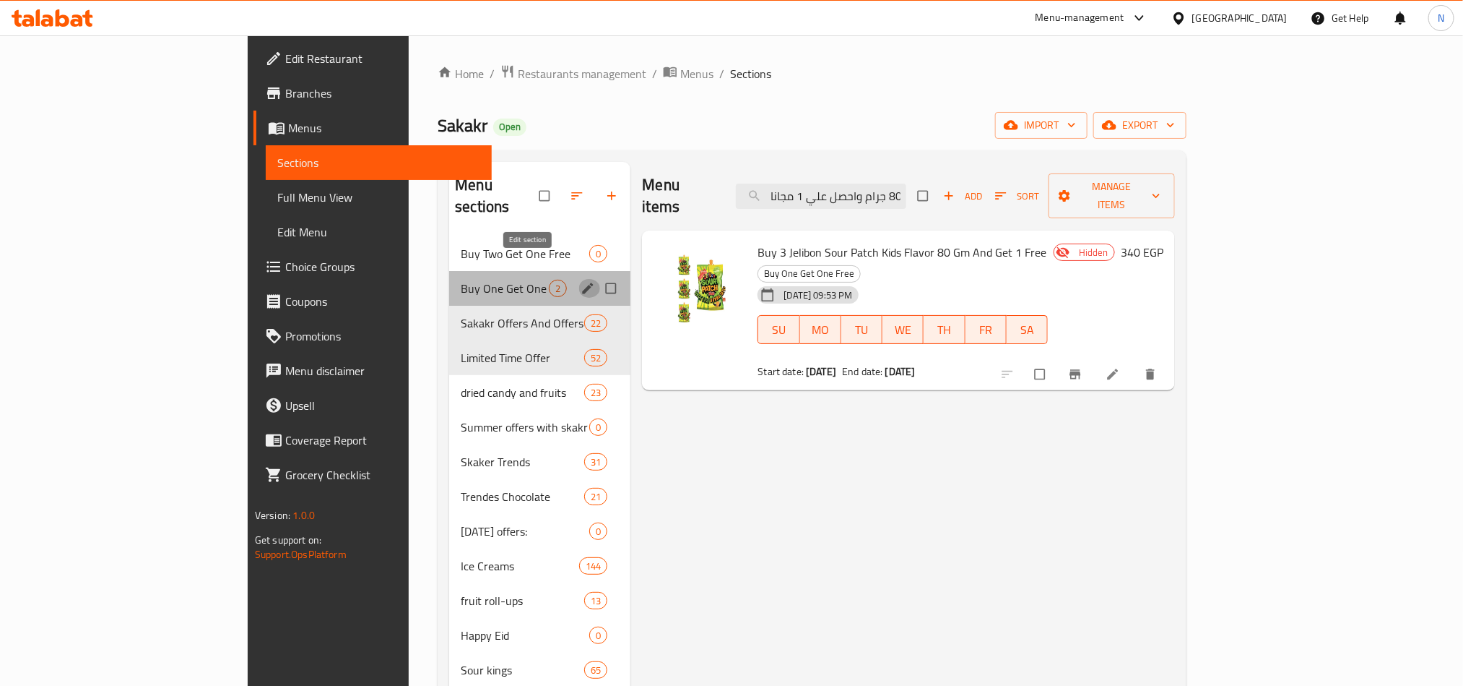
click at [581, 281] on icon "edit" at bounding box center [588, 288] width 14 height 14
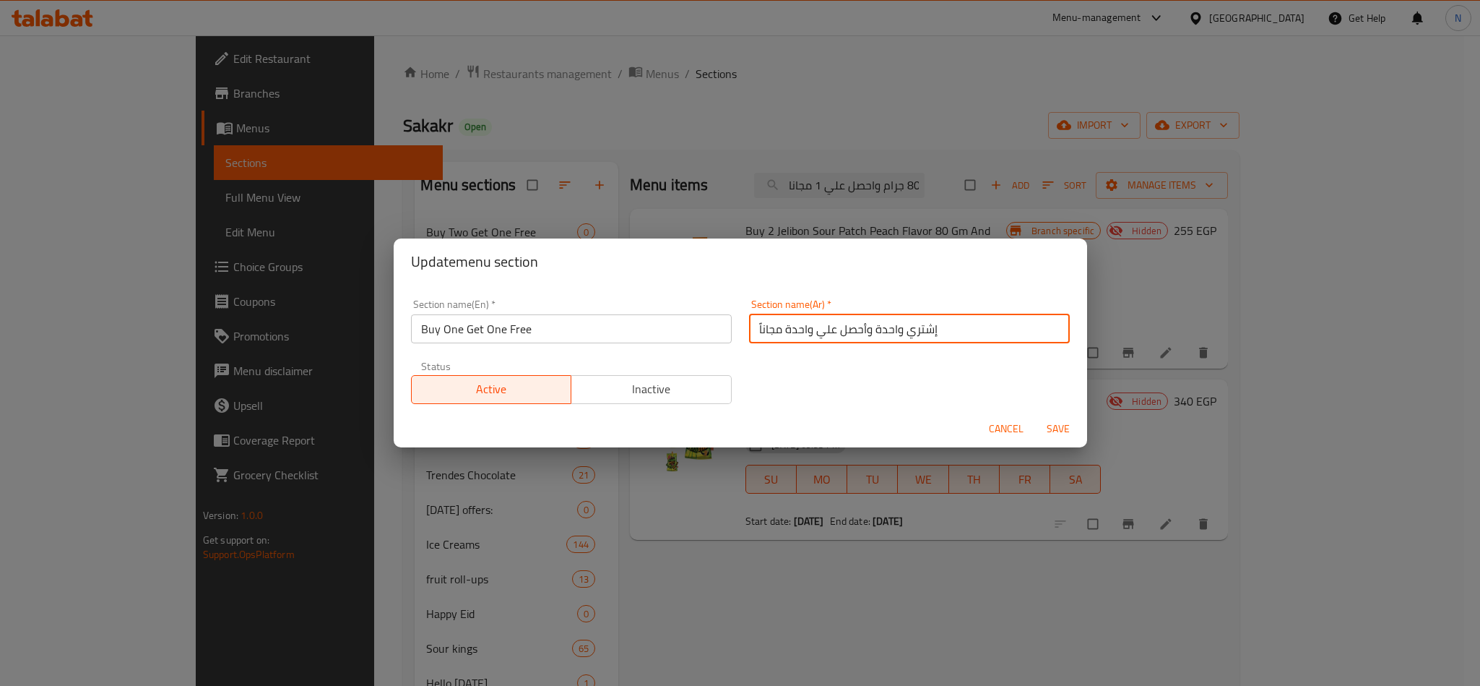
click at [924, 327] on input "إشتري واحدة وأحصل علي واحدة مجاناً" at bounding box center [909, 328] width 321 height 29
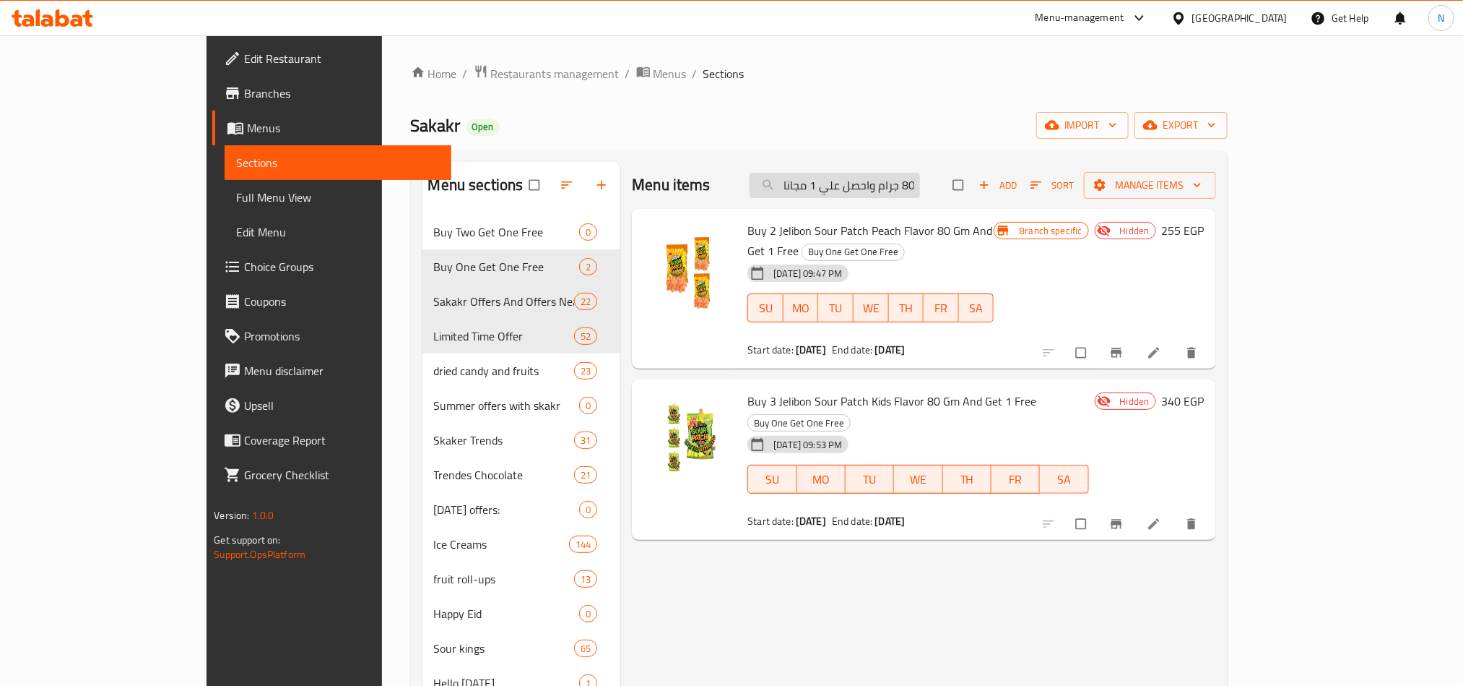
click at [896, 194] on input "اشتري 3 جيليبون ساور باتش بنكهة كيدز 80 جرام واحصل علي 1 مجانا" at bounding box center [835, 185] width 170 height 25
click at [896, 193] on input "اشتري 3 جيليبون ساور باتش بنكهة كيدز 80 جرام واحصل علي 1 مجانا" at bounding box center [835, 185] width 170 height 25
paste input "يليبون ساور باتش بنكهة كيدز 80 جرام"
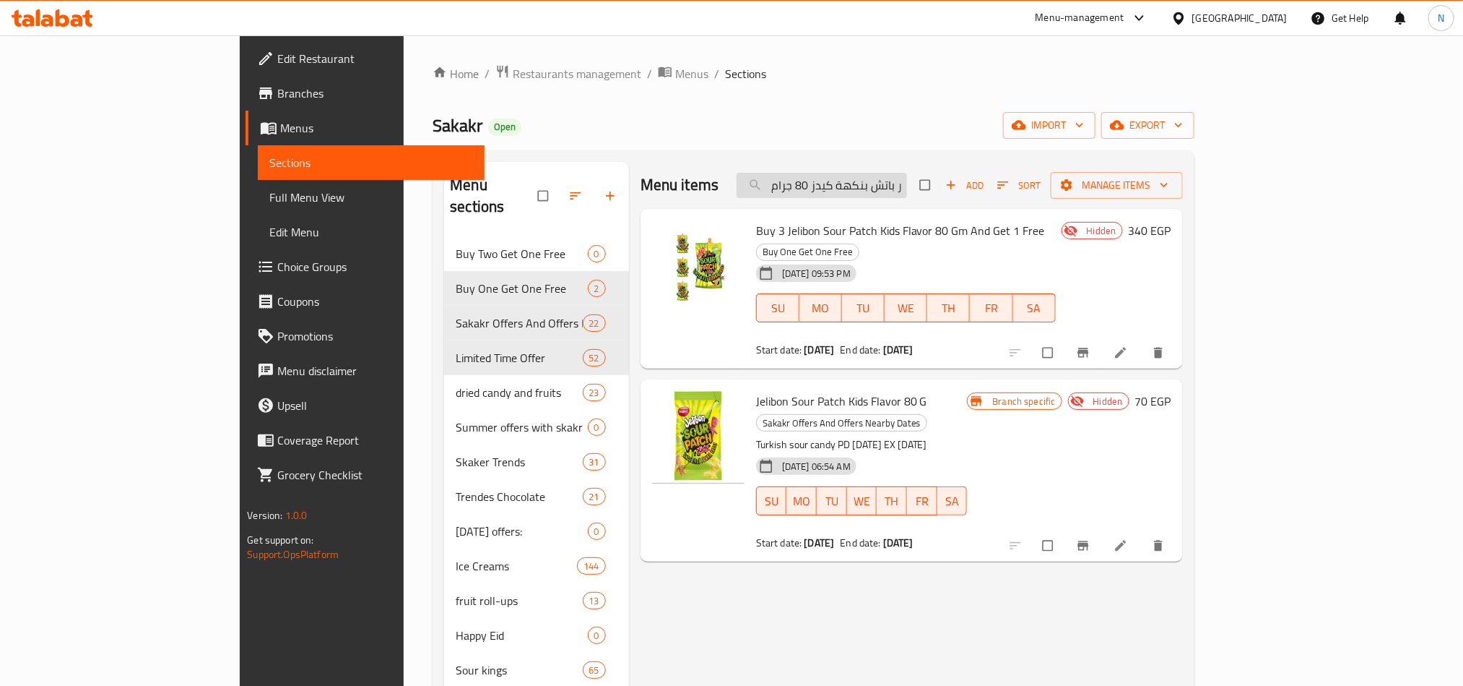
click at [907, 183] on input "جيليبون ساور باتش بنكهة كيدز 80 جرام" at bounding box center [822, 185] width 170 height 25
paste input "تروبيكال"
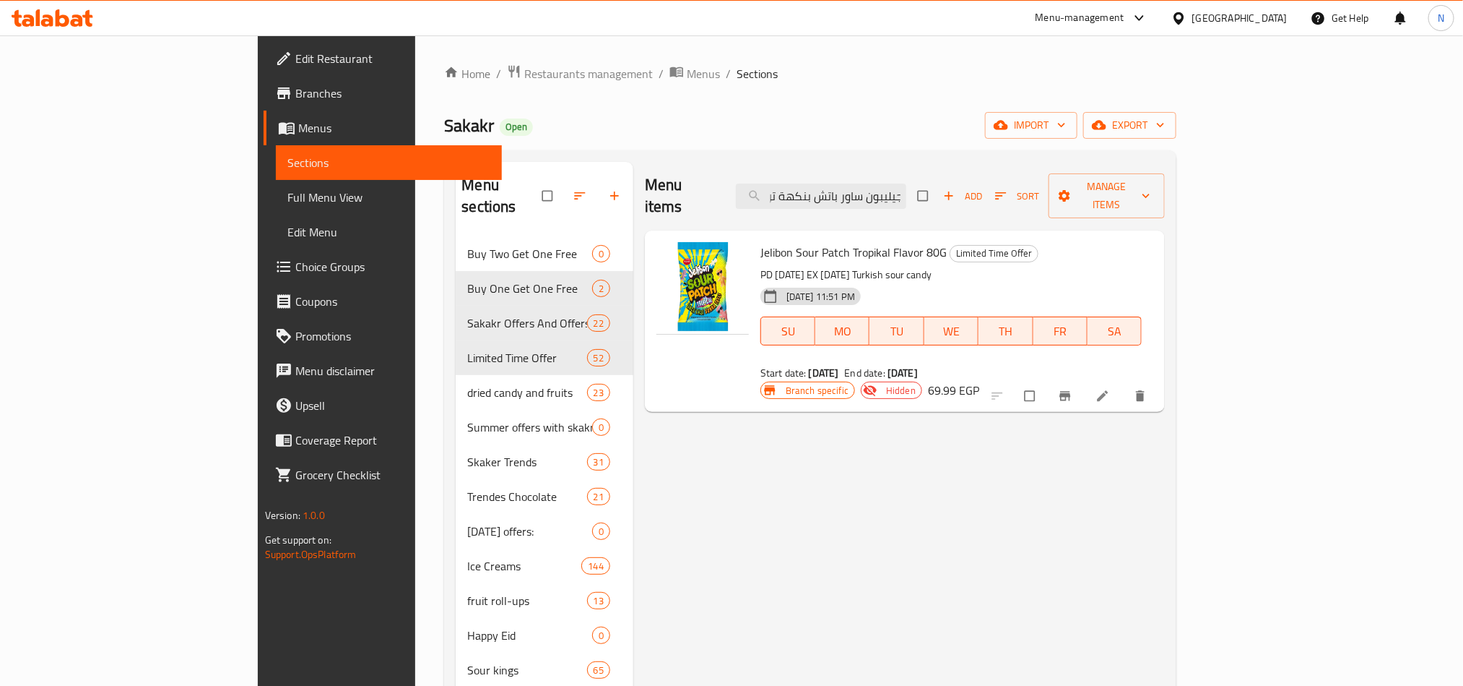
type input "جيليبون ساور باتش بنكهة تروبيكال 80 جرام"
